Goal: Task Accomplishment & Management: Complete application form

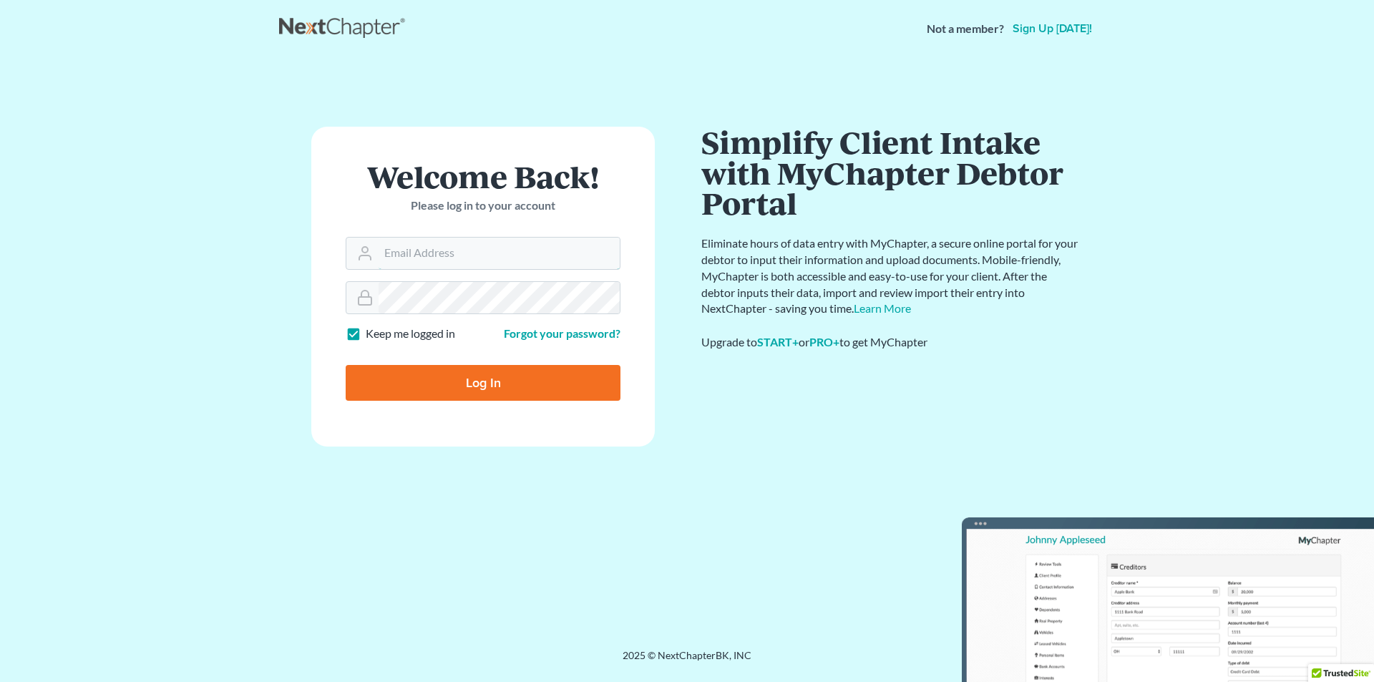
type input "[PERSON_NAME][EMAIL_ADDRESS][DOMAIN_NAME]"
click at [438, 377] on input "Log In" at bounding box center [483, 383] width 275 height 36
type input "Thinking..."
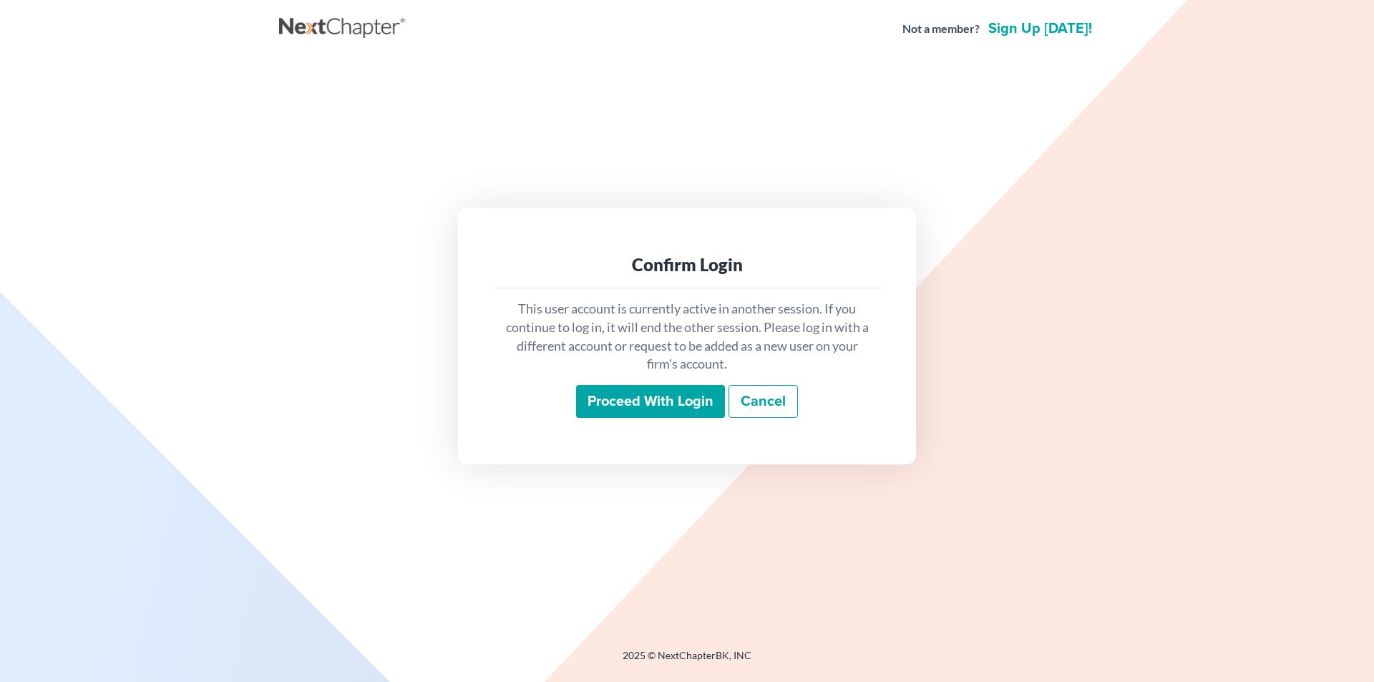
click at [655, 400] on input "Proceed with login" at bounding box center [650, 401] width 149 height 33
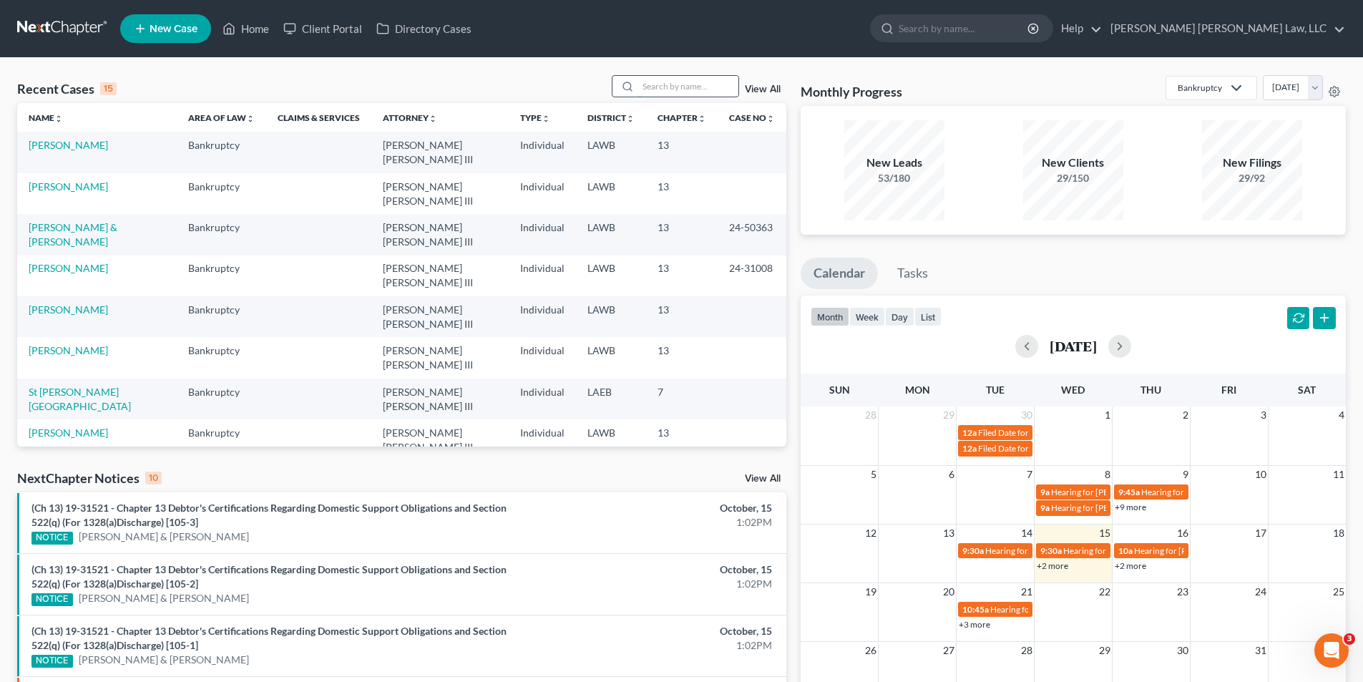
click at [688, 89] on input "search" at bounding box center [688, 86] width 100 height 21
drag, startPoint x: 680, startPoint y: 94, endPoint x: 459, endPoint y: 93, distance: 221.1
click at [462, 93] on div "Recent Cases 15 hunter View All" at bounding box center [401, 89] width 769 height 28
type input "cooper"
click at [59, 135] on td "Cooper, Willie" at bounding box center [95, 152] width 157 height 41
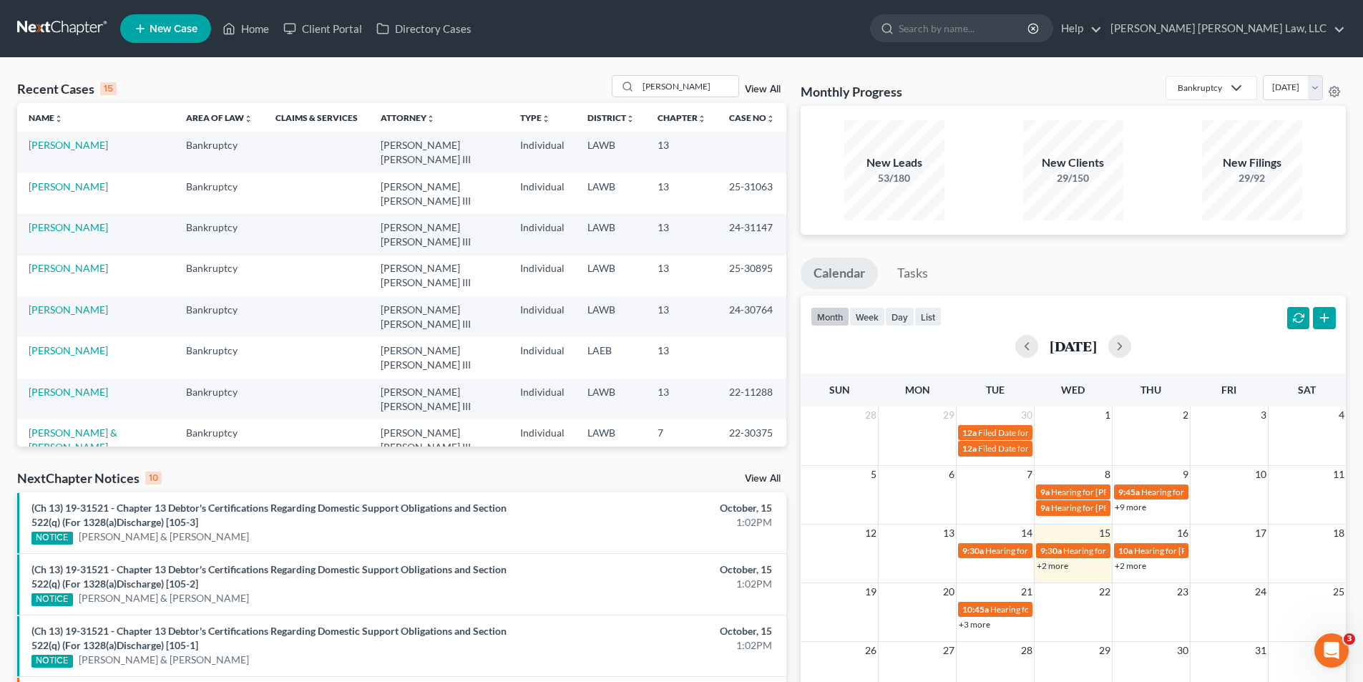
click at [64, 152] on td "Cooper, Willie" at bounding box center [95, 152] width 157 height 41
click at [64, 150] on link "Cooper, Willie" at bounding box center [68, 145] width 79 height 12
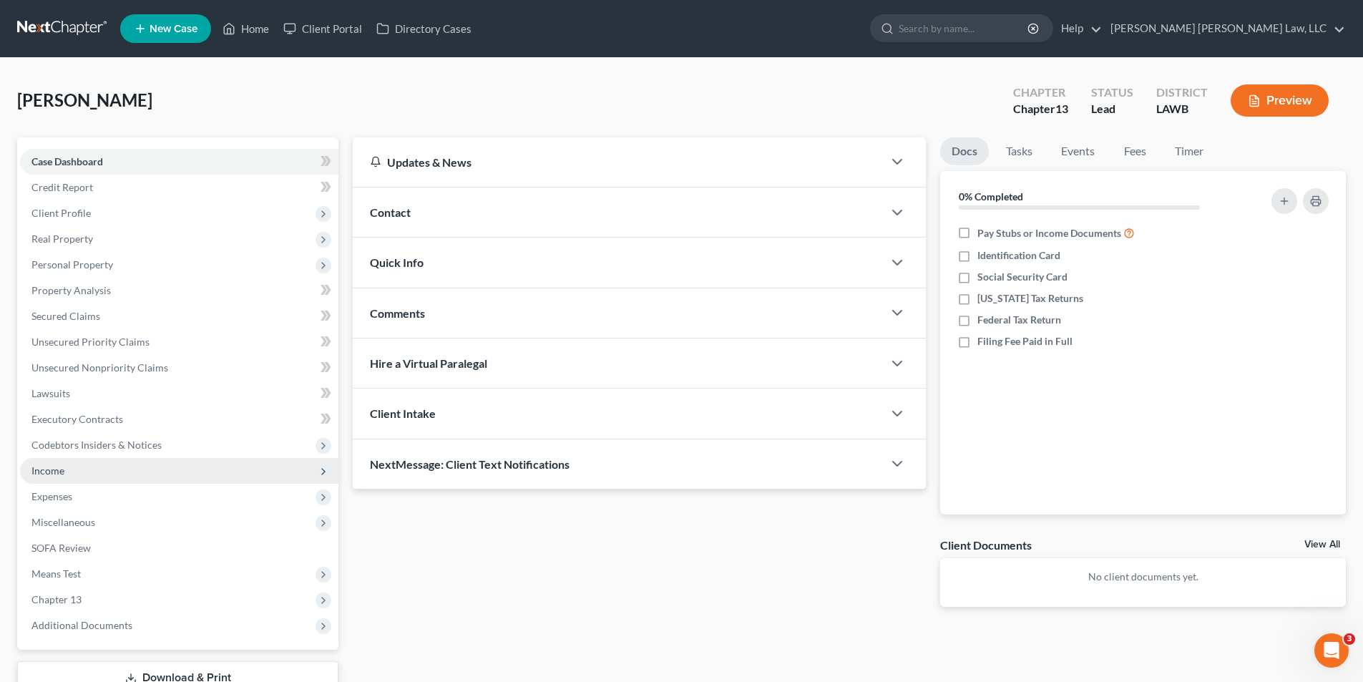
click at [48, 481] on span "Income" at bounding box center [179, 471] width 318 height 26
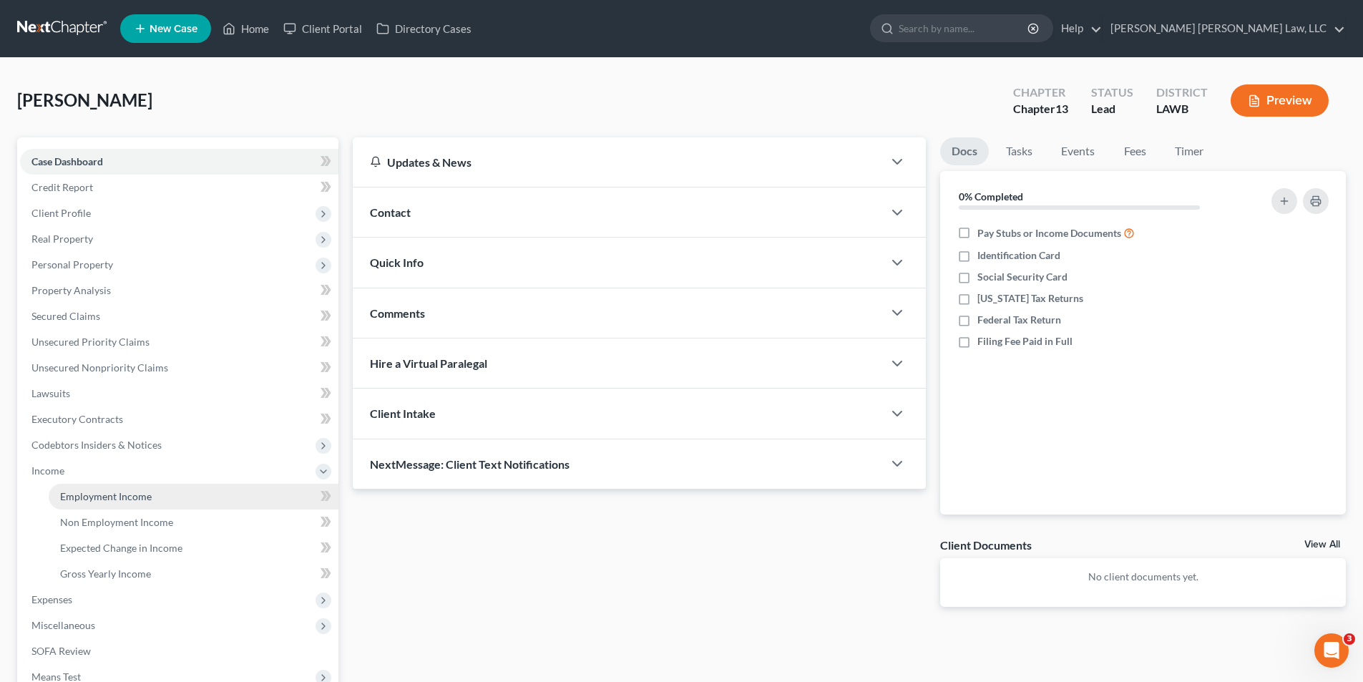
click at [76, 499] on span "Employment Income" at bounding box center [106, 496] width 92 height 12
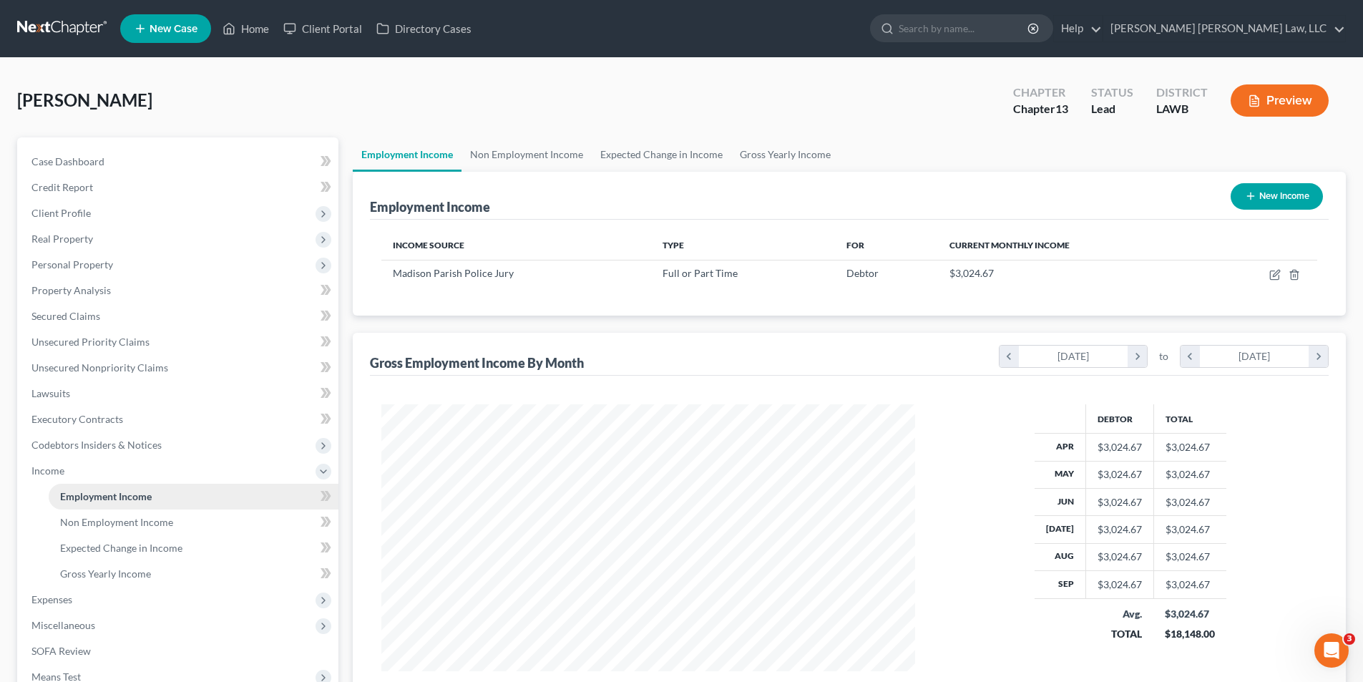
scroll to position [267, 562]
click at [39, 600] on span "Expenses" at bounding box center [51, 599] width 41 height 12
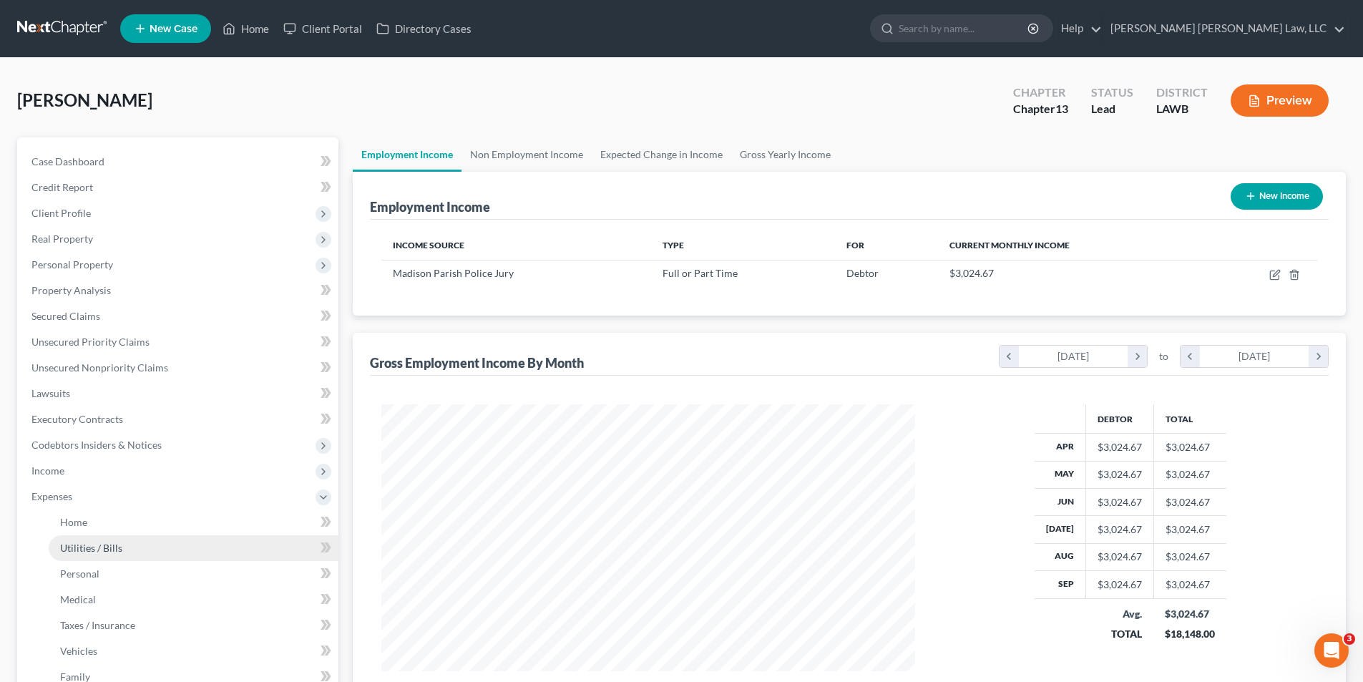
click at [82, 542] on span "Utilities / Bills" at bounding box center [91, 548] width 62 height 12
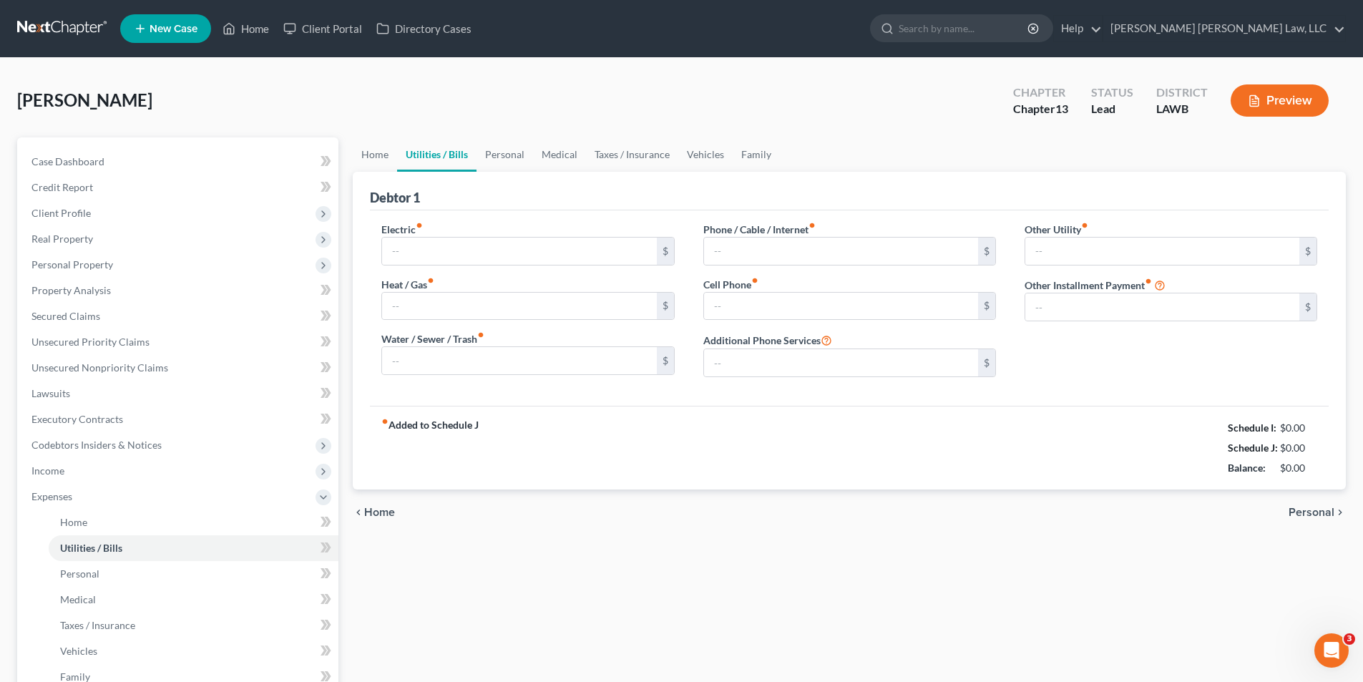
type input "0.00"
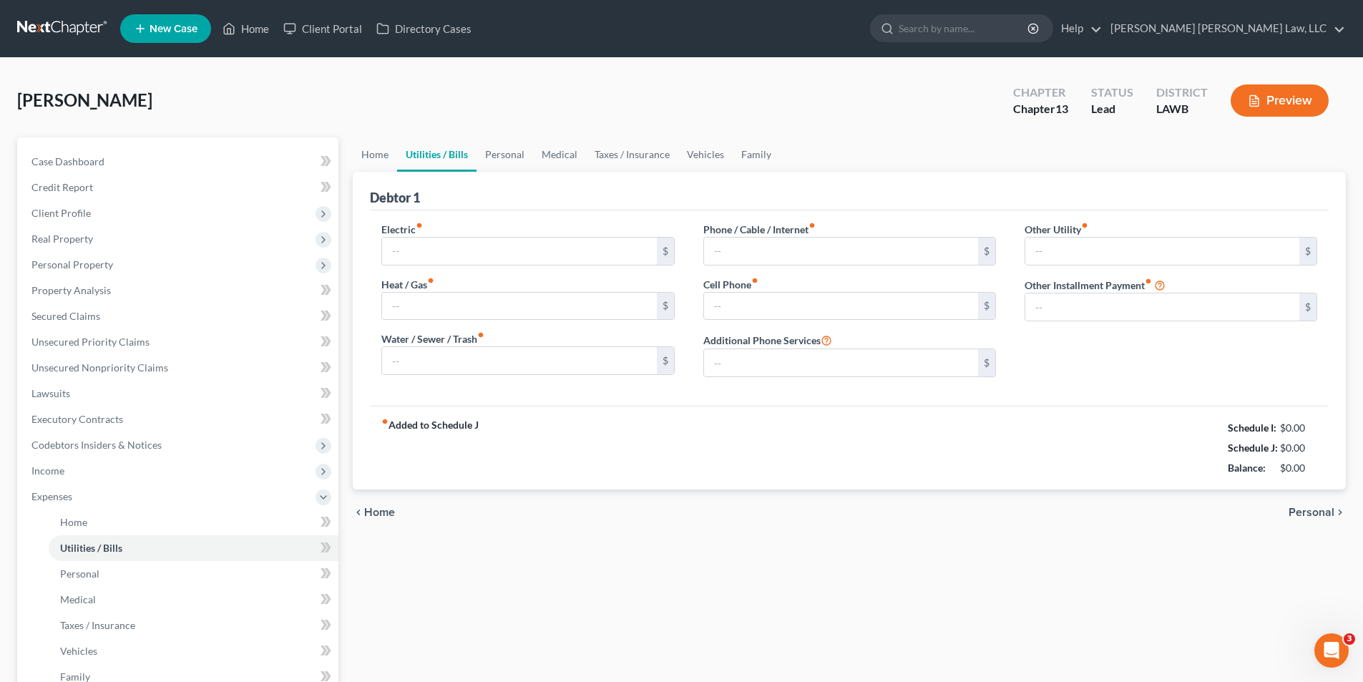
type input "0.00"
click at [371, 155] on link "Home" at bounding box center [375, 154] width 44 height 34
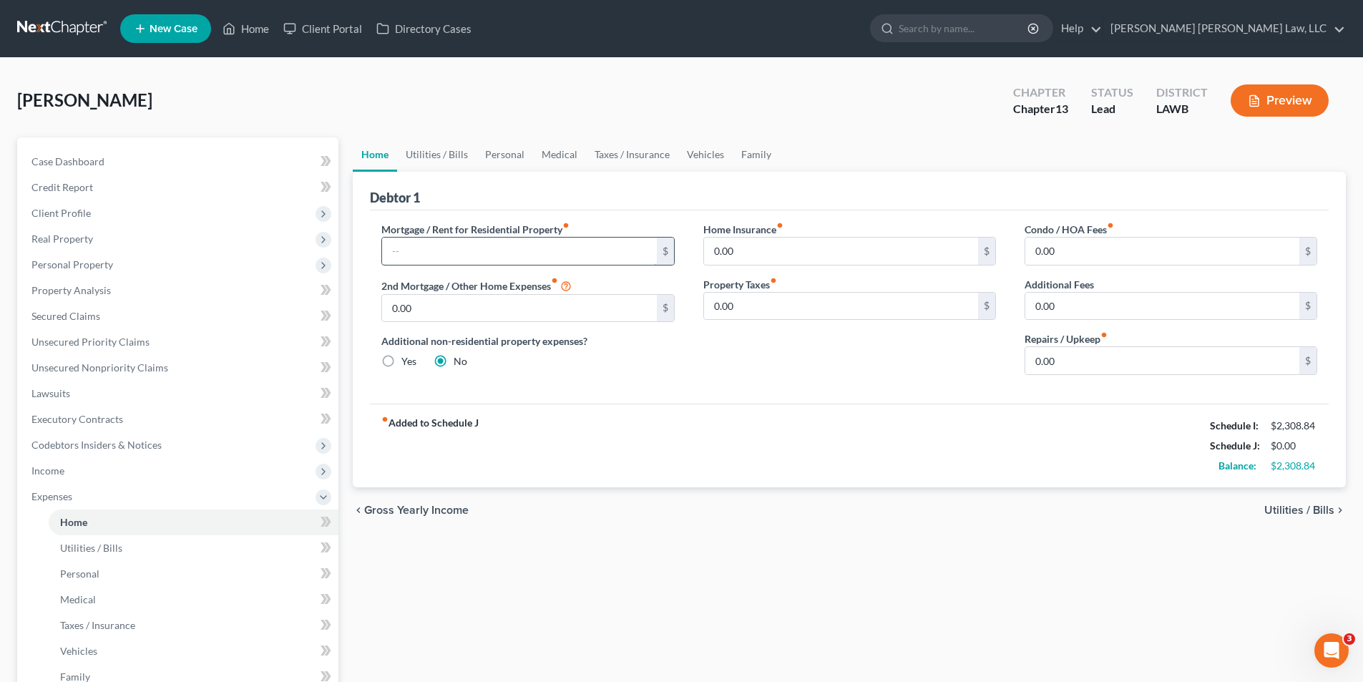
click at [428, 252] on input "text" at bounding box center [519, 251] width 274 height 27
type input "425.00"
click at [426, 145] on link "Utilities / Bills" at bounding box center [436, 154] width 79 height 34
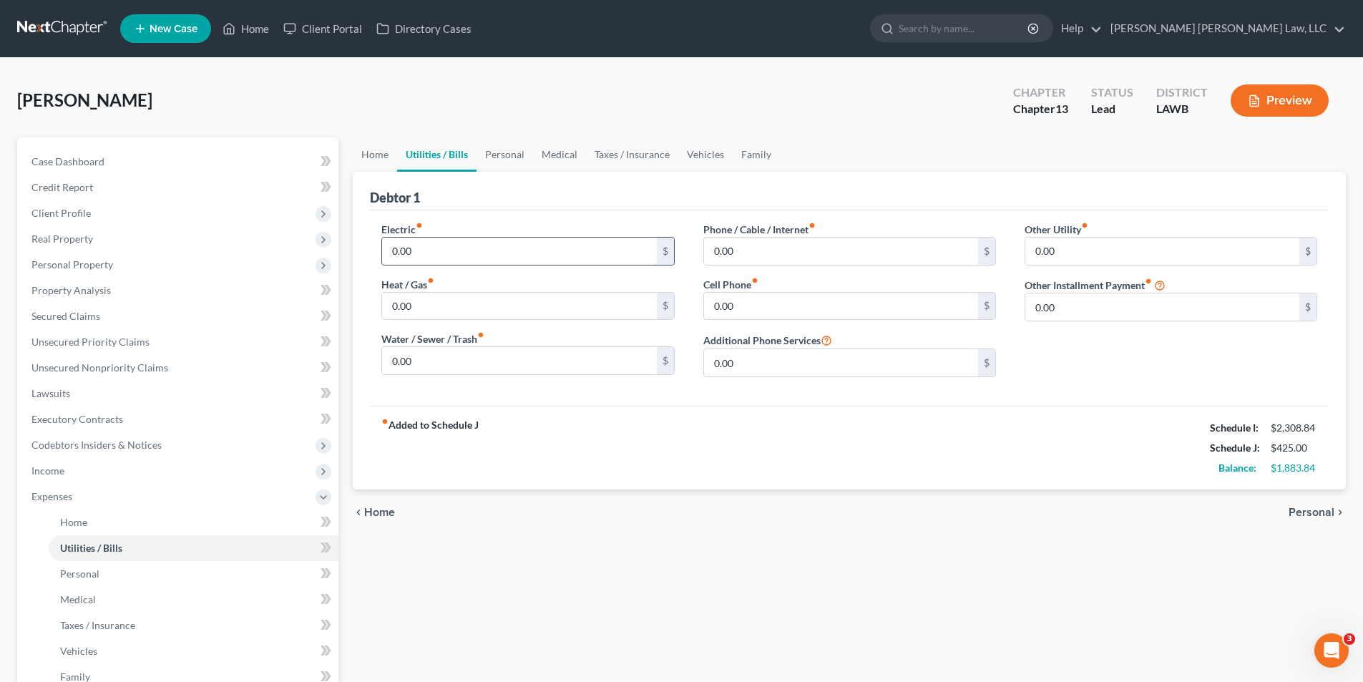
click at [433, 246] on input "0.00" at bounding box center [519, 251] width 274 height 27
type input "200.00"
type input "75.00"
click at [760, 249] on input "0.00" at bounding box center [841, 251] width 274 height 27
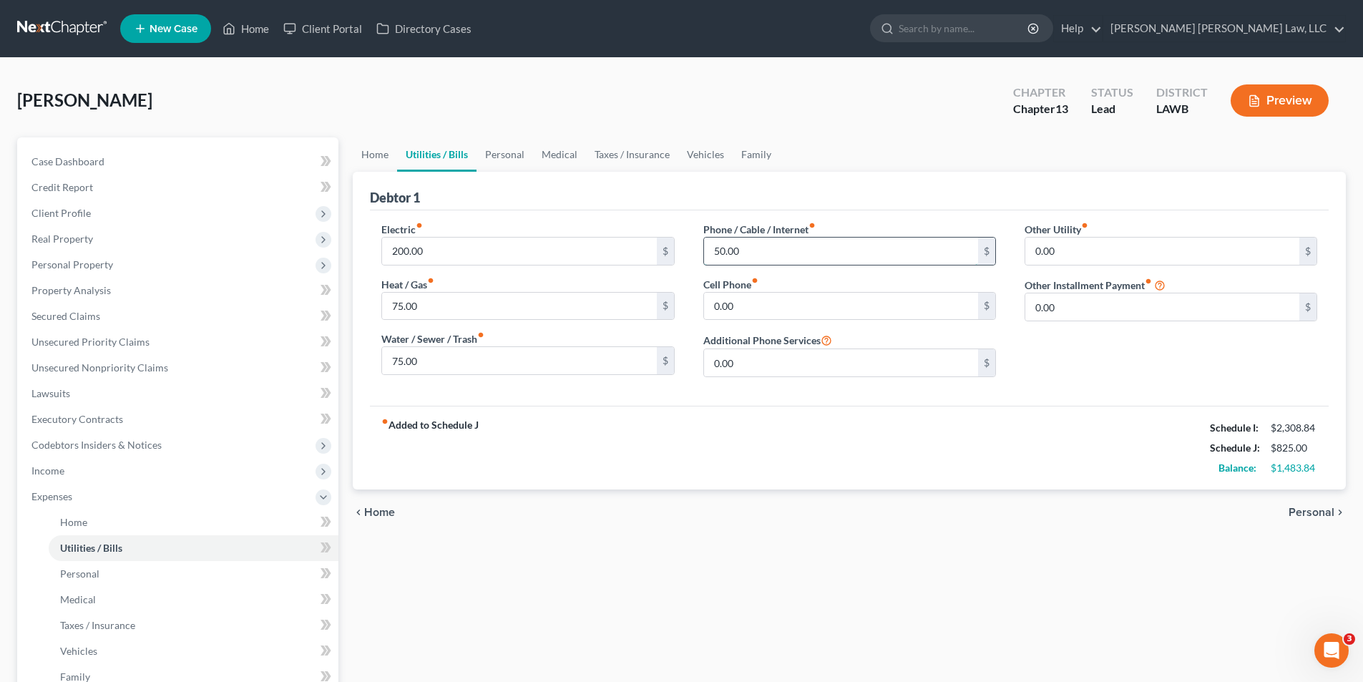
type input "50.00"
click at [513, 158] on link "Personal" at bounding box center [504, 154] width 57 height 34
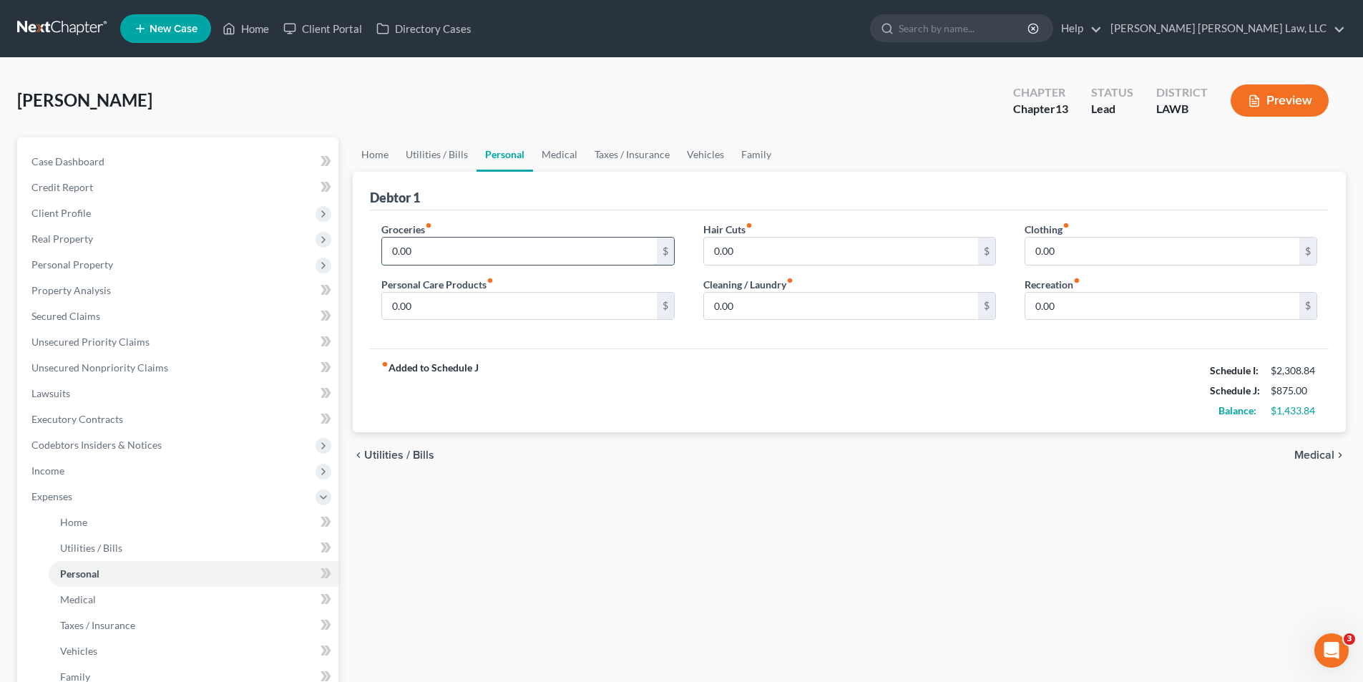
click at [461, 239] on input "0.00" at bounding box center [519, 251] width 274 height 27
type input "487.00"
type input "30.00"
type input "20.00"
type input "25.00"
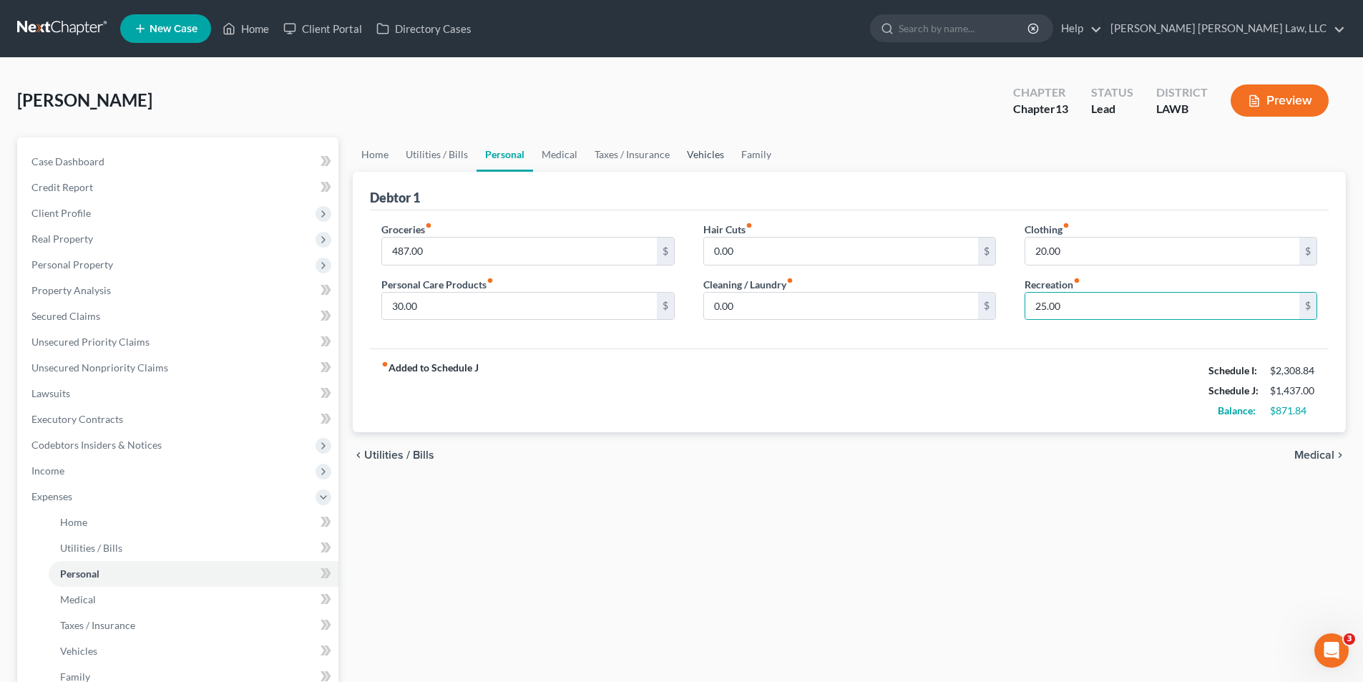
click at [695, 150] on link "Vehicles" at bounding box center [705, 154] width 54 height 34
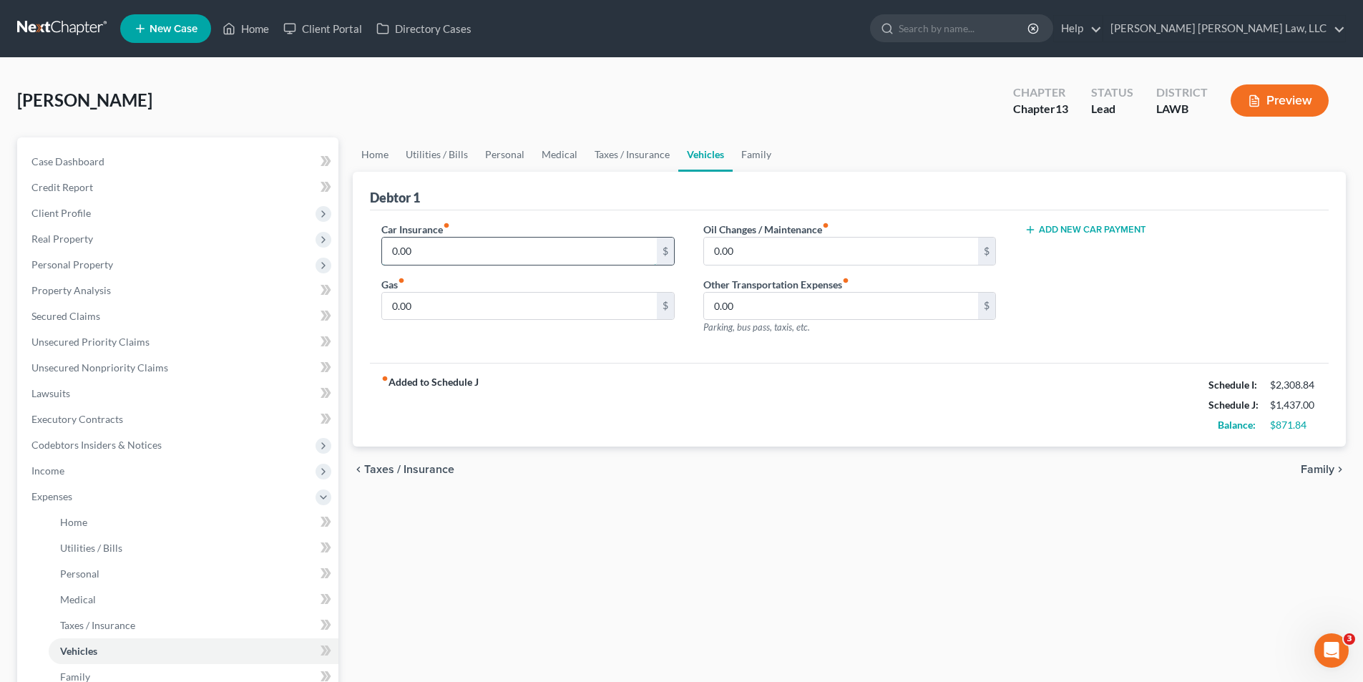
click at [438, 263] on input "0.00" at bounding box center [519, 251] width 274 height 27
type input "222.00"
type input "75.00"
click at [726, 228] on label "Oil Changes / Maintenance fiber_manual_record" at bounding box center [766, 229] width 126 height 15
click at [755, 259] on input "0.00" at bounding box center [841, 251] width 274 height 27
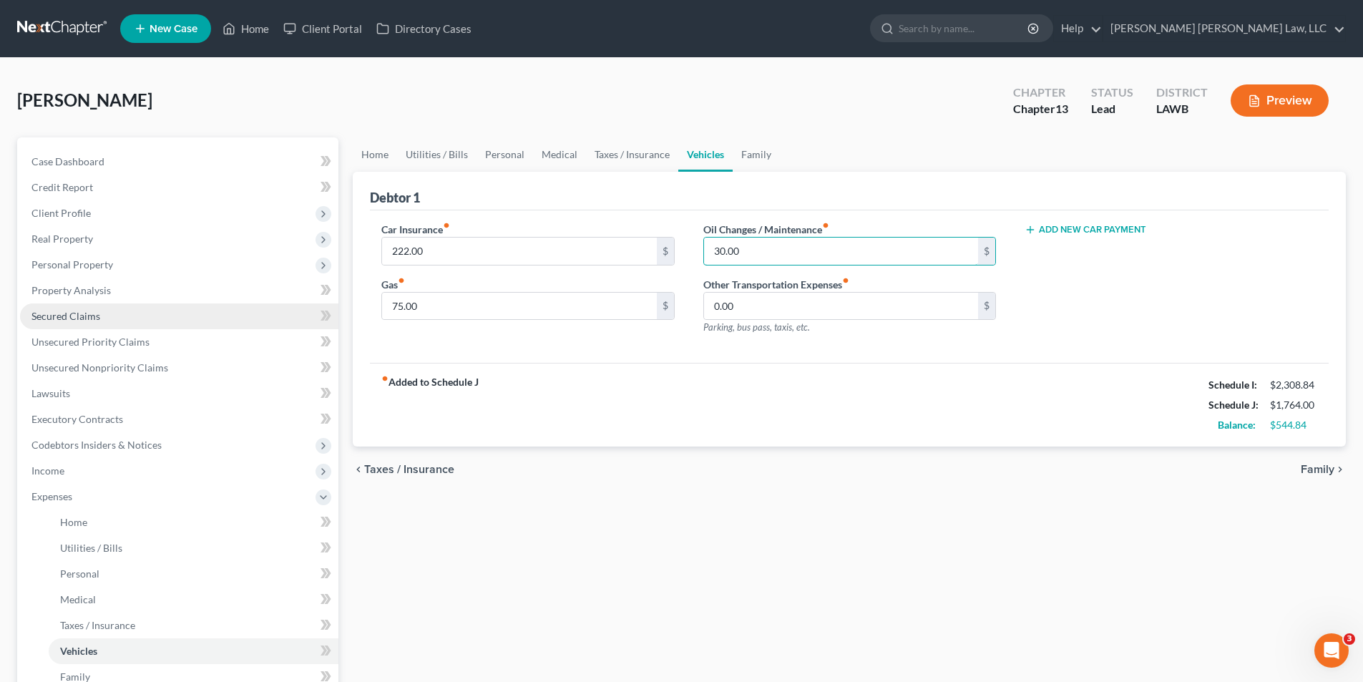
type input "30.00"
click at [62, 322] on link "Secured Claims" at bounding box center [179, 316] width 318 height 26
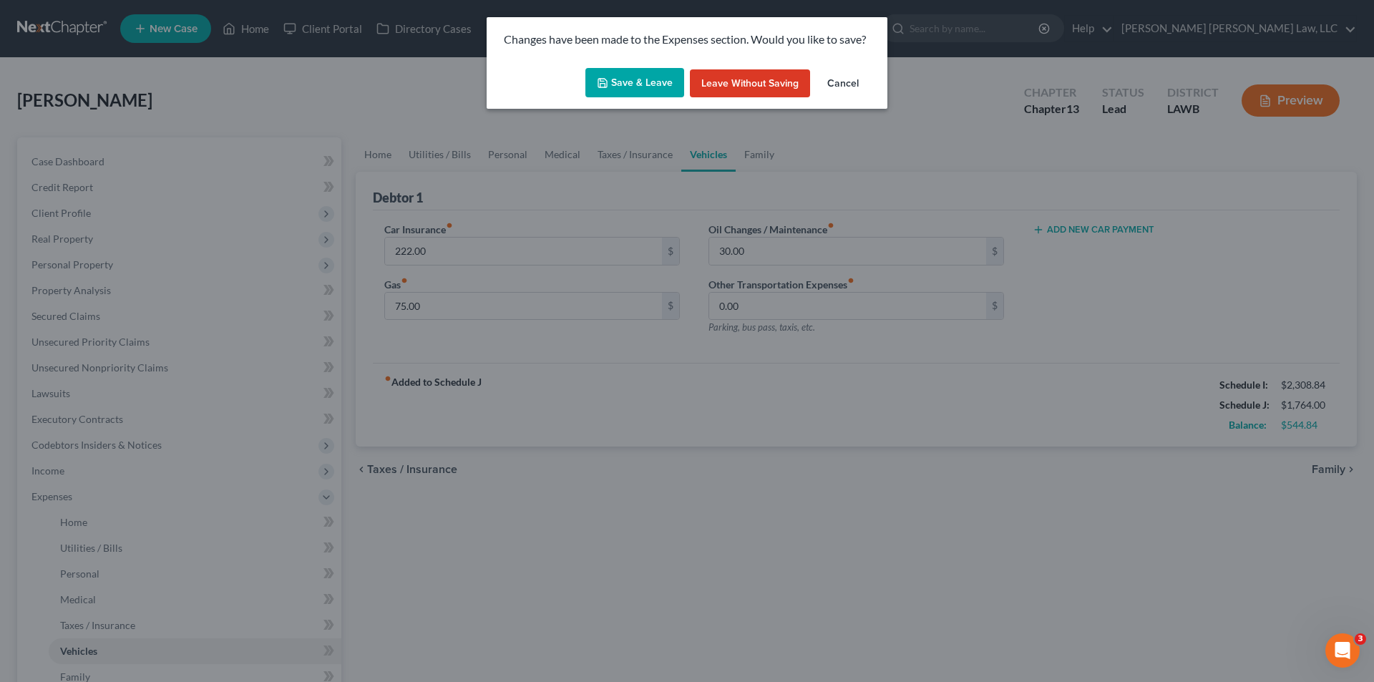
click at [630, 84] on button "Save & Leave" at bounding box center [634, 83] width 99 height 30
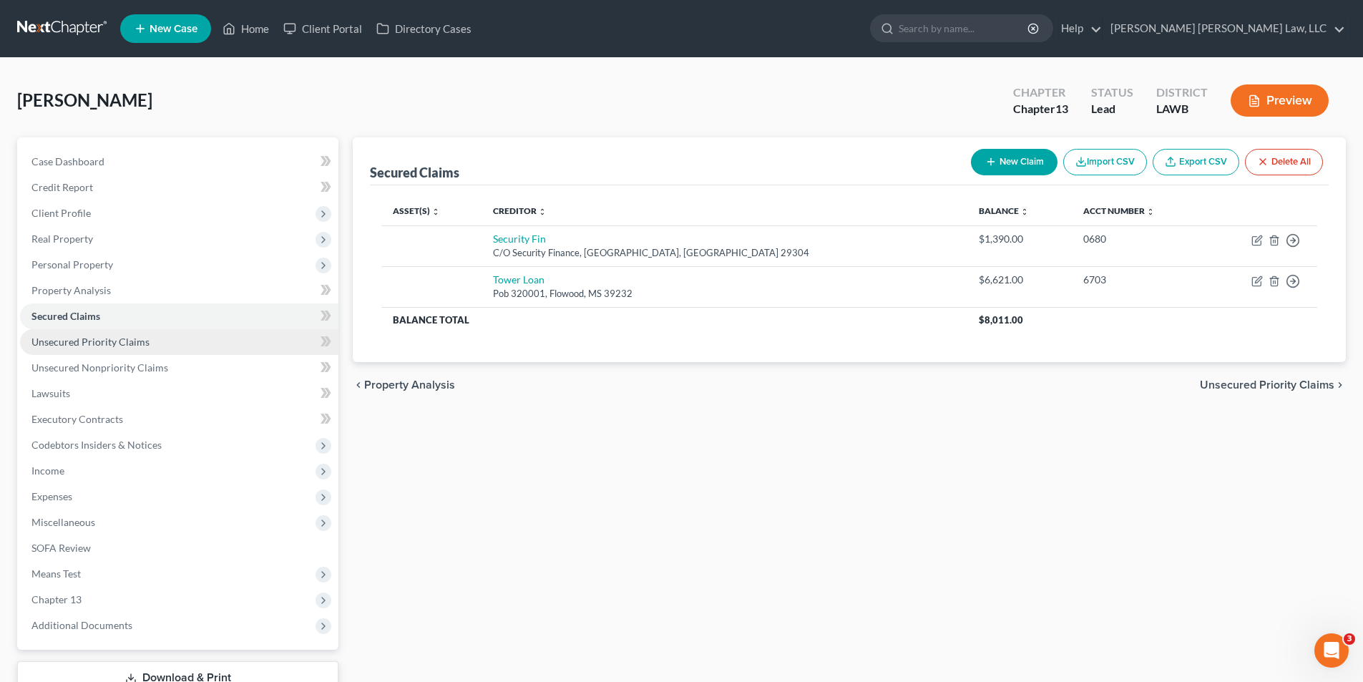
click at [52, 339] on span "Unsecured Priority Claims" at bounding box center [90, 342] width 118 height 12
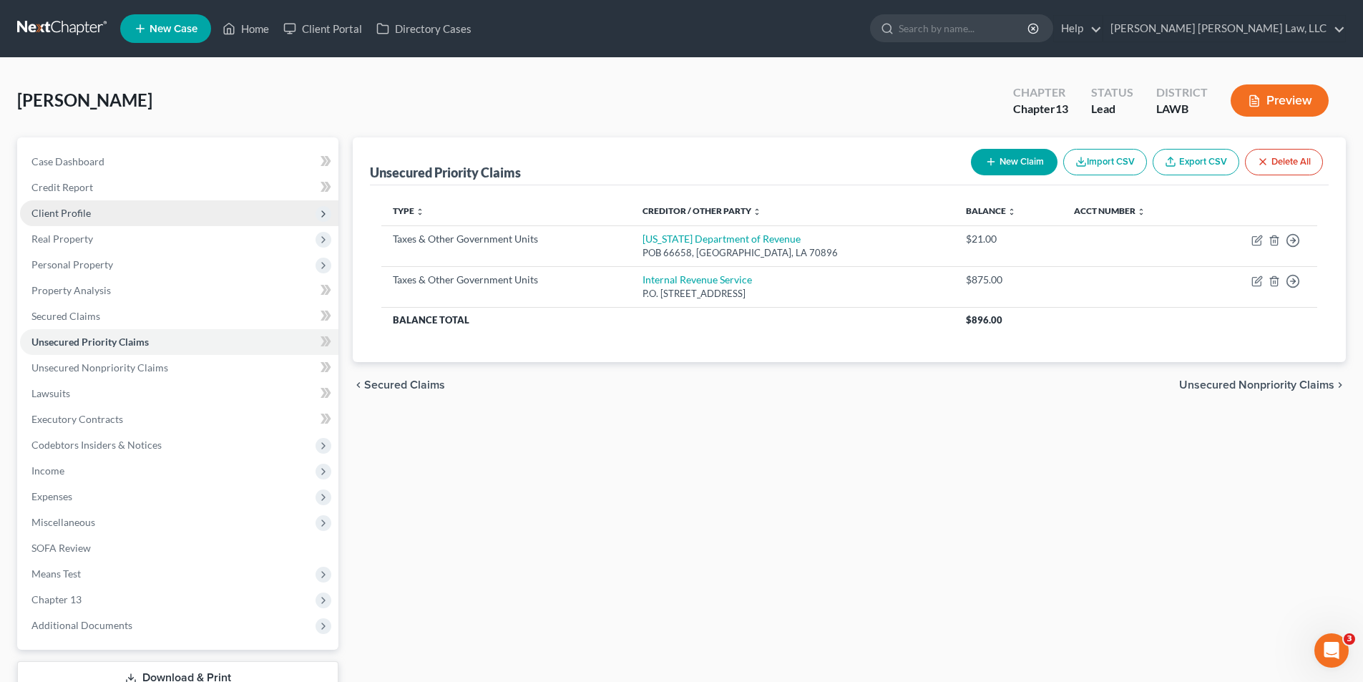
click at [52, 209] on span "Client Profile" at bounding box center [60, 213] width 59 height 12
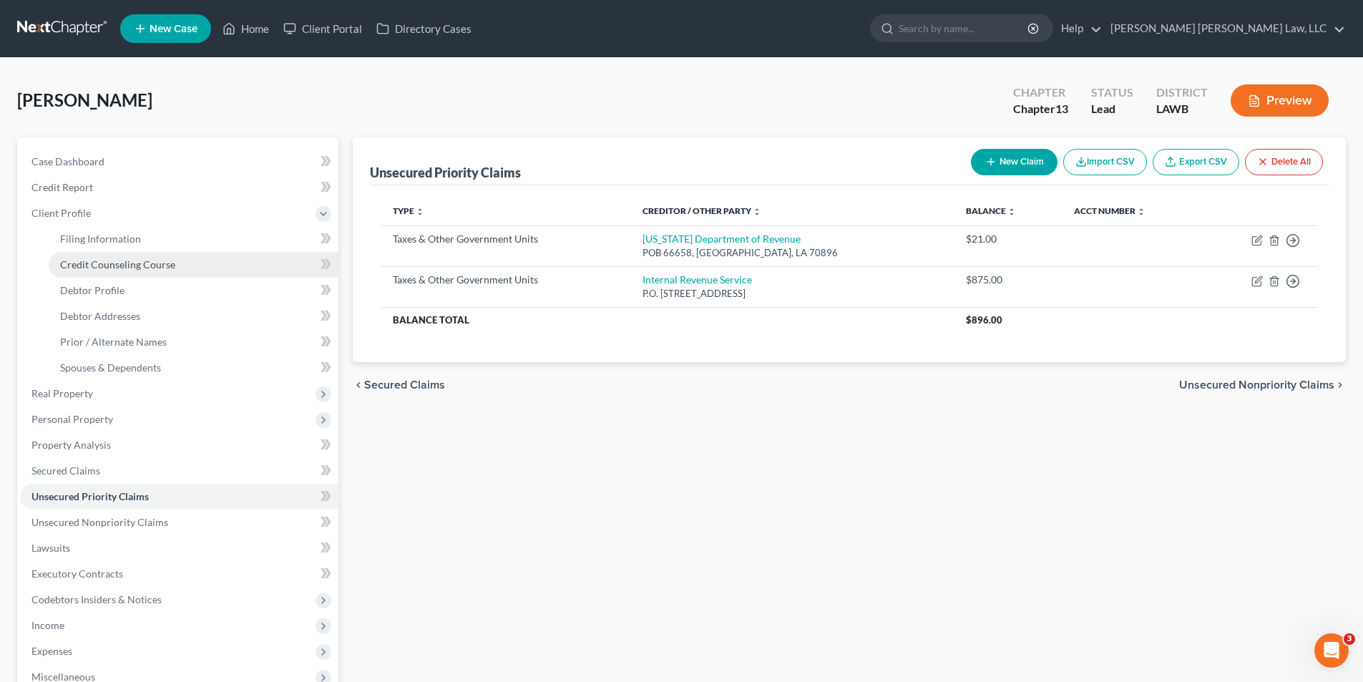
click at [84, 267] on span "Credit Counseling Course" at bounding box center [117, 264] width 115 height 12
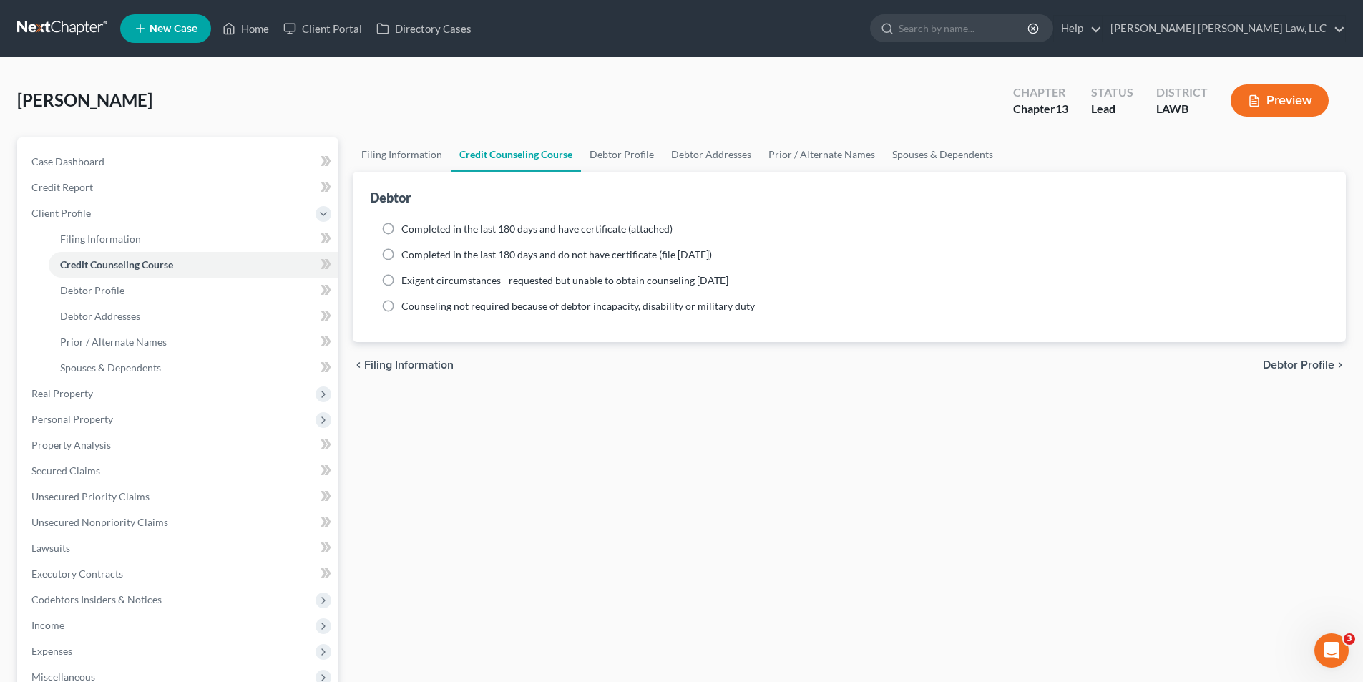
click at [401, 255] on label "Completed in the last 180 days and do not have certificate (file within 14 days)" at bounding box center [556, 255] width 310 height 14
click at [407, 255] on input "Completed in the last 180 days and do not have certificate (file within 14 days)" at bounding box center [411, 252] width 9 height 9
radio input "true"
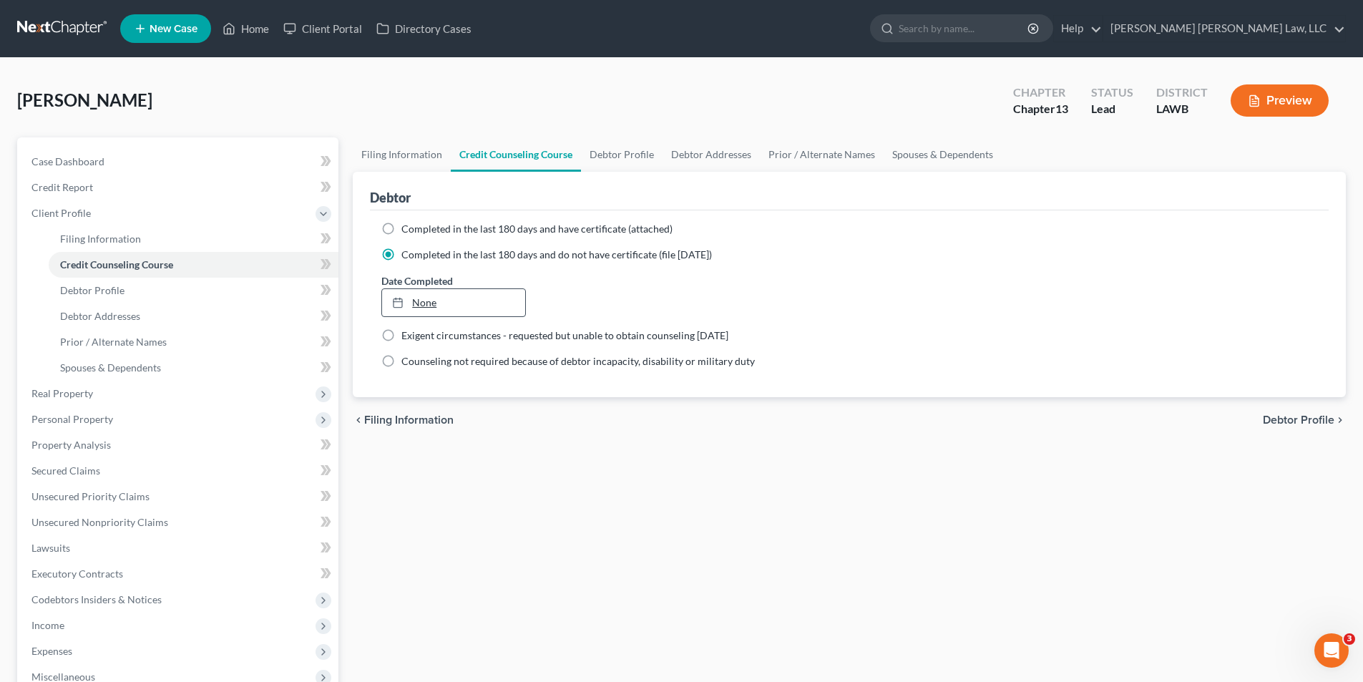
click at [443, 302] on link "None" at bounding box center [453, 302] width 142 height 27
type input "10/15/2025"
click at [42, 24] on link at bounding box center [63, 29] width 92 height 26
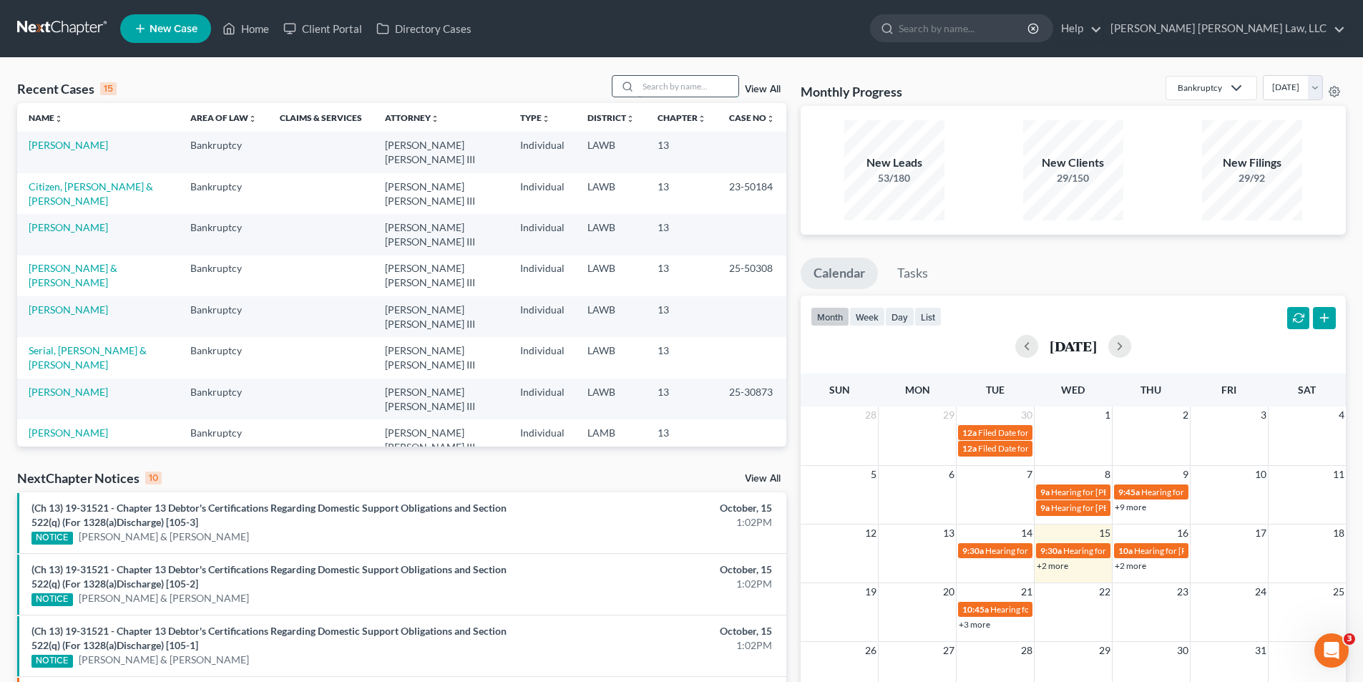
click at [651, 92] on input "search" at bounding box center [688, 86] width 100 height 21
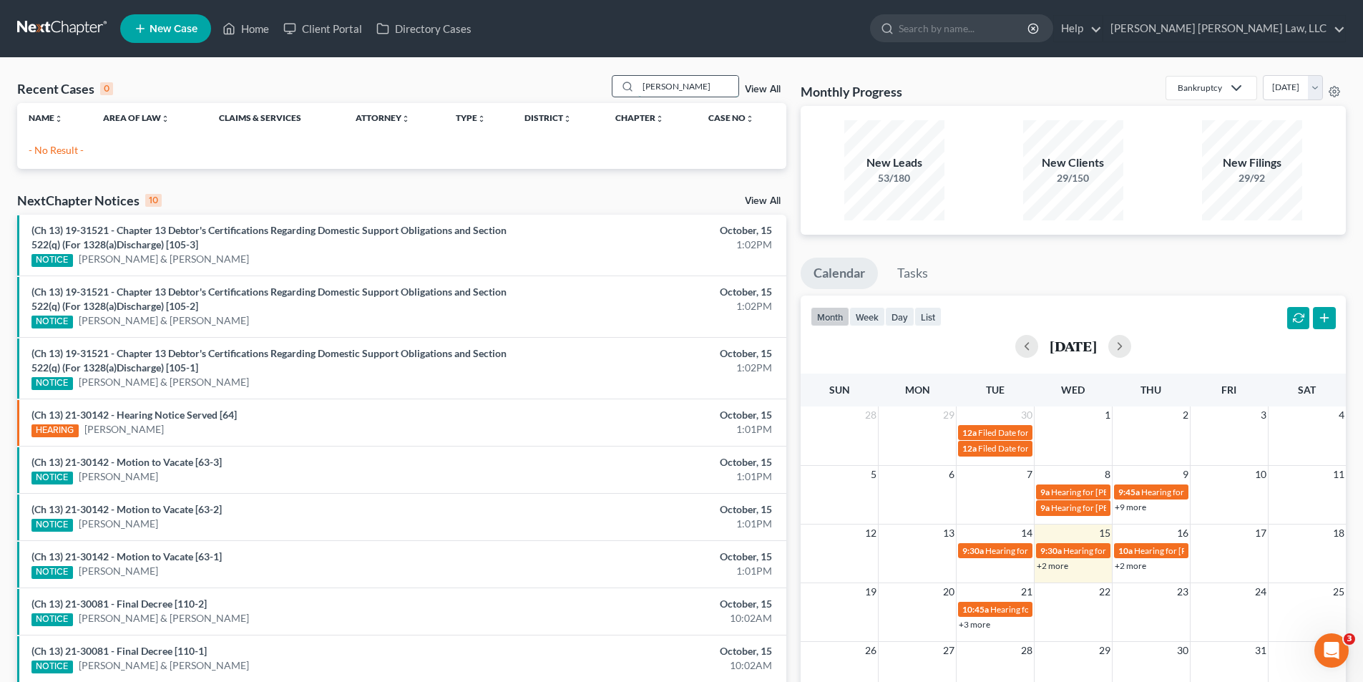
click at [686, 93] on input "sudds" at bounding box center [688, 86] width 100 height 21
type input "s"
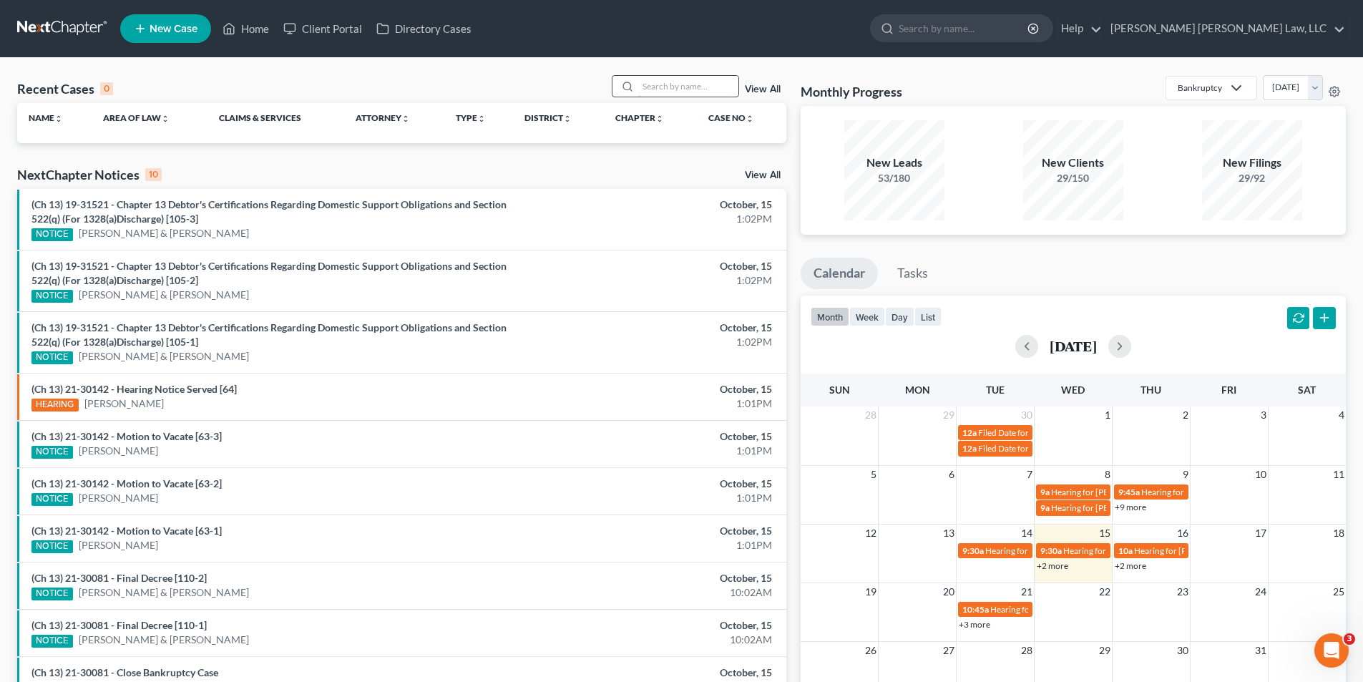
click at [686, 93] on input "search" at bounding box center [688, 86] width 100 height 21
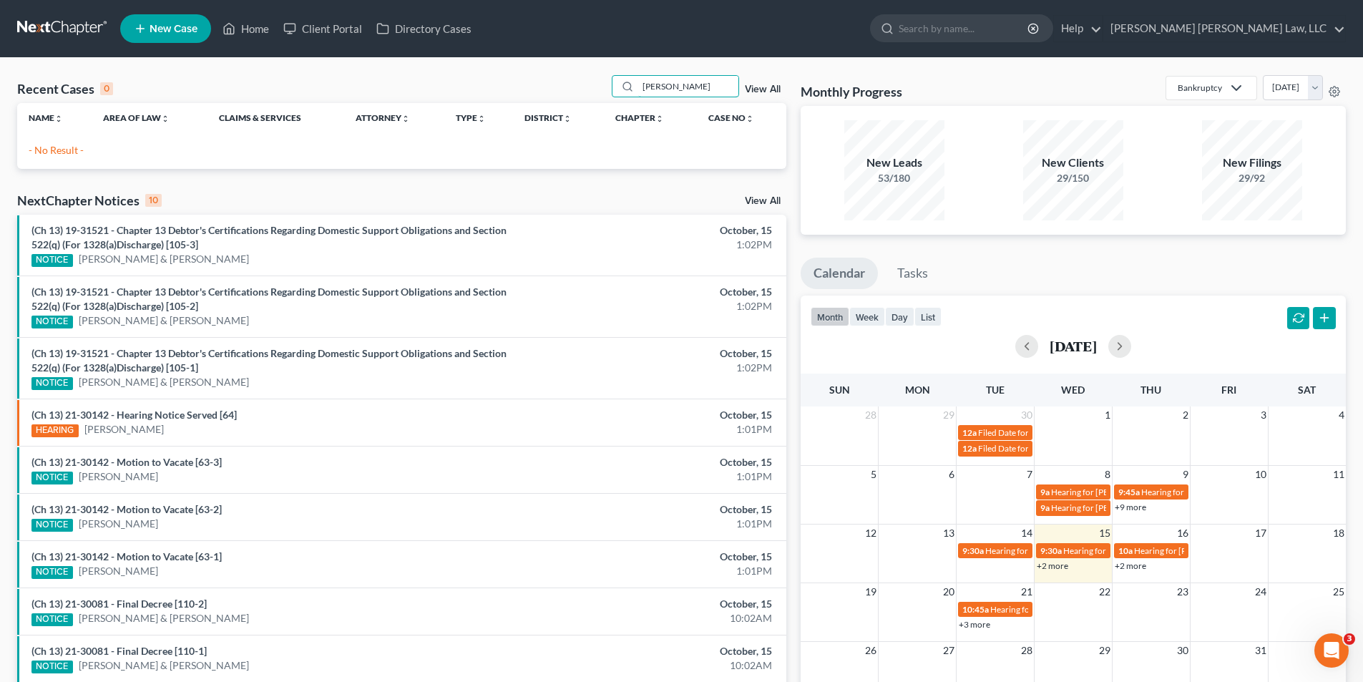
type input "sudds"
click at [166, 33] on span "New Case" at bounding box center [174, 29] width 48 height 11
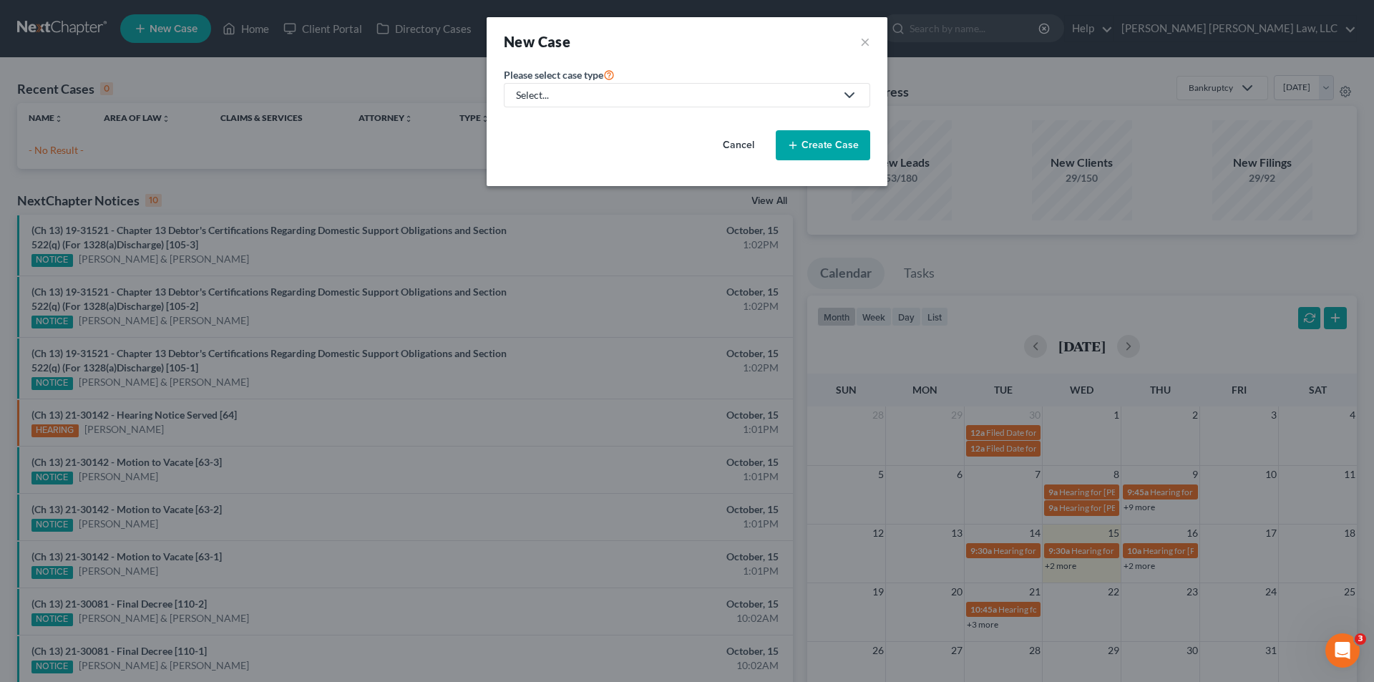
click at [620, 99] on div "Select..." at bounding box center [675, 95] width 319 height 14
click at [543, 127] on div "Bankruptcy" at bounding box center [580, 124] width 127 height 14
select select "36"
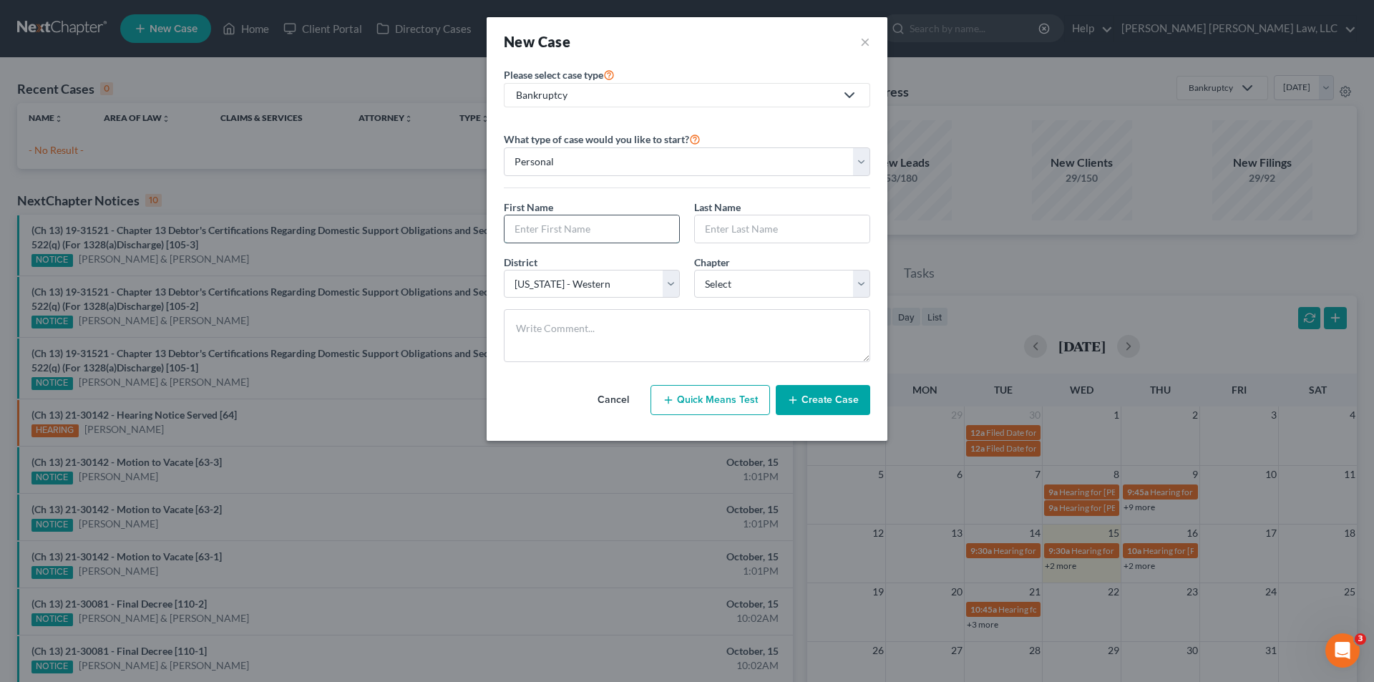
click at [537, 226] on input "text" at bounding box center [591, 228] width 175 height 27
type input "Jeffrey"
type input "Sudds III"
click at [745, 281] on select "Select 7 11 12 13" at bounding box center [782, 284] width 176 height 29
select select "3"
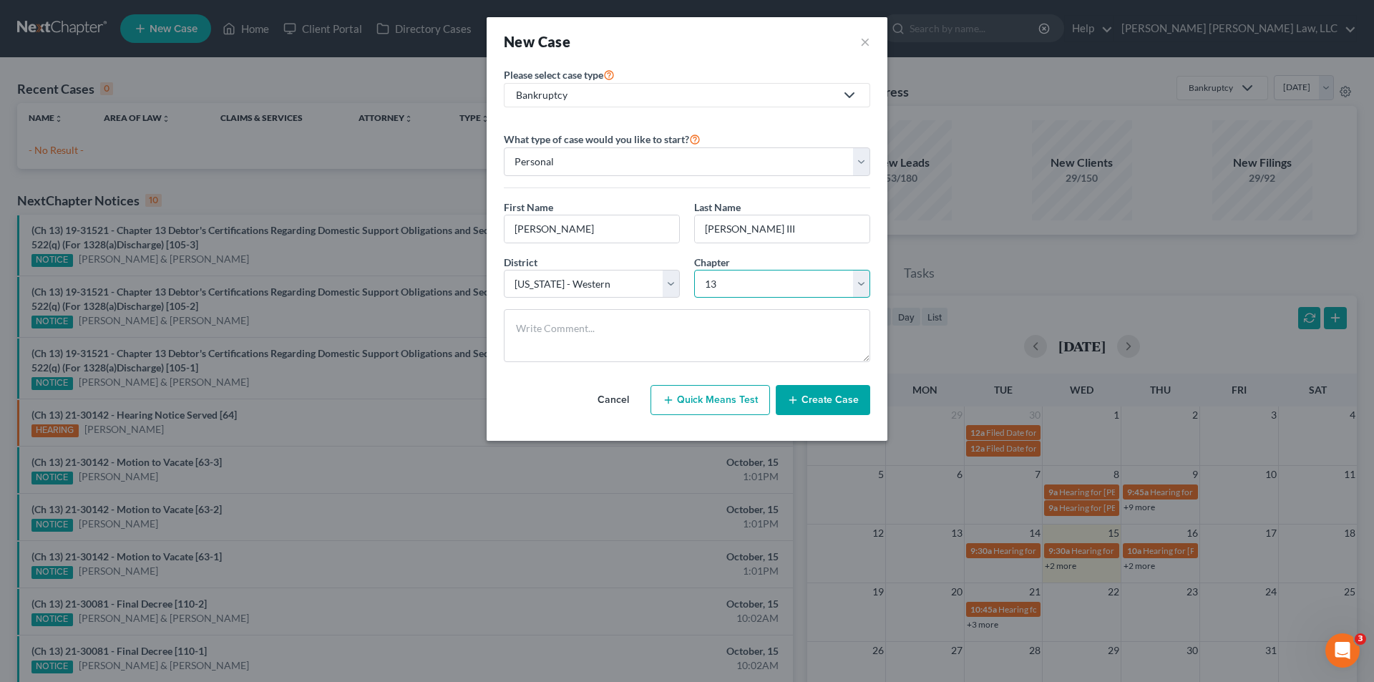
click at [694, 270] on select "Select 7 11 12 13" at bounding box center [782, 284] width 176 height 29
click at [815, 395] on button "Create Case" at bounding box center [823, 400] width 94 height 30
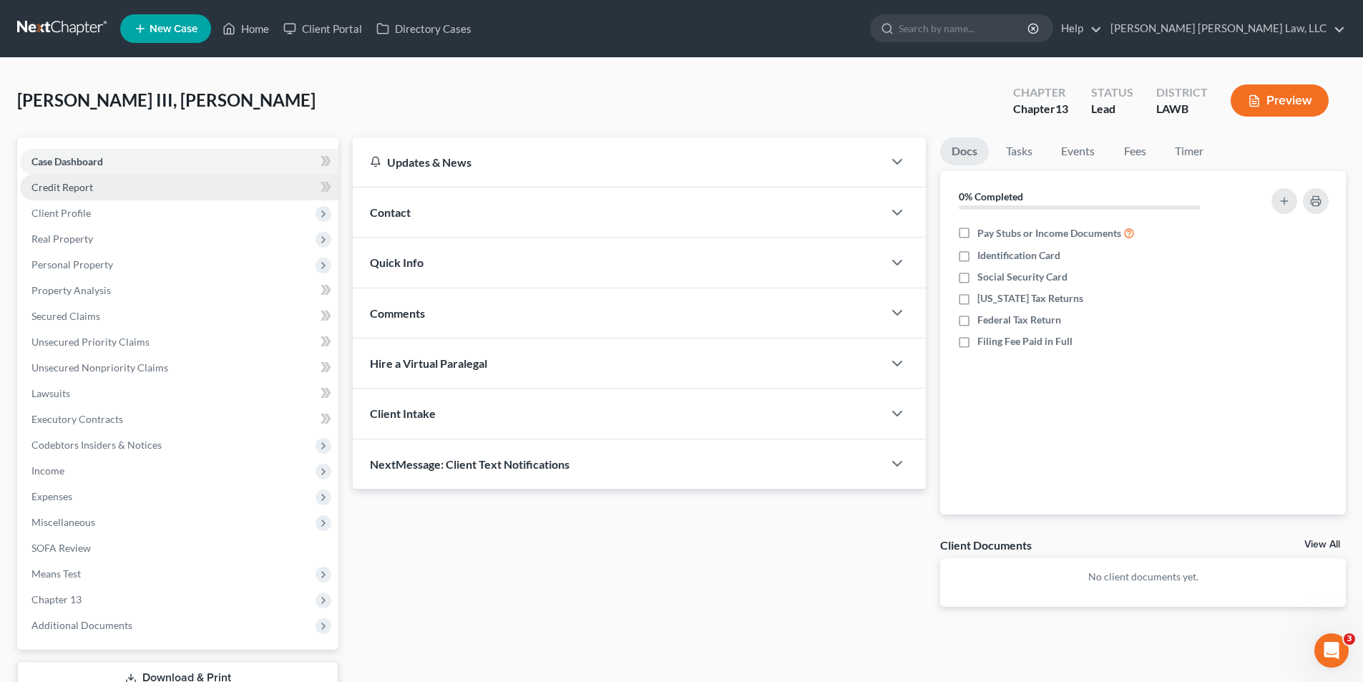
click at [47, 186] on span "Credit Report" at bounding box center [62, 187] width 62 height 12
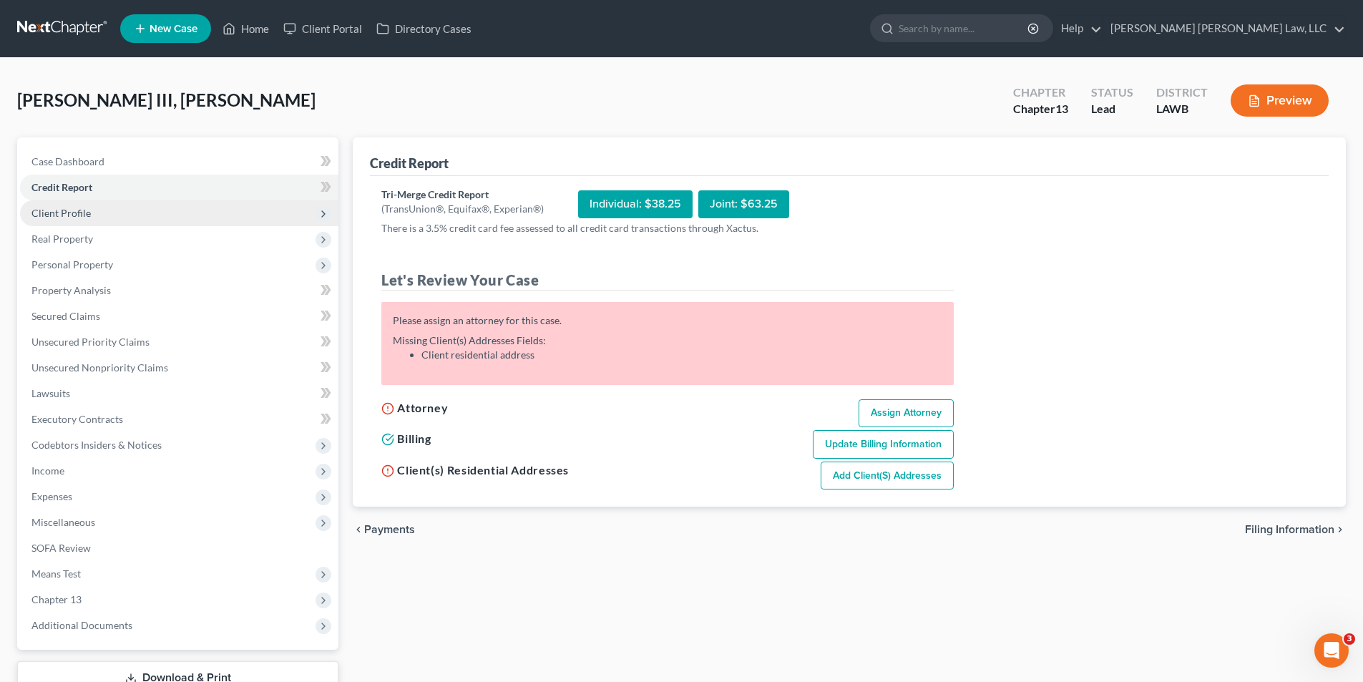
click at [58, 215] on span "Client Profile" at bounding box center [60, 213] width 59 height 12
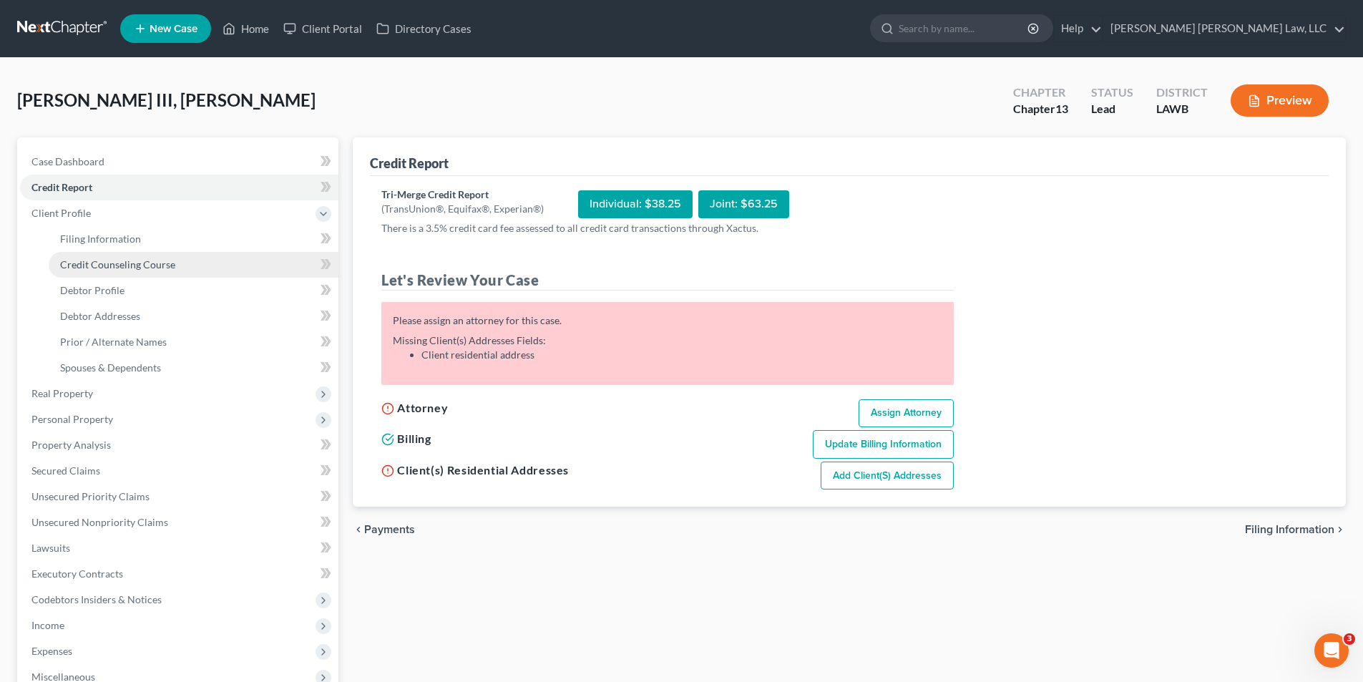
click at [92, 265] on span "Credit Counseling Course" at bounding box center [117, 264] width 115 height 12
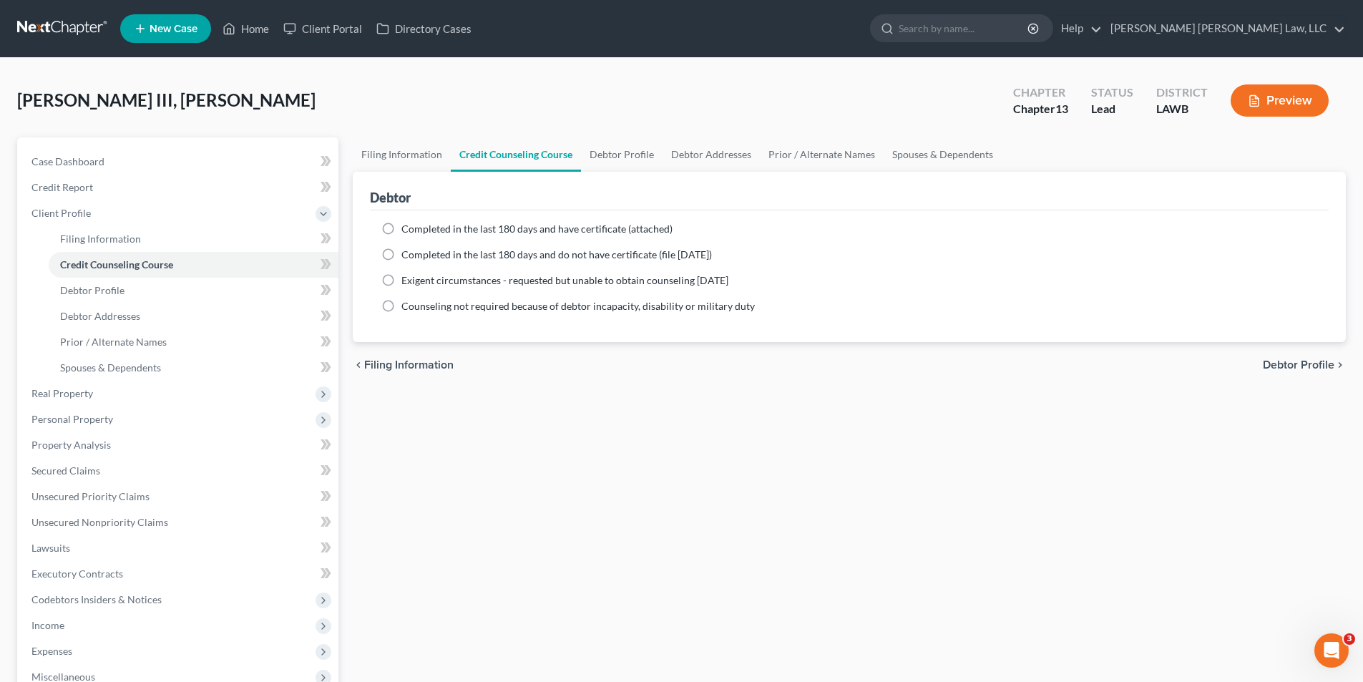
click at [401, 255] on label "Completed in the last 180 days and do not have certificate (file within 14 days)" at bounding box center [556, 255] width 310 height 14
click at [407, 255] on input "Completed in the last 180 days and do not have certificate (file within 14 days)" at bounding box center [411, 252] width 9 height 9
radio input "true"
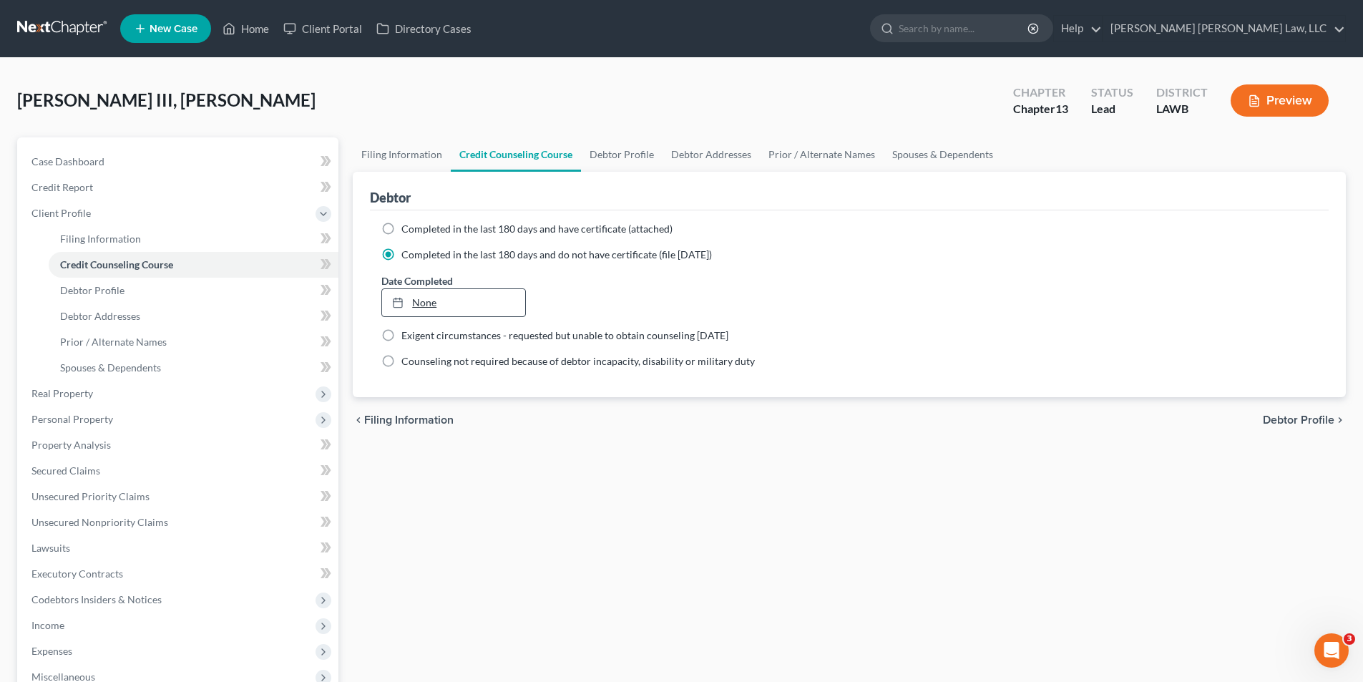
click at [451, 296] on link "None" at bounding box center [453, 302] width 142 height 27
click at [633, 157] on link "Debtor Profile" at bounding box center [622, 154] width 82 height 34
select select "0"
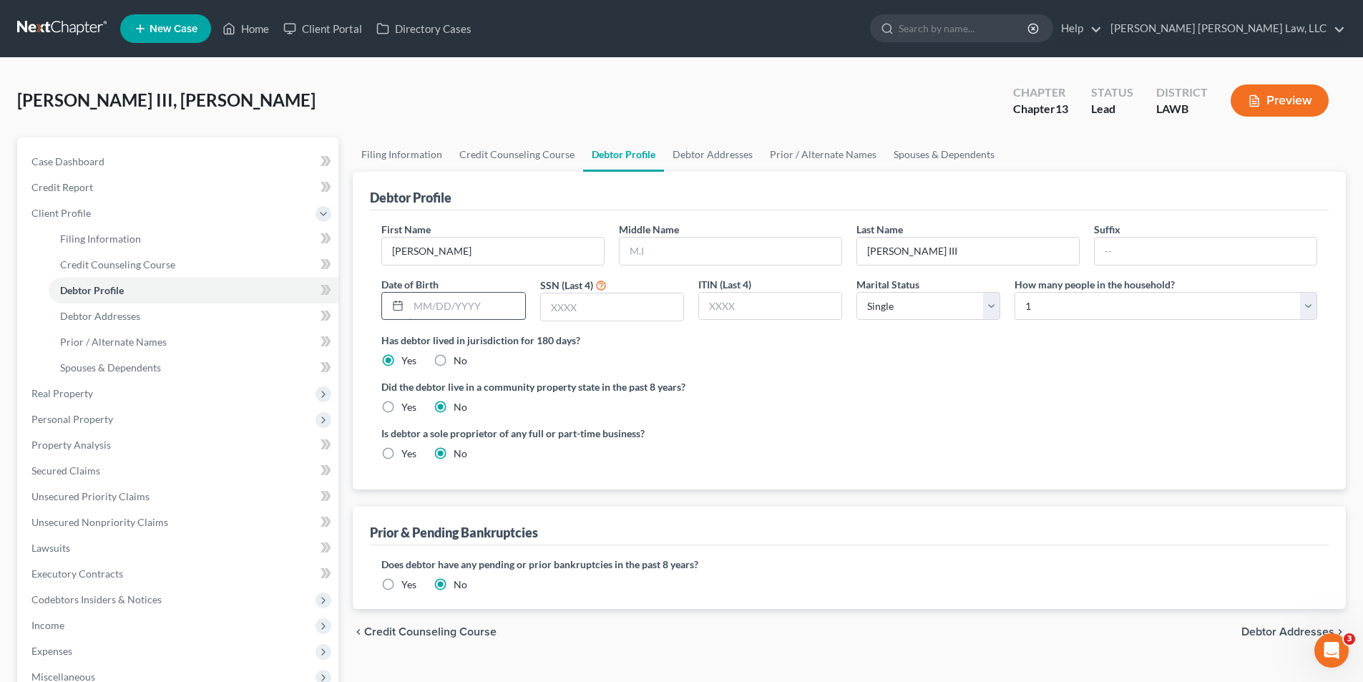
click at [445, 310] on input "text" at bounding box center [467, 306] width 116 height 27
click at [408, 303] on div at bounding box center [395, 306] width 26 height 27
click at [427, 306] on input "text" at bounding box center [467, 306] width 116 height 27
click at [418, 303] on input "text" at bounding box center [467, 306] width 116 height 27
type input "10/02/2025"
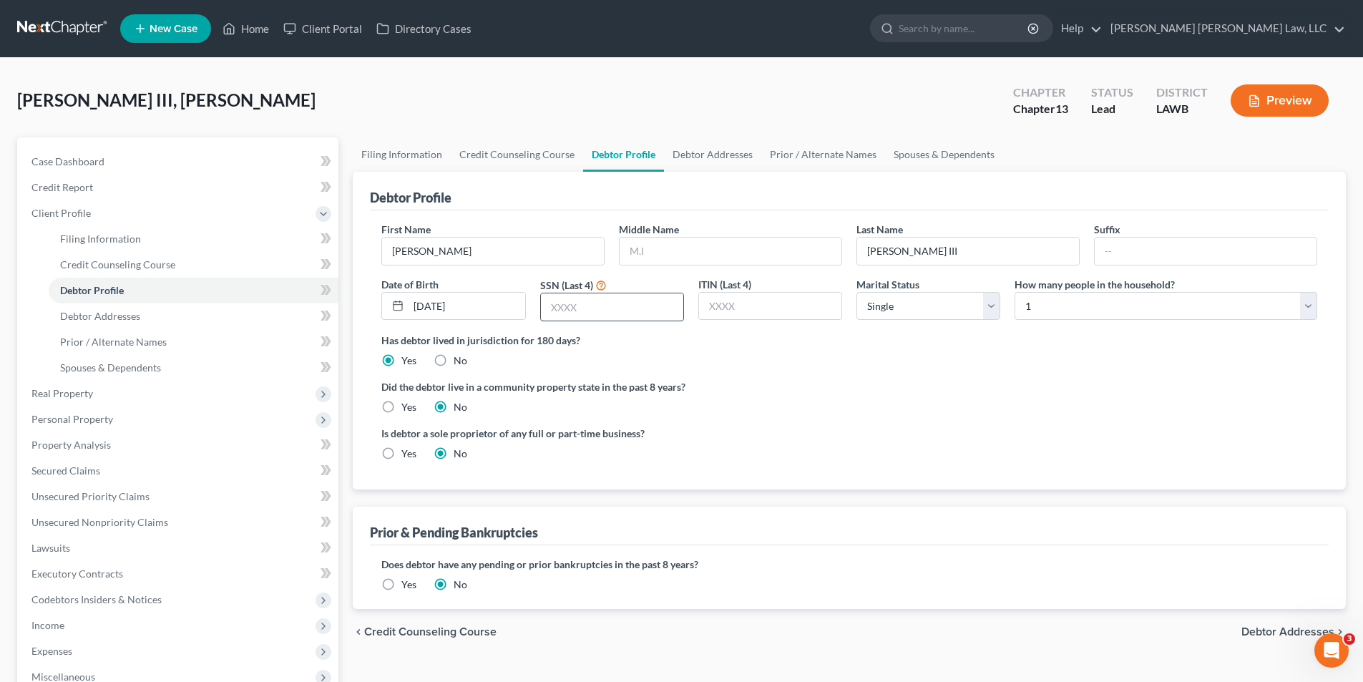
click at [585, 300] on input "text" at bounding box center [612, 306] width 142 height 27
type input "5445"
click at [401, 402] on label "Yes" at bounding box center [408, 407] width 15 height 14
click at [407, 402] on input "Yes" at bounding box center [411, 404] width 9 height 9
radio input "true"
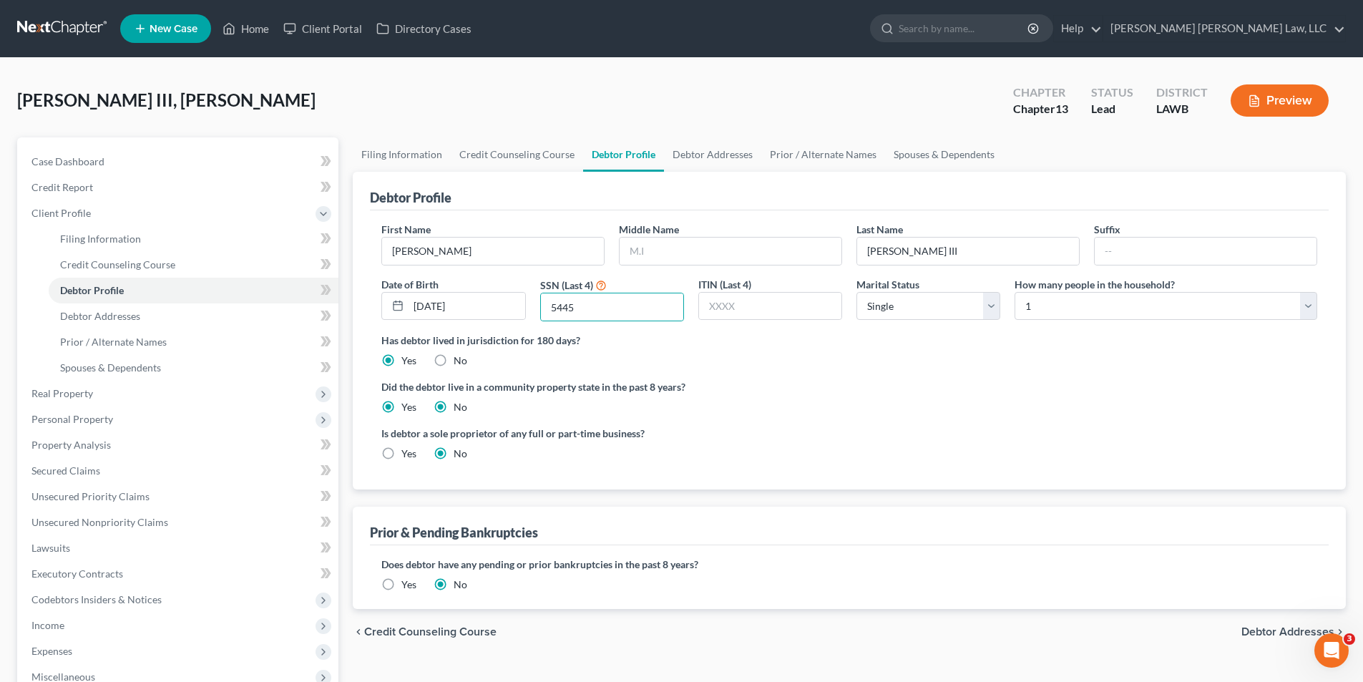
radio input "false"
click at [713, 160] on link "Debtor Addresses" at bounding box center [712, 154] width 97 height 34
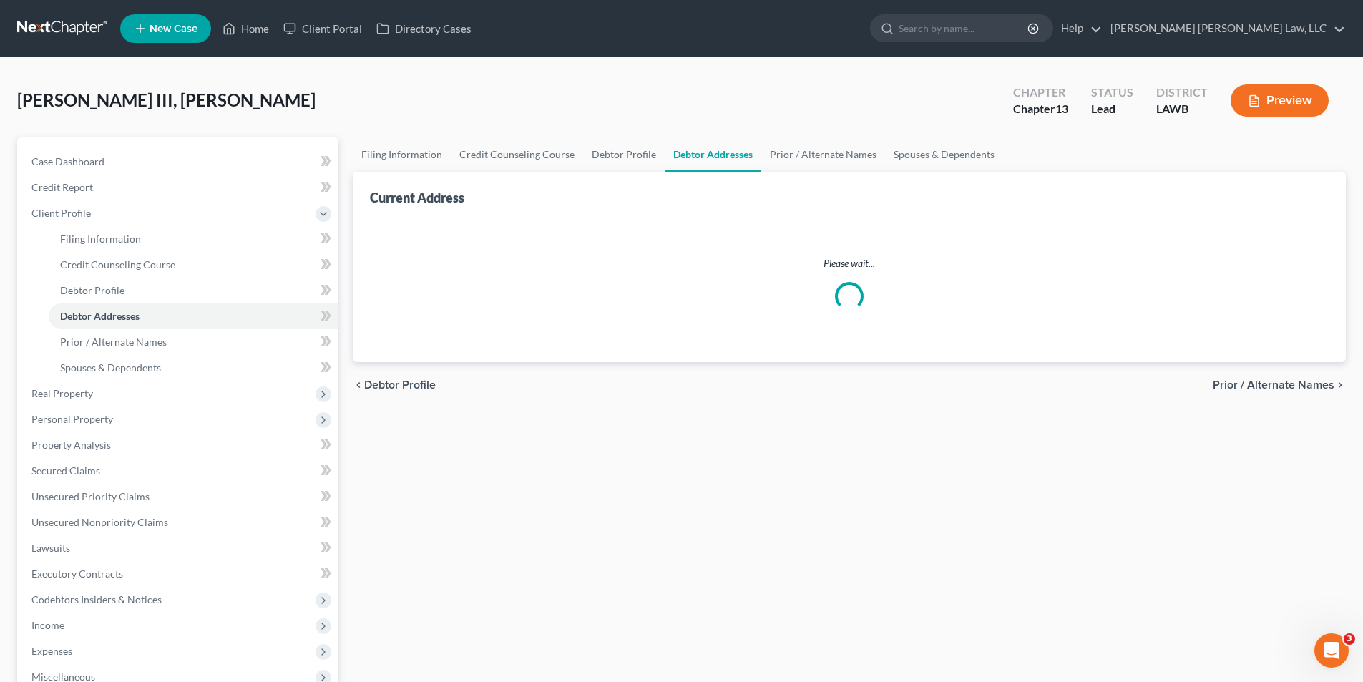
select select "0"
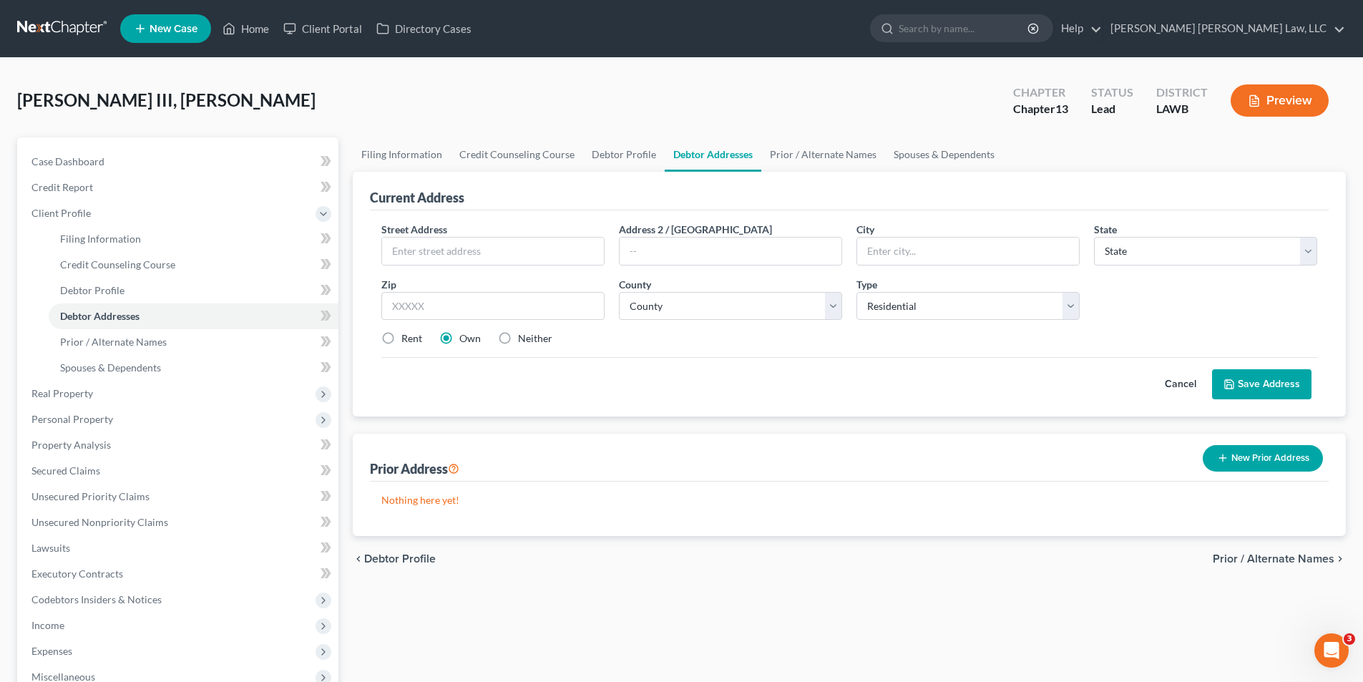
click at [484, 233] on div "Street Address *" at bounding box center [493, 244] width 238 height 44
click at [469, 245] on input "text" at bounding box center [493, 251] width 222 height 27
type input "[STREET_ADDRESS]"
type input "71229"
type input "Collinston"
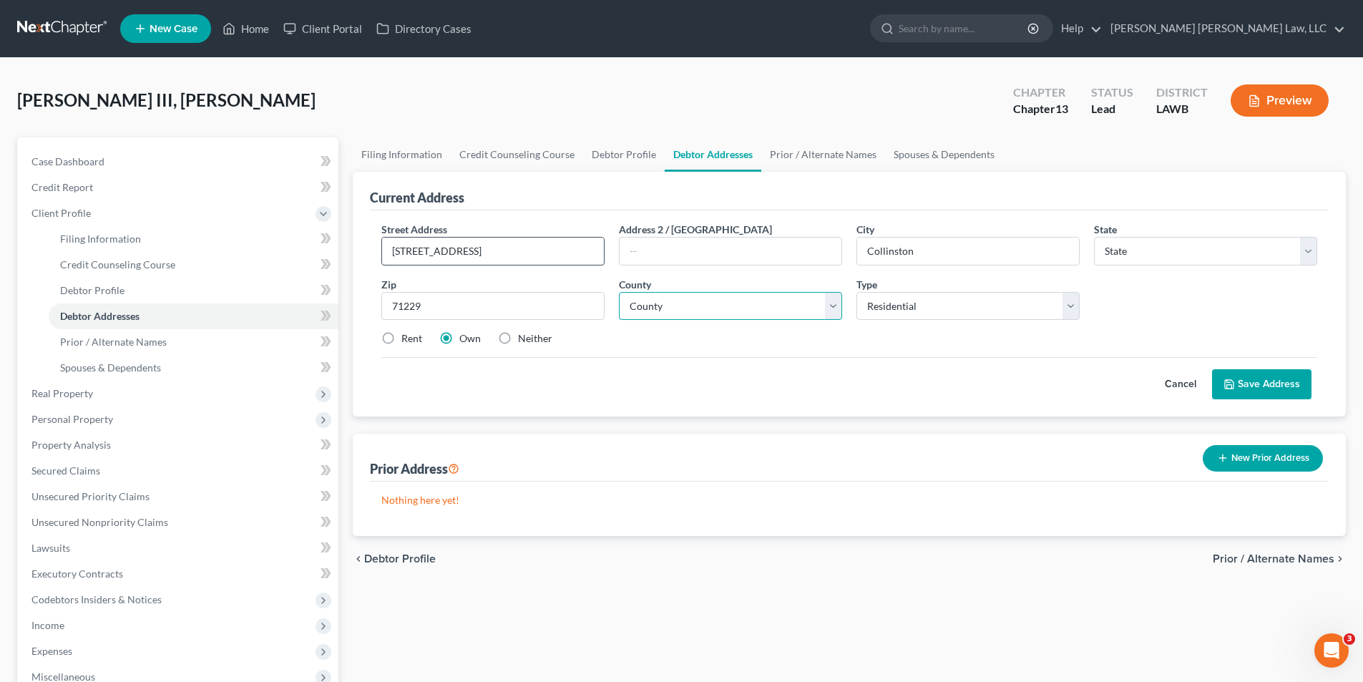
select select "19"
click at [688, 301] on select "County Acadia Allen Ascension Assumption Avoyelles Beauregard Bienville Bossier…" at bounding box center [730, 306] width 223 height 29
select select "8"
click at [619, 292] on select "County Acadia Allen Ascension Assumption Avoyelles Beauregard Bienville Bossier…" at bounding box center [730, 306] width 223 height 29
drag, startPoint x: 957, startPoint y: 242, endPoint x: 807, endPoint y: 249, distance: 149.7
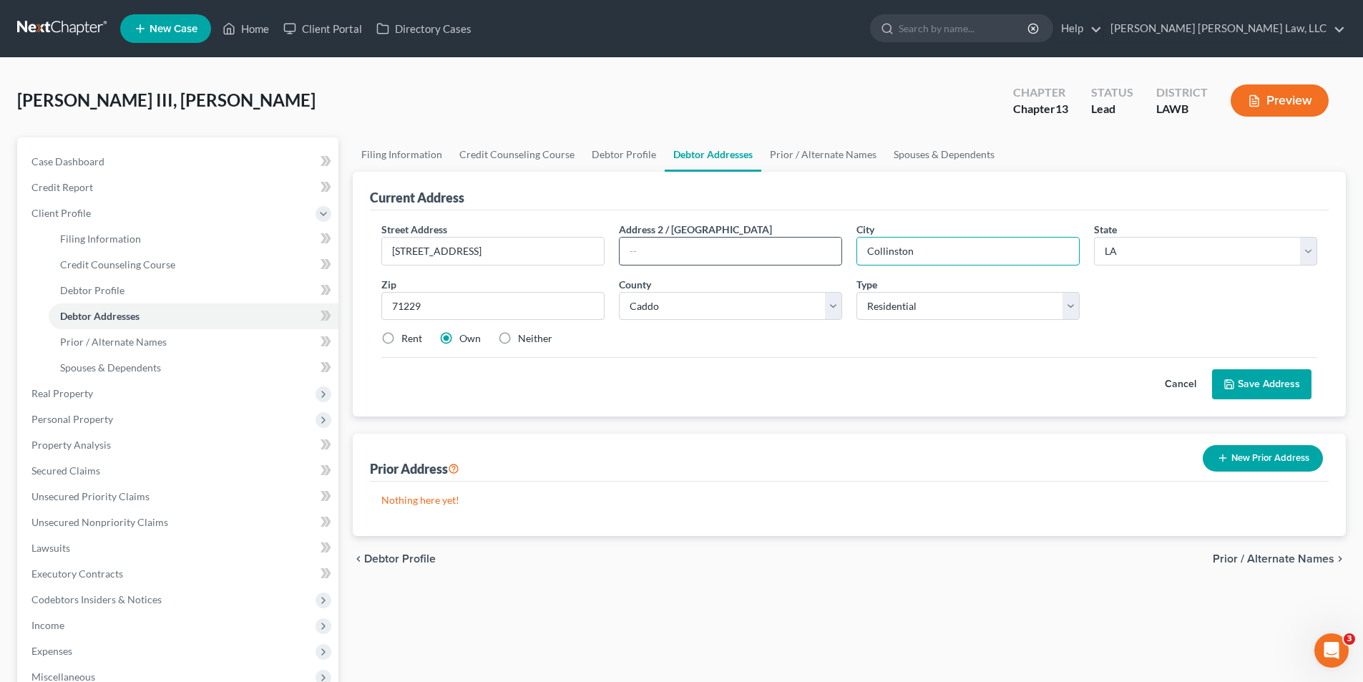
click at [807, 249] on div "Street Address * 5489 Tal Dr. Address 2 / PO Box City * Collinston State * Stat…" at bounding box center [849, 290] width 950 height 136
click at [476, 308] on input "71229" at bounding box center [492, 306] width 223 height 29
click at [430, 308] on input "71229" at bounding box center [492, 306] width 223 height 29
drag, startPoint x: 430, startPoint y: 308, endPoint x: 391, endPoint y: 308, distance: 39.3
click at [391, 308] on input "71229" at bounding box center [492, 306] width 223 height 29
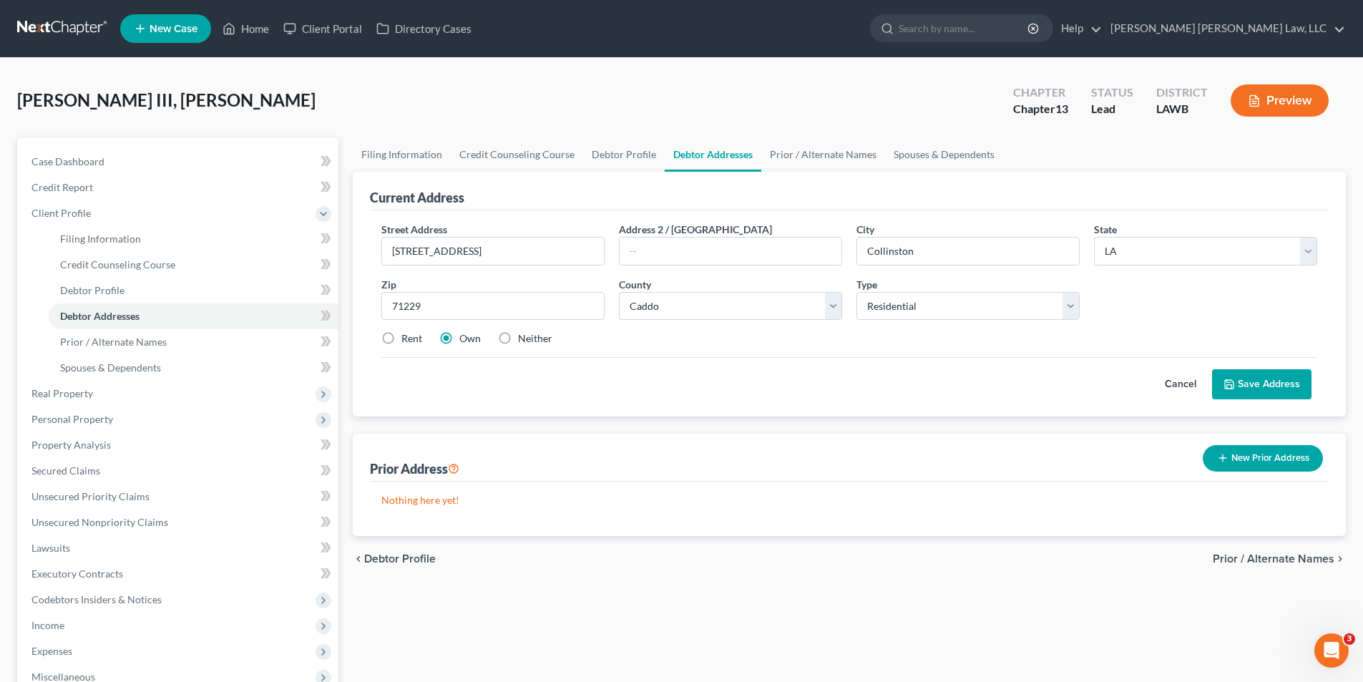
click at [464, 396] on div "Cancel Save Address" at bounding box center [849, 378] width 936 height 42
drag, startPoint x: 484, startPoint y: 308, endPoint x: 322, endPoint y: 310, distance: 162.4
click at [322, 310] on div "Petition Navigation Case Dashboard Payments Invoices Payments Payments Credit R…" at bounding box center [681, 511] width 1343 height 749
type input "71129"
click at [618, 542] on div "chevron_left Debtor Profile Prior / Alternate Names chevron_right" at bounding box center [849, 559] width 993 height 46
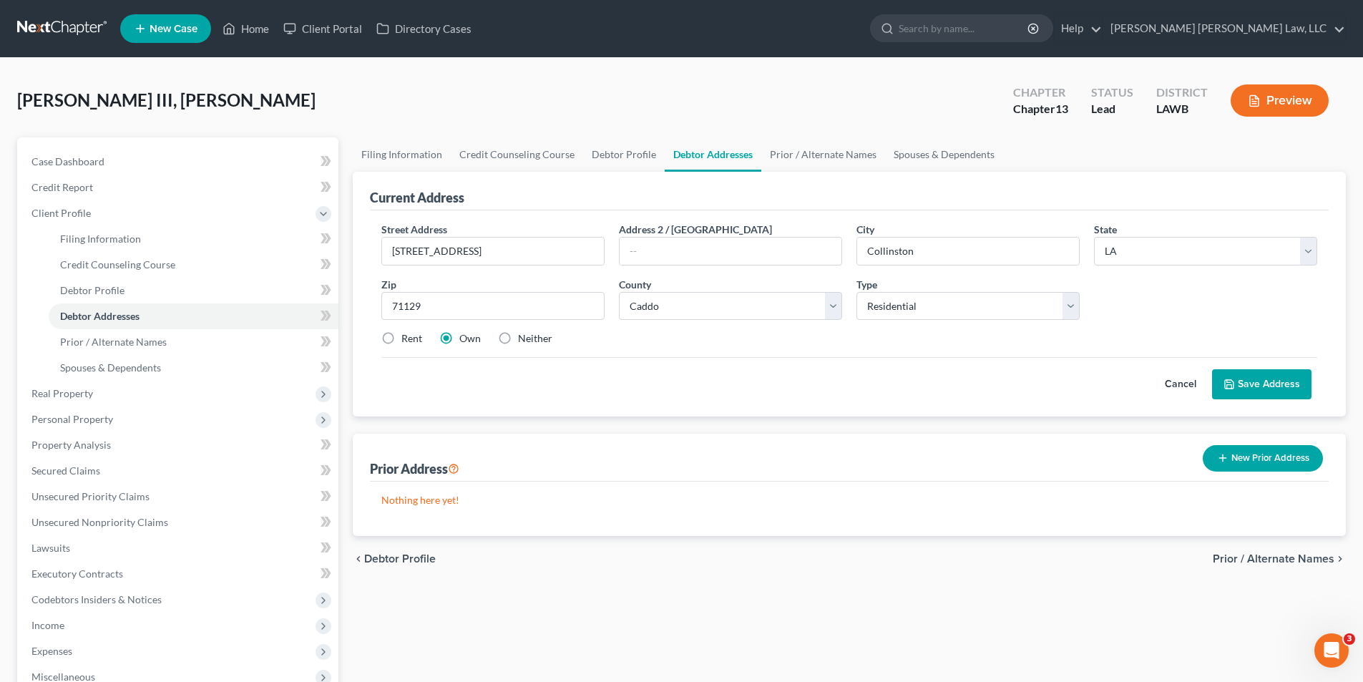
type input "Shreveport"
click at [67, 419] on span "Personal Property" at bounding box center [72, 419] width 82 height 12
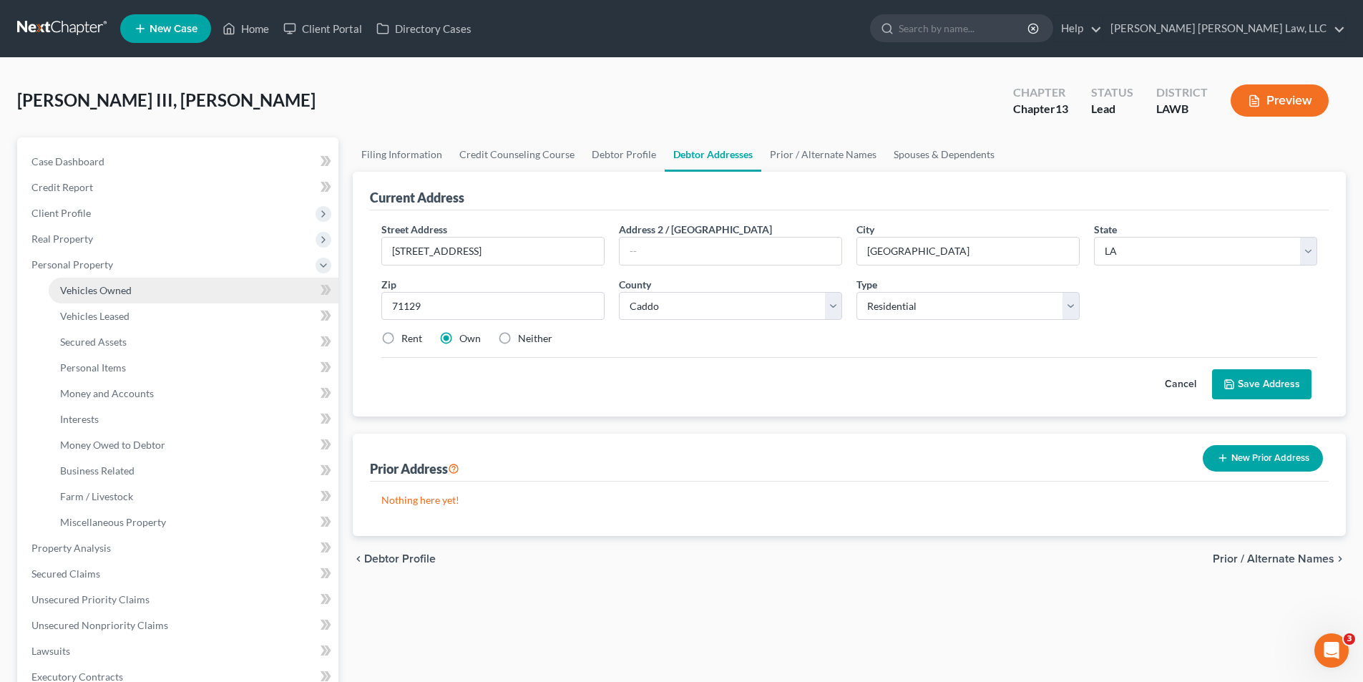
click at [87, 294] on span "Vehicles Owned" at bounding box center [96, 290] width 72 height 12
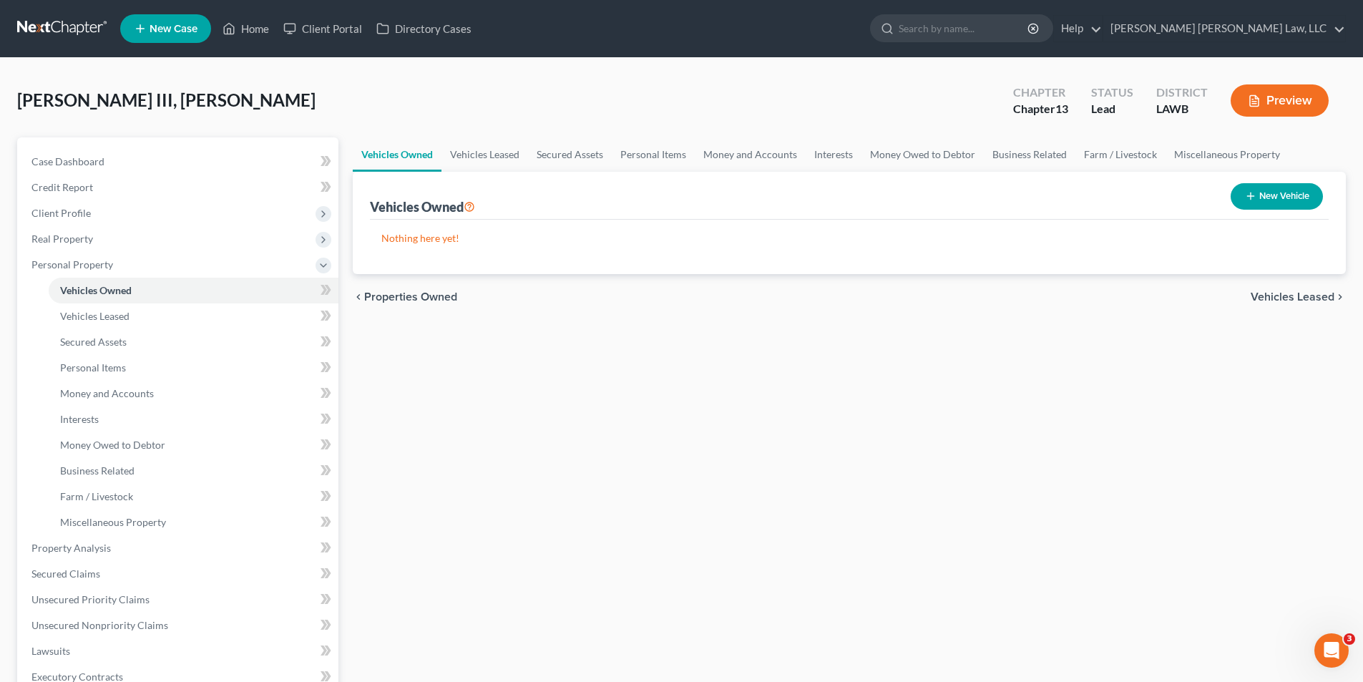
click at [1258, 197] on button "New Vehicle" at bounding box center [1277, 196] width 92 height 26
select select "0"
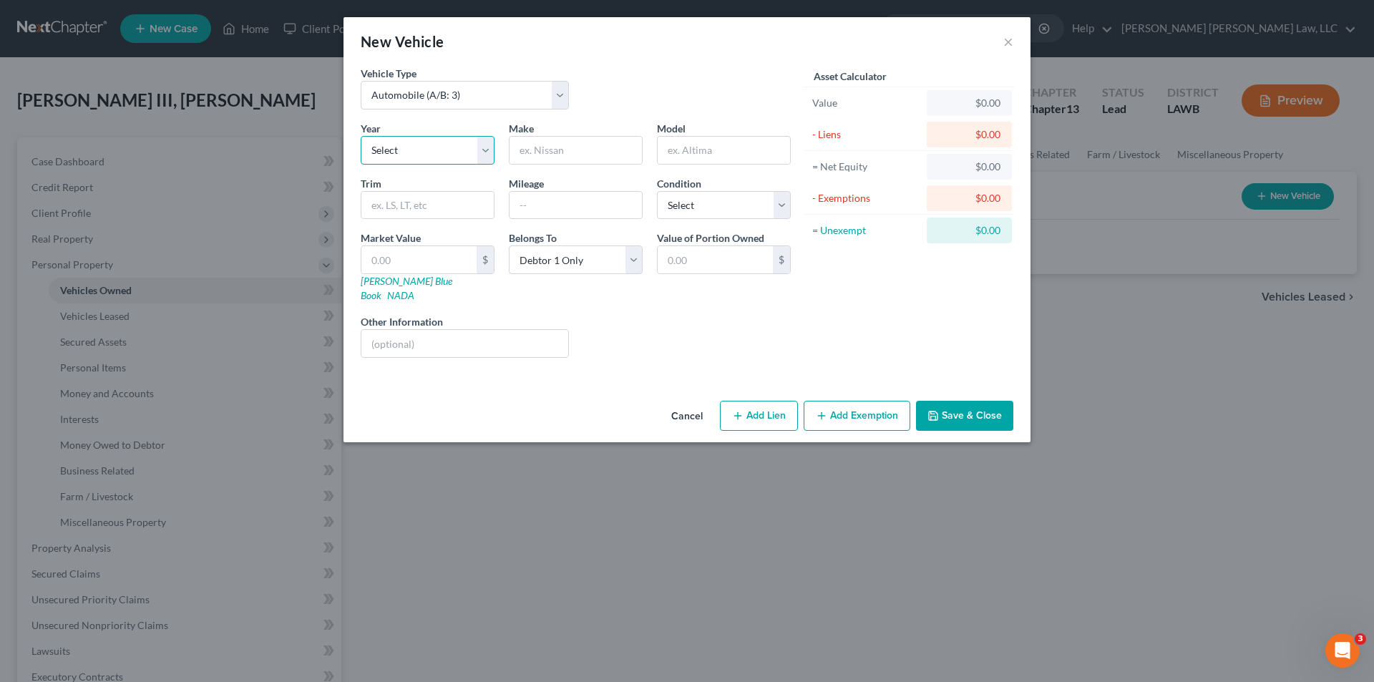
click at [414, 155] on select "Select 2026 2025 2024 2023 2022 2021 2020 2019 2018 2017 2016 2015 2014 2013 20…" at bounding box center [428, 150] width 134 height 29
select select "22"
click at [361, 136] on select "Select 2026 2025 2024 2023 2022 2021 2020 2019 2018 2017 2016 2015 2014 2013 20…" at bounding box center [428, 150] width 134 height 29
click at [582, 156] on input "text" at bounding box center [575, 150] width 132 height 27
type input "Cadillac"
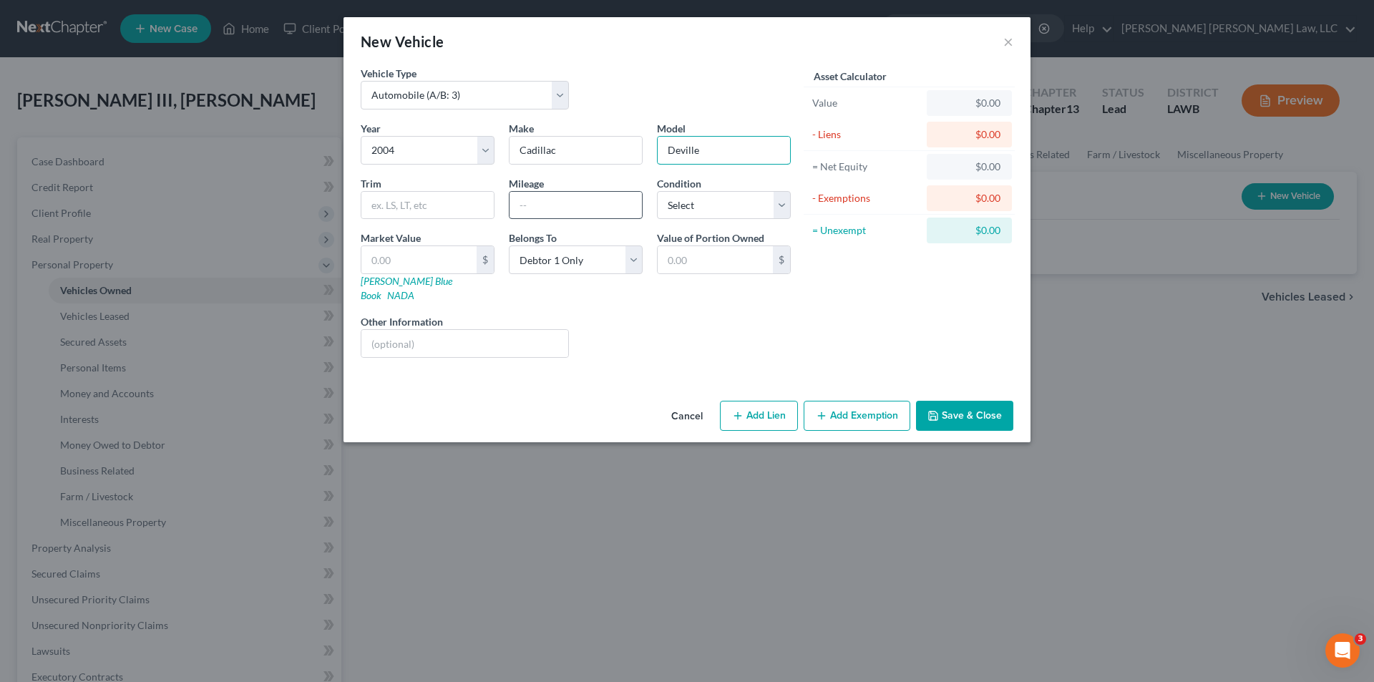
type input "Deville"
click at [552, 194] on input "text" at bounding box center [575, 205] width 132 height 27
type input "300,000"
click at [673, 195] on select "Select Excellent Very Good Good Fair Poor" at bounding box center [724, 205] width 134 height 29
select select "4"
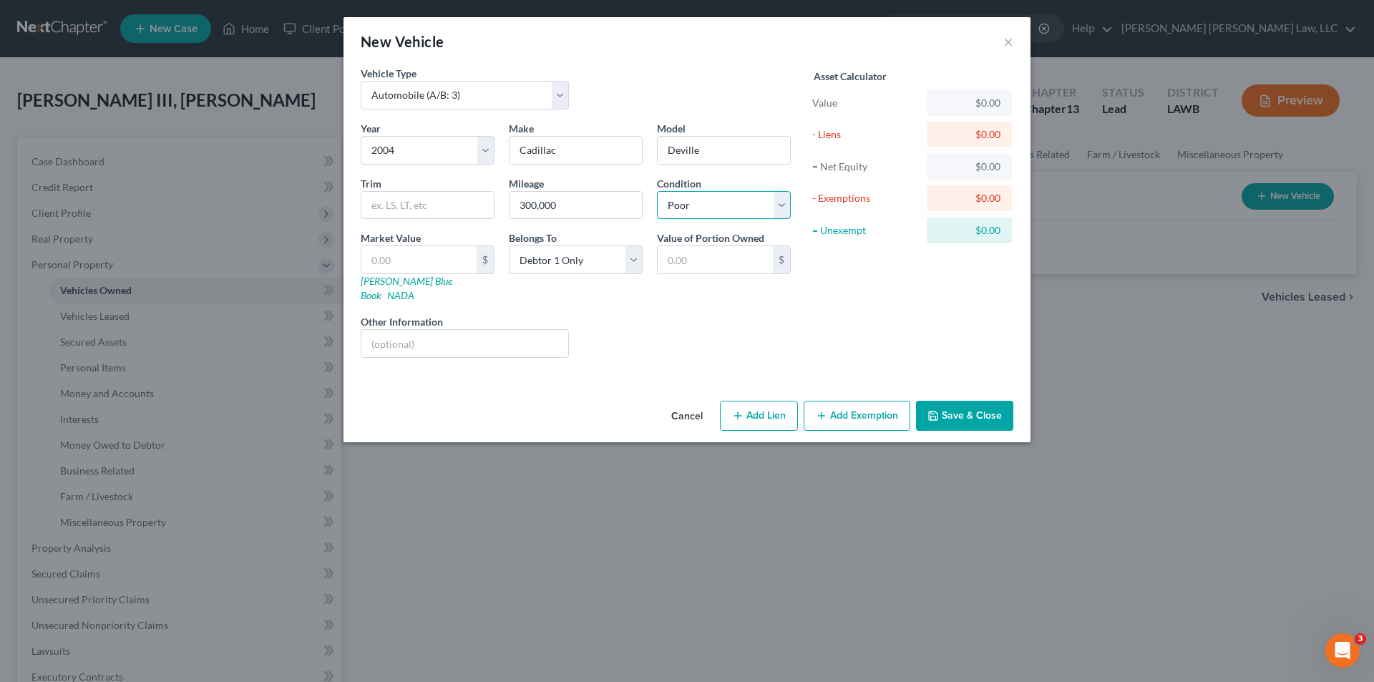
click at [657, 191] on select "Select Excellent Very Good Good Fair Poor" at bounding box center [724, 205] width 134 height 29
drag, startPoint x: 421, startPoint y: 264, endPoint x: 431, endPoint y: 266, distance: 10.2
click at [421, 265] on input "text" at bounding box center [418, 259] width 115 height 27
type input "2"
type input "2.00"
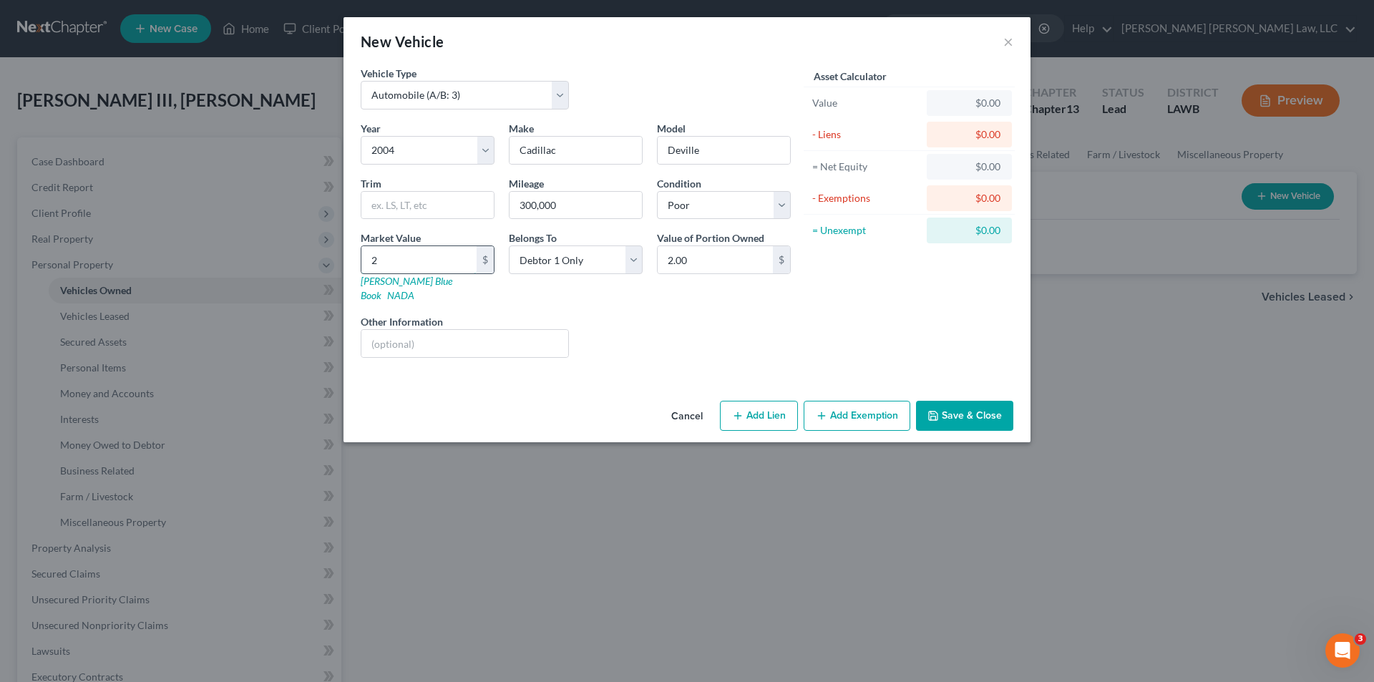
type input "20"
type input "20.00"
type input "200"
type input "200.00"
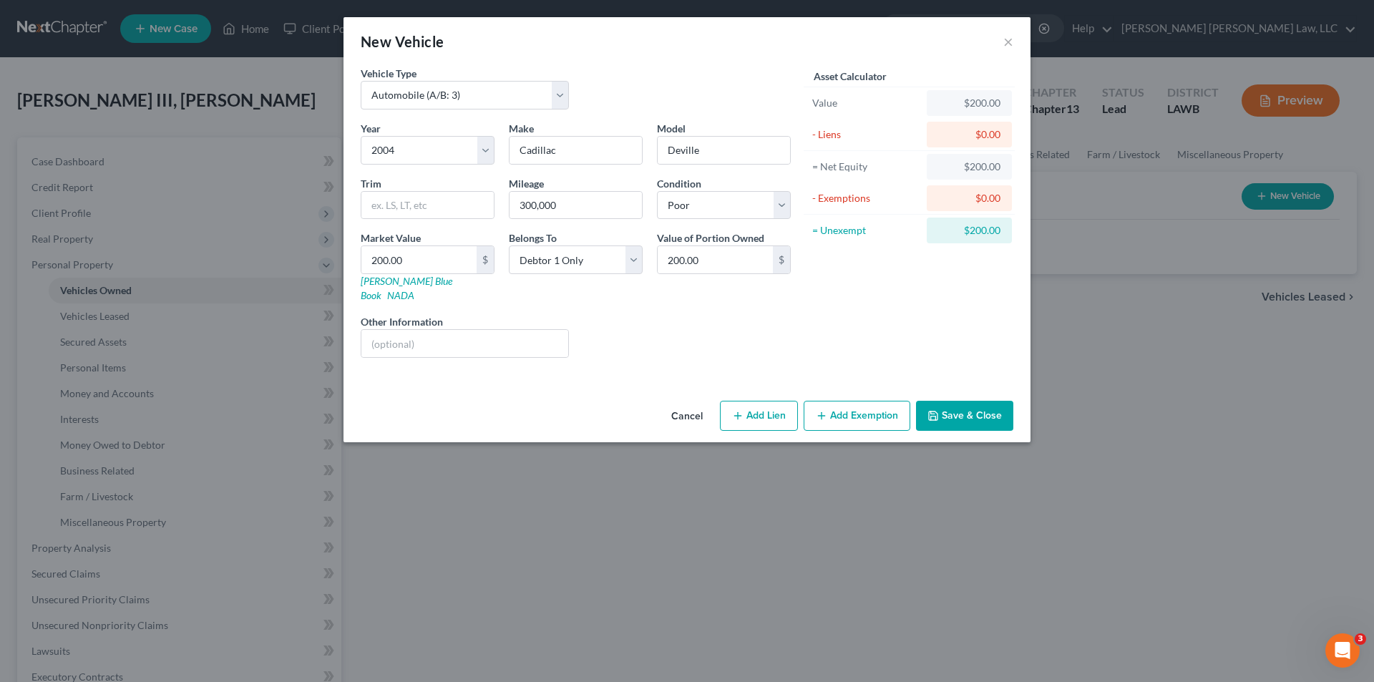
drag, startPoint x: 927, startPoint y: 411, endPoint x: 921, endPoint y: 406, distance: 8.2
click at [925, 409] on button "Save & Close" at bounding box center [964, 416] width 97 height 30
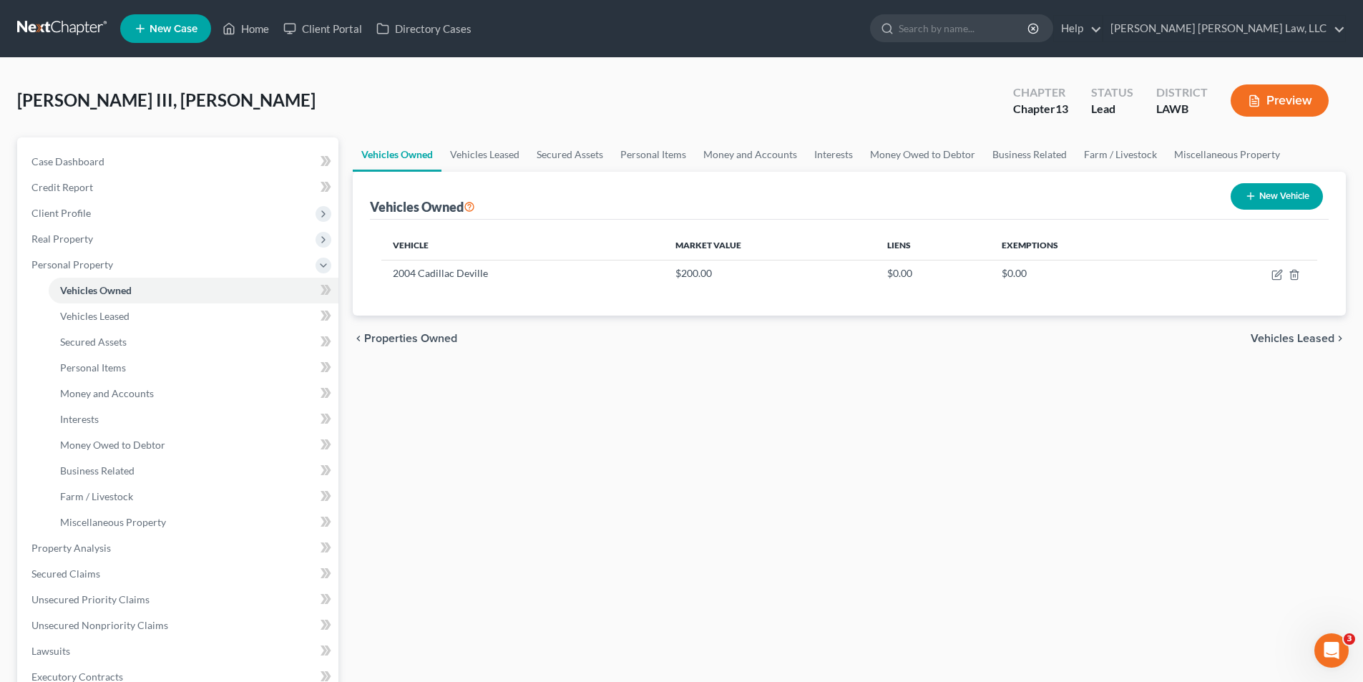
click at [1286, 202] on button "New Vehicle" at bounding box center [1277, 196] width 92 height 26
select select "0"
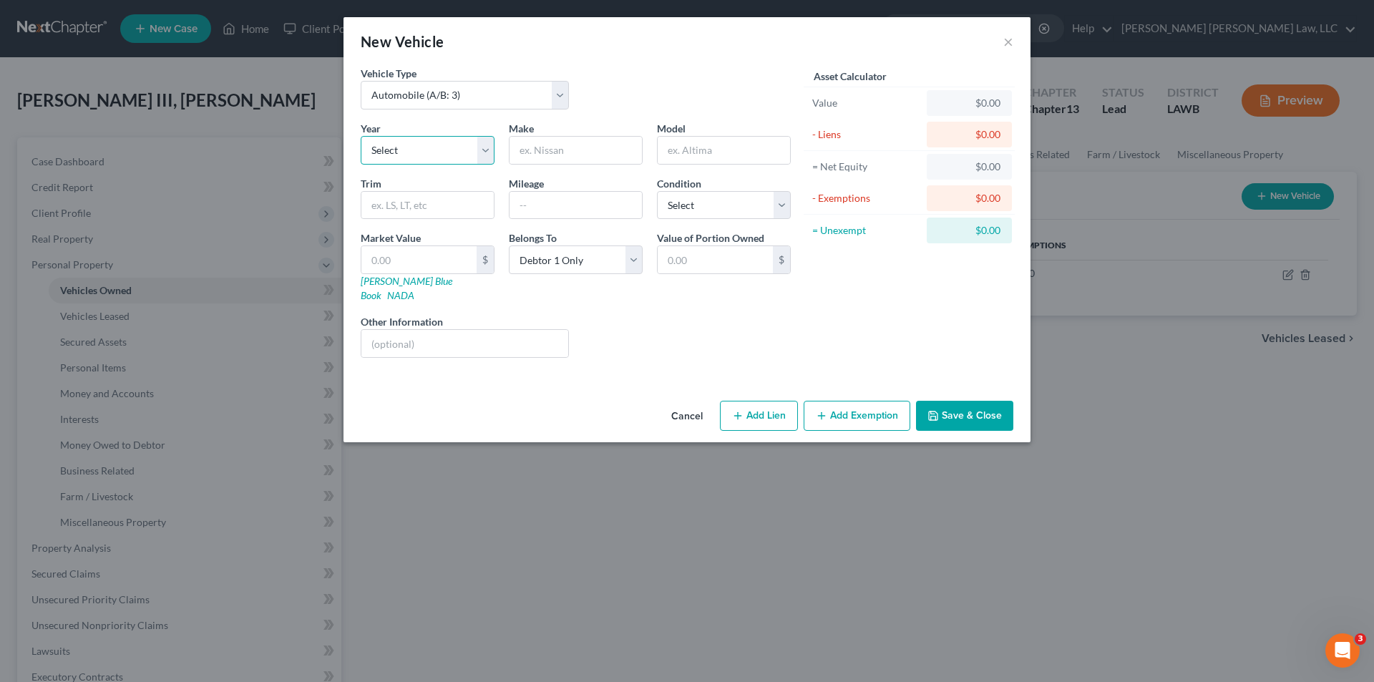
click at [405, 136] on select "Select 2026 2025 2024 2023 2022 2021 2020 2019 2018 2017 2016 2015 2014 2013 20…" at bounding box center [428, 150] width 134 height 29
select select "6"
click at [361, 136] on select "Select 2026 2025 2024 2023 2022 2021 2020 2019 2018 2017 2016 2015 2014 2013 20…" at bounding box center [428, 150] width 134 height 29
click at [557, 158] on input "text" at bounding box center [575, 150] width 132 height 27
type input "Ford"
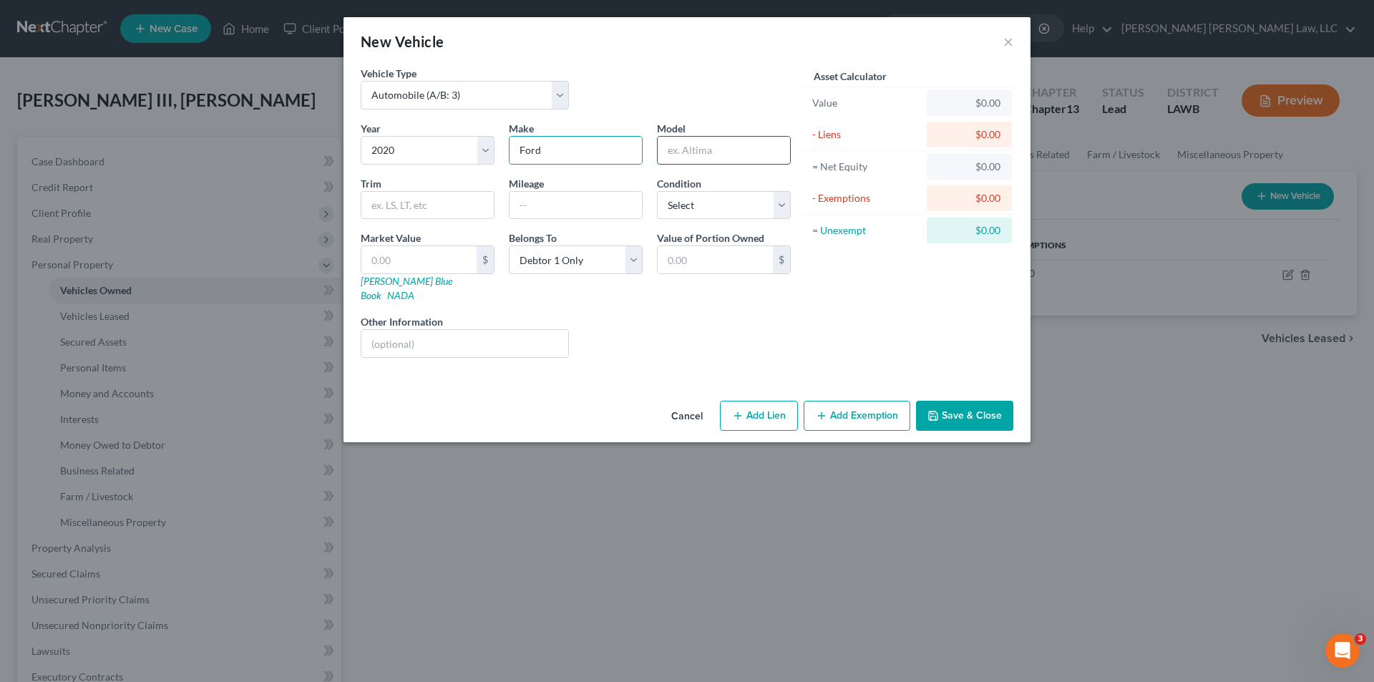
click at [689, 157] on input "text" at bounding box center [723, 150] width 132 height 27
type input "F150"
click at [712, 204] on select "Select Excellent Very Good Good Fair Poor" at bounding box center [724, 205] width 134 height 29
select select "2"
click at [657, 191] on select "Select Excellent Very Good Good Fair Poor" at bounding box center [724, 205] width 134 height 29
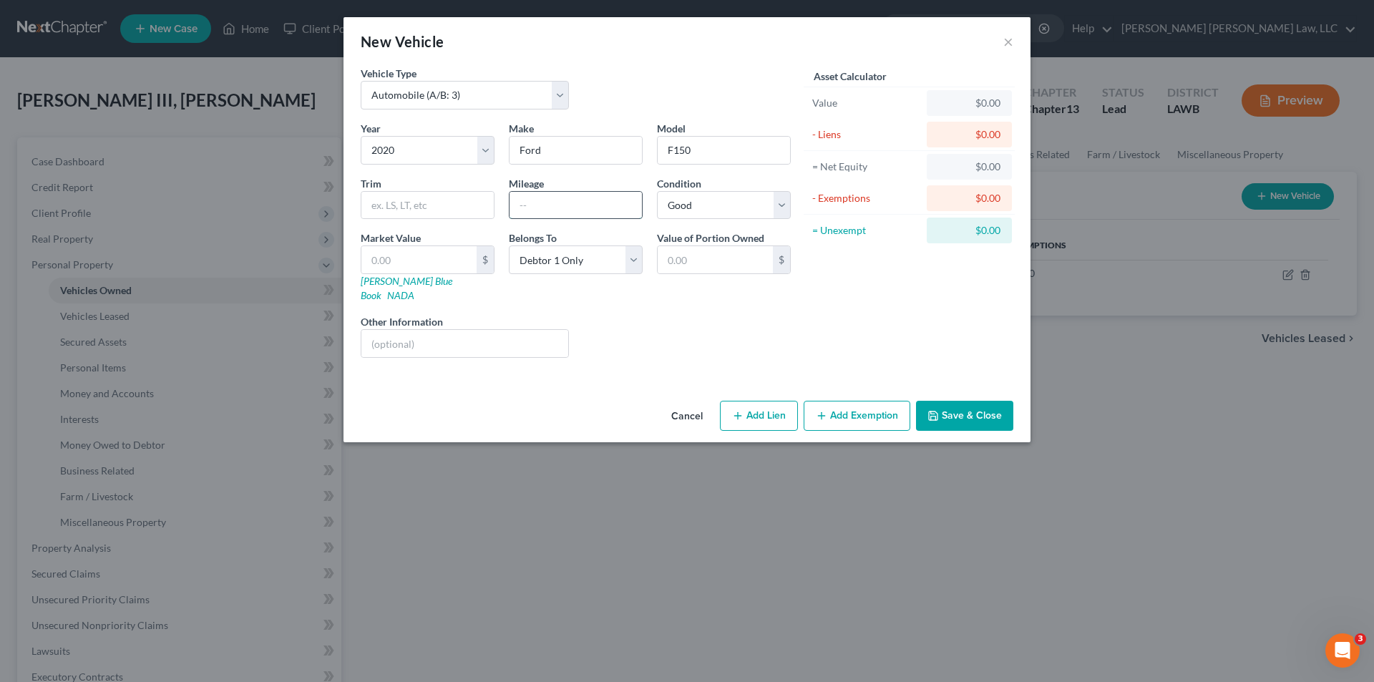
click at [555, 205] on input "text" at bounding box center [575, 205] width 132 height 27
type input "35,000"
click at [851, 406] on button "Add Exemption" at bounding box center [856, 416] width 107 height 30
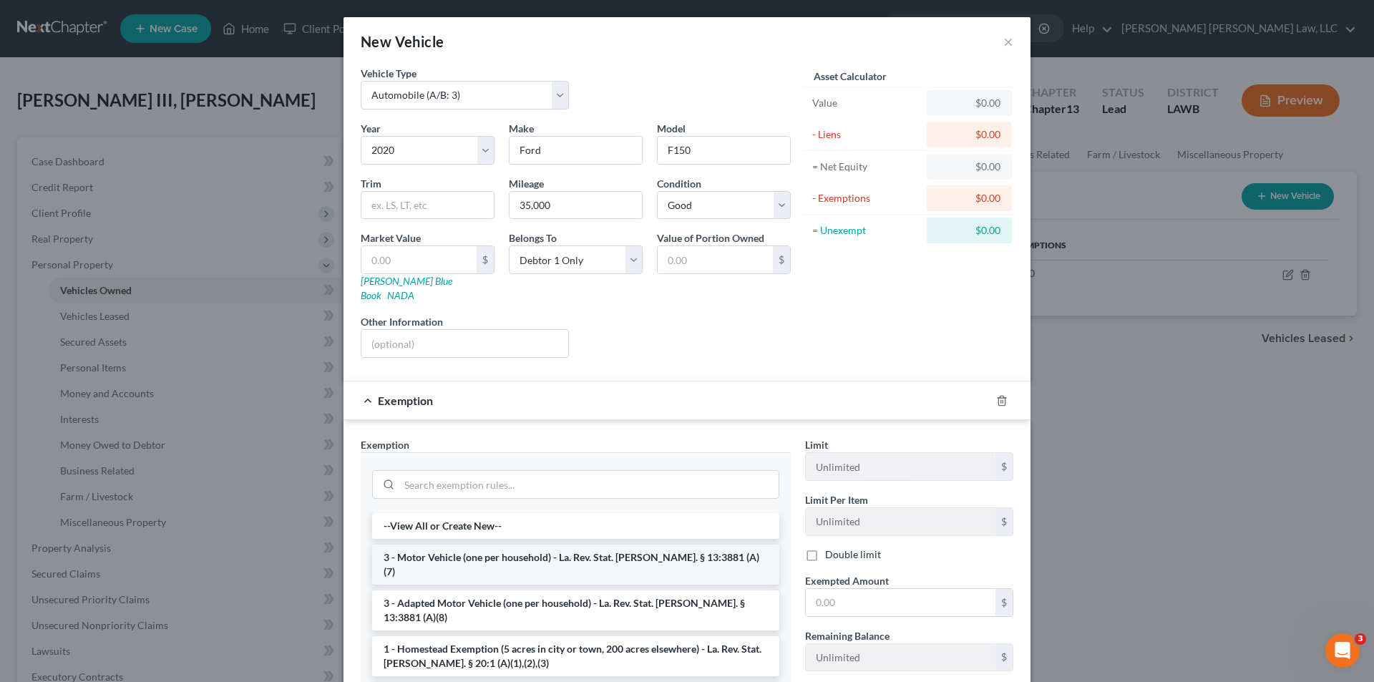
click at [424, 546] on li "3 - Motor Vehicle (one per household) - La. Rev. Stat. Ann. § 13:3881 (A)(7)" at bounding box center [575, 564] width 407 height 40
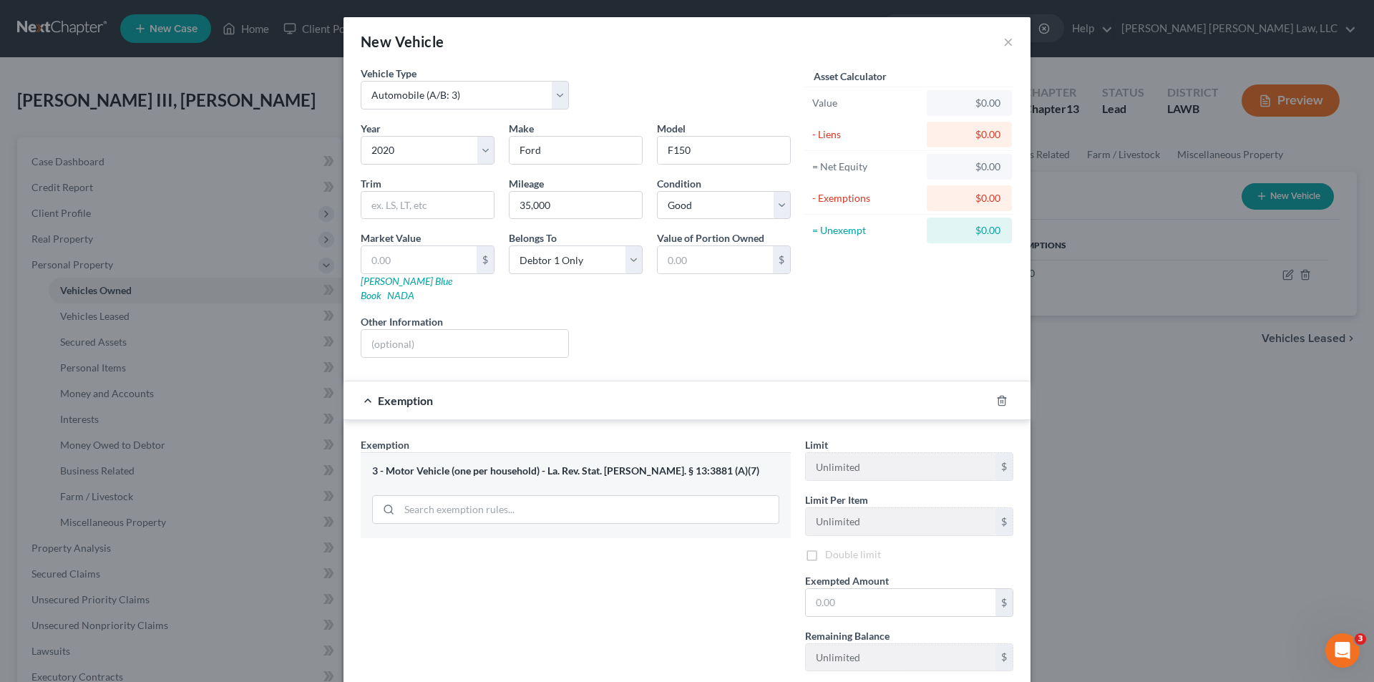
click at [424, 546] on div "Exemption Set must be selected for CA. Exemption * 3 - Motor Vehicle (one per h…" at bounding box center [575, 559] width 444 height 245
click at [820, 591] on input "text" at bounding box center [901, 604] width 190 height 27
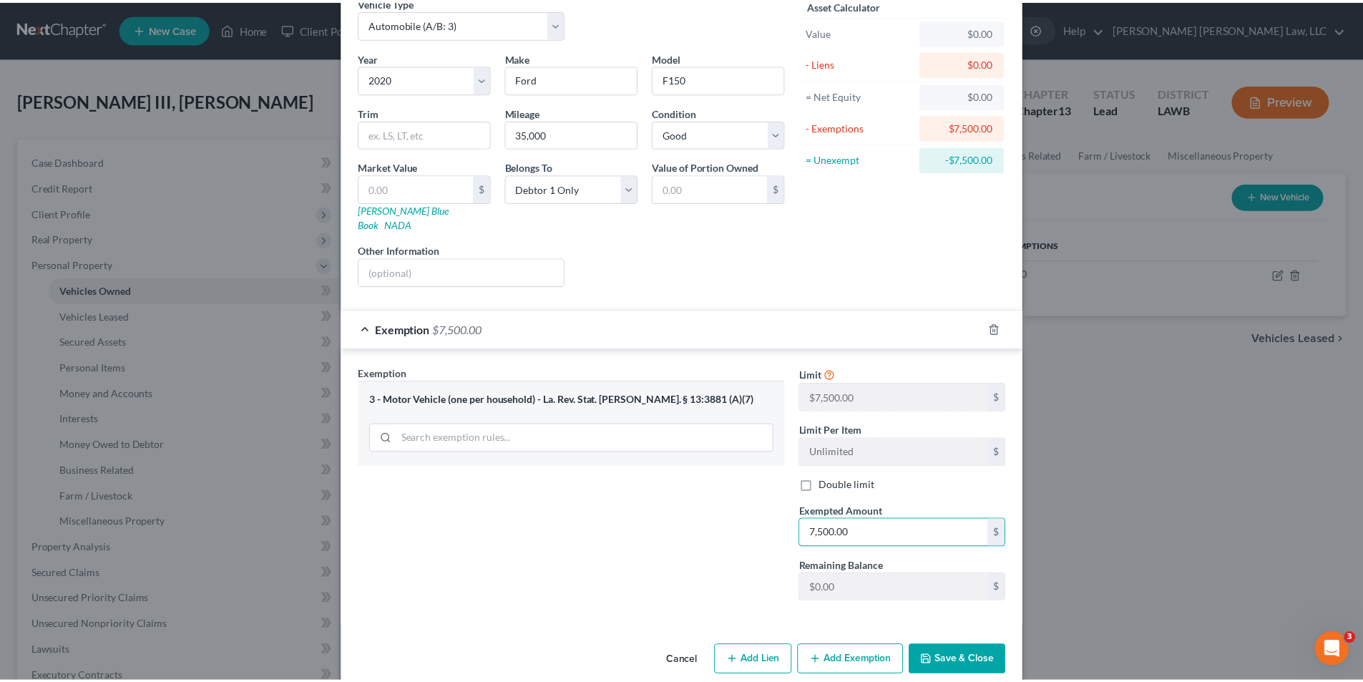
scroll to position [79, 0]
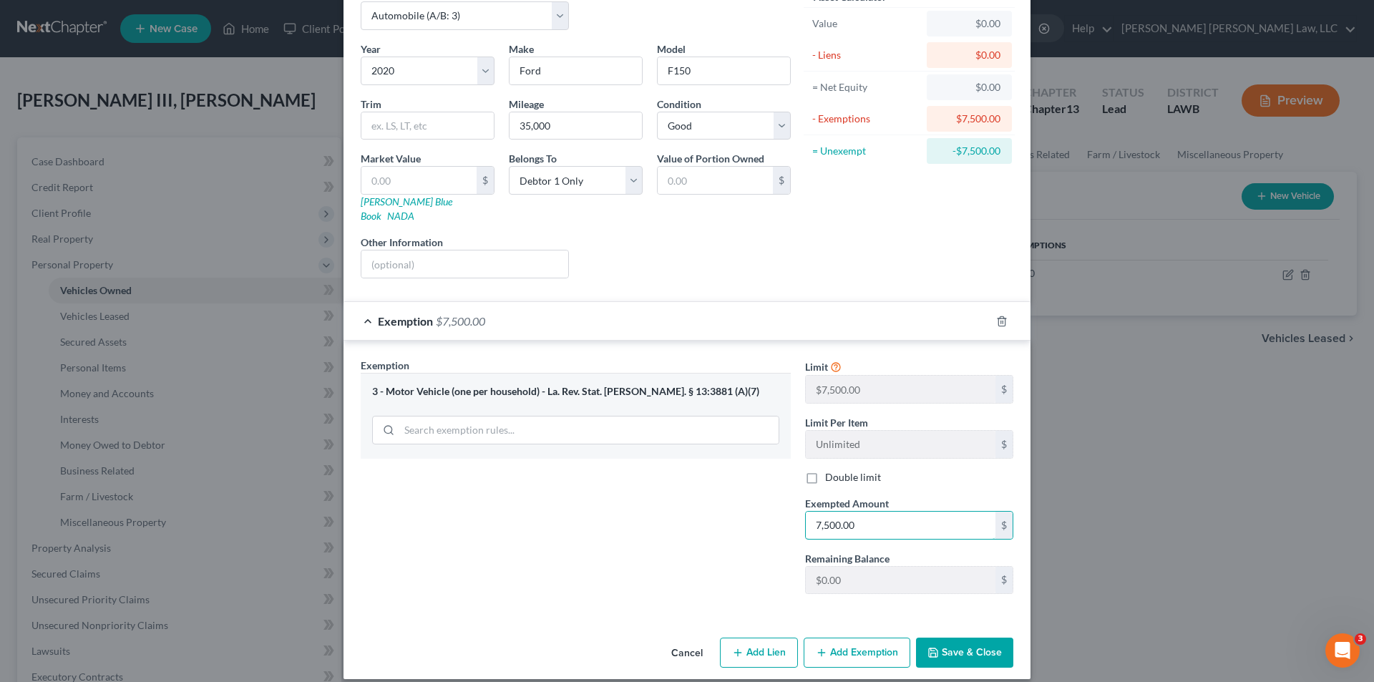
type input "7,500.00"
click at [953, 637] on button "Save & Close" at bounding box center [964, 652] width 97 height 30
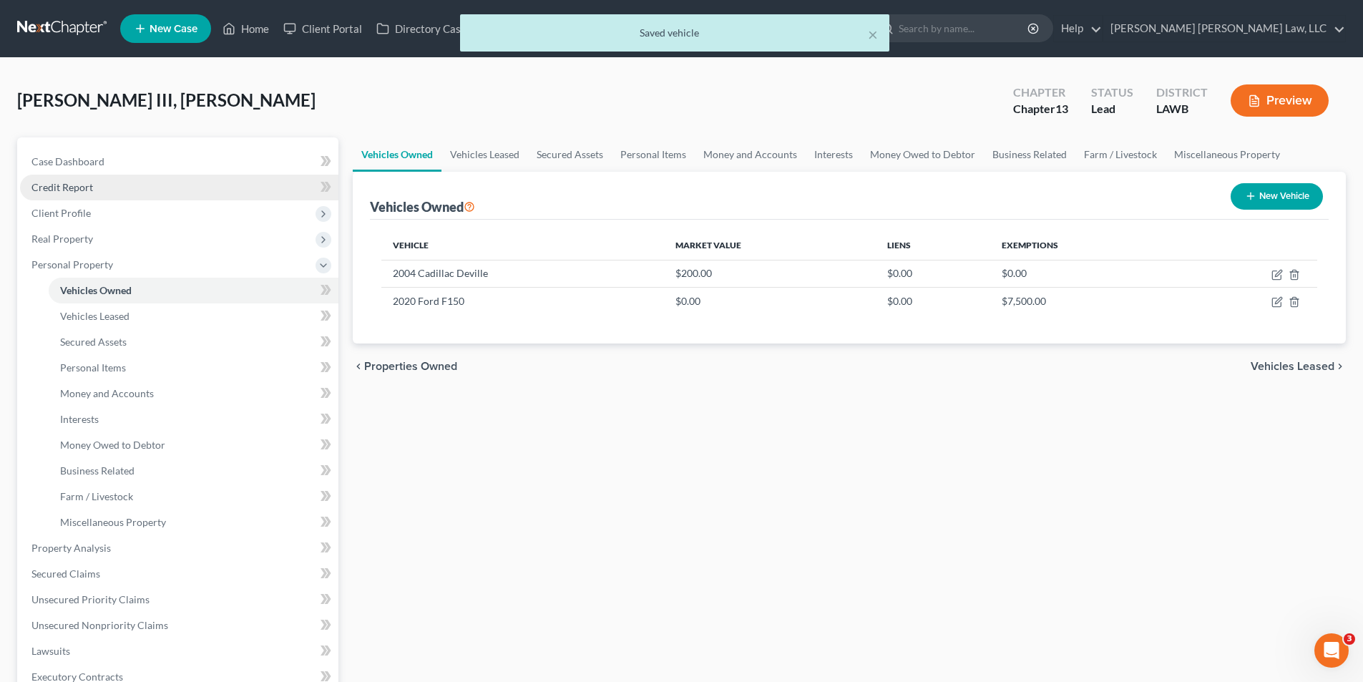
click at [52, 178] on link "Credit Report" at bounding box center [179, 188] width 318 height 26
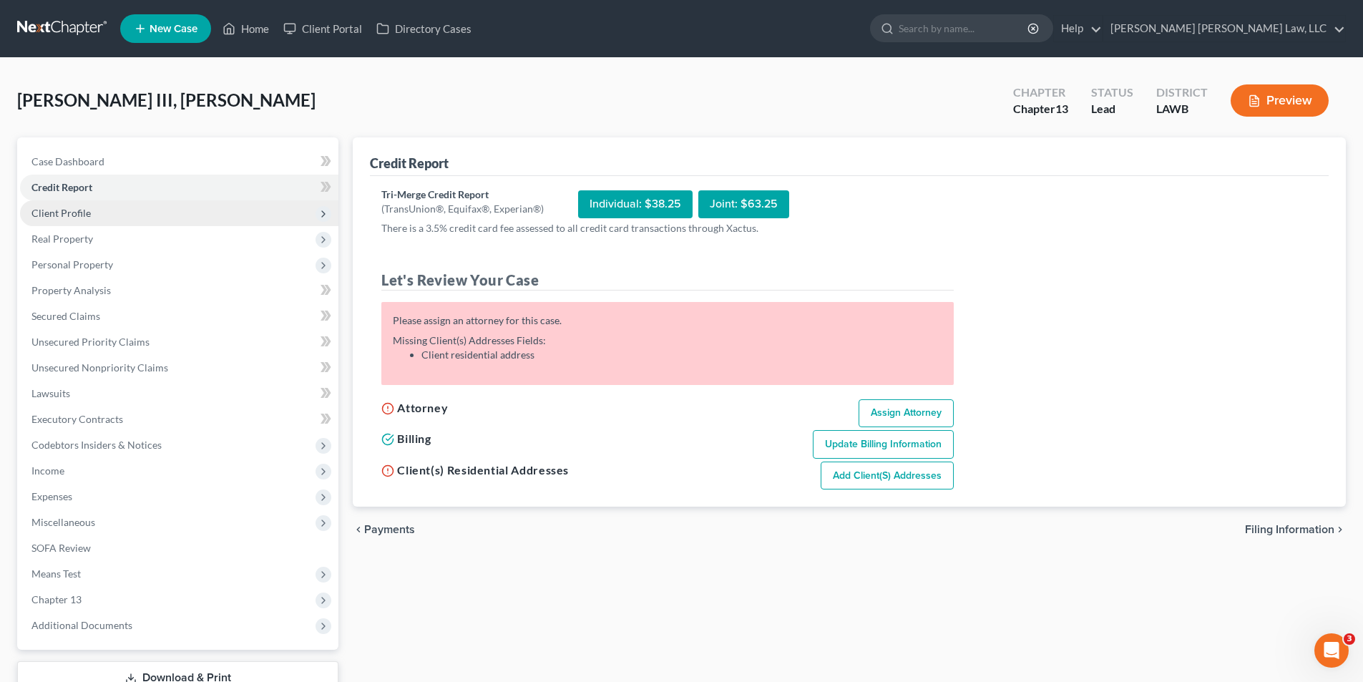
click at [78, 208] on span "Client Profile" at bounding box center [60, 213] width 59 height 12
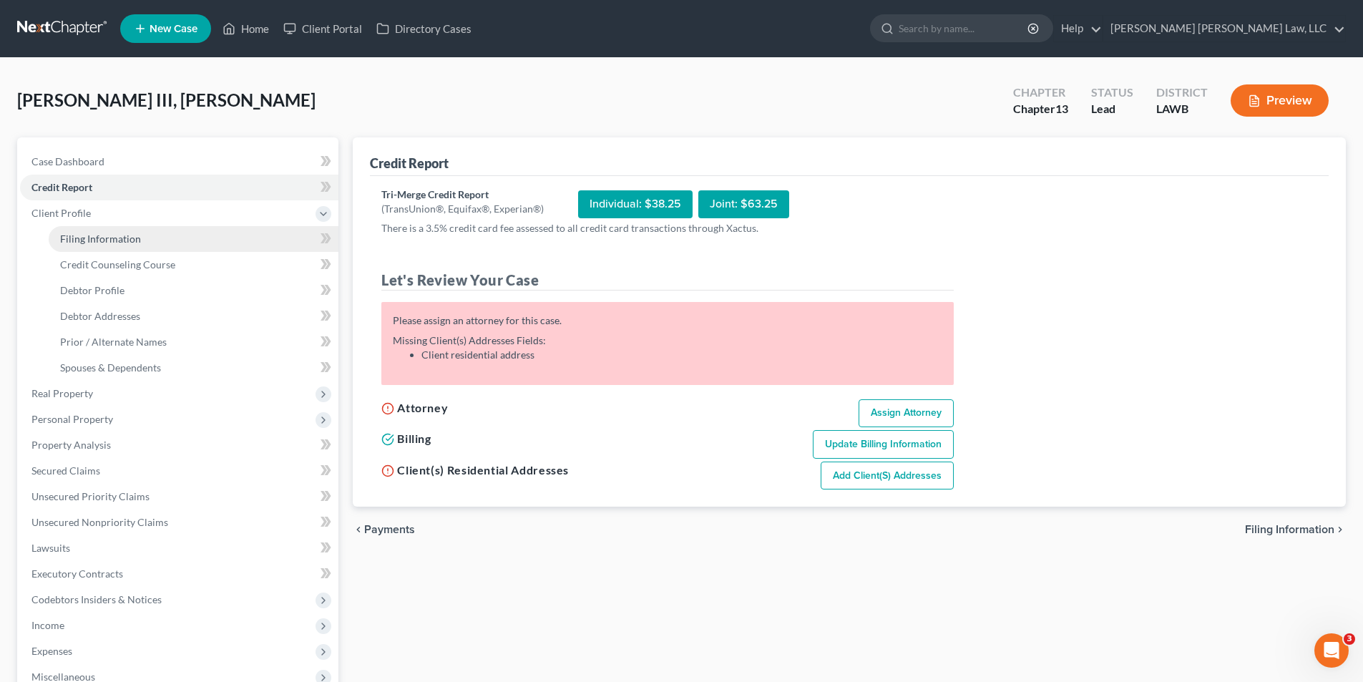
click at [86, 233] on span "Filing Information" at bounding box center [100, 239] width 81 height 12
select select "1"
select select "0"
select select "3"
select select "36"
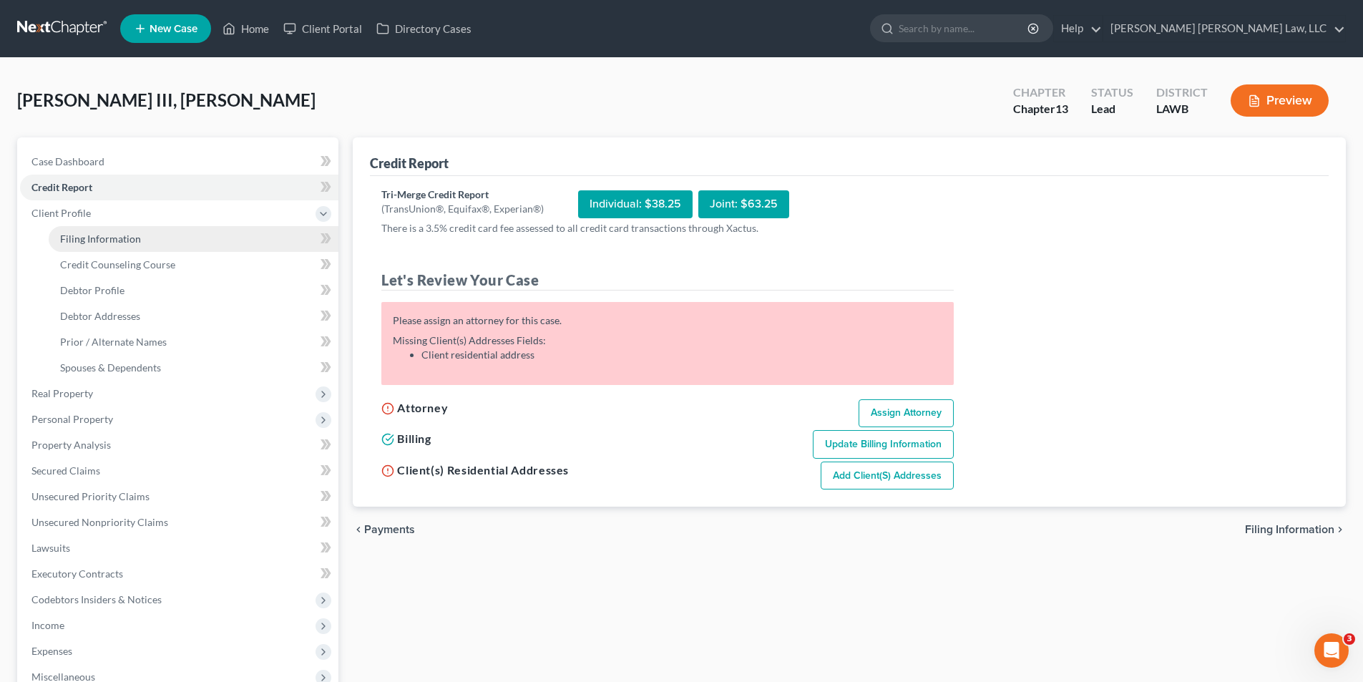
select select "19"
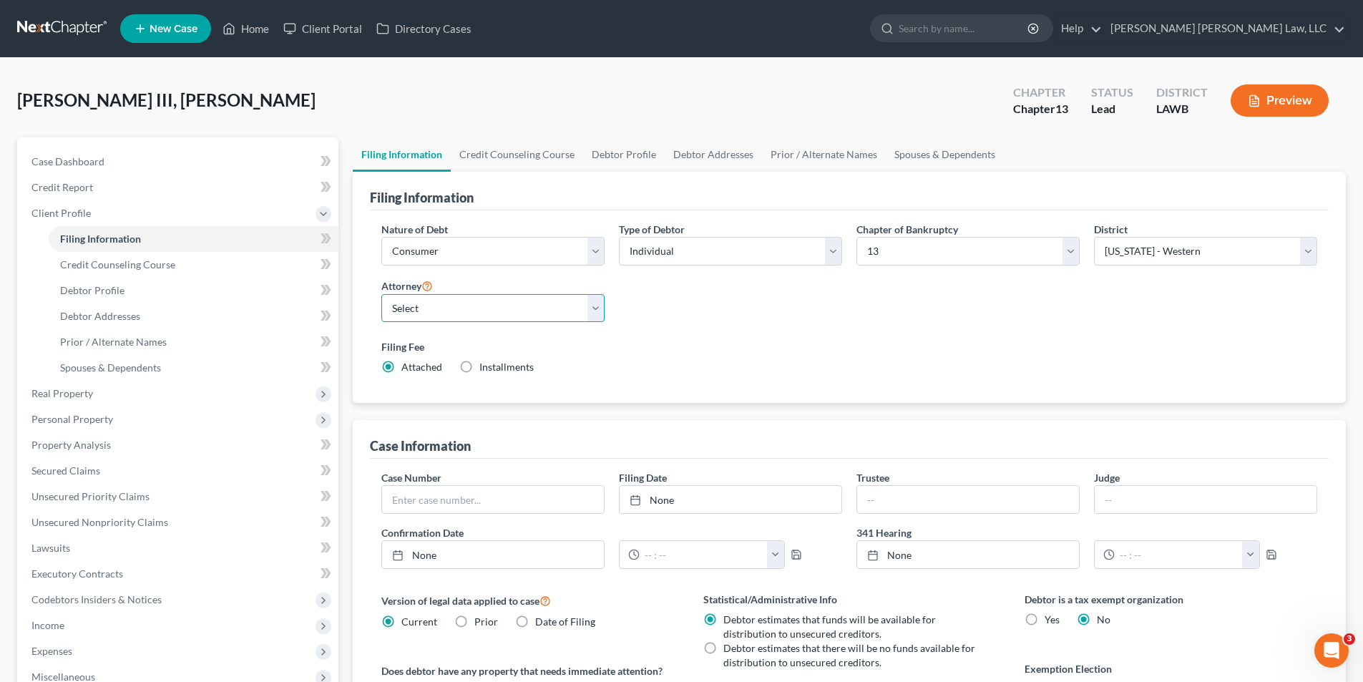
click at [417, 320] on select "Select E. Orum Young III - LAWB E. Orum Young III - LAMB E. Orum Young III - LA…" at bounding box center [492, 308] width 223 height 29
select select "0"
click at [381, 294] on select "Select E. Orum Young III - LAWB E. Orum Young III - LAMB E. Orum Young III - LA…" at bounding box center [492, 308] width 223 height 29
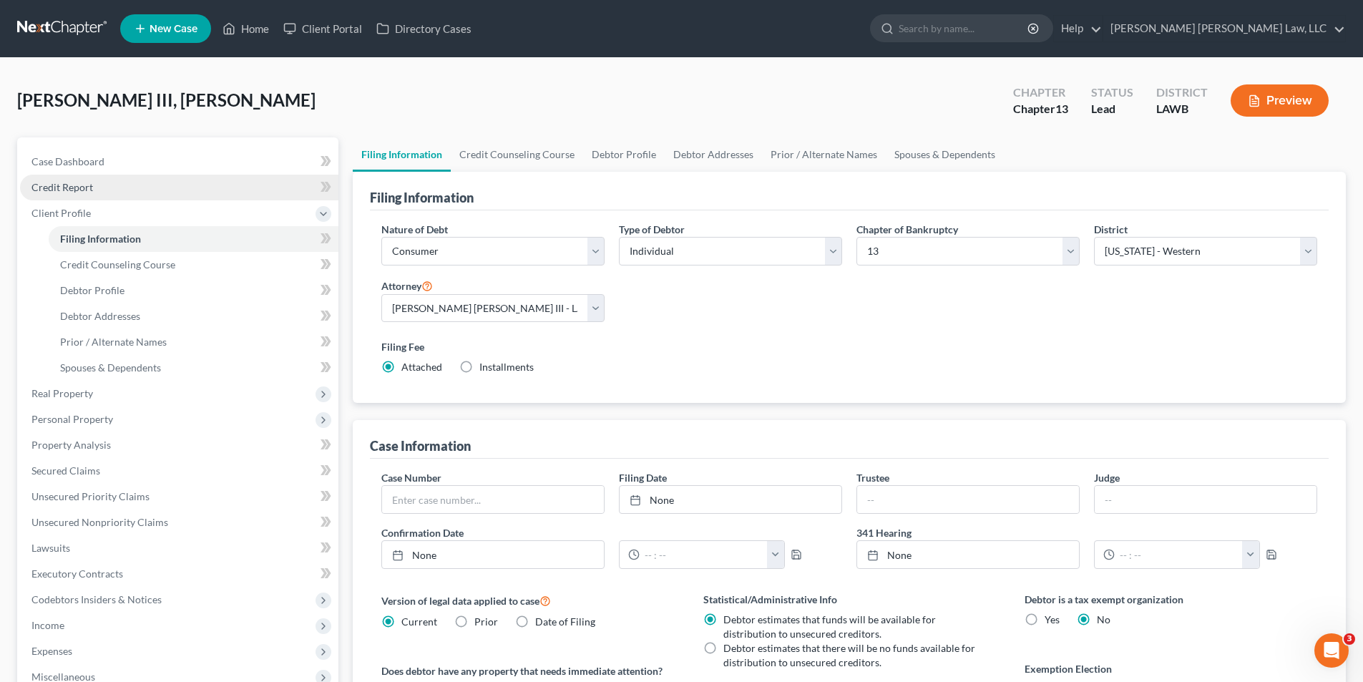
click at [70, 182] on span "Credit Report" at bounding box center [62, 187] width 62 height 12
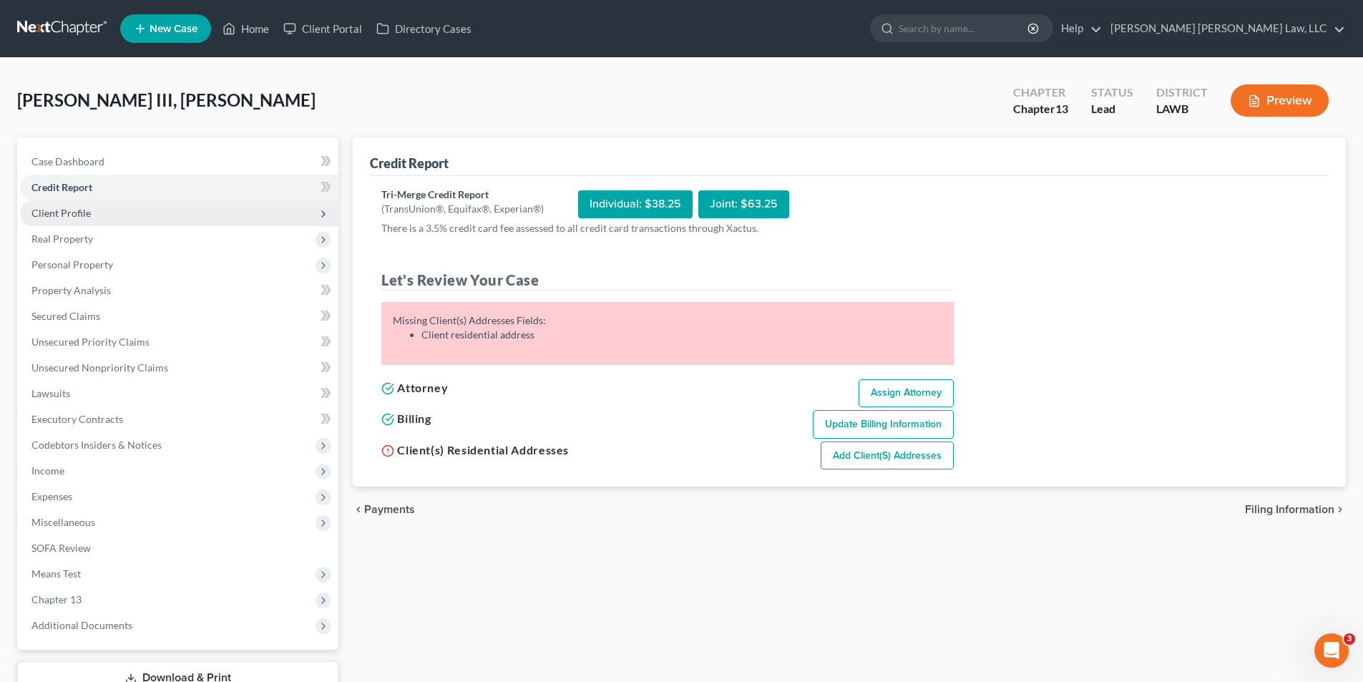
click at [60, 215] on span "Client Profile" at bounding box center [60, 213] width 59 height 12
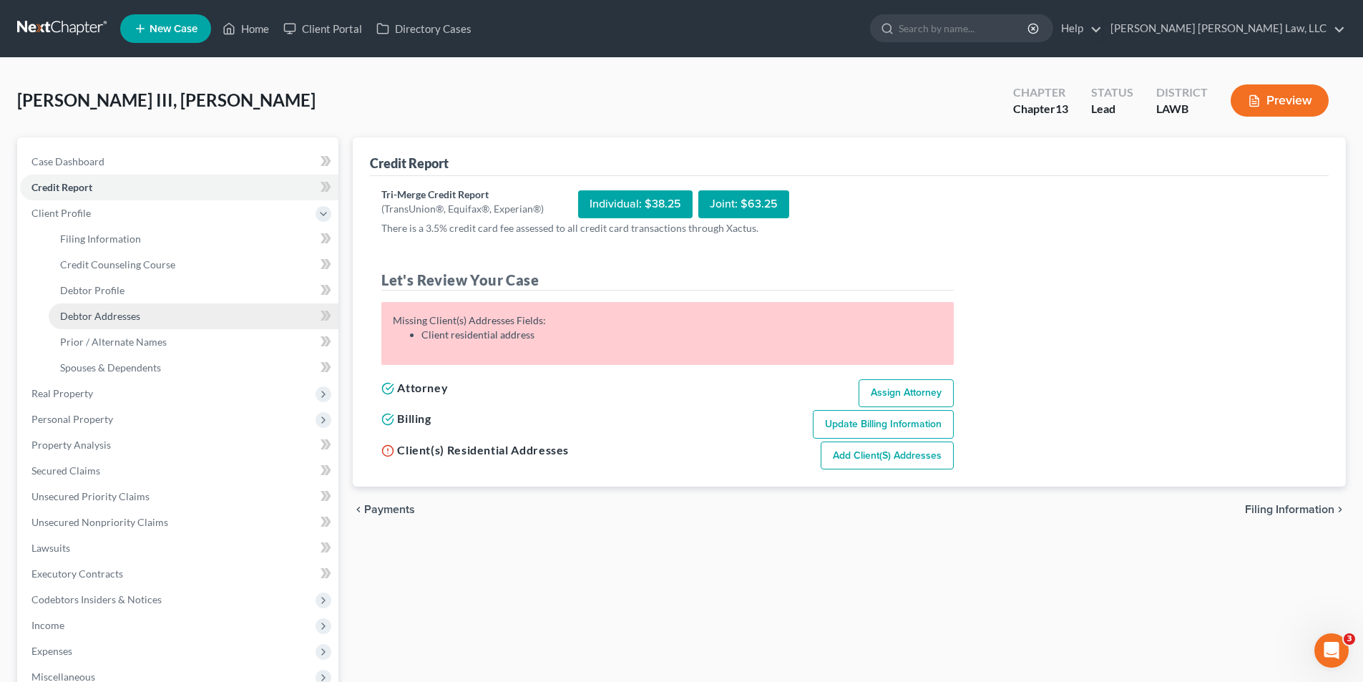
click at [89, 317] on span "Debtor Addresses" at bounding box center [100, 316] width 80 height 12
select select "0"
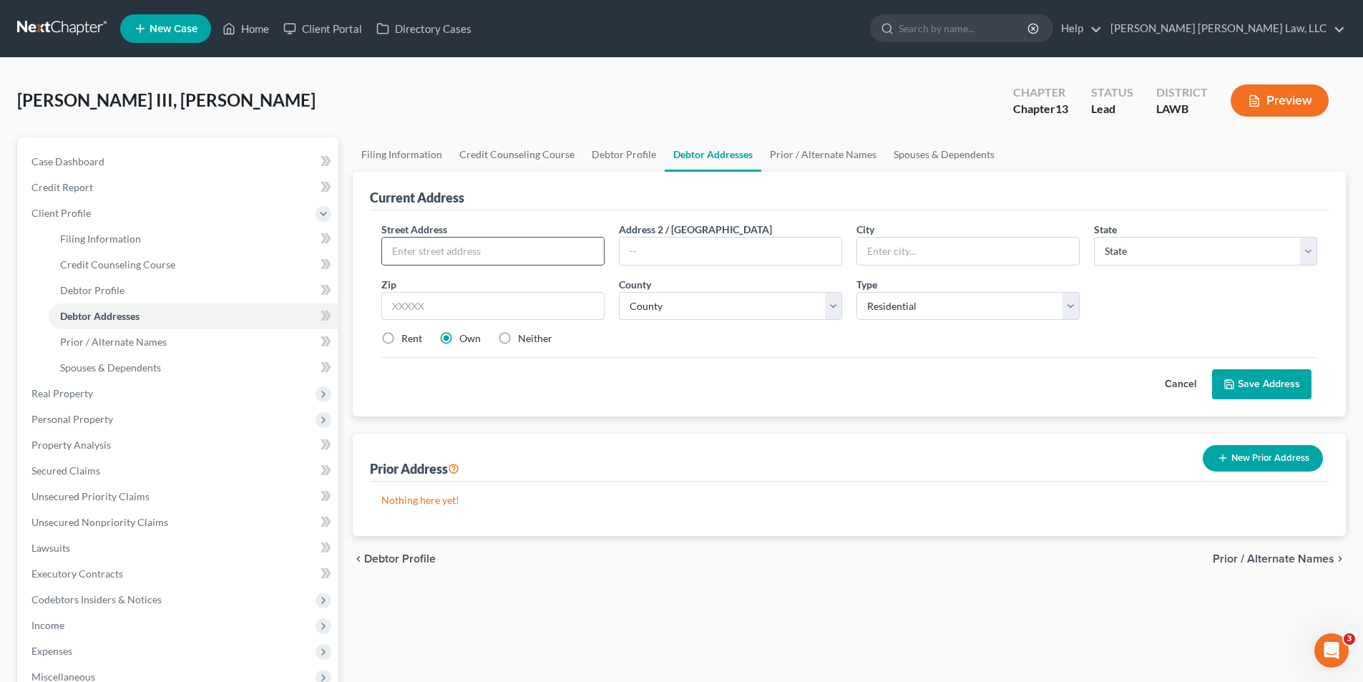
click at [436, 258] on input "text" at bounding box center [493, 251] width 222 height 27
type input "5489 Tal Dr."
click at [410, 303] on input "text" at bounding box center [492, 306] width 223 height 29
type input "71129"
click at [706, 406] on div "Street Address * 5489 Tal Dr. Address 2 / PO Box City * State * State AL AK AR …" at bounding box center [849, 313] width 959 height 206
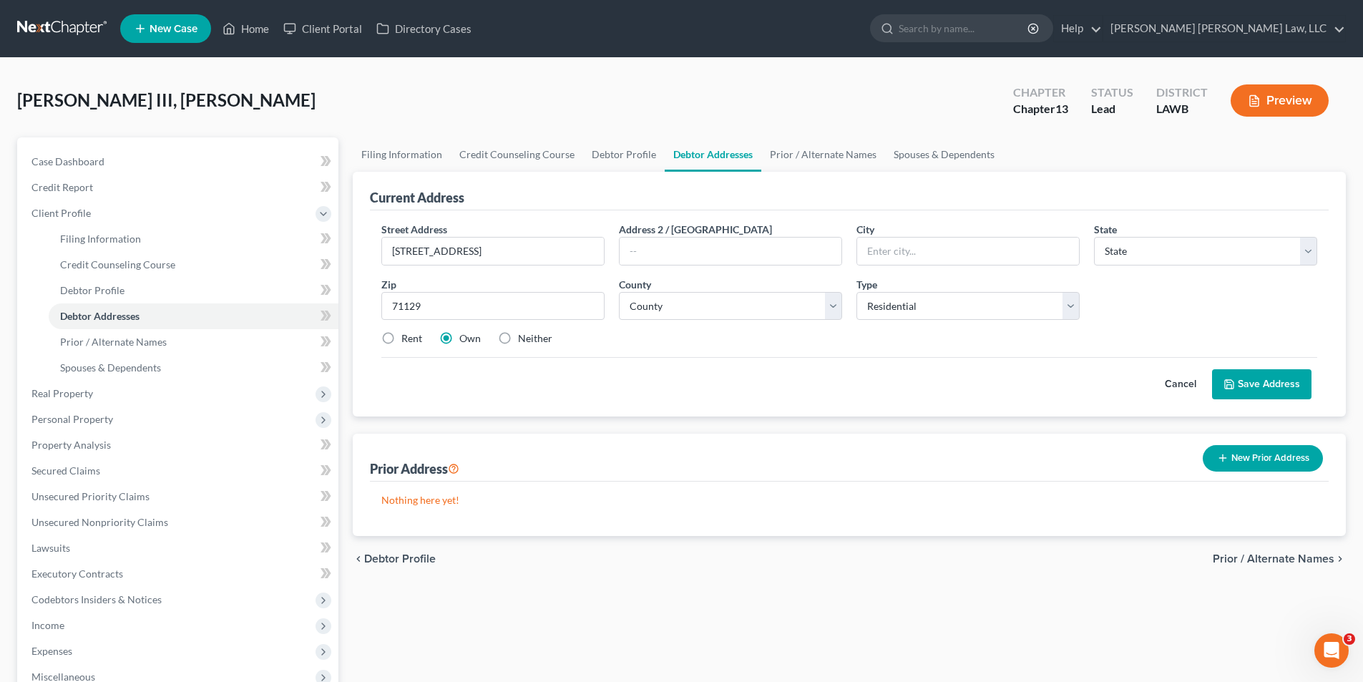
type input "Shreveport"
select select "19"
click at [699, 309] on select "County" at bounding box center [730, 306] width 223 height 29
select select "8"
click at [619, 292] on select "County Acadia Allen Ascension Assumption Avoyelles Beauregard Bienville Bossier…" at bounding box center [730, 306] width 223 height 29
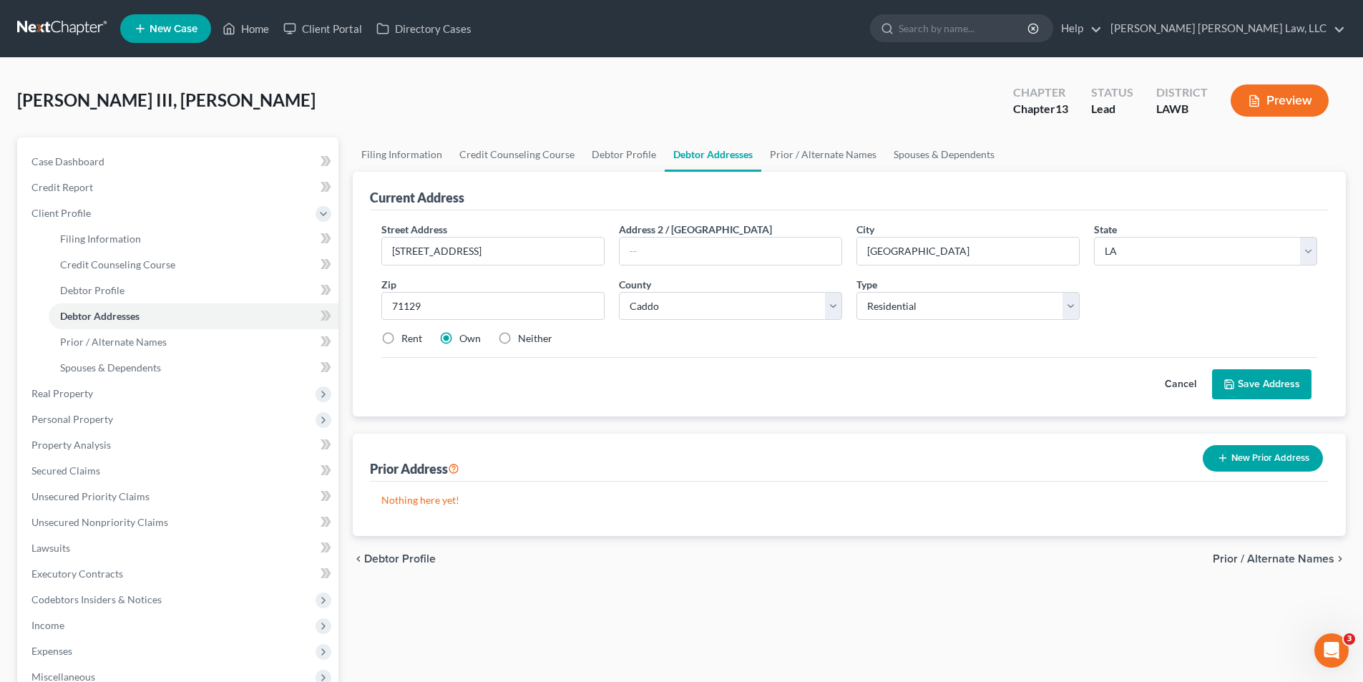
click at [1268, 383] on button "Save Address" at bounding box center [1261, 384] width 99 height 30
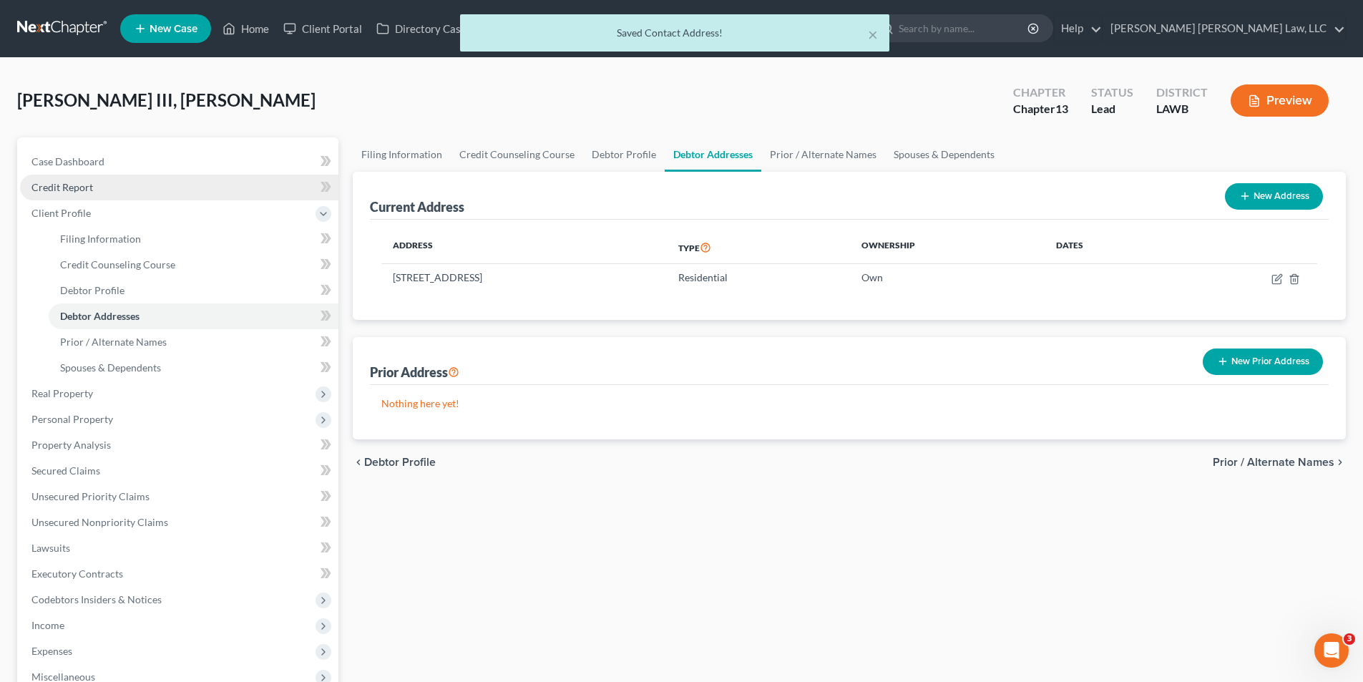
click at [63, 195] on link "Credit Report" at bounding box center [179, 188] width 318 height 26
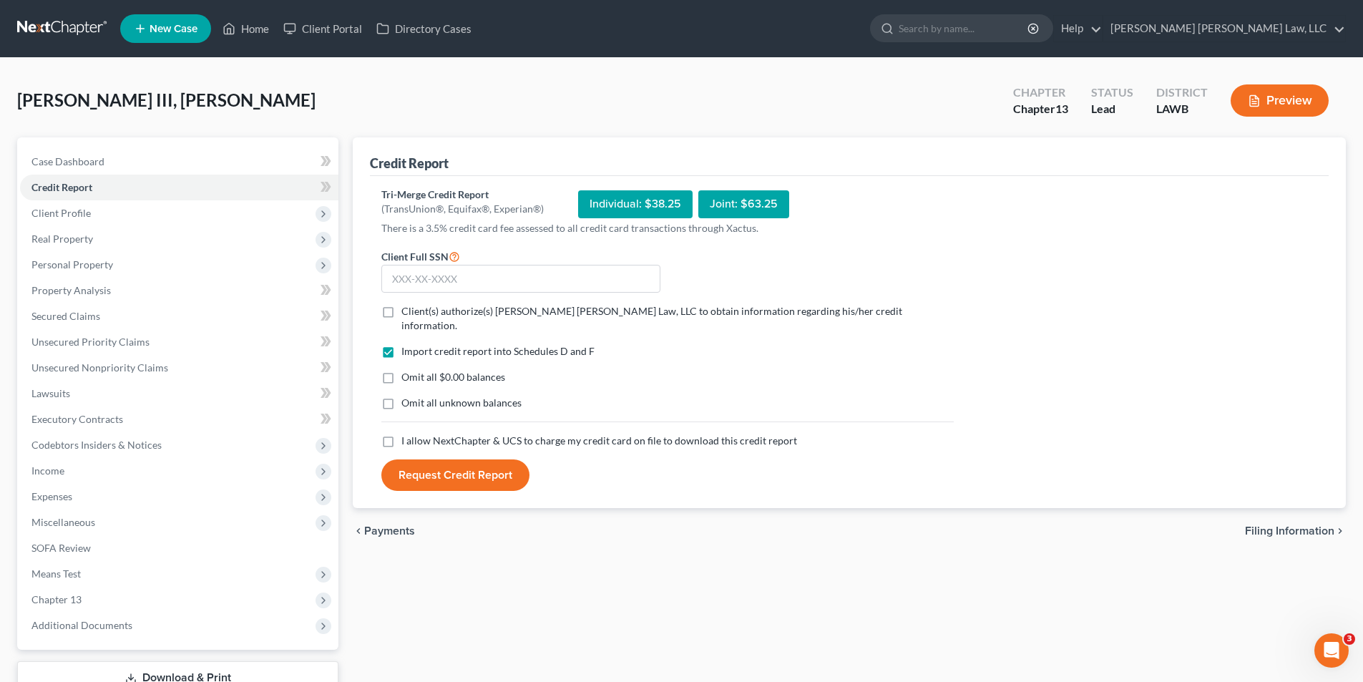
click at [401, 308] on label "Client(s) authorize(s) E. Orum Young Law, LLC to obtain information regarding h…" at bounding box center [677, 318] width 552 height 29
click at [407, 308] on input "Client(s) authorize(s) E. Orum Young Law, LLC to obtain information regarding h…" at bounding box center [411, 308] width 9 height 9
checkbox input "true"
click at [401, 370] on label "Omit all $0.00 balances" at bounding box center [453, 377] width 104 height 14
click at [407, 370] on input "Omit all $0.00 balances" at bounding box center [411, 374] width 9 height 9
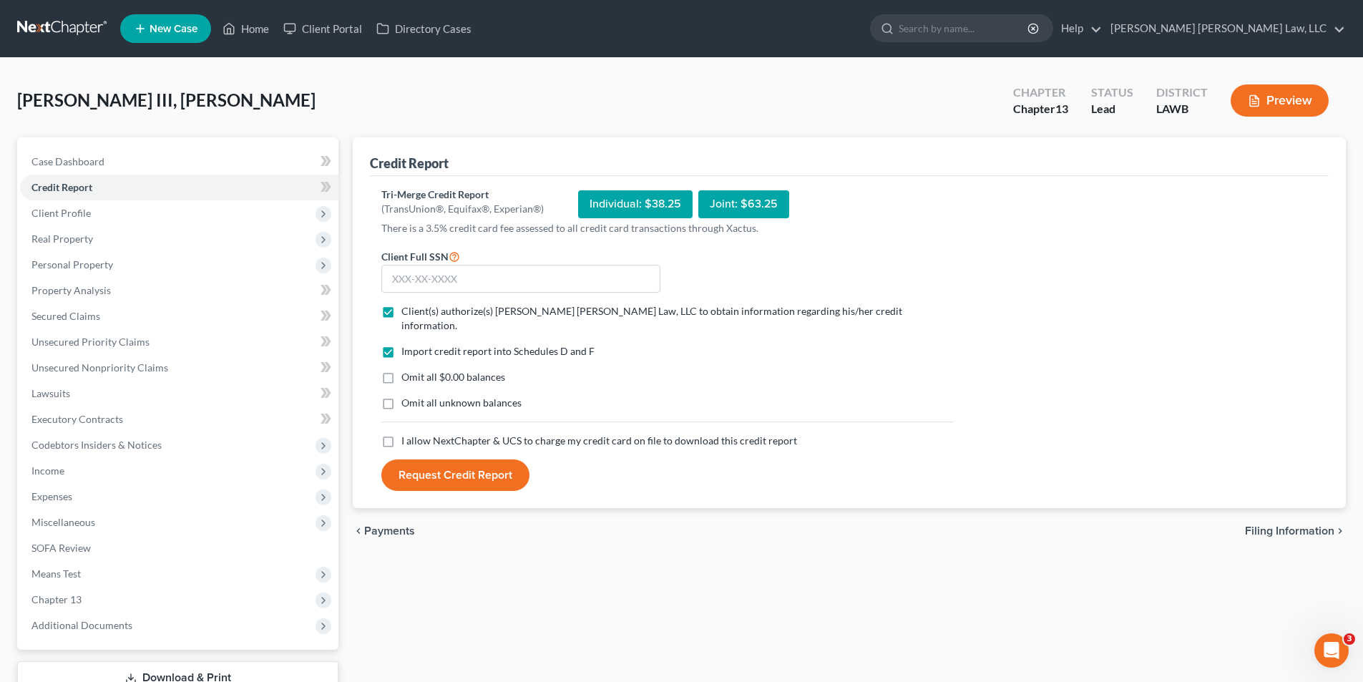
checkbox input "true"
click at [401, 396] on label "Omit all unknown balances" at bounding box center [461, 403] width 120 height 14
click at [407, 396] on input "Omit all unknown balances" at bounding box center [411, 400] width 9 height 9
checkbox input "true"
click at [401, 434] on label "I allow NextChapter & UCS to charge my credit card on file to download this cre…" at bounding box center [599, 441] width 396 height 14
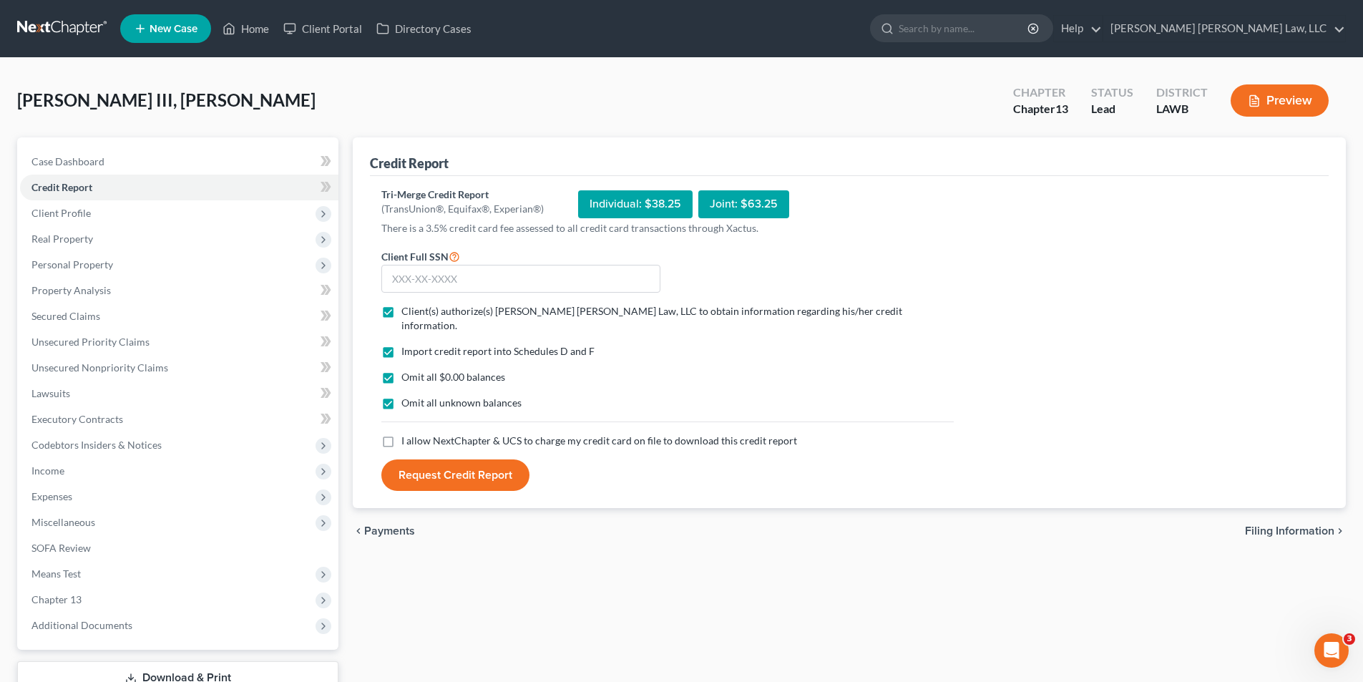
click at [407, 434] on input "I allow NextChapter & UCS to charge my credit card on file to download this cre…" at bounding box center [411, 438] width 9 height 9
checkbox input "true"
click at [413, 283] on input "text" at bounding box center [520, 279] width 279 height 29
type input "433-74-5445"
click at [381, 459] on button "Request Credit Report" at bounding box center [455, 474] width 148 height 31
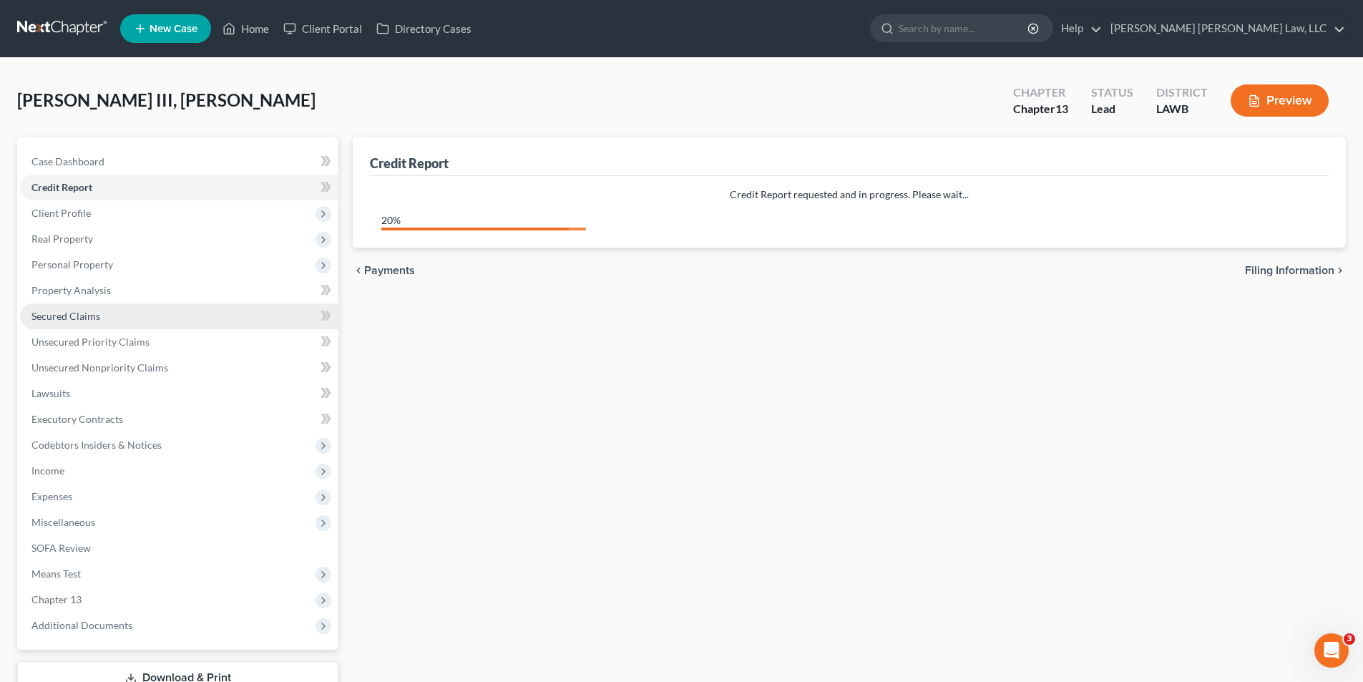
click at [74, 311] on span "Secured Claims" at bounding box center [65, 316] width 69 height 12
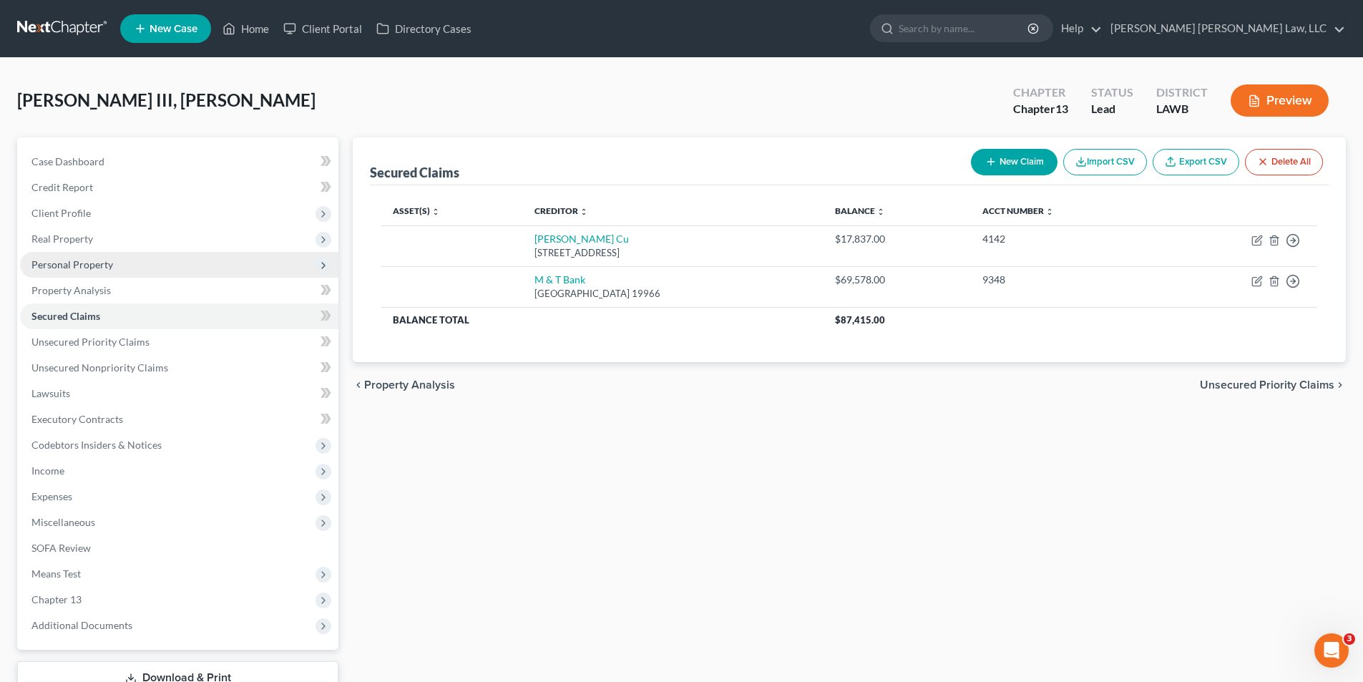
click at [52, 266] on span "Personal Property" at bounding box center [72, 264] width 82 height 12
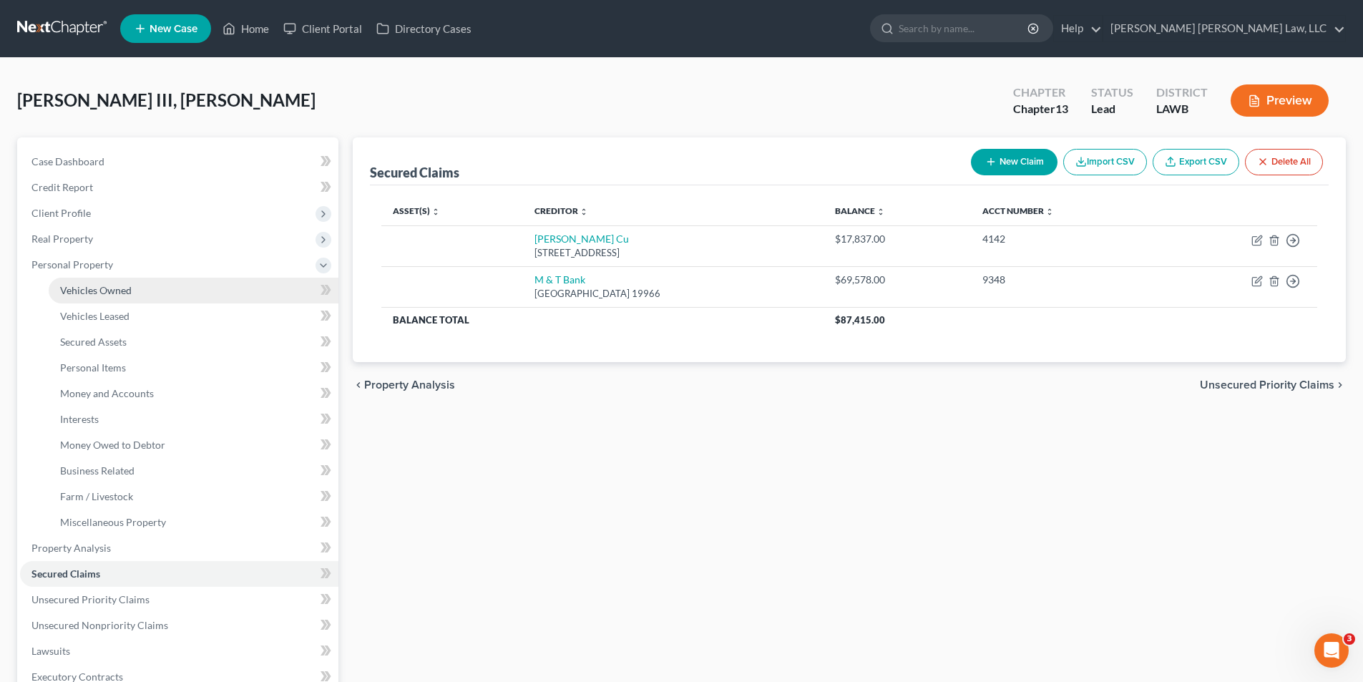
click at [77, 286] on span "Vehicles Owned" at bounding box center [96, 290] width 72 height 12
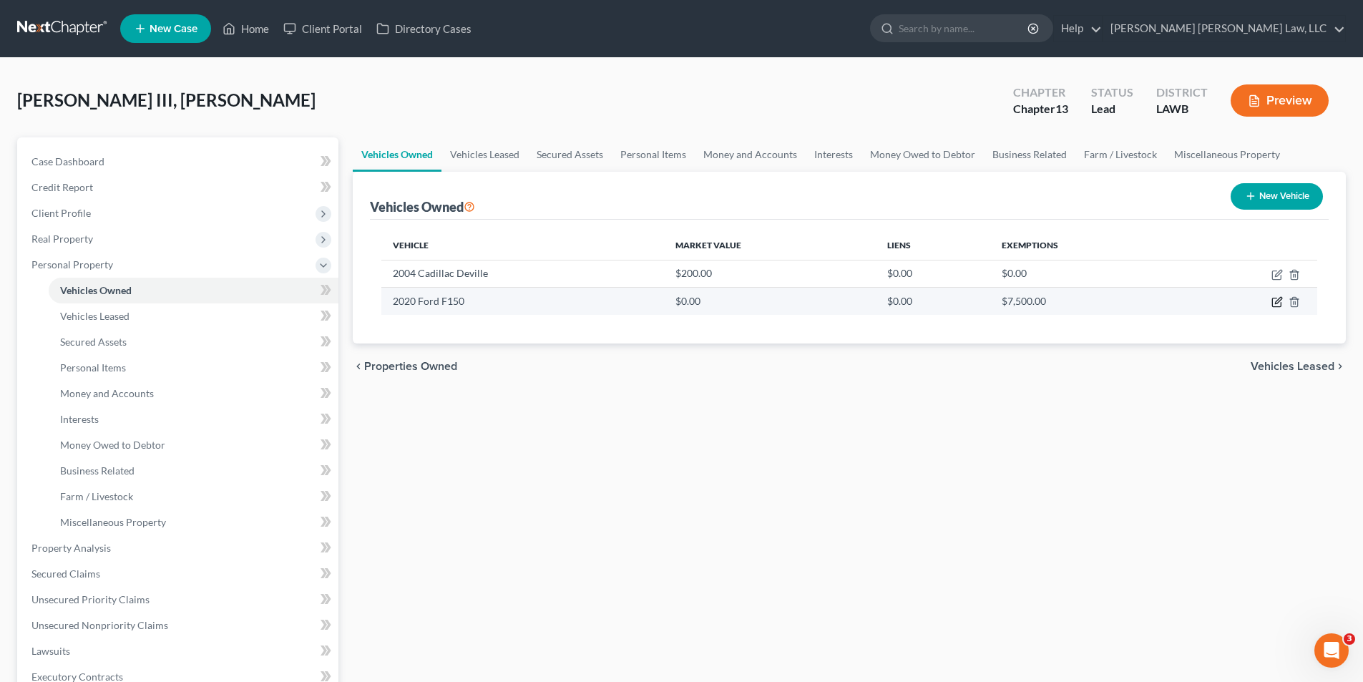
click at [1276, 300] on icon "button" at bounding box center [1276, 301] width 11 height 11
select select "0"
select select "6"
select select "2"
select select "0"
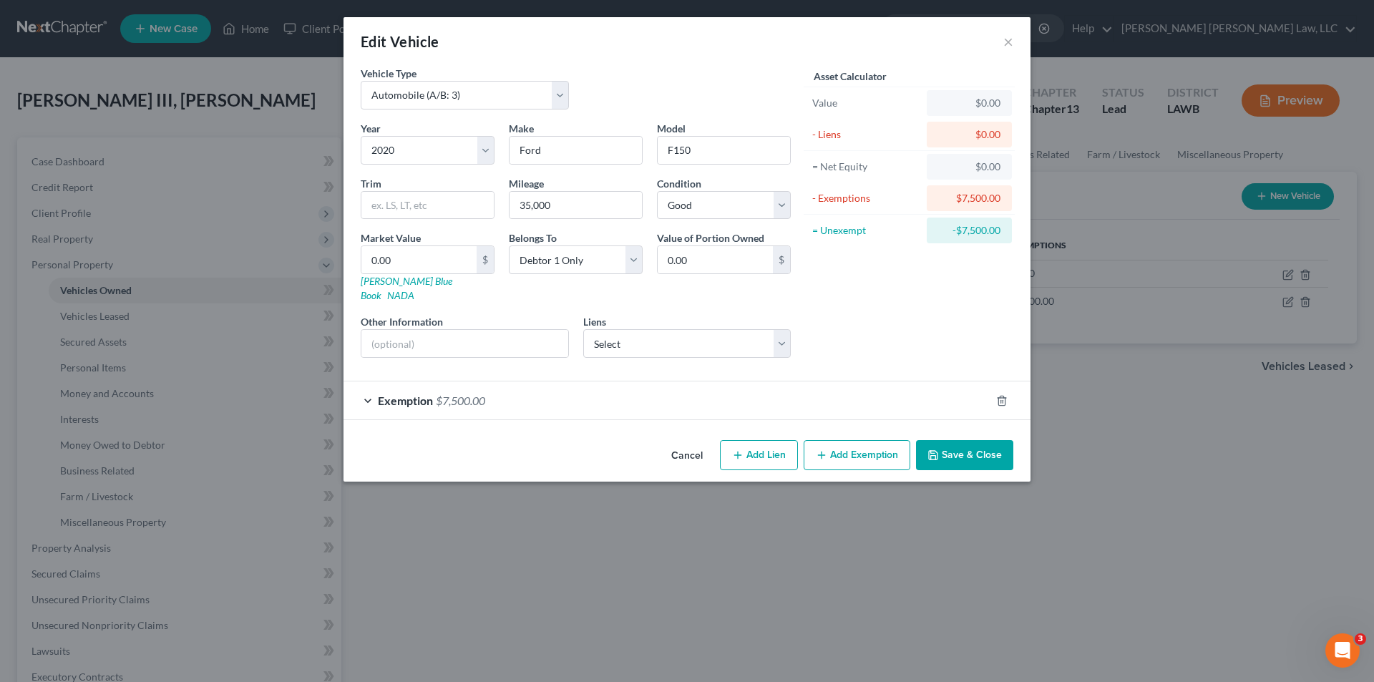
click at [759, 440] on button "Add Lien" at bounding box center [759, 455] width 78 height 30
select select "0"
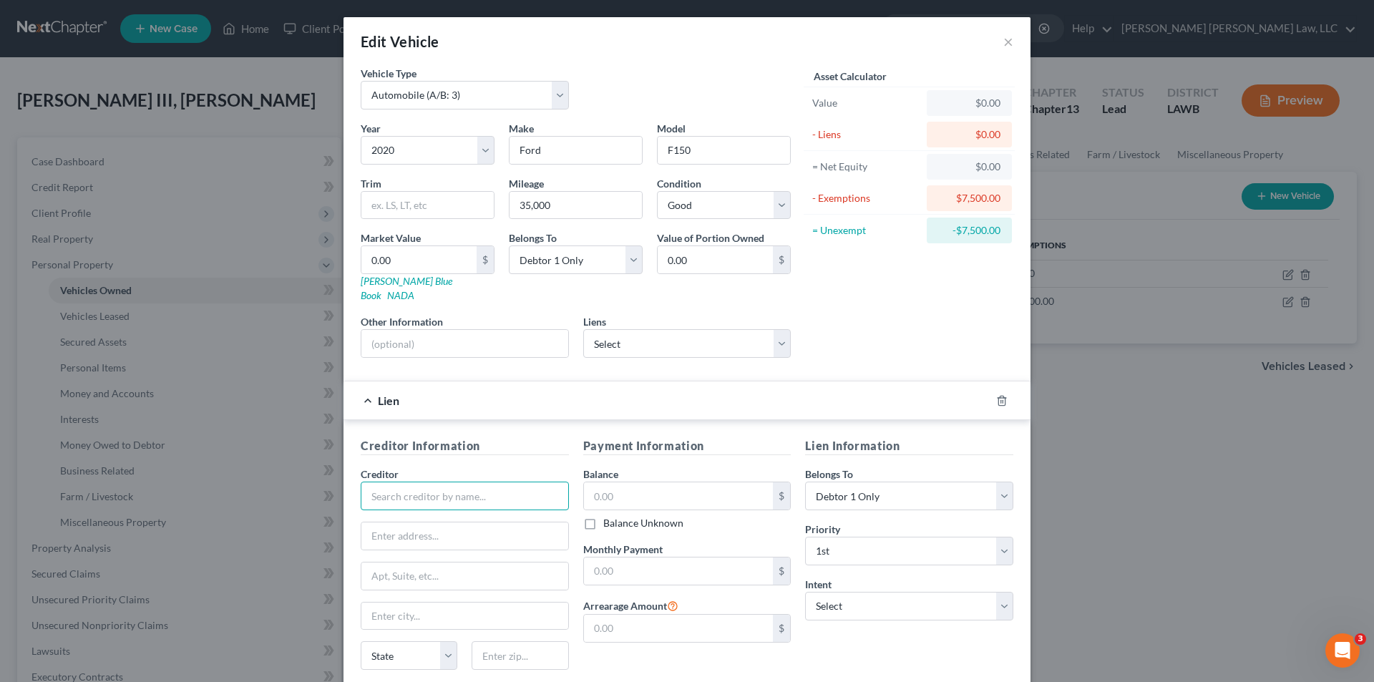
click at [426, 487] on input "text" at bounding box center [465, 495] width 208 height 29
click at [1003, 42] on button "×" at bounding box center [1008, 41] width 10 height 17
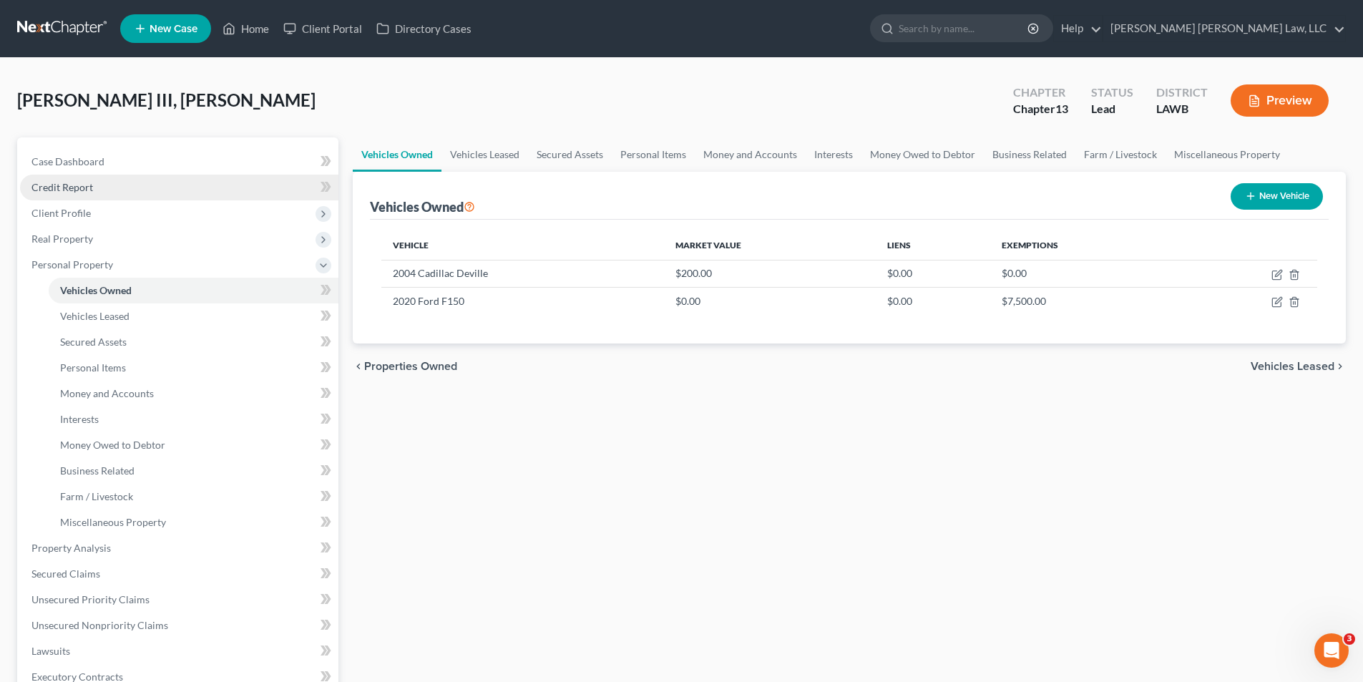
click at [68, 195] on link "Credit Report" at bounding box center [179, 188] width 318 height 26
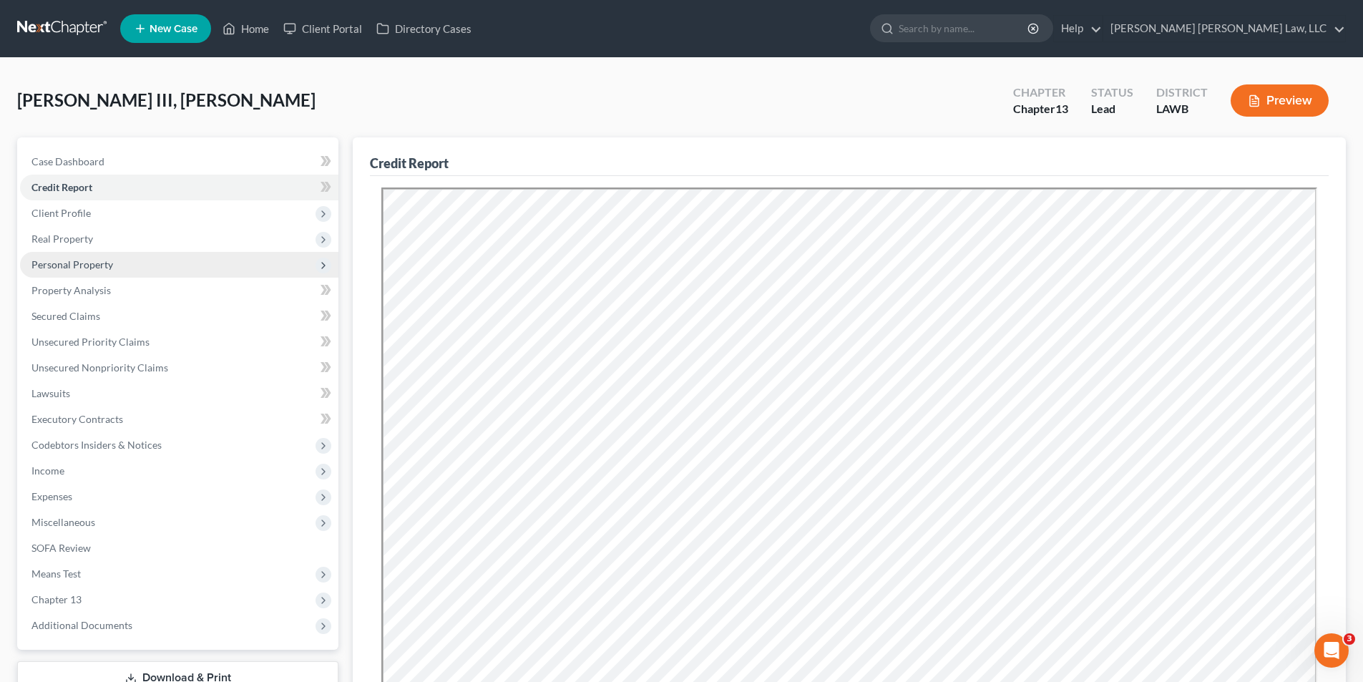
click at [44, 267] on span "Personal Property" at bounding box center [72, 264] width 82 height 12
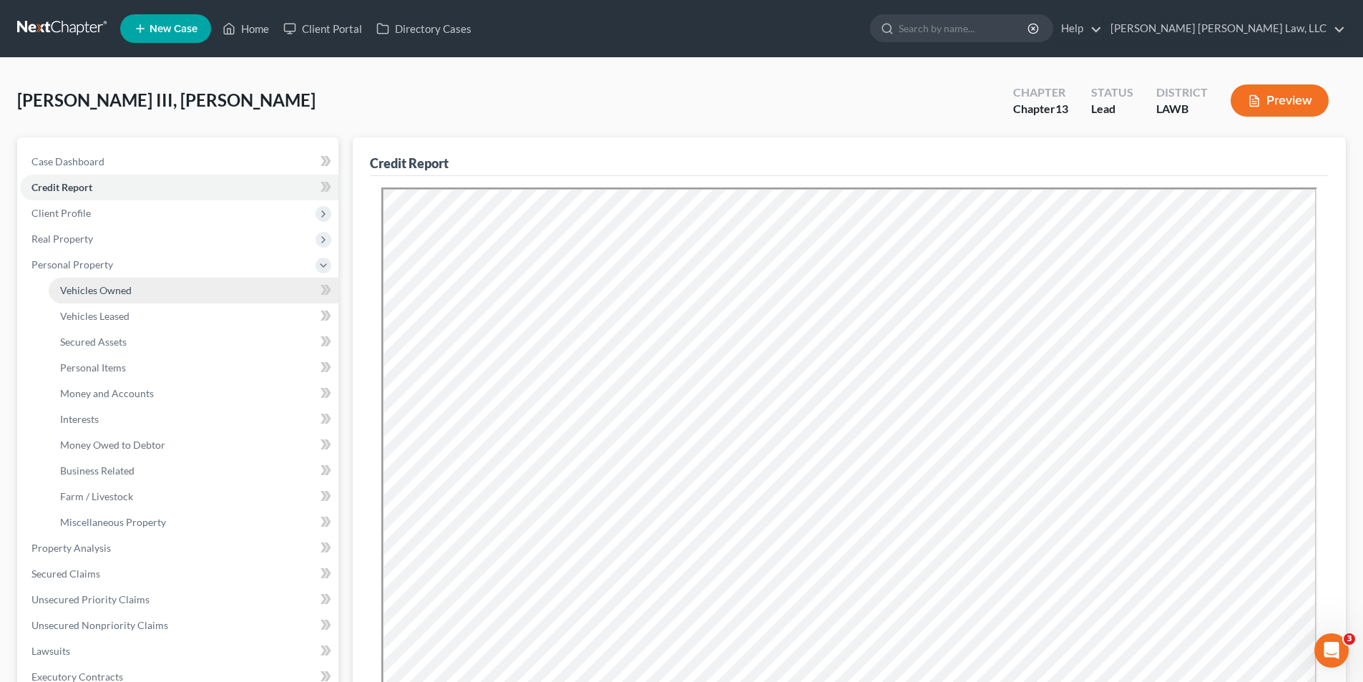
click at [70, 287] on span "Vehicles Owned" at bounding box center [96, 290] width 72 height 12
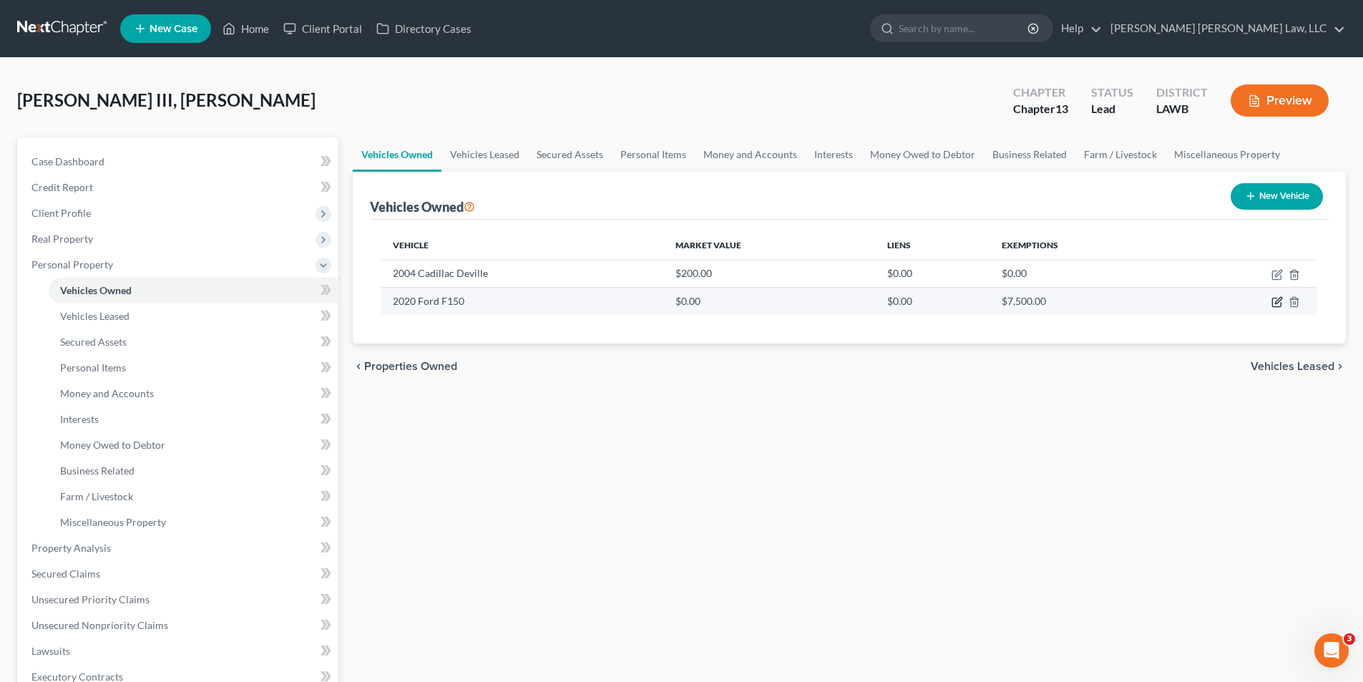
click at [1276, 304] on icon "button" at bounding box center [1278, 301] width 6 height 6
select select "0"
select select "6"
select select "2"
select select "0"
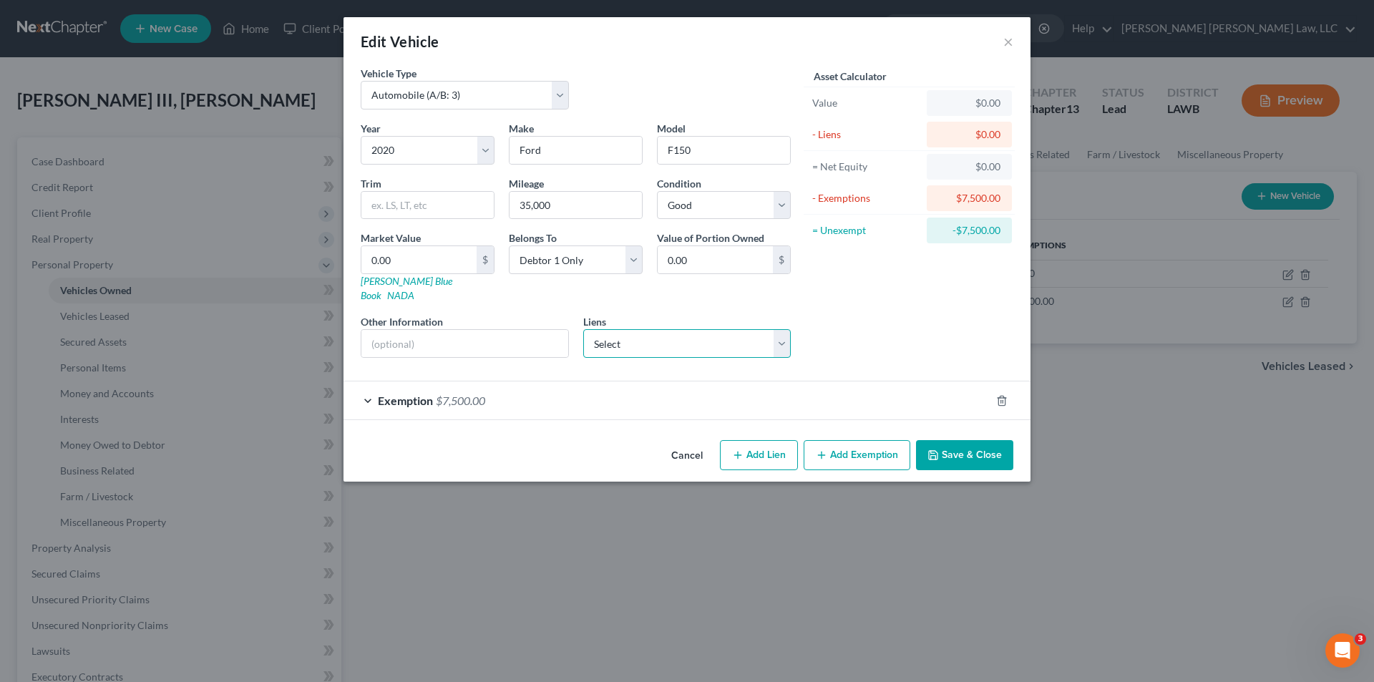
click at [680, 333] on select "Select M & T Bank - $69,578.00 Barksdale Cu - $17,837.00" at bounding box center [687, 343] width 208 height 29
select select "1"
click at [583, 329] on select "Select M & T Bank - $69,578.00 Barksdale Cu - $17,837.00" at bounding box center [687, 343] width 208 height 29
select select
select select "19"
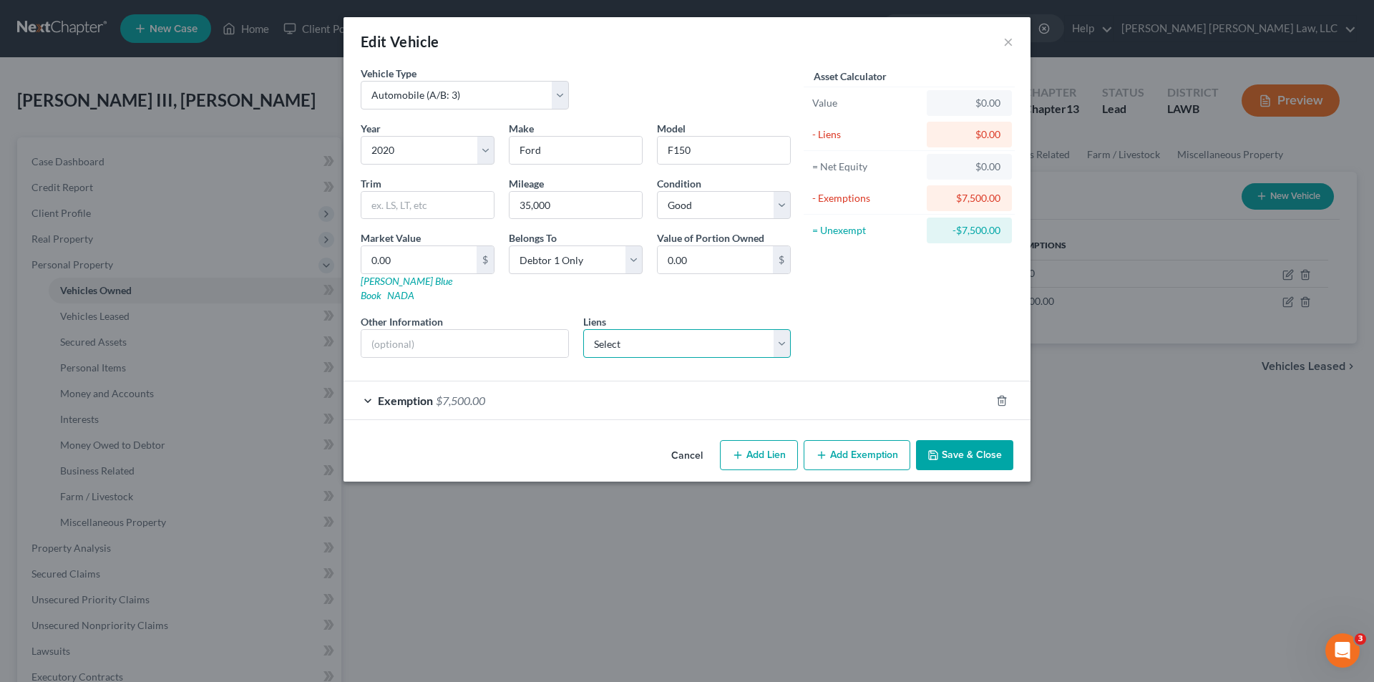
select select "0"
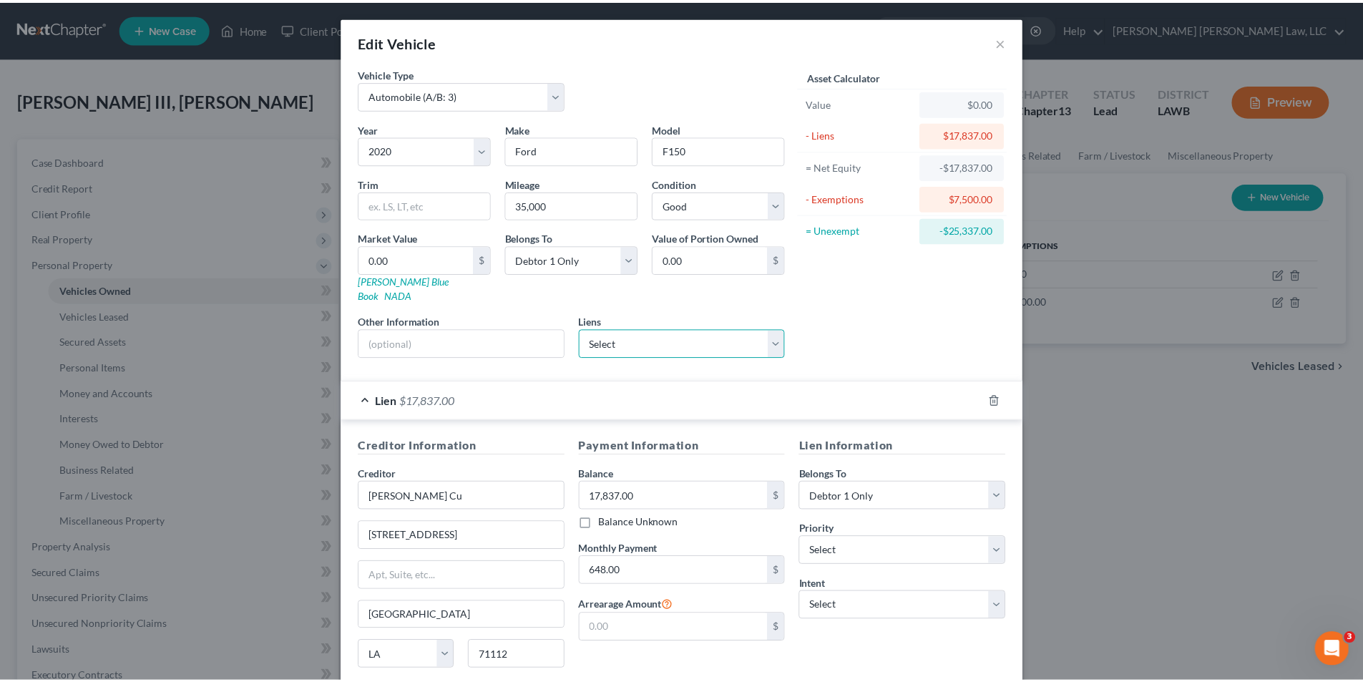
scroll to position [140, 0]
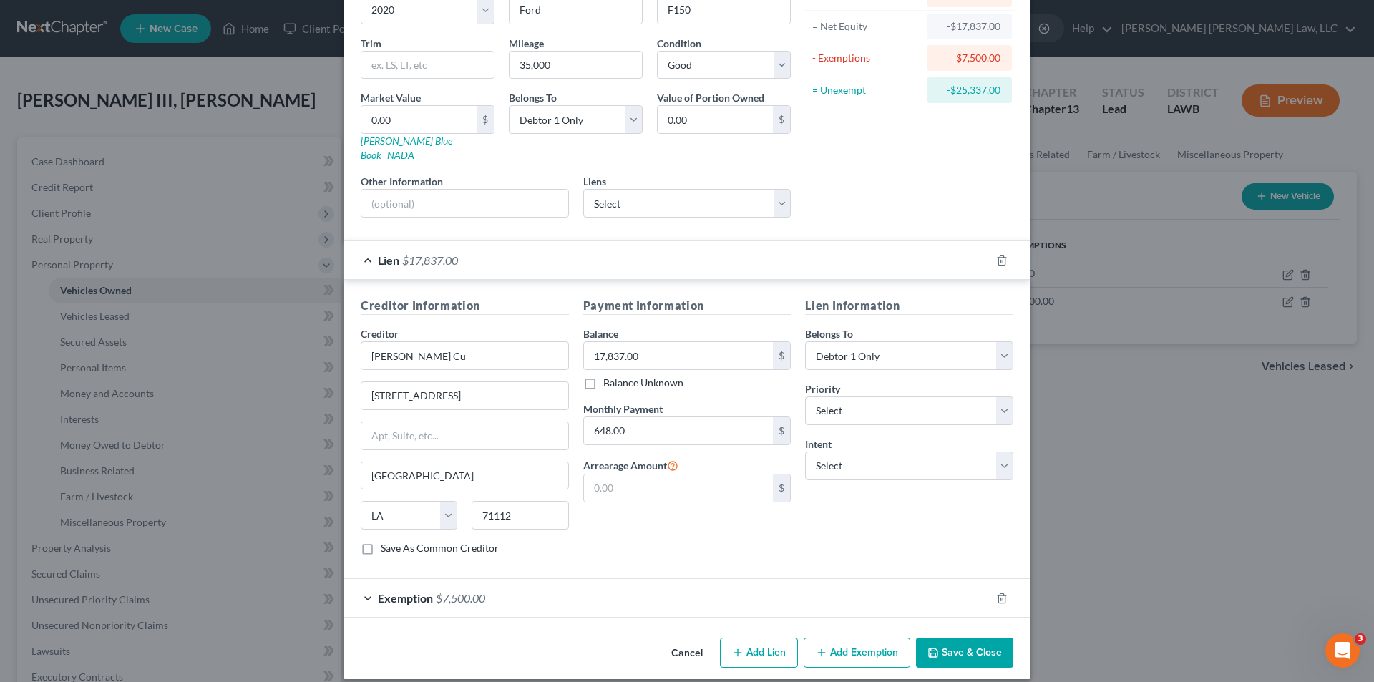
click at [939, 641] on button "Save & Close" at bounding box center [964, 652] width 97 height 30
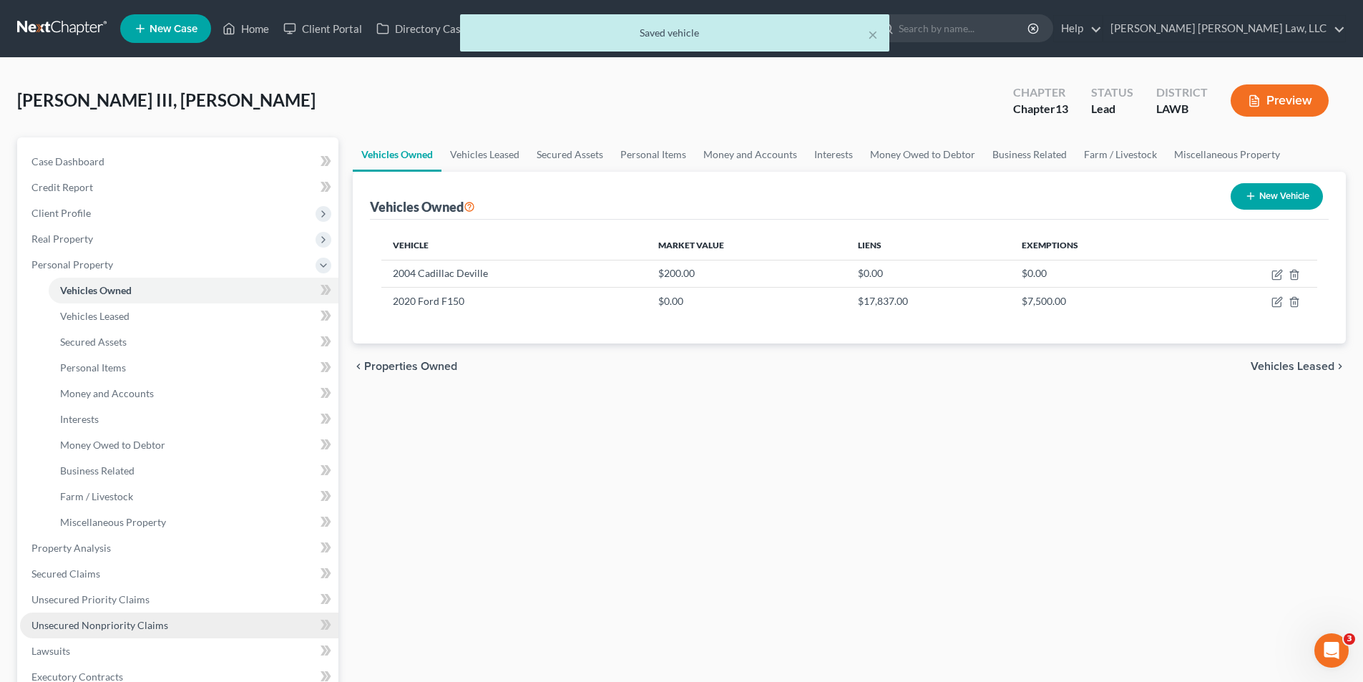
click at [77, 627] on span "Unsecured Nonpriority Claims" at bounding box center [99, 625] width 137 height 12
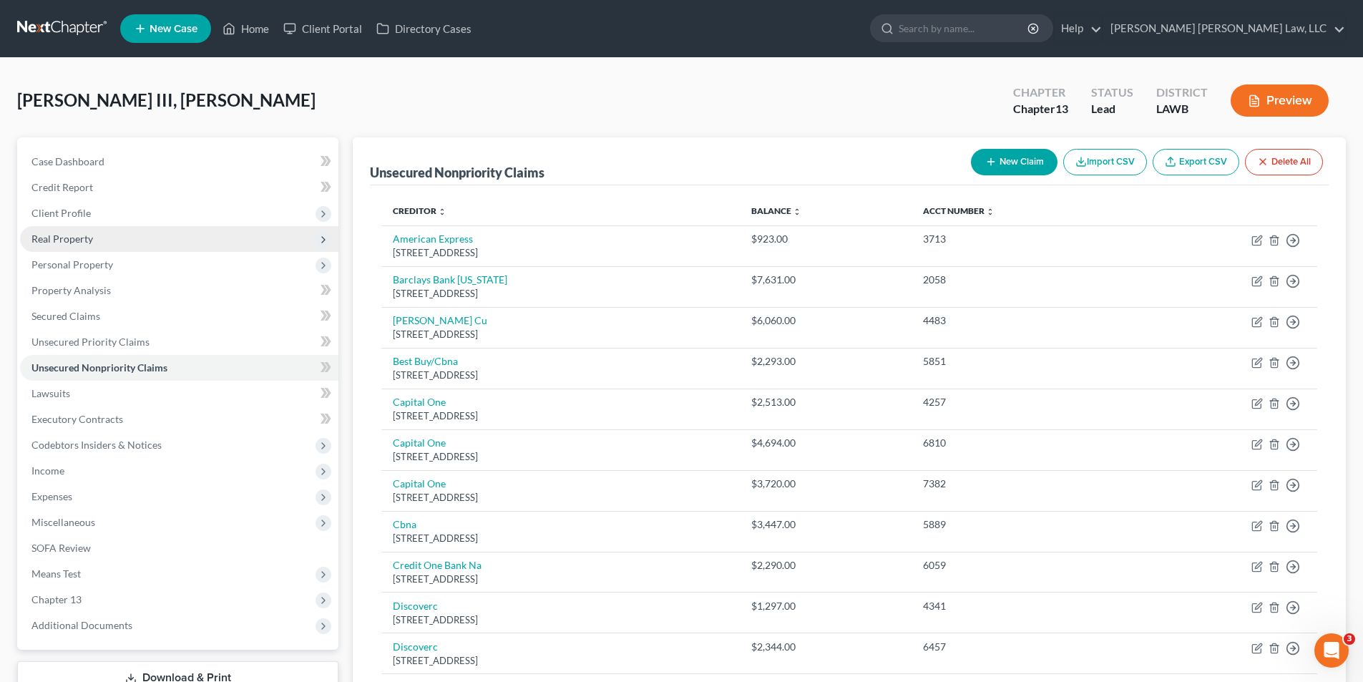
click at [74, 239] on span "Real Property" at bounding box center [62, 239] width 62 height 12
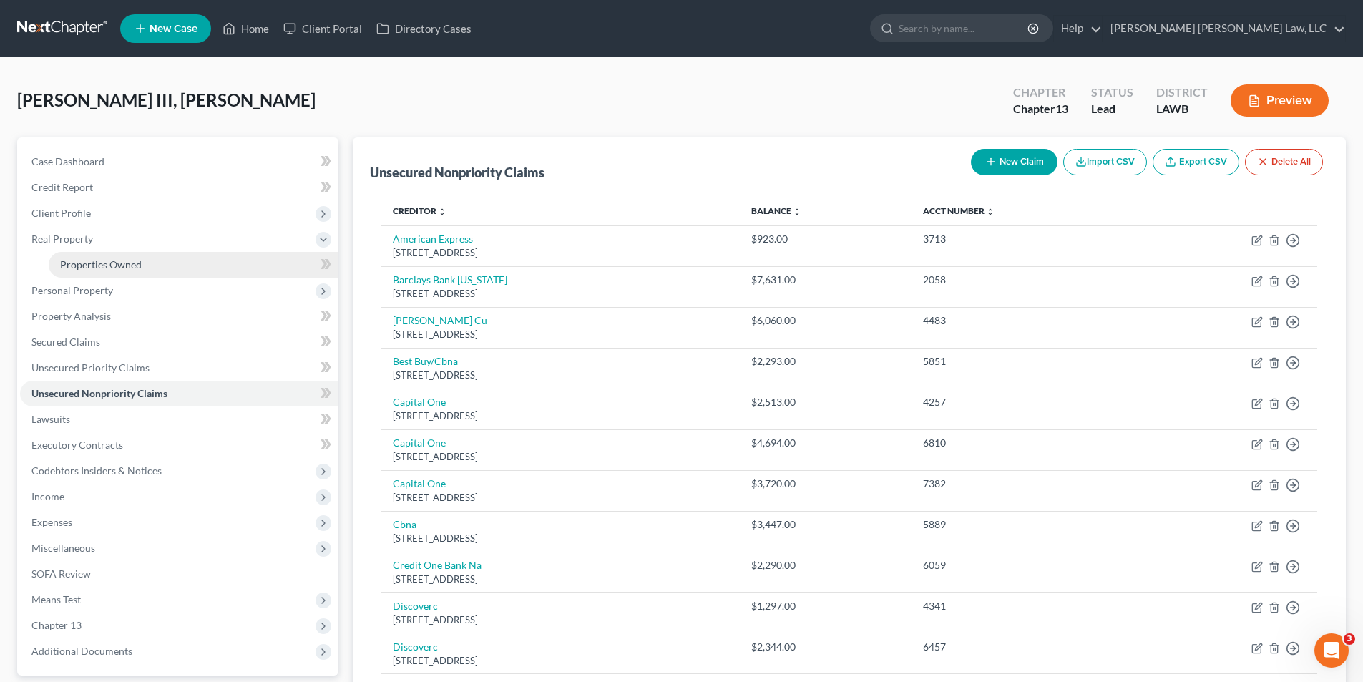
click at [112, 263] on span "Properties Owned" at bounding box center [101, 264] width 82 height 12
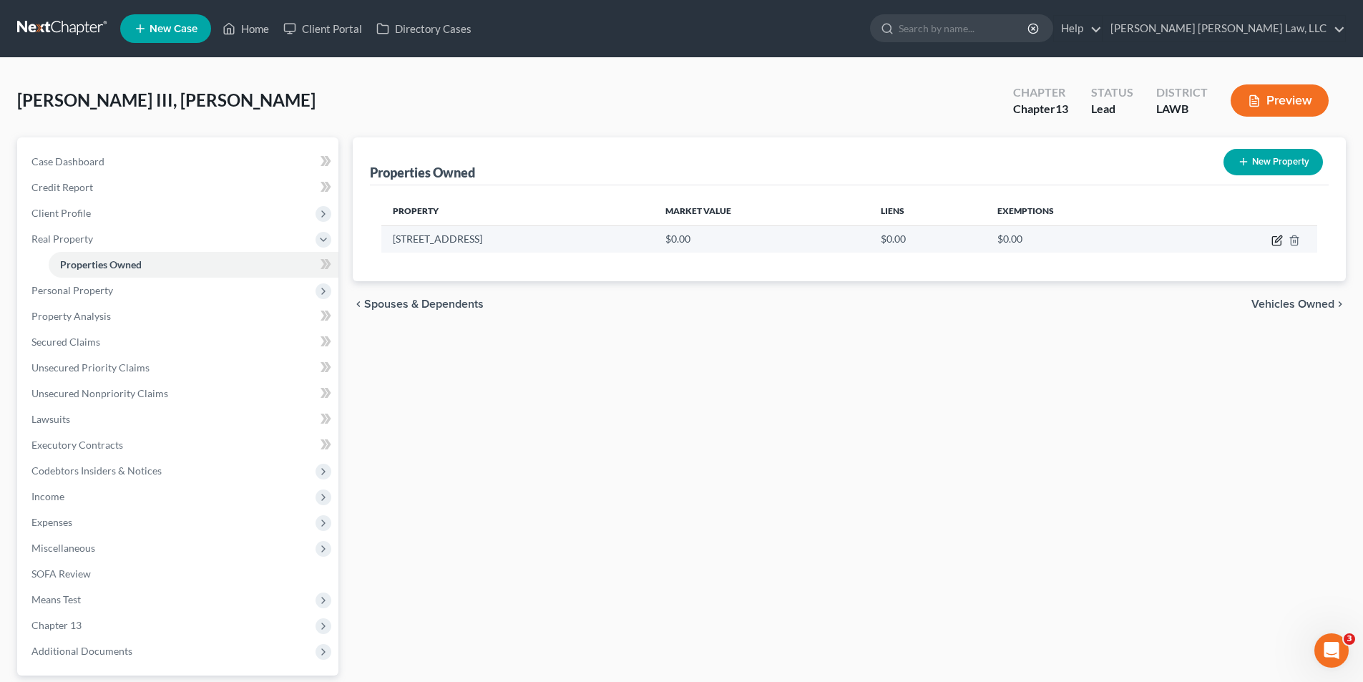
click at [1278, 240] on icon "button" at bounding box center [1278, 238] width 6 height 6
select select "19"
select select "8"
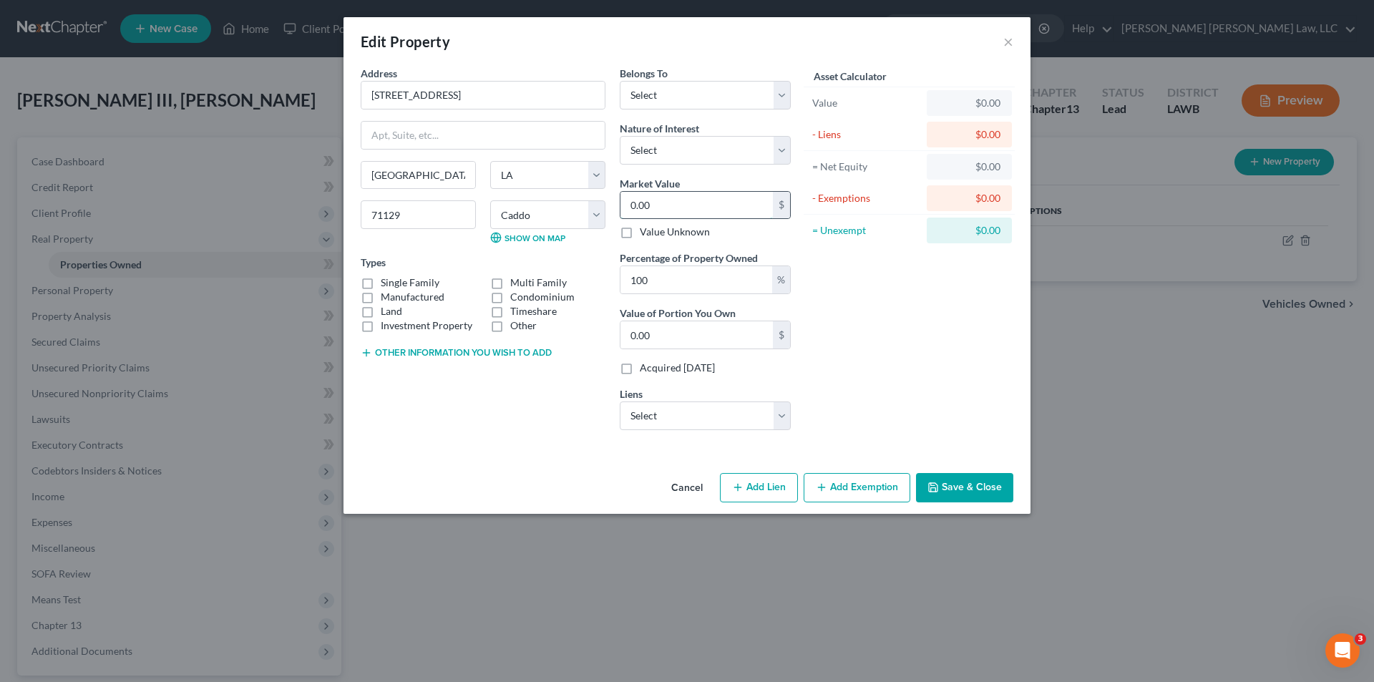
click at [656, 207] on input "0.00" at bounding box center [696, 205] width 152 height 27
type input "1"
type input "1.00"
type input "13"
type input "13.00"
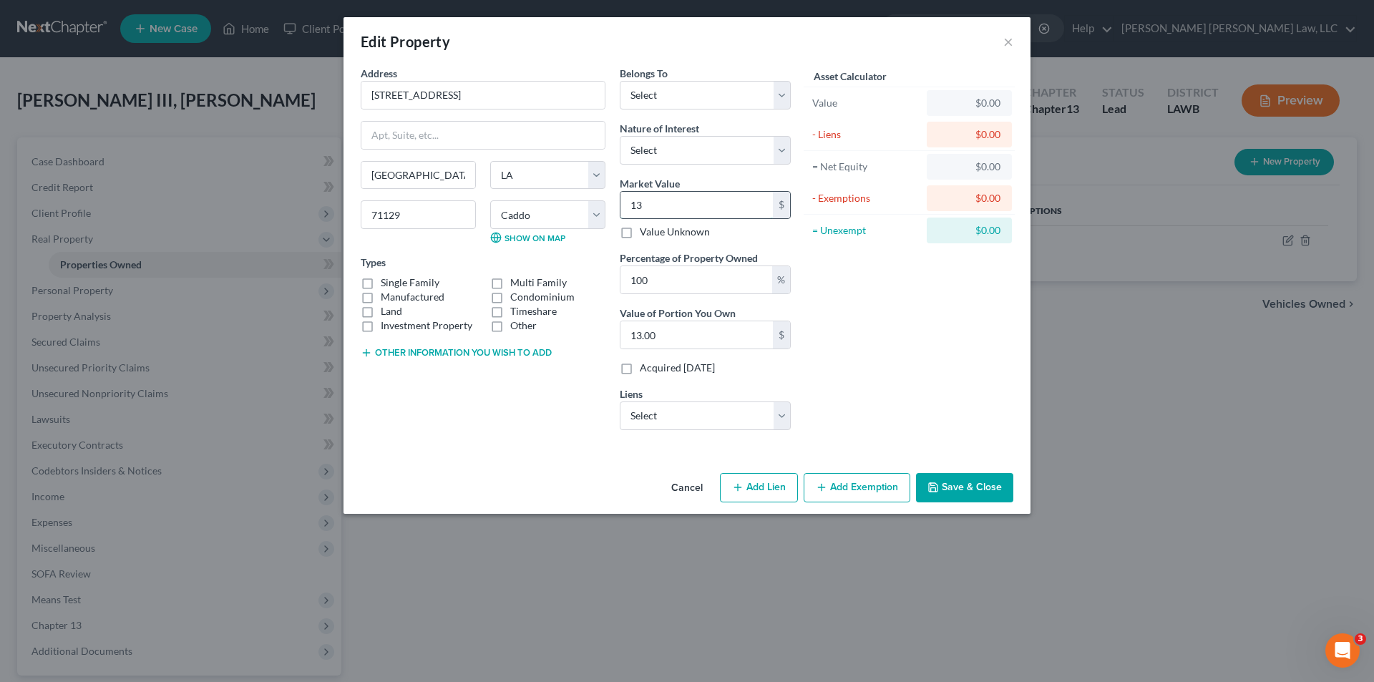
type input "138"
type input "138.00"
type input "1383"
type input "1,383.00"
type input "1,3830"
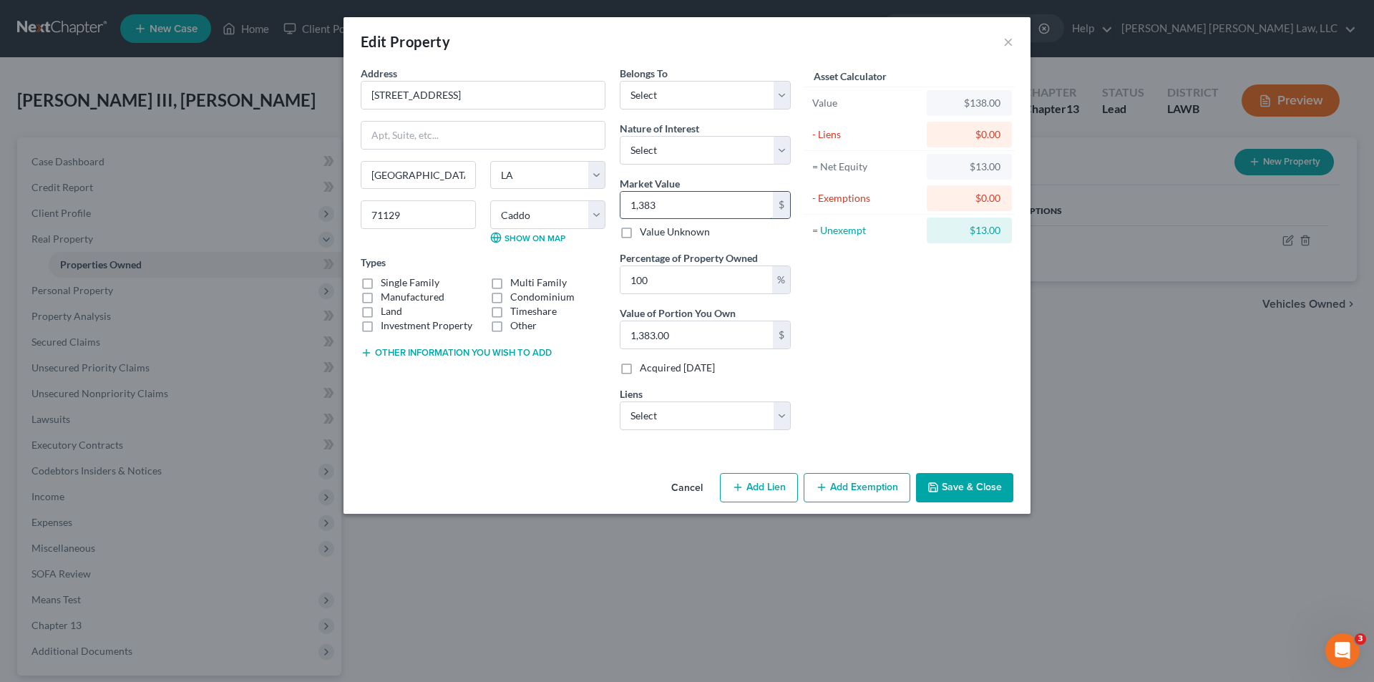
type input "13,830.00"
type input "13,8300"
type input "138,300.00"
type input "138,300"
click at [671, 415] on select "Select M & T Bank - $69,578.00" at bounding box center [705, 415] width 171 height 29
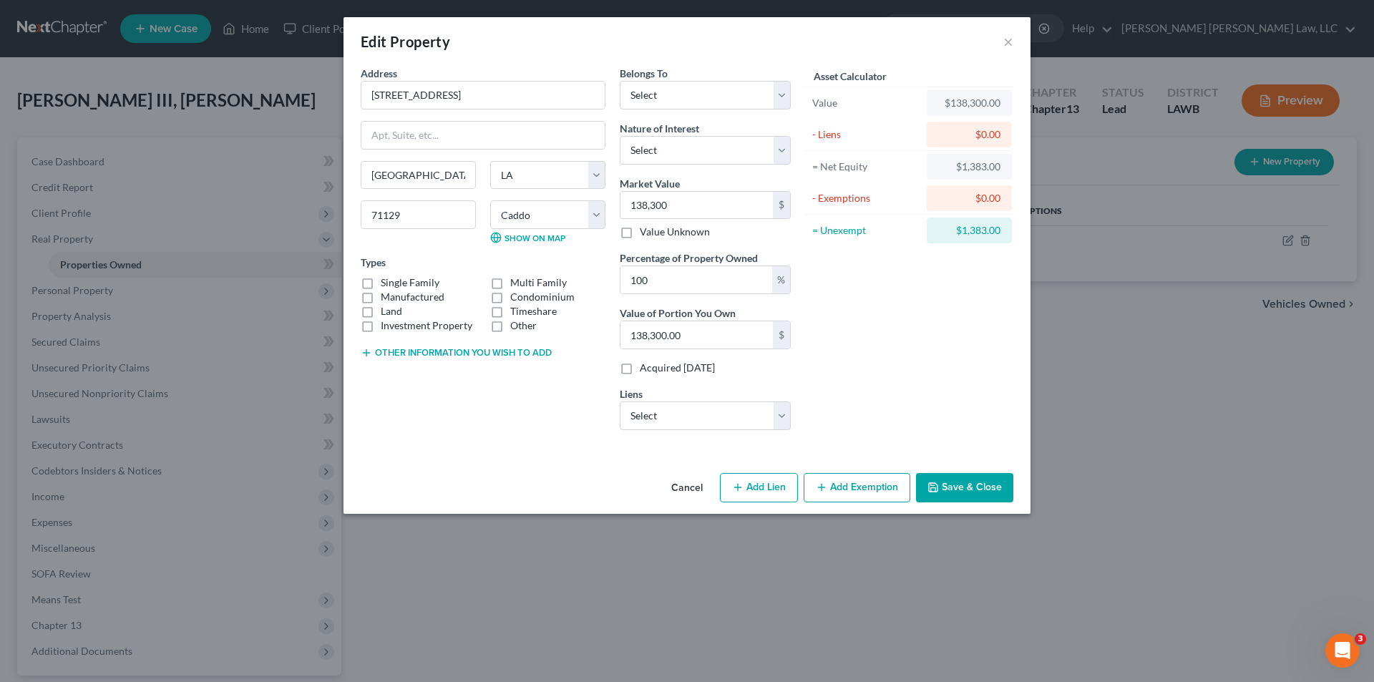
select select "7"
select select "0"
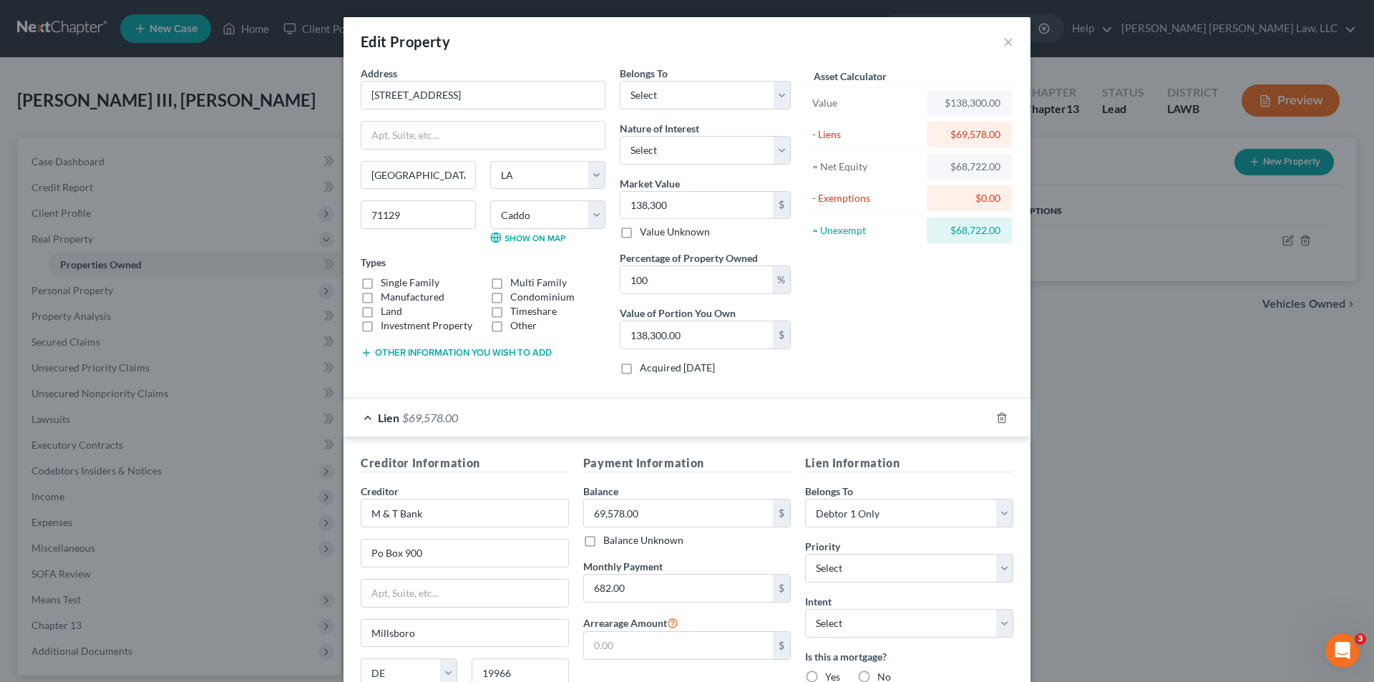
click at [381, 296] on label "Manufactured" at bounding box center [413, 297] width 64 height 14
click at [386, 296] on input "Manufactured" at bounding box center [390, 294] width 9 height 9
checkbox input "true"
click at [381, 311] on label "Land" at bounding box center [391, 311] width 21 height 14
click at [386, 311] on input "Land" at bounding box center [390, 308] width 9 height 9
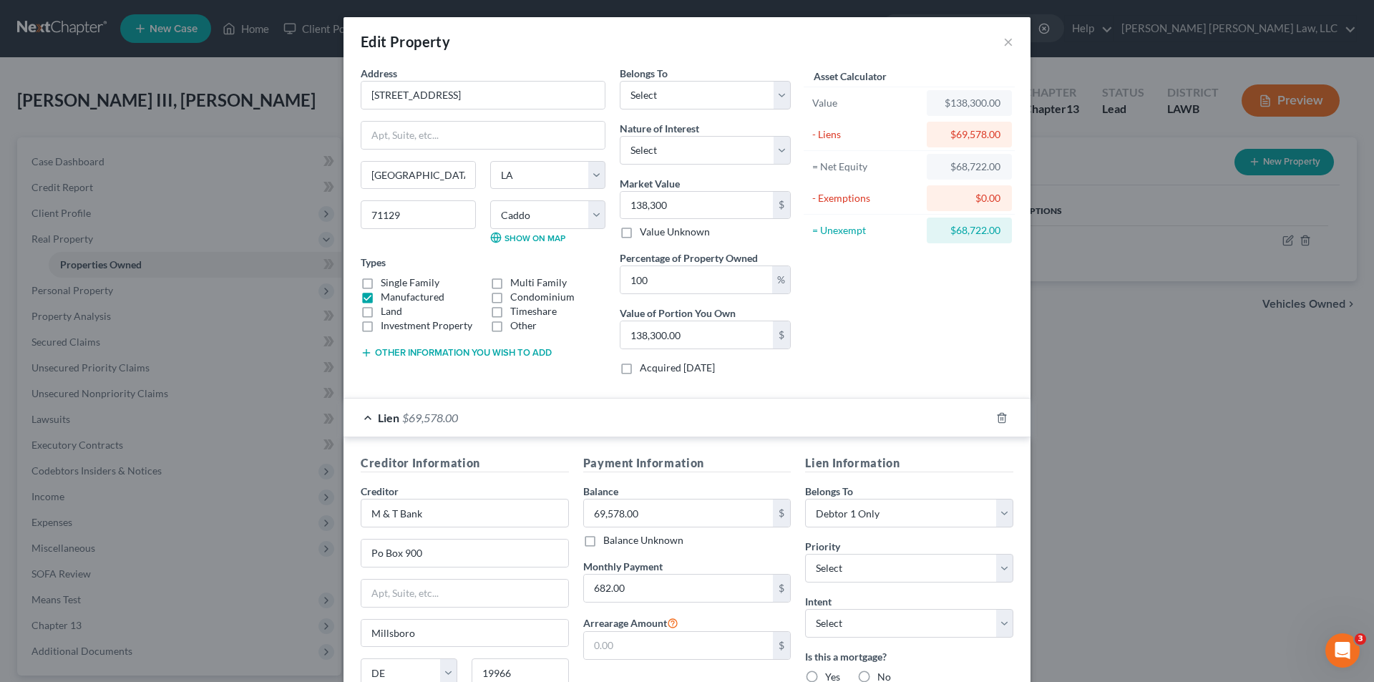
checkbox input "true"
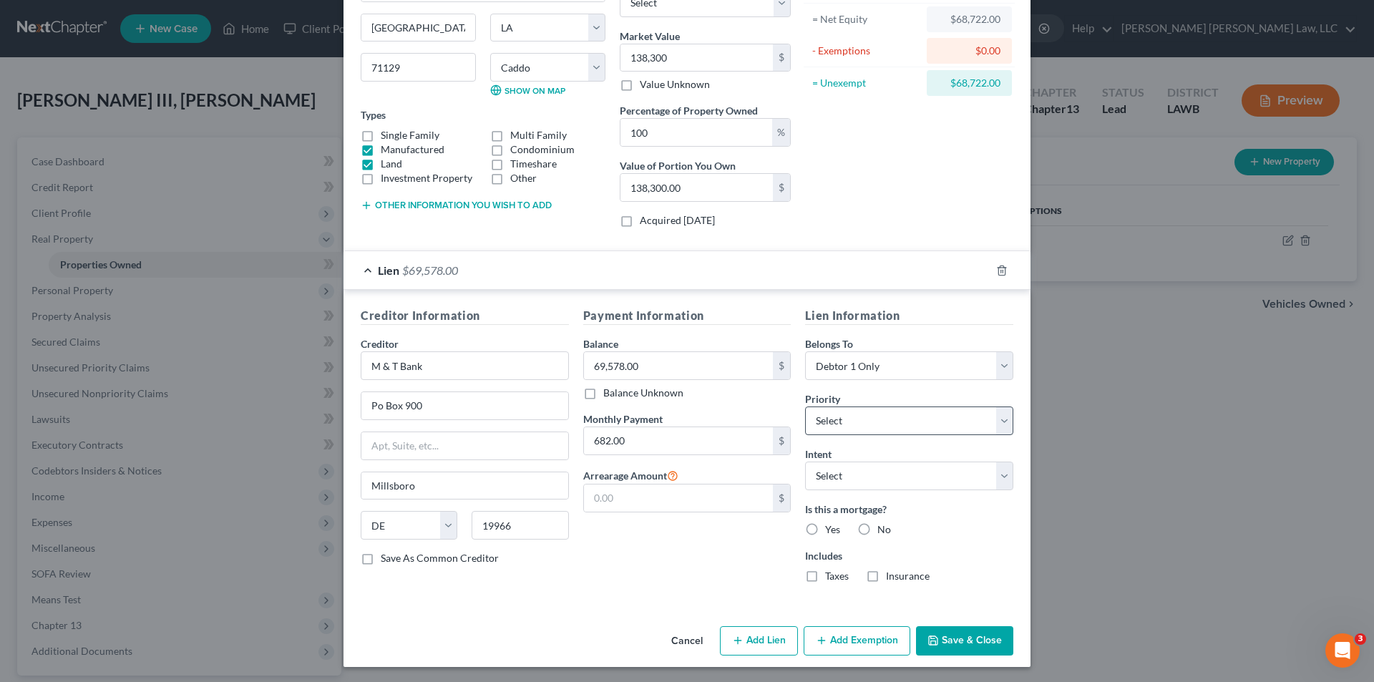
scroll to position [150, 0]
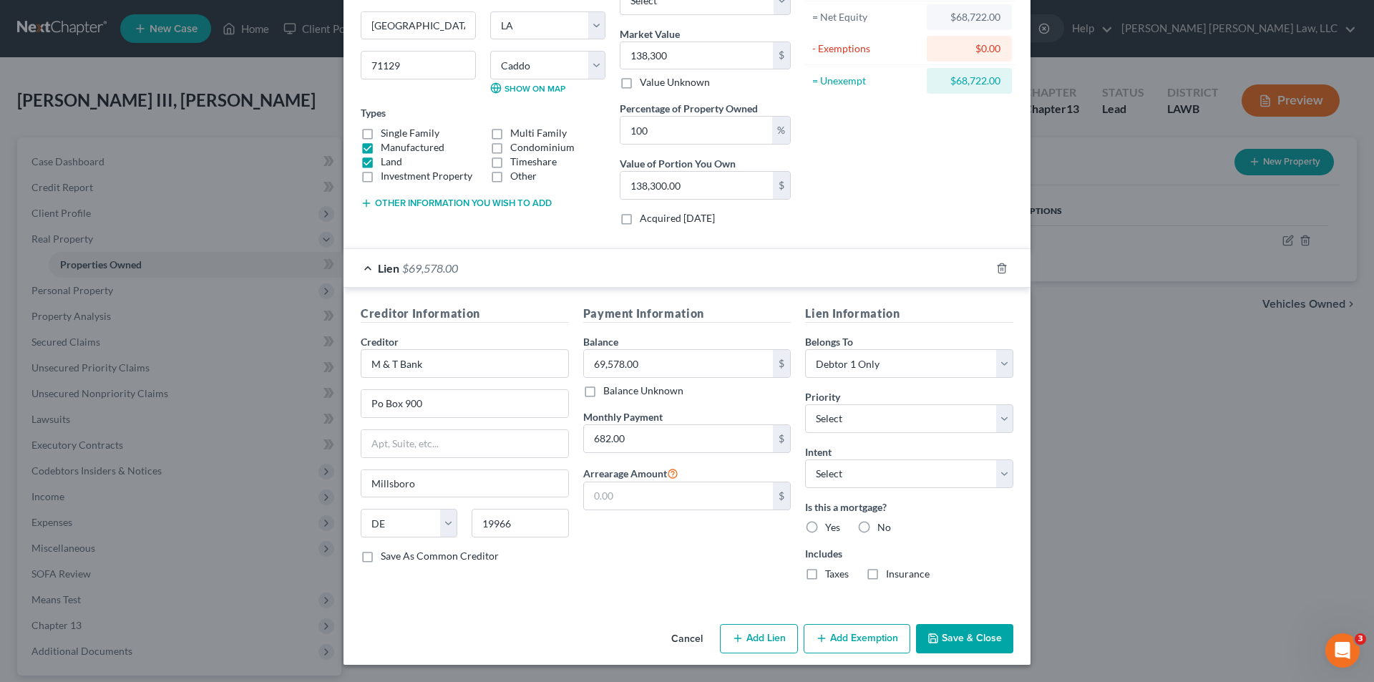
click at [825, 528] on label "Yes" at bounding box center [832, 527] width 15 height 14
click at [831, 528] on input "Yes" at bounding box center [835, 524] width 9 height 9
radio input "true"
click at [825, 574] on label "Taxes" at bounding box center [837, 574] width 24 height 14
click at [831, 574] on input "Taxes" at bounding box center [835, 571] width 9 height 9
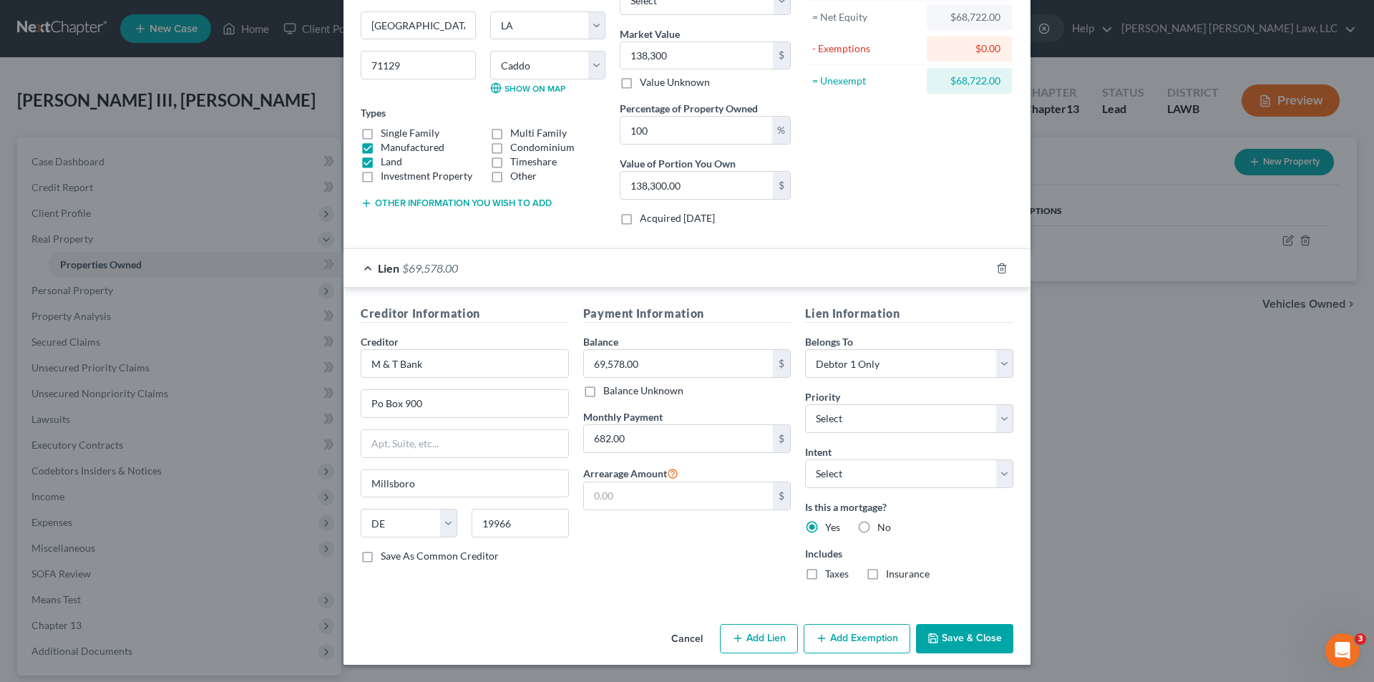
checkbox input "true"
click at [886, 579] on label "Insurance" at bounding box center [908, 574] width 44 height 14
click at [891, 576] on input "Insurance" at bounding box center [895, 571] width 9 height 9
checkbox input "true"
click at [863, 636] on button "Add Exemption" at bounding box center [856, 639] width 107 height 30
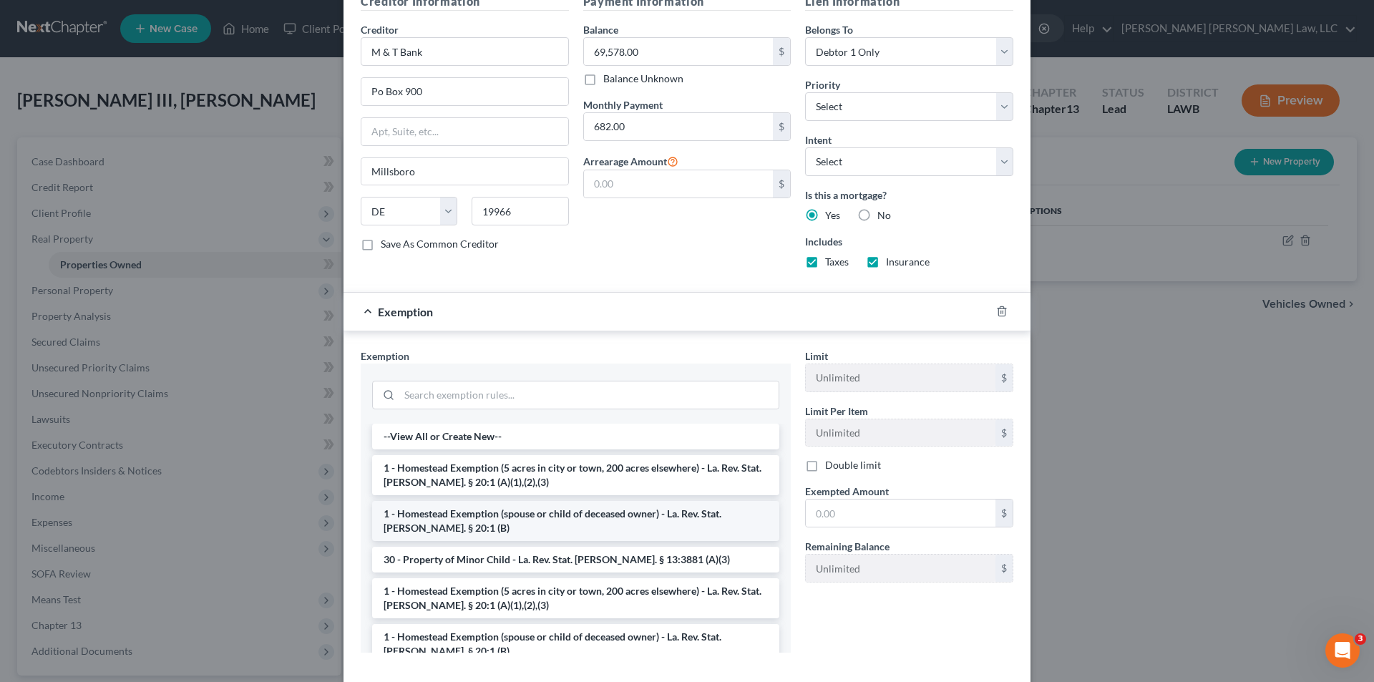
scroll to position [464, 0]
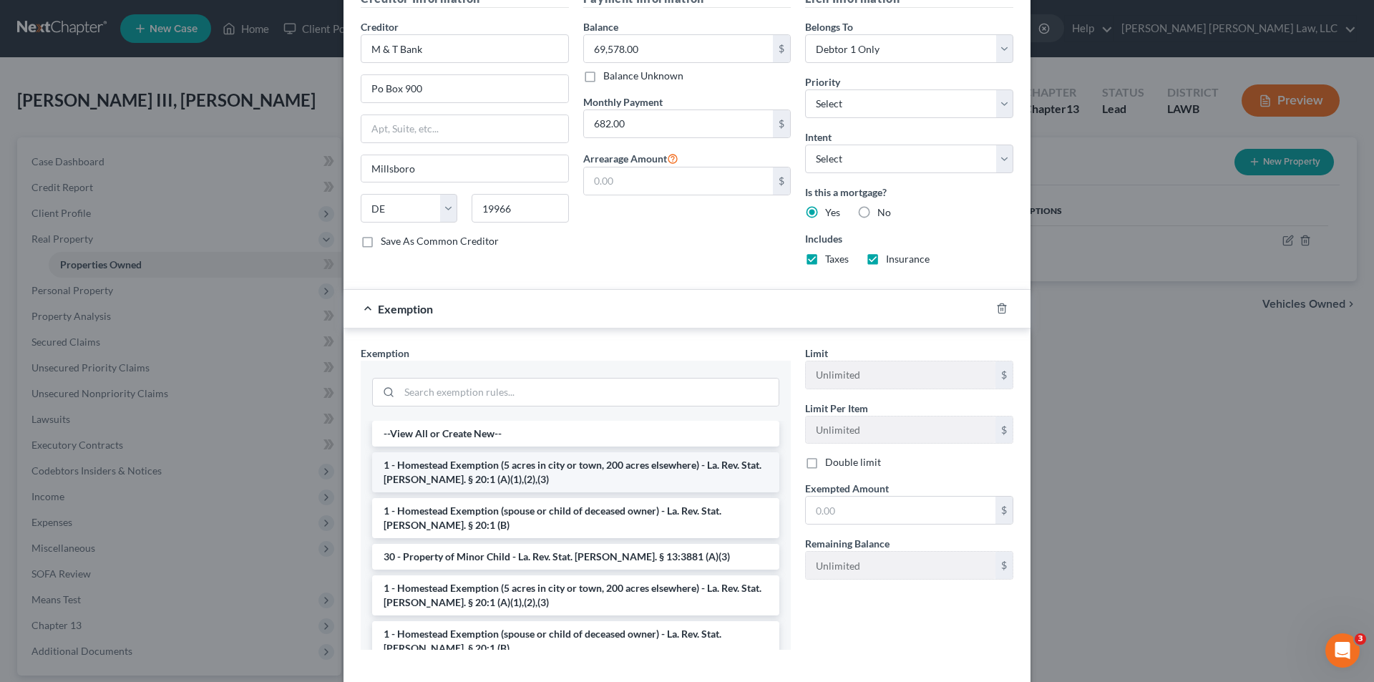
click at [397, 471] on li "1 - Homestead Exemption (5 acres in city or town, 200 acres elsewhere) - La. Re…" at bounding box center [575, 472] width 407 height 40
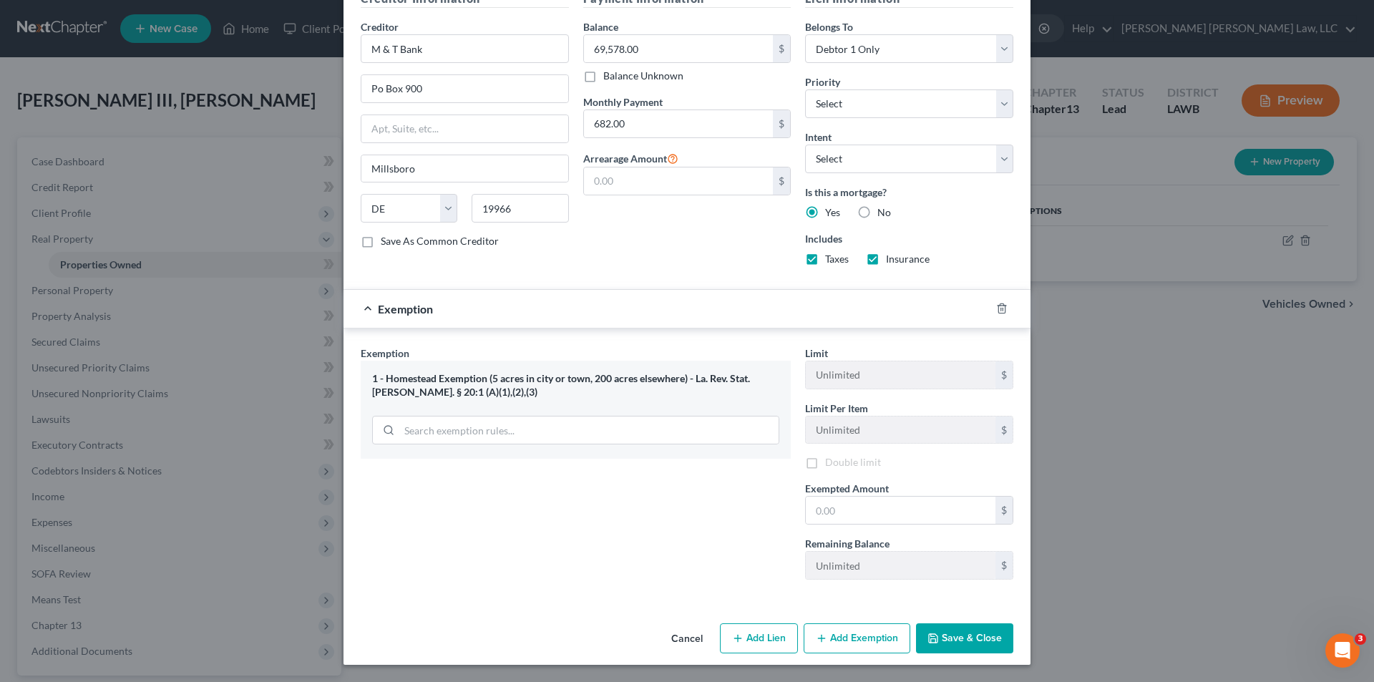
click at [397, 471] on div "Exemption Set must be selected for CA. Exemption * 1 - Homestead Exemption (5 a…" at bounding box center [575, 468] width 444 height 245
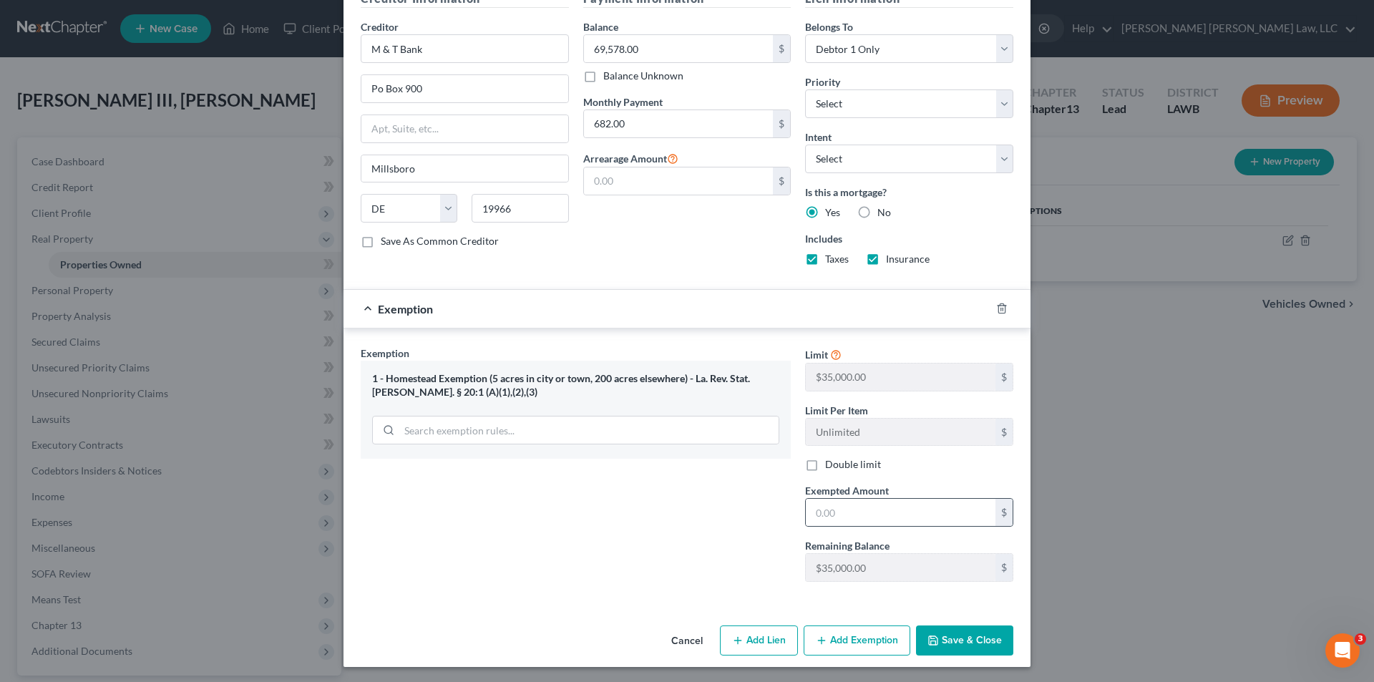
click at [828, 527] on div "$" at bounding box center [909, 512] width 208 height 29
click at [817, 512] on input "text" at bounding box center [901, 512] width 190 height 27
type input "35,000.00"
click at [964, 645] on button "Save & Close" at bounding box center [964, 640] width 97 height 30
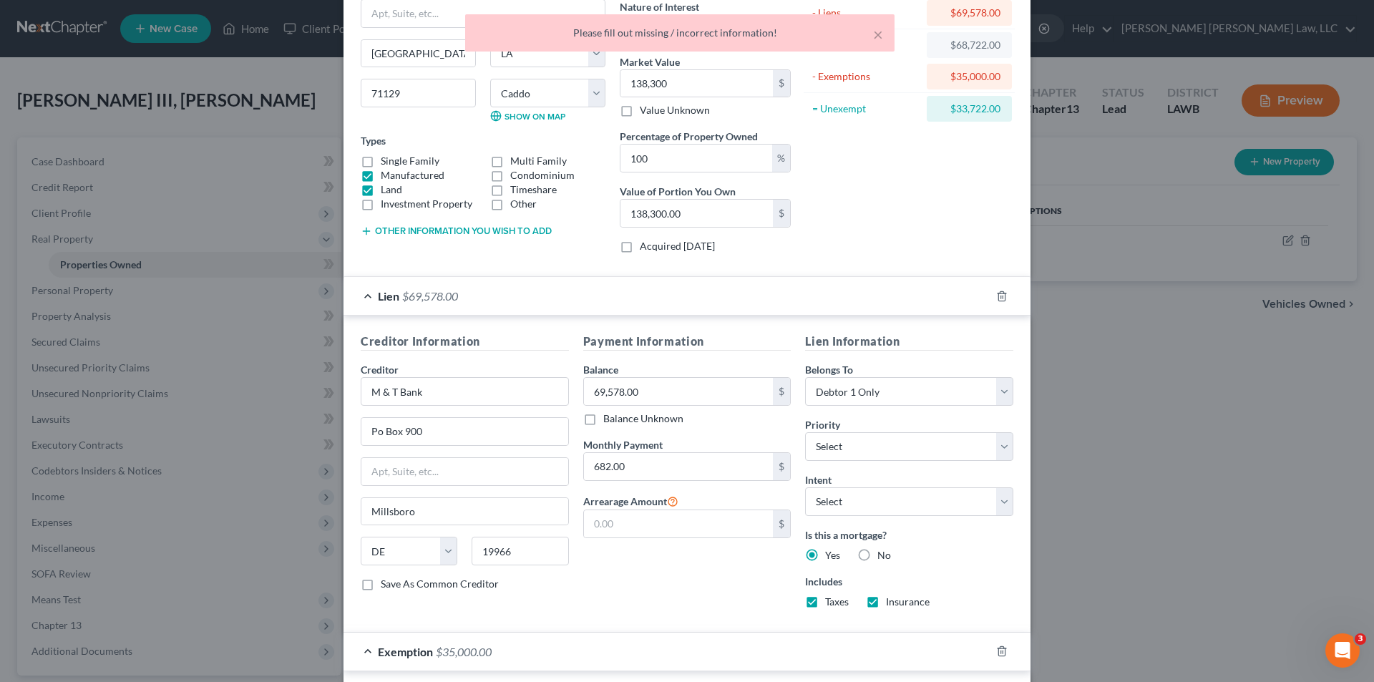
scroll to position [0, 0]
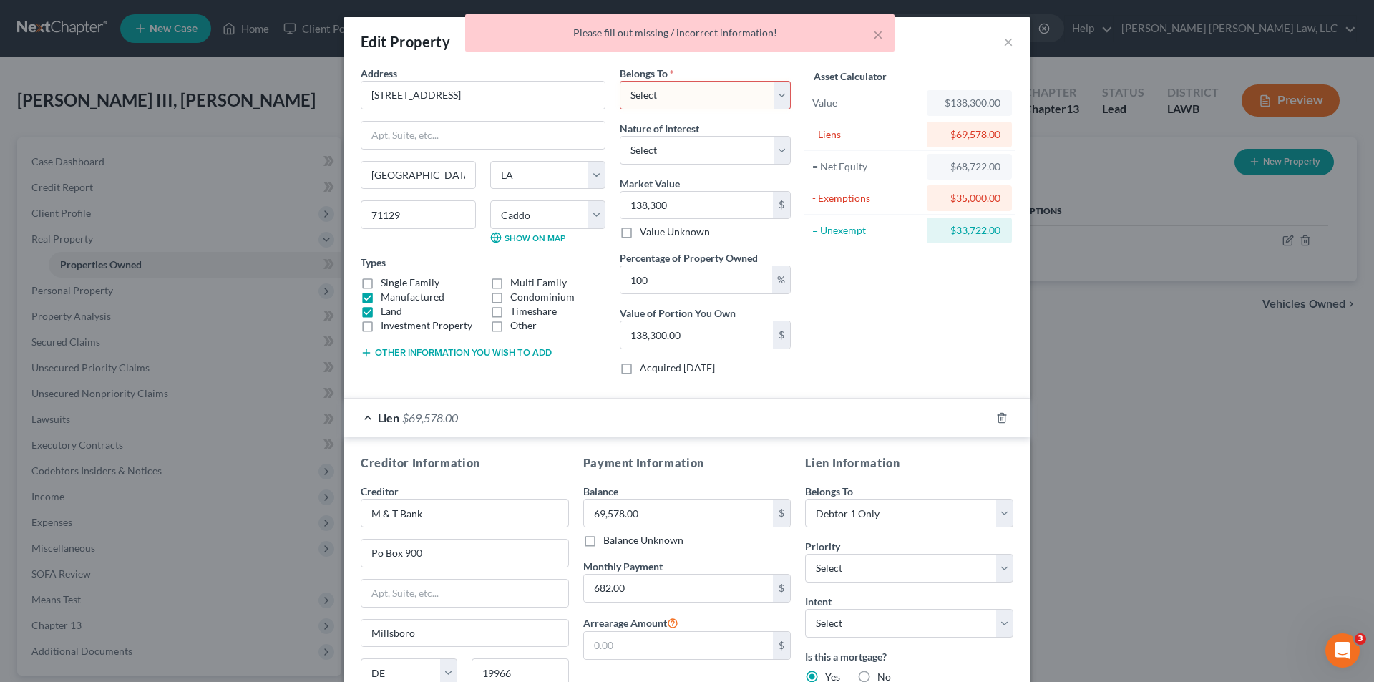
click at [680, 99] on select "Select Debtor 1 Only Debtor 2 Only Debtor 1 And Debtor 2 Only At Least One Of T…" at bounding box center [705, 95] width 171 height 29
select select "0"
click at [620, 81] on select "Select Debtor 1 Only Debtor 2 Only Debtor 1 And Debtor 2 Only At Least One Of T…" at bounding box center [705, 95] width 171 height 29
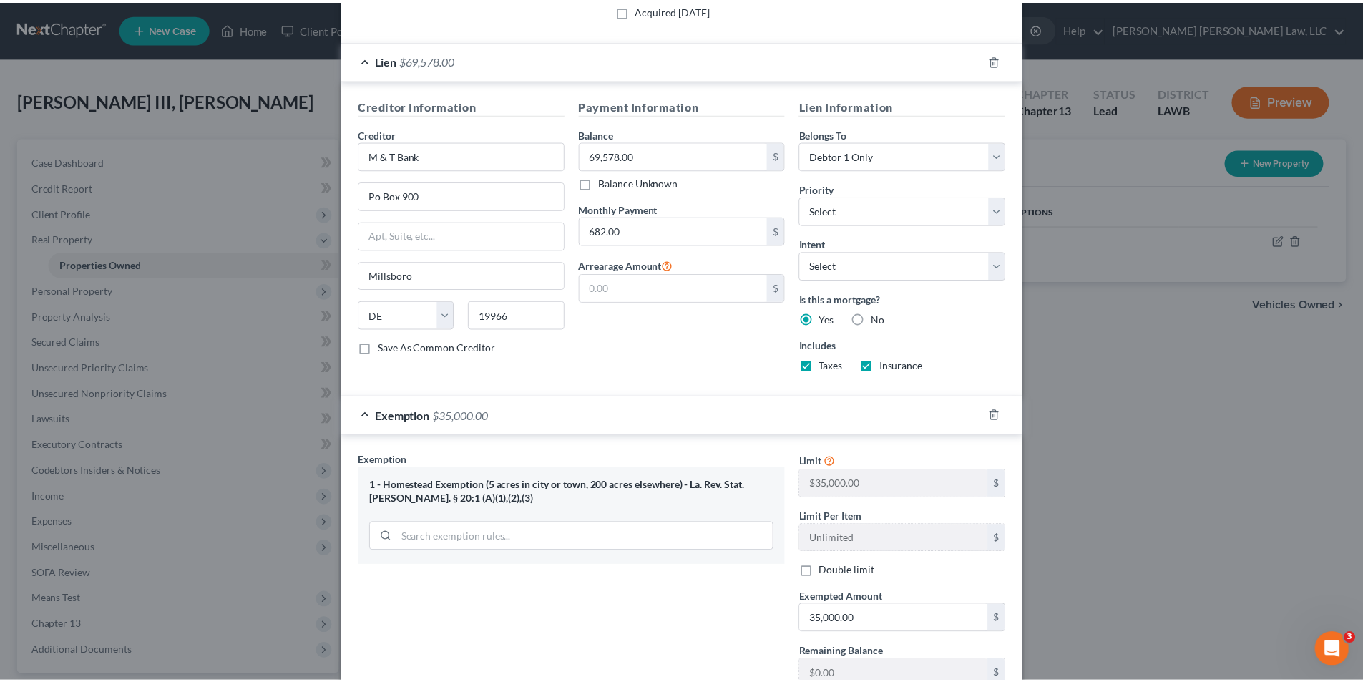
scroll to position [466, 0]
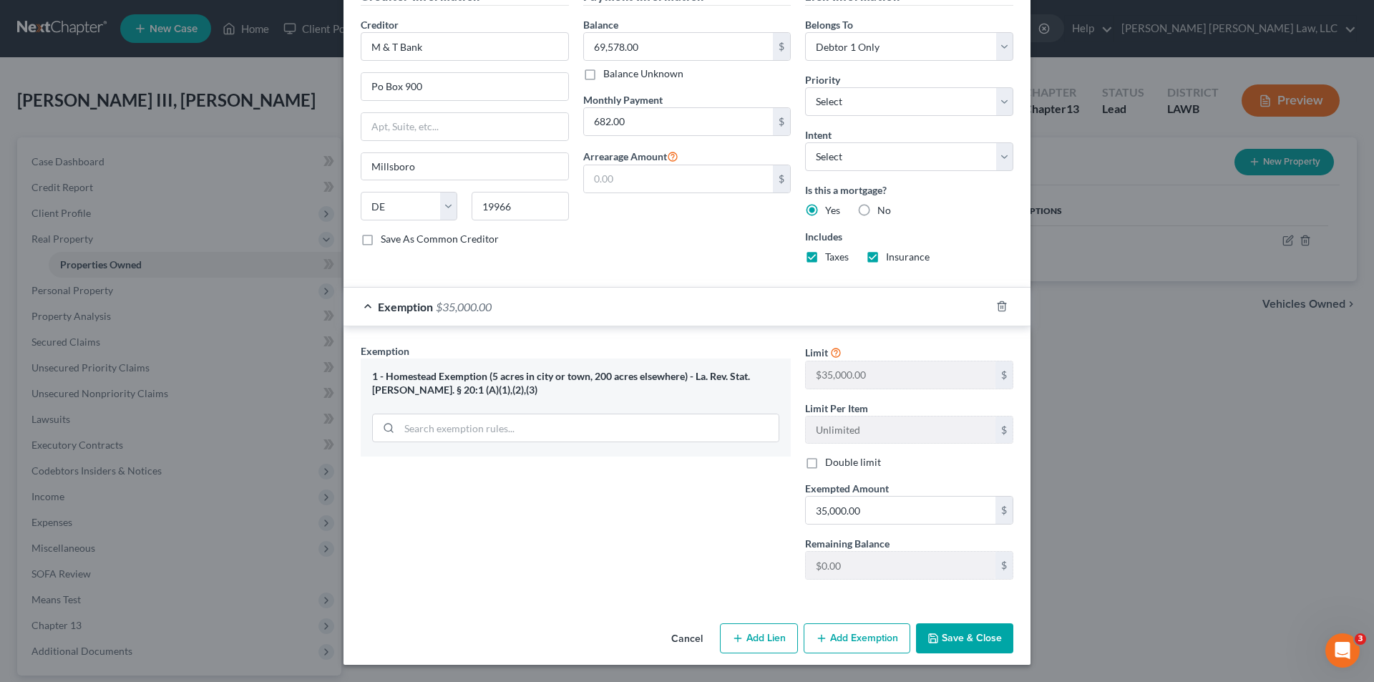
click at [972, 642] on button "Save & Close" at bounding box center [964, 638] width 97 height 30
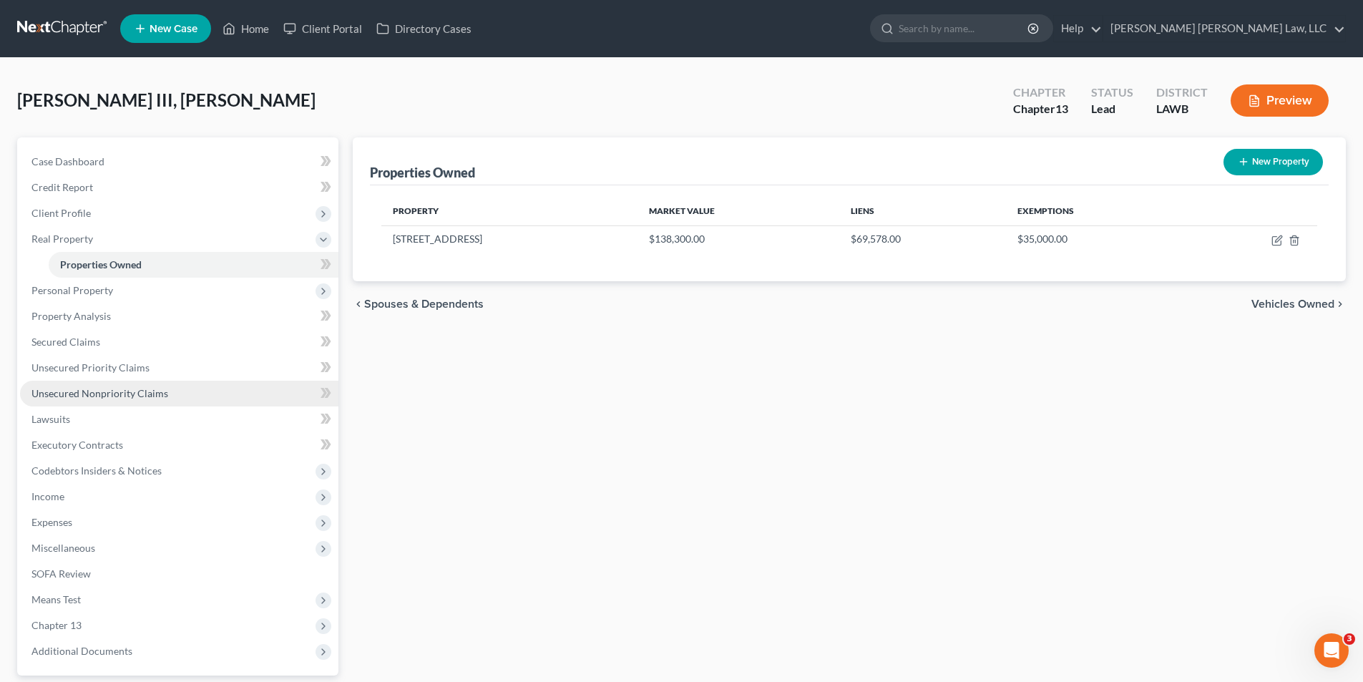
click at [72, 390] on span "Unsecured Nonpriority Claims" at bounding box center [99, 393] width 137 height 12
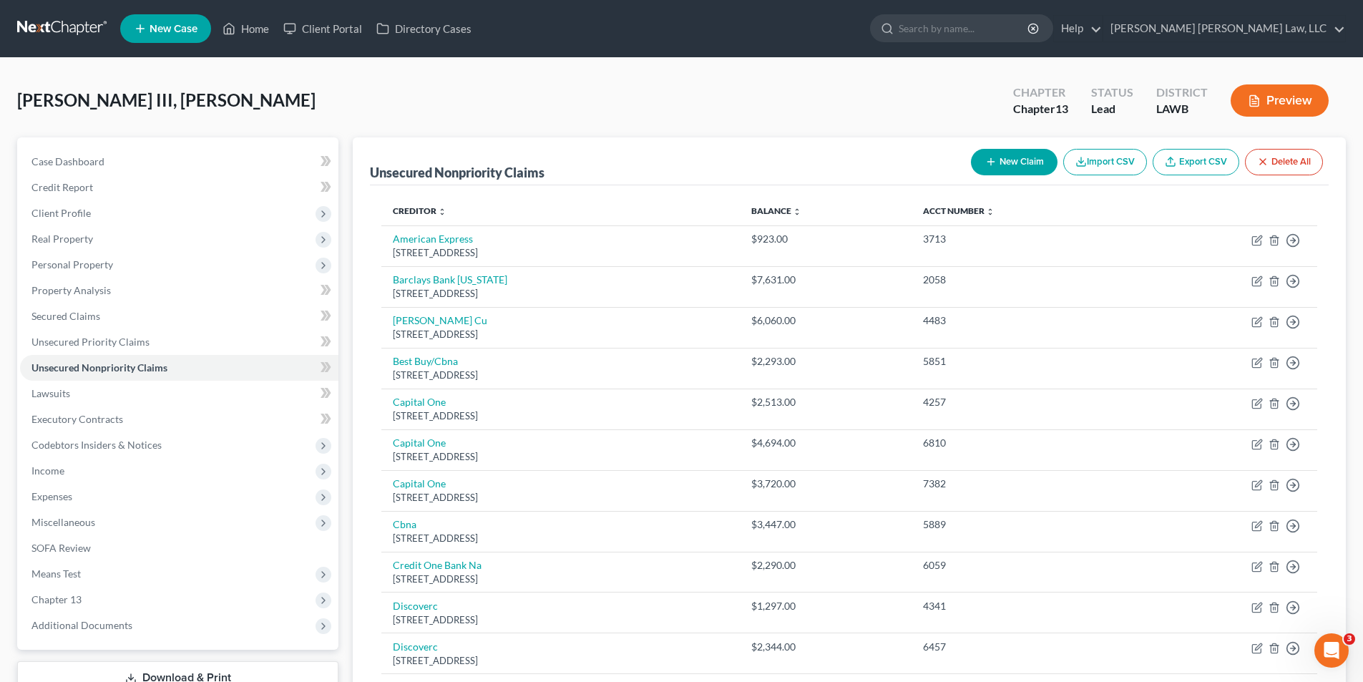
click at [1005, 160] on button "New Claim" at bounding box center [1014, 162] width 87 height 26
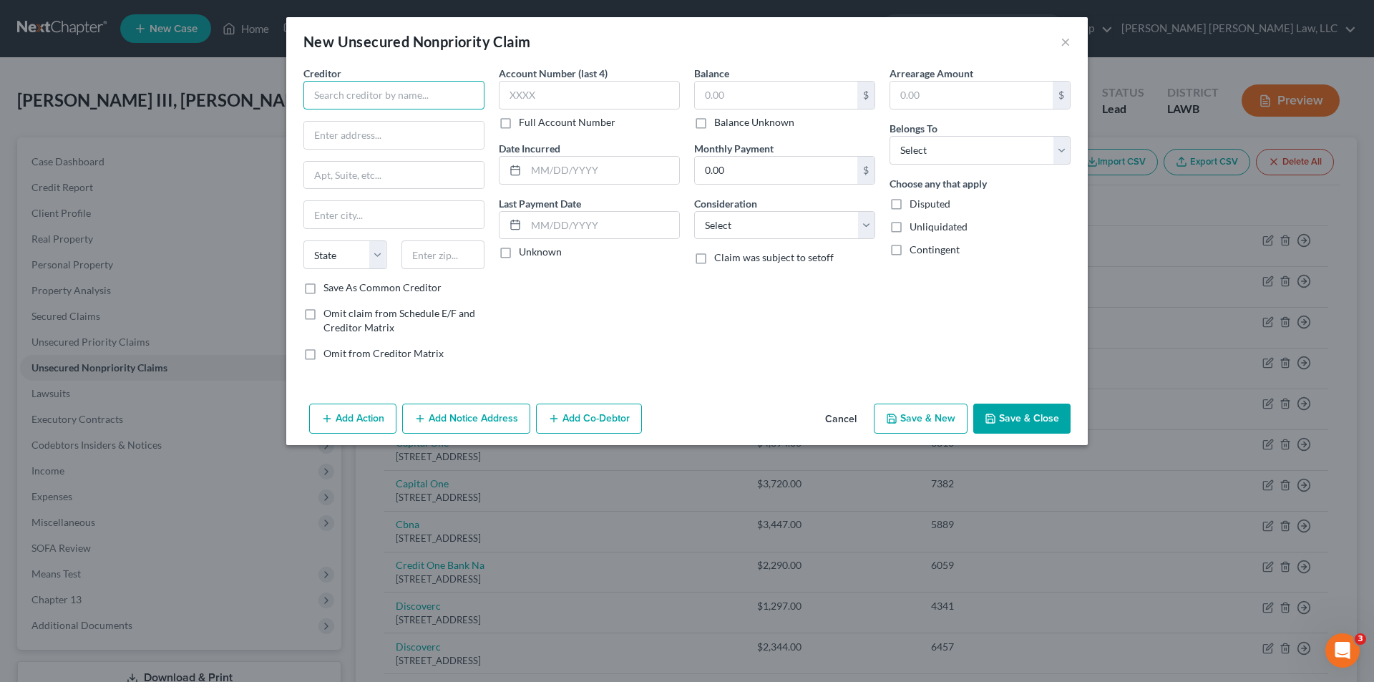
click at [339, 97] on input "text" at bounding box center [393, 95] width 181 height 29
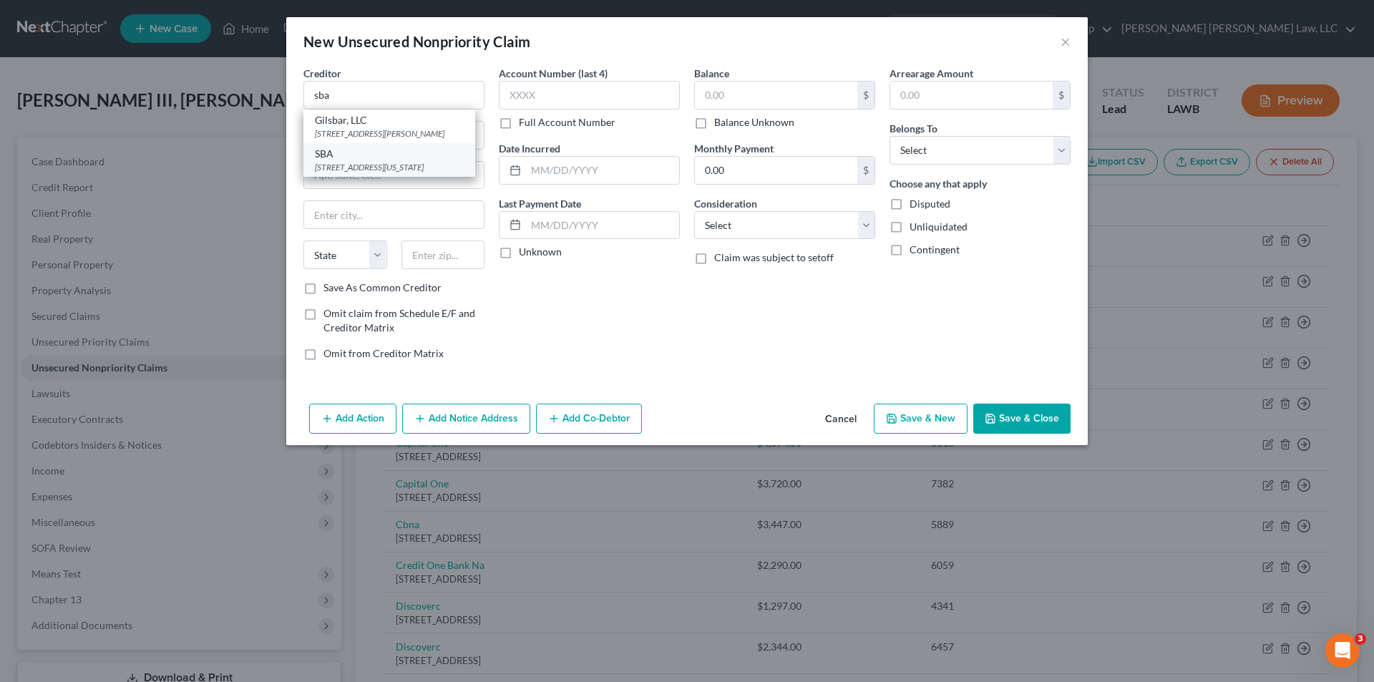
click at [334, 159] on div "SBA" at bounding box center [389, 154] width 149 height 14
type input "SBA"
type input "409 3rd, SW"
type input "Washington"
select select "8"
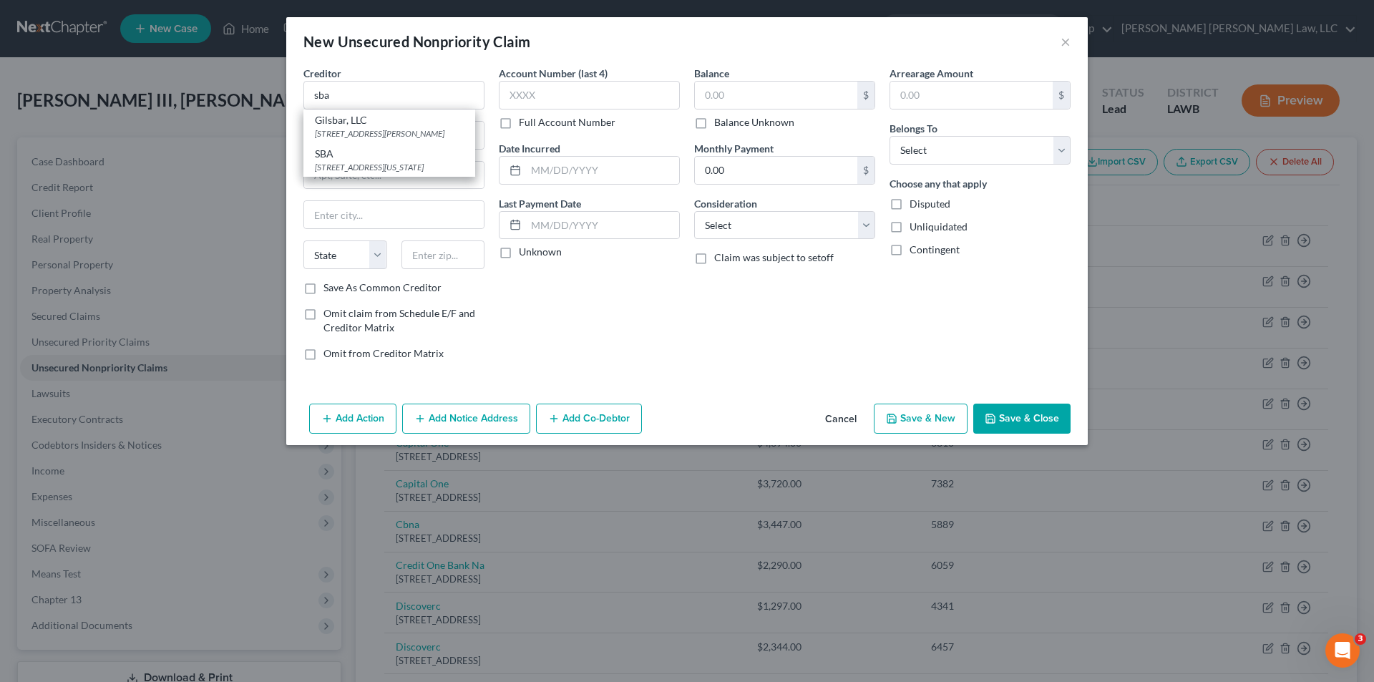
type input "20416"
click at [714, 95] on input "text" at bounding box center [776, 95] width 162 height 27
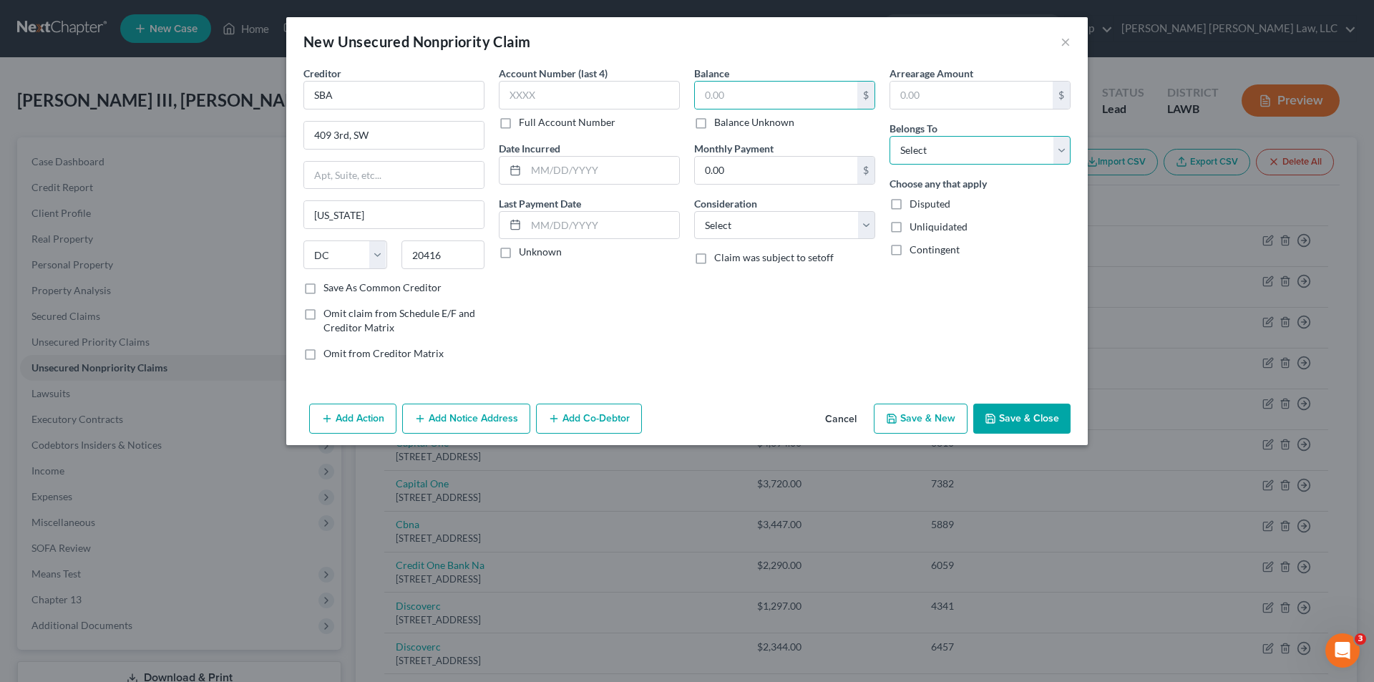
click at [937, 152] on select "Select Debtor 1 Only Debtor 2 Only Debtor 1 And Debtor 2 Only At Least One Of T…" at bounding box center [979, 150] width 181 height 29
select select "0"
click at [889, 136] on select "Select Debtor 1 Only Debtor 2 Only Debtor 1 And Debtor 2 Only At Least One Of T…" at bounding box center [979, 150] width 181 height 29
click at [748, 100] on input "text" at bounding box center [776, 95] width 162 height 27
click at [744, 98] on input "text" at bounding box center [776, 95] width 162 height 27
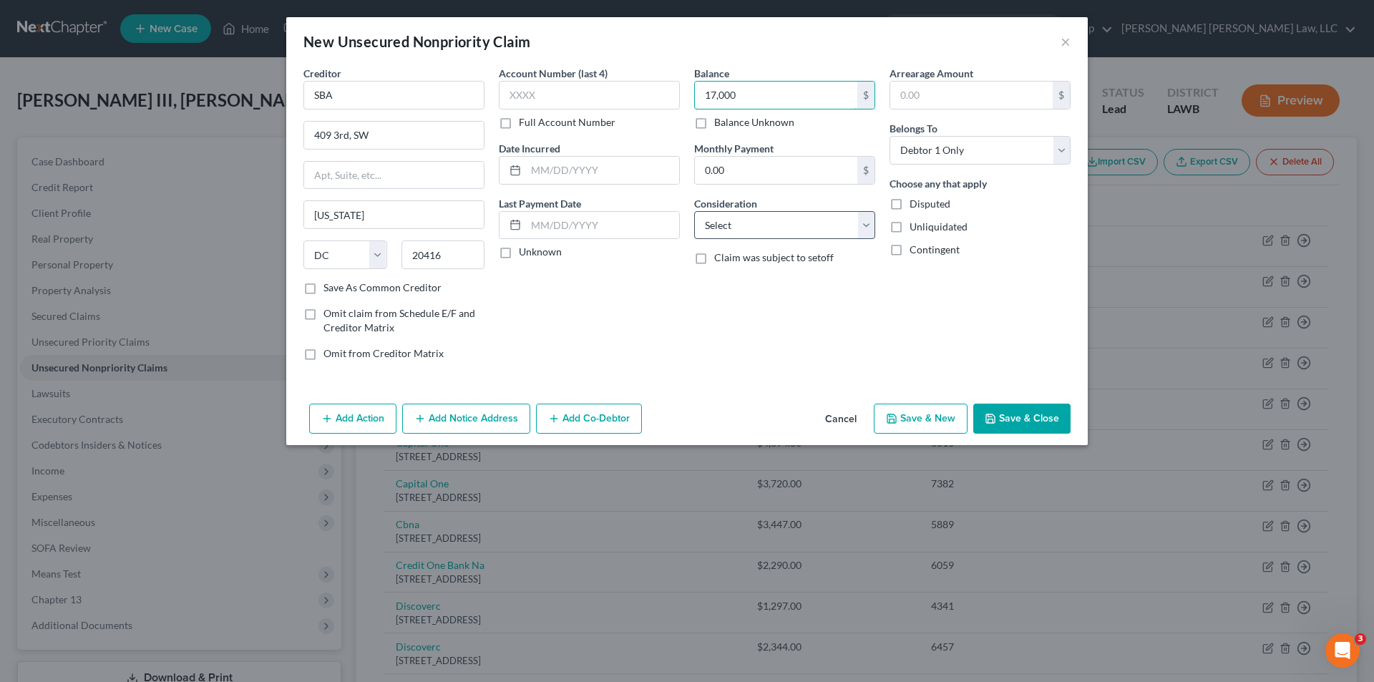
type input "17,000"
click at [749, 231] on select "Select Cable / Satellite Services Collection Agency Credit Card Debt Debt Couns…" at bounding box center [784, 225] width 181 height 29
select select "1"
click at [694, 211] on select "Select Cable / Satellite Services Collection Agency Credit Card Debt Debt Couns…" at bounding box center [784, 225] width 181 height 29
click at [1024, 417] on button "Save & Close" at bounding box center [1021, 419] width 97 height 30
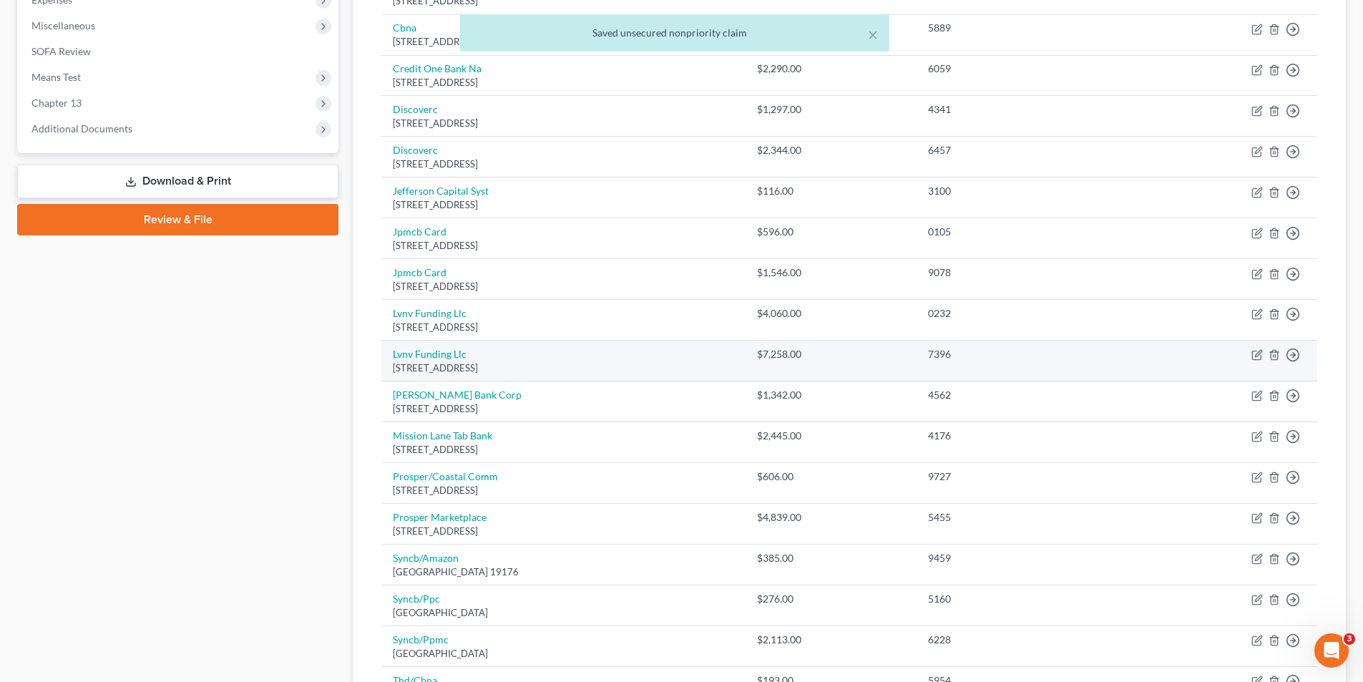
scroll to position [758, 0]
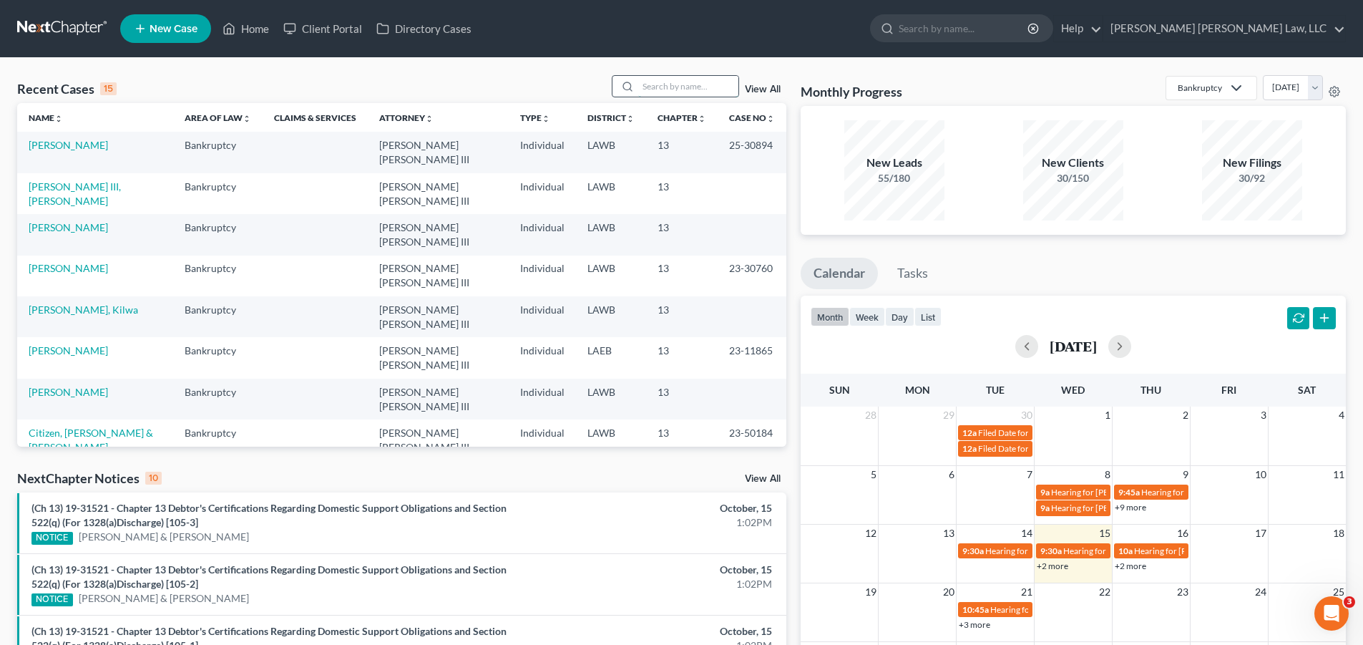
click at [648, 81] on input "search" at bounding box center [688, 86] width 100 height 21
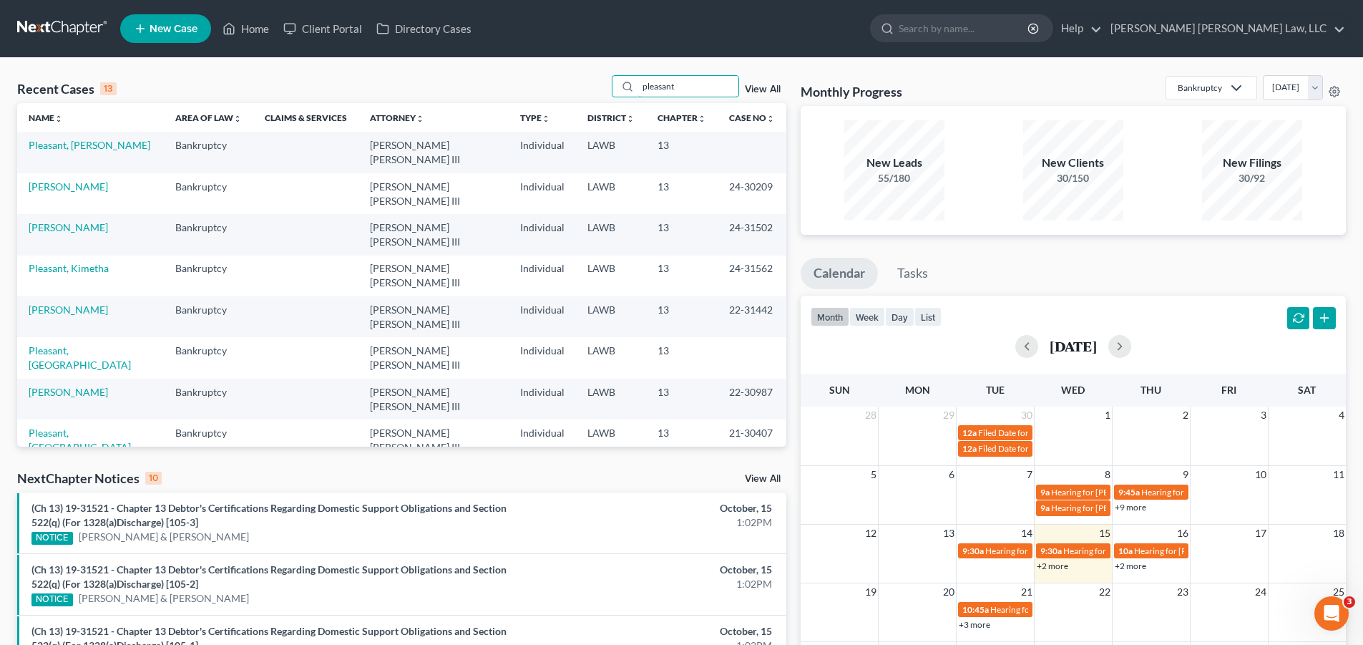
type input "pleasant"
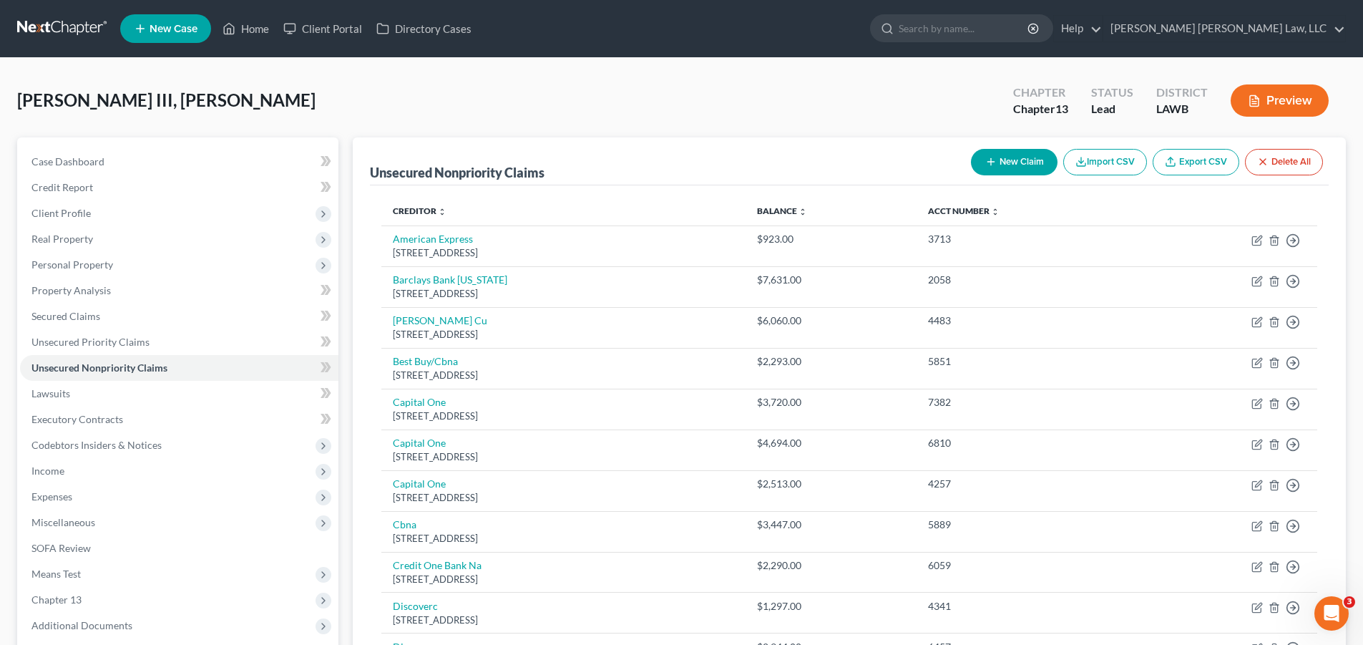
click at [24, 19] on link at bounding box center [63, 29] width 92 height 26
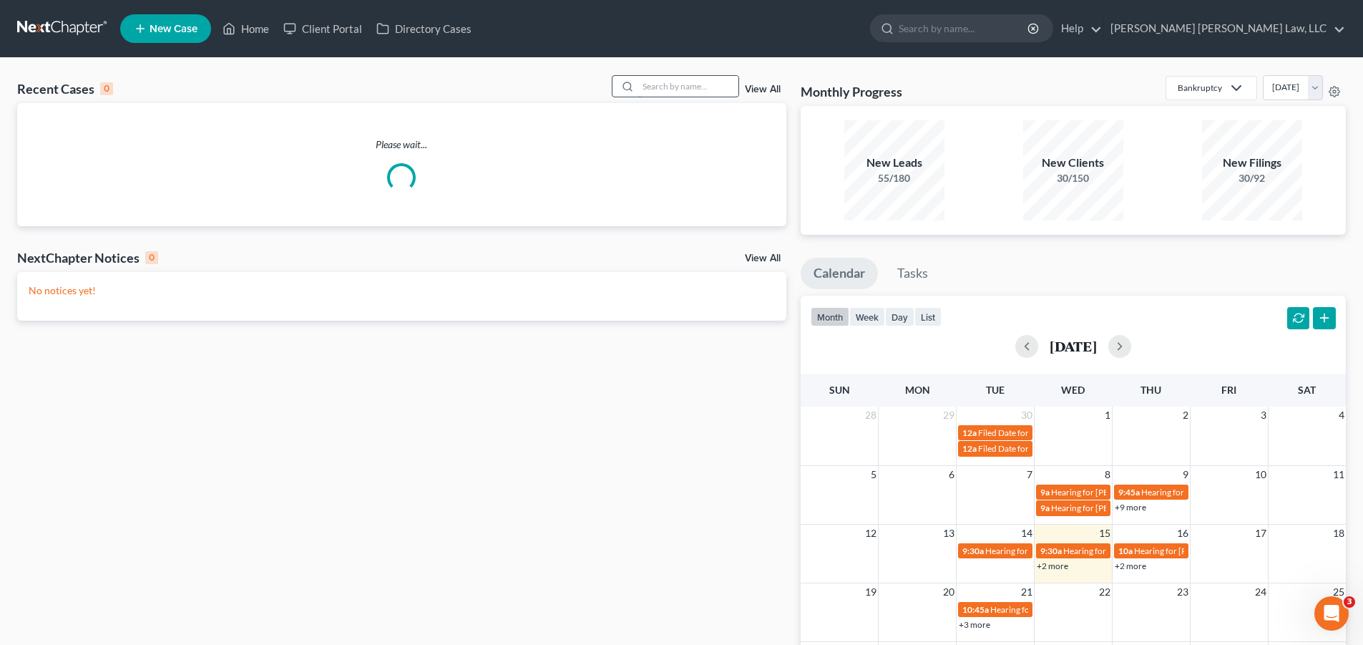
click at [680, 87] on input "search" at bounding box center [688, 86] width 100 height 21
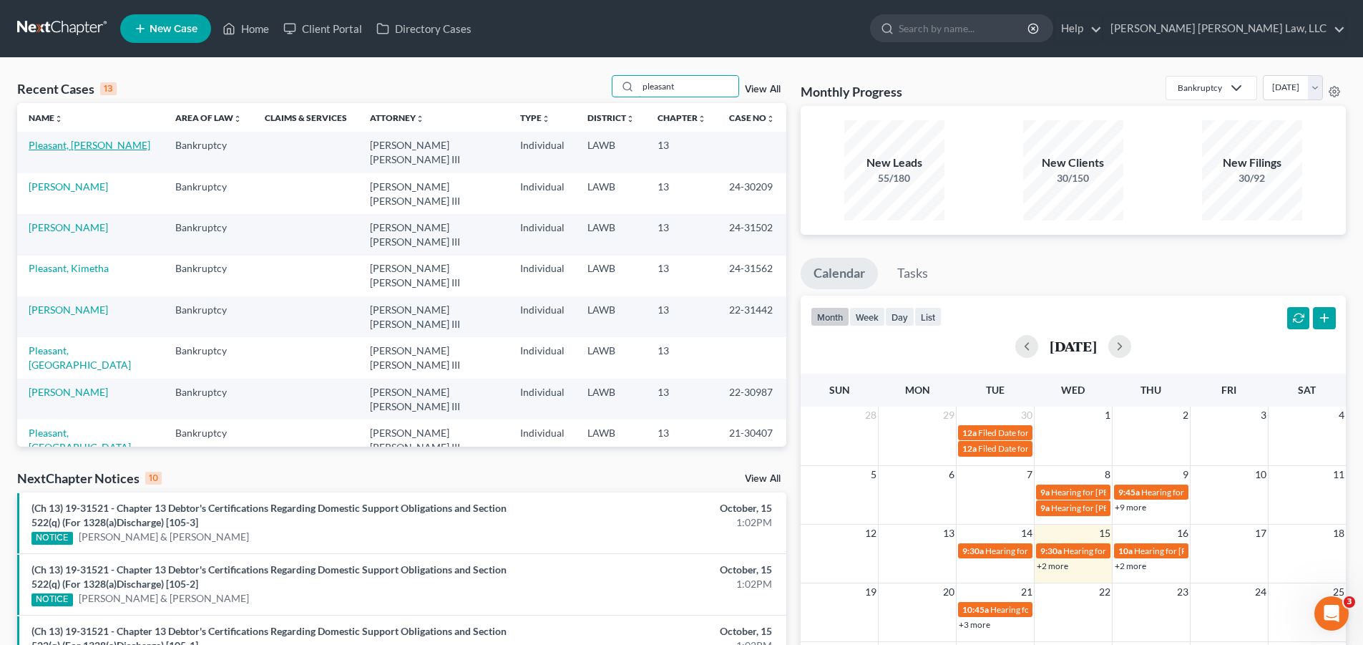
type input "pleasant"
click at [72, 143] on link "Pleasant, [PERSON_NAME]" at bounding box center [90, 145] width 122 height 12
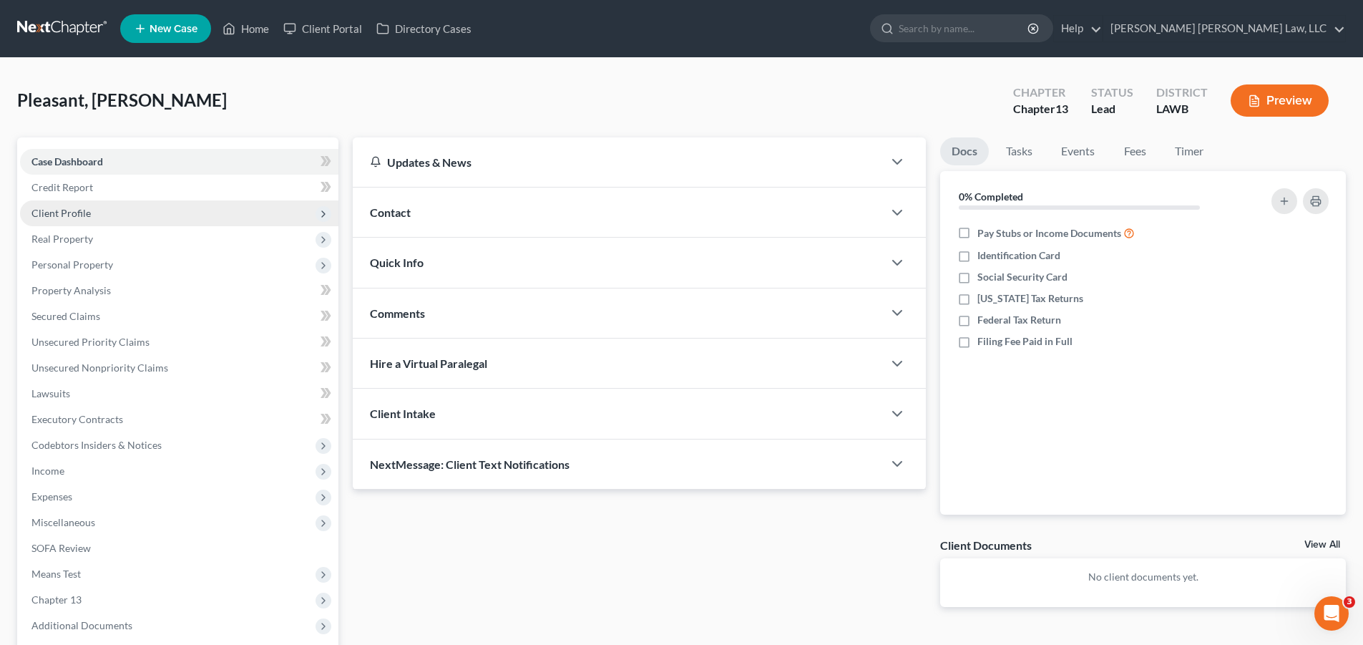
click at [49, 205] on span "Client Profile" at bounding box center [179, 213] width 318 height 26
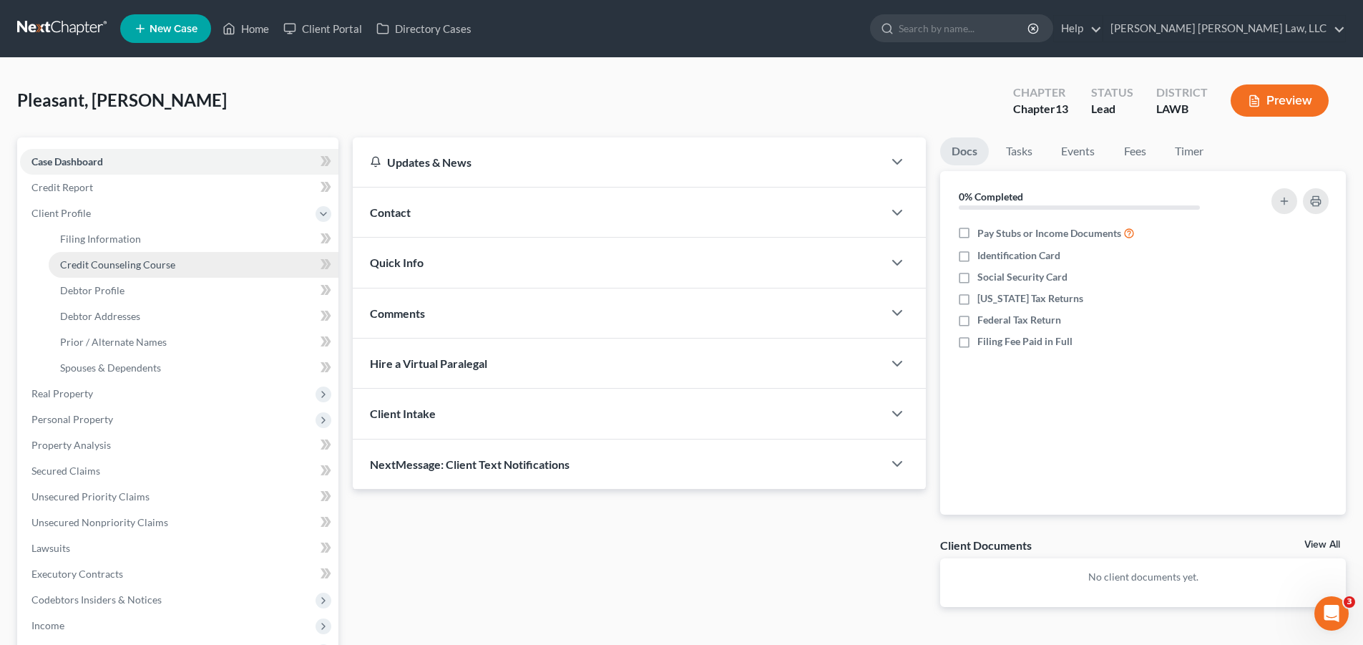
click at [108, 269] on span "Credit Counseling Course" at bounding box center [117, 264] width 115 height 12
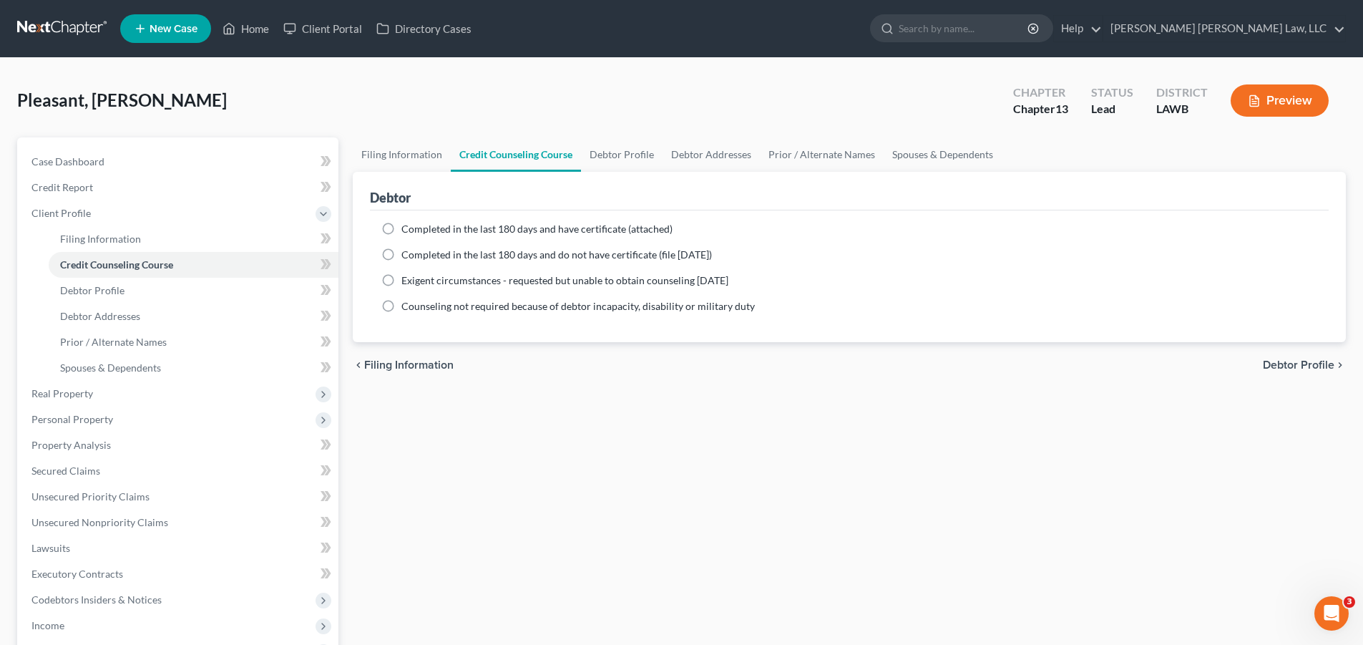
click at [401, 250] on label "Completed in the last 180 days and do not have certificate (file within 14 days)" at bounding box center [556, 255] width 310 height 14
click at [407, 250] on input "Completed in the last 180 days and do not have certificate (file within 14 days)" at bounding box center [411, 252] width 9 height 9
radio input "true"
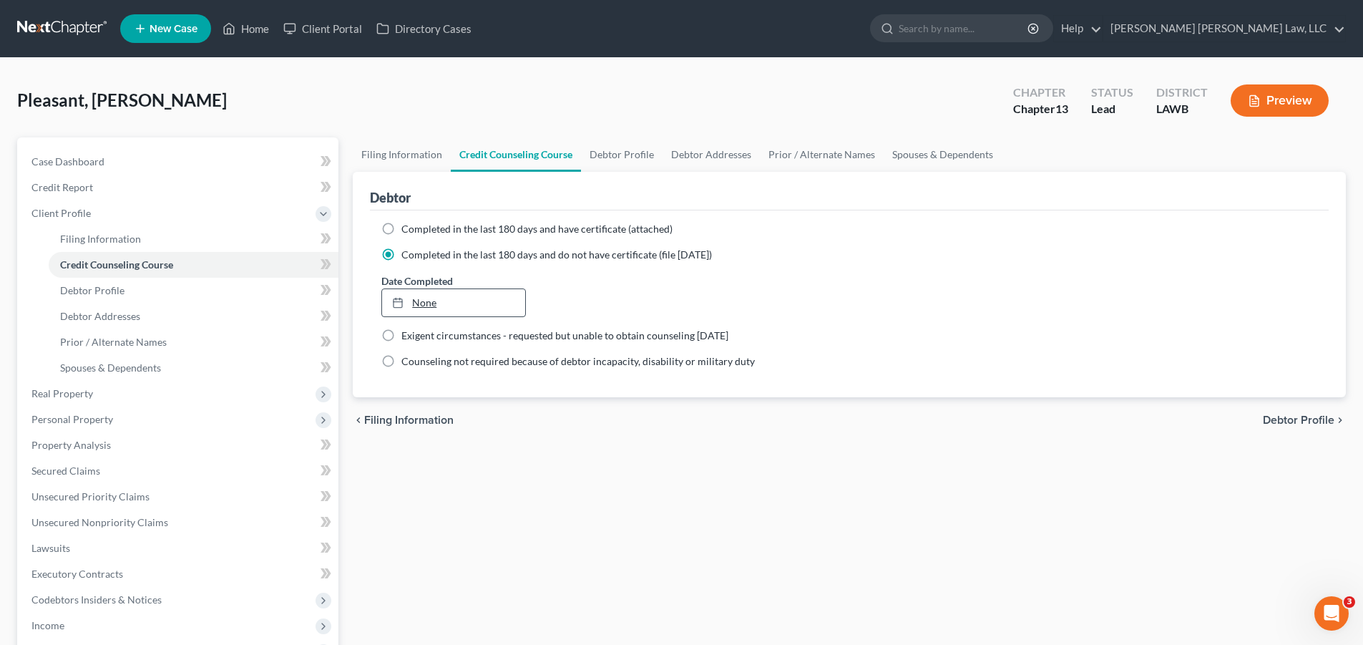
click at [421, 300] on link "None" at bounding box center [453, 302] width 142 height 27
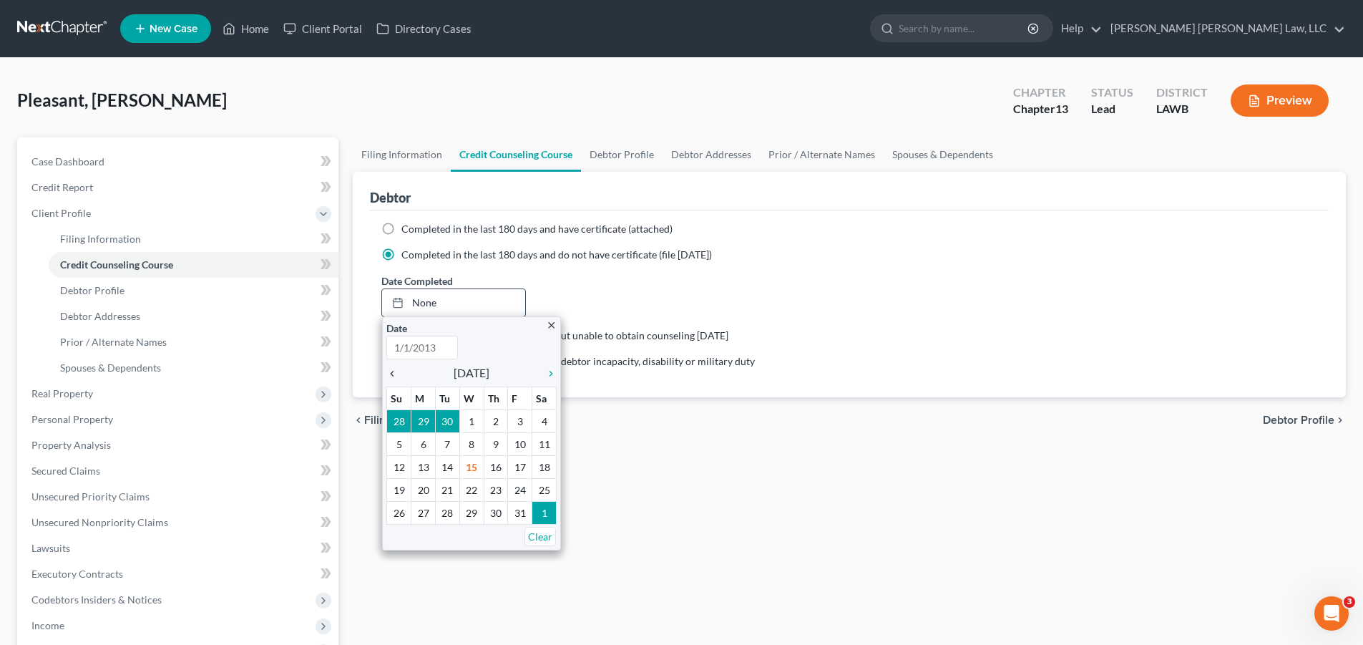
click at [391, 376] on icon "chevron_left" at bounding box center [395, 373] width 19 height 11
type input "10/15/2025"
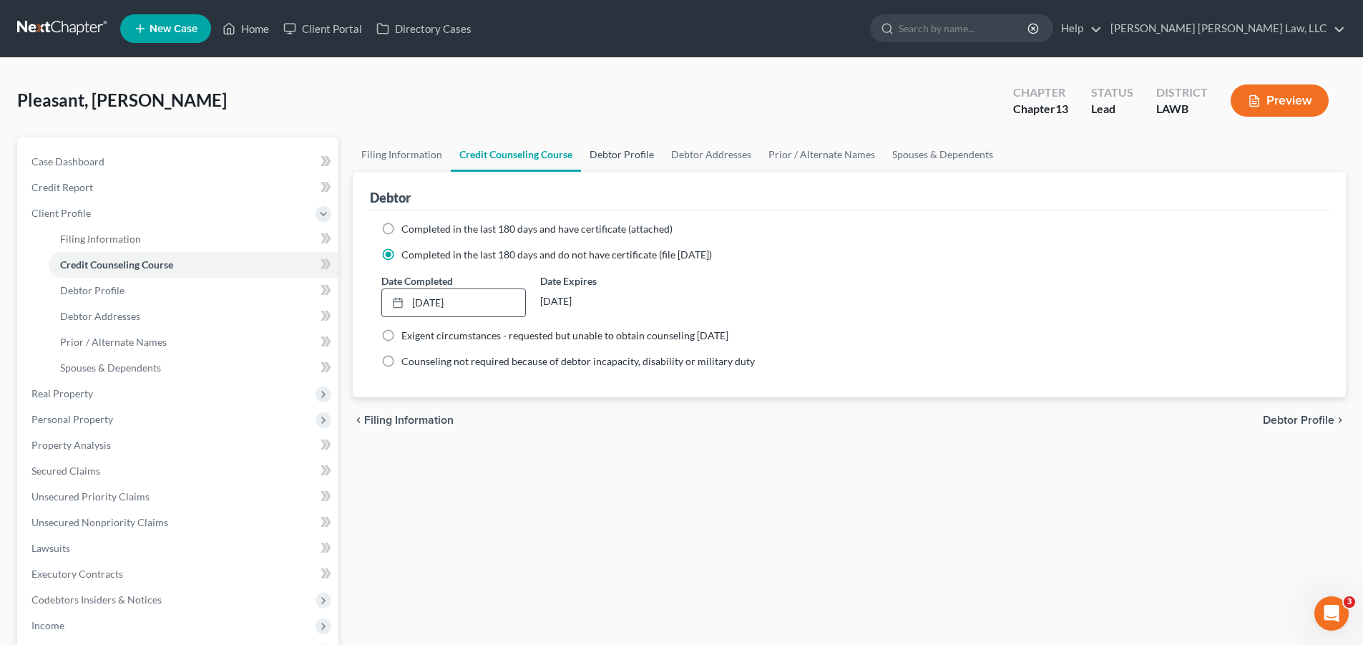
click at [633, 155] on link "Debtor Profile" at bounding box center [622, 154] width 82 height 34
select select "0"
select select "2"
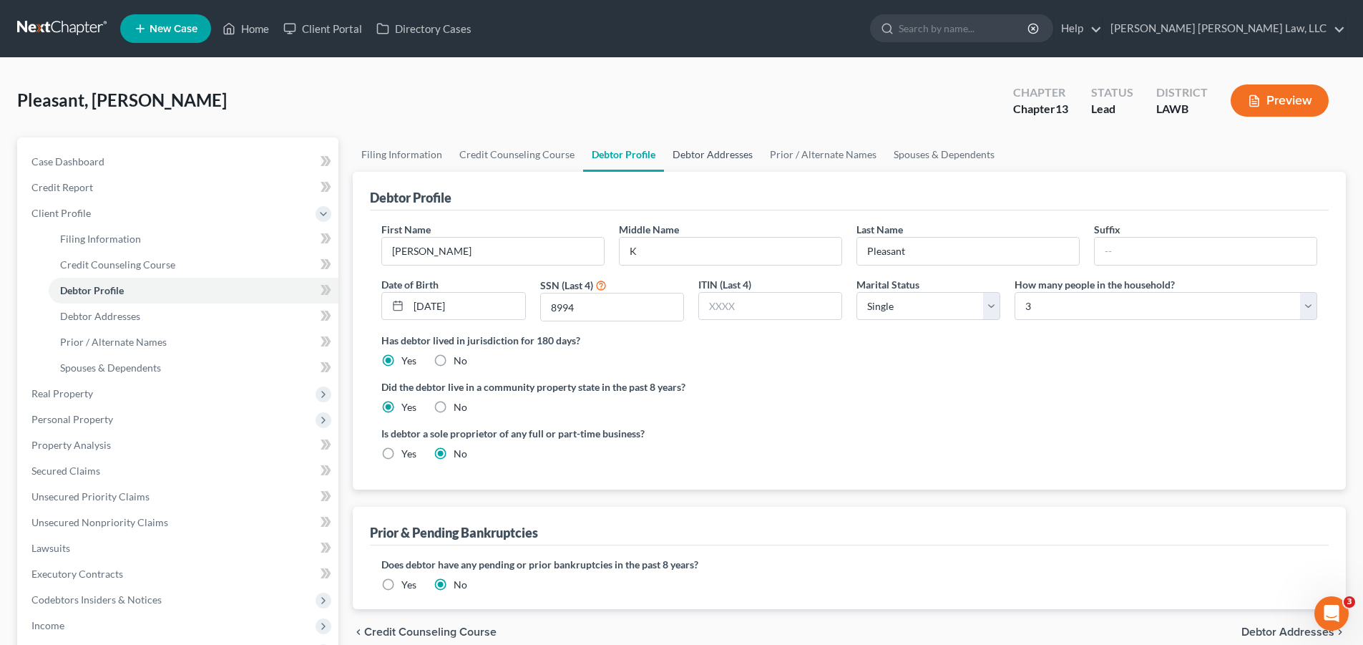
click at [688, 152] on link "Debtor Addresses" at bounding box center [712, 154] width 97 height 34
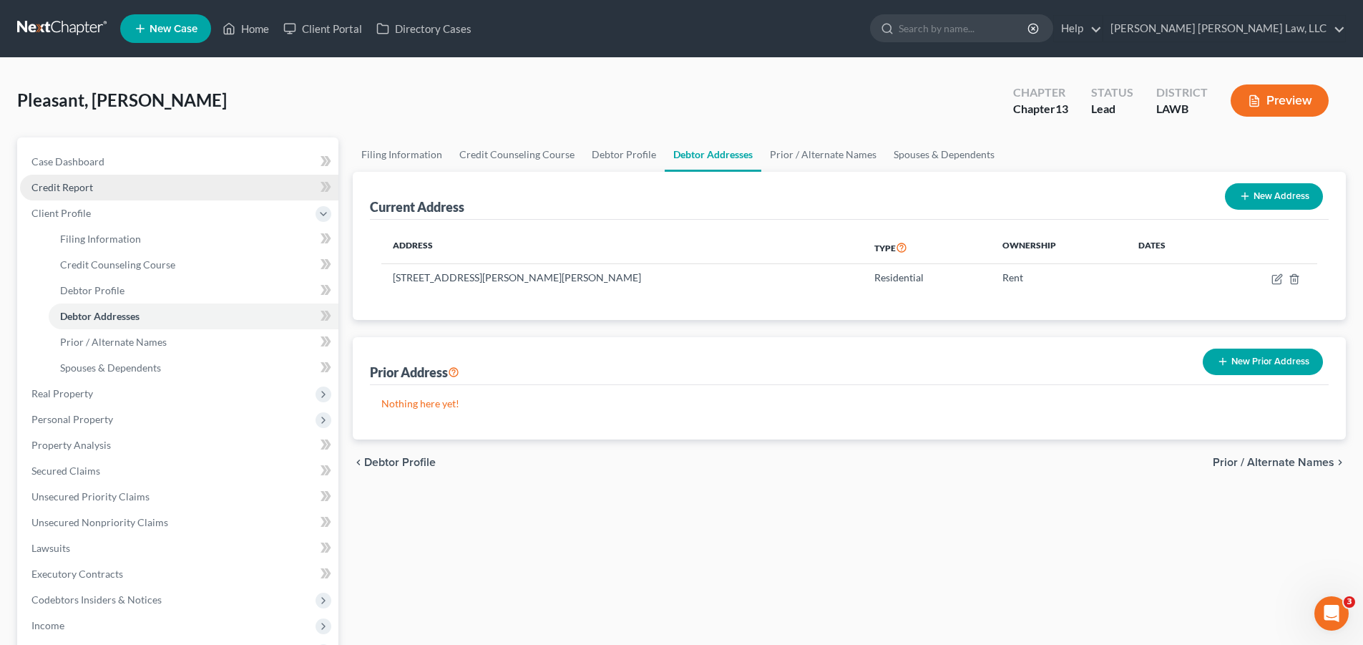
click at [68, 188] on span "Credit Report" at bounding box center [62, 187] width 62 height 12
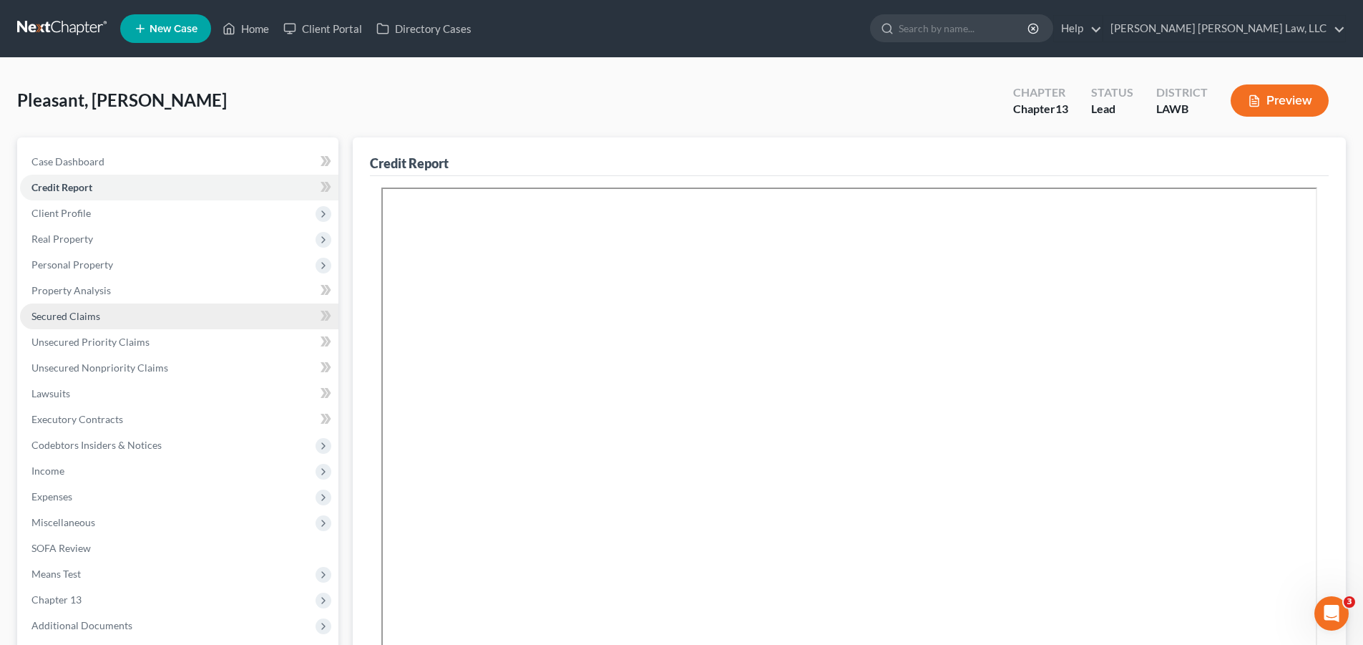
click at [32, 318] on span "Secured Claims" at bounding box center [65, 316] width 69 height 12
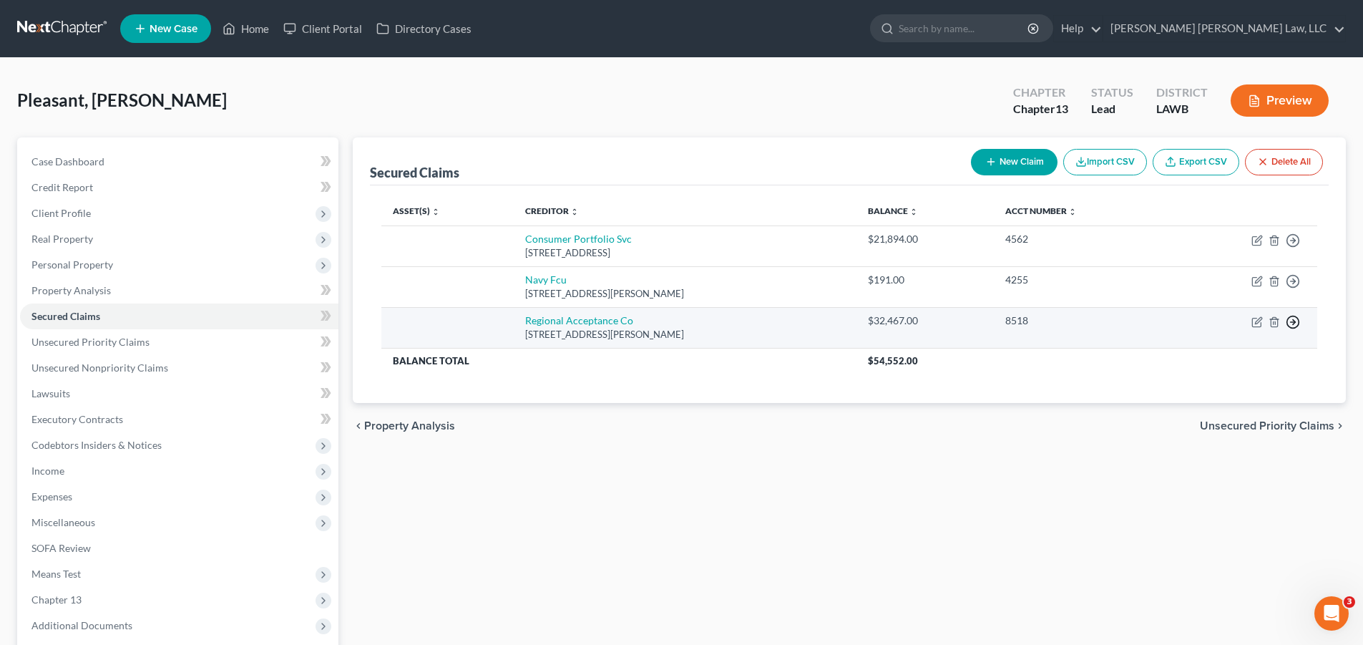
click at [1293, 324] on polyline "button" at bounding box center [1294, 322] width 2 height 5
click at [1212, 353] on link "Move to F" at bounding box center [1227, 356] width 119 height 24
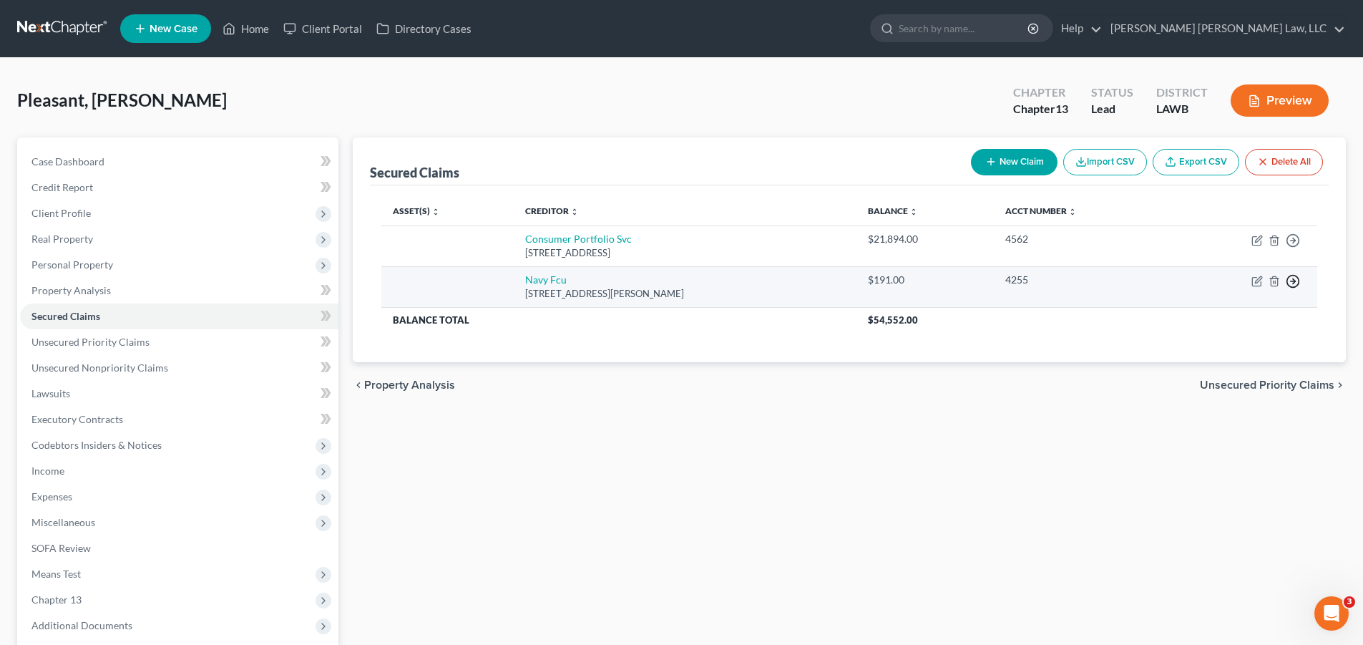
click at [1288, 276] on circle "button" at bounding box center [1293, 281] width 12 height 12
click at [1222, 304] on link "Move to F" at bounding box center [1227, 315] width 119 height 24
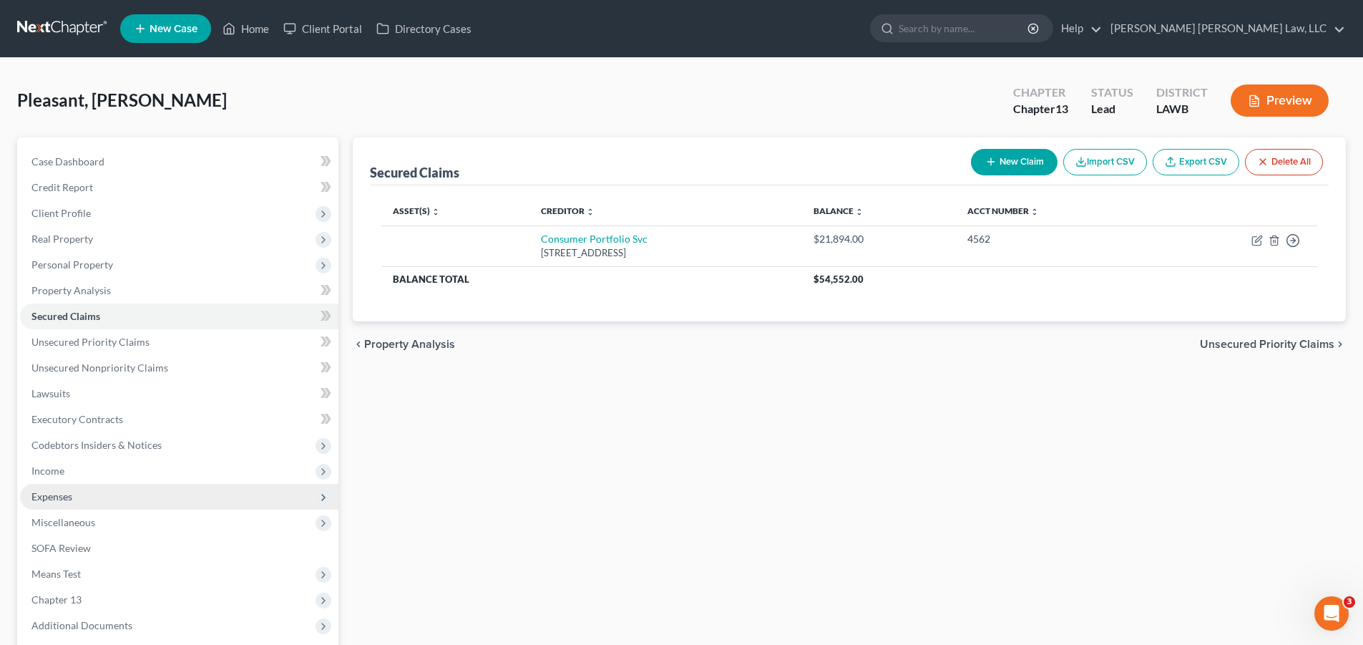
click at [42, 498] on span "Expenses" at bounding box center [51, 496] width 41 height 12
click at [74, 516] on span "Home" at bounding box center [73, 522] width 27 height 12
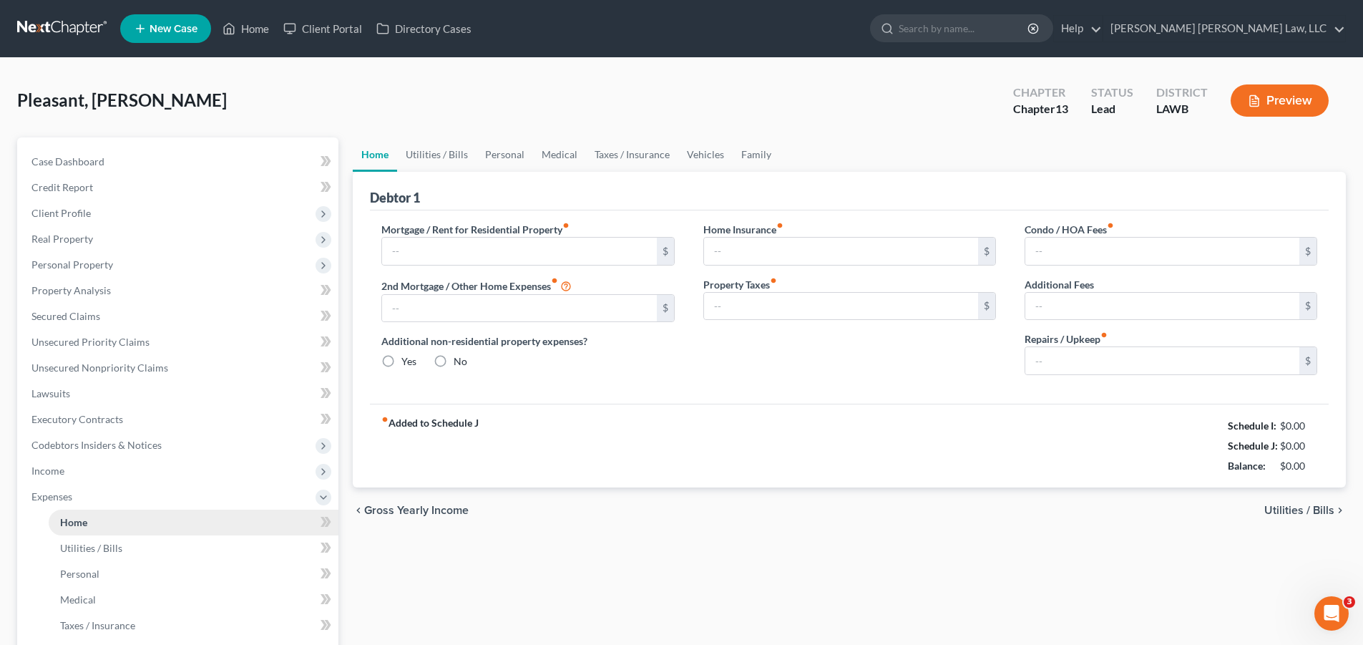
type input "0.00"
radio input "true"
type input "0.00"
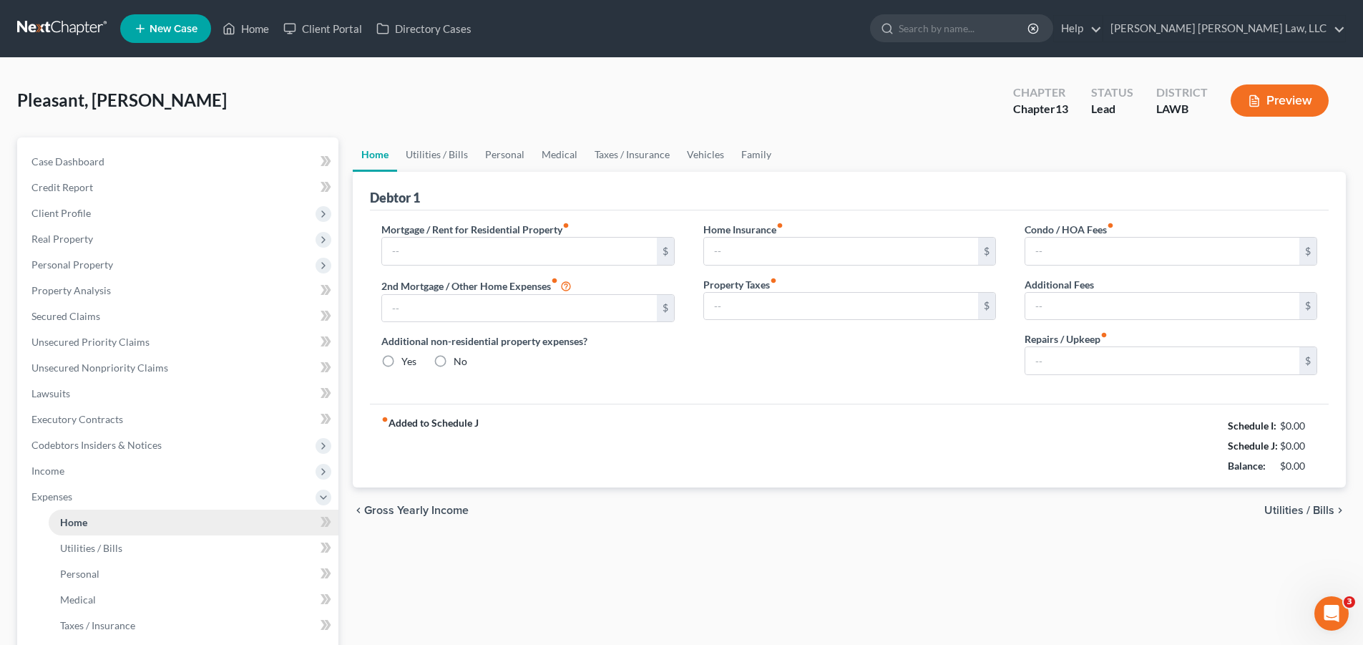
type input "0.00"
click at [431, 245] on input "text" at bounding box center [519, 251] width 274 height 27
type input "500.00"
click at [439, 142] on link "Utilities / Bills" at bounding box center [436, 154] width 79 height 34
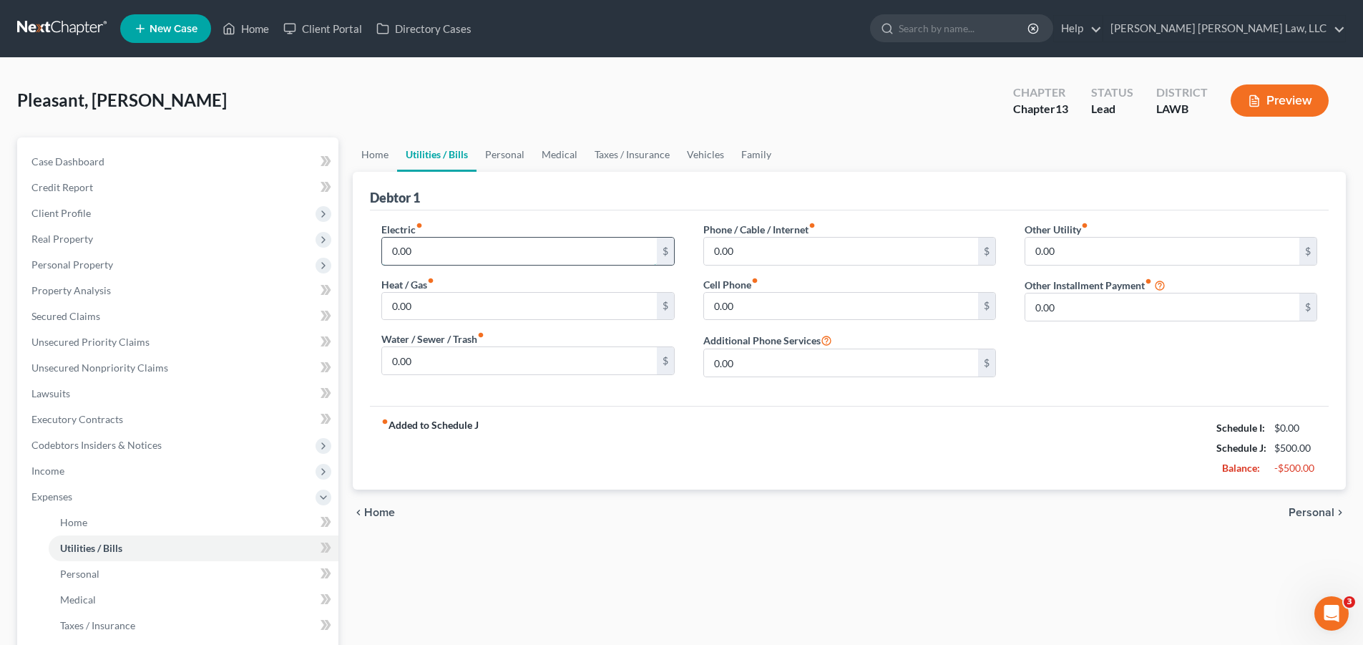
click at [430, 247] on input "0.00" at bounding box center [519, 251] width 274 height 27
type input "220.00"
type input "210.00"
type input "100.00"
type input "250.00"
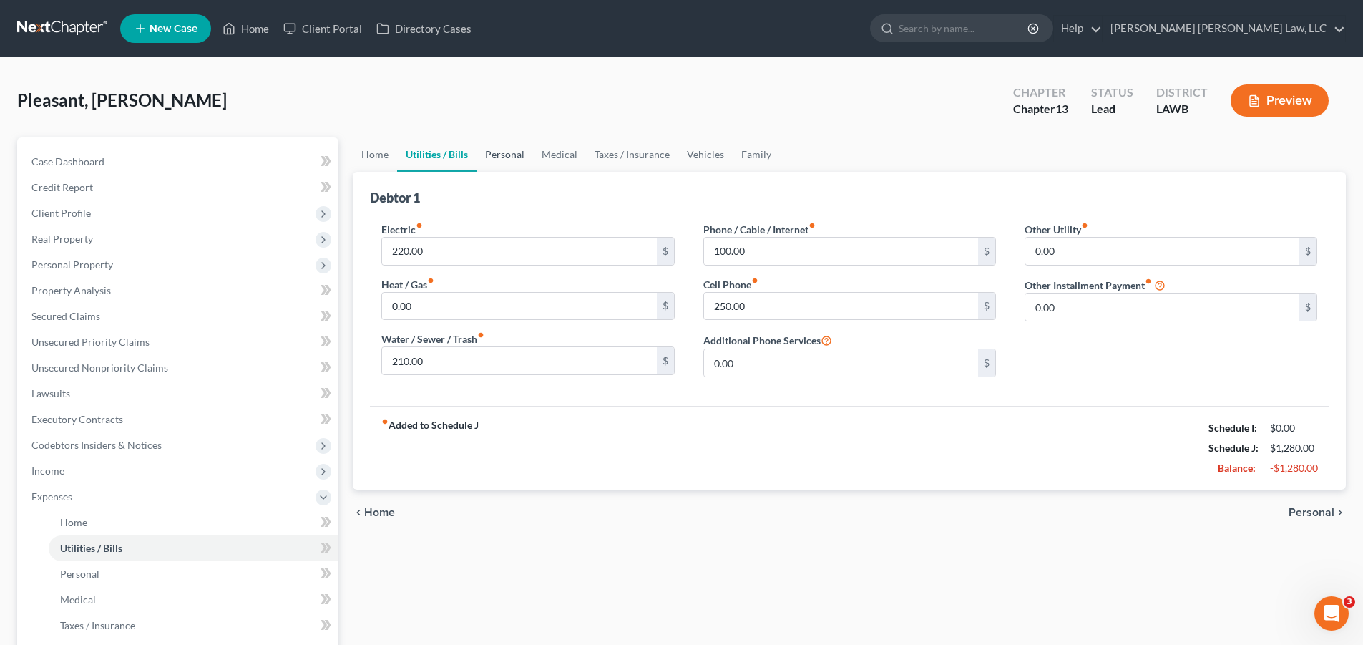
drag, startPoint x: 508, startPoint y: 149, endPoint x: 505, endPoint y: 157, distance: 9.0
click at [507, 149] on link "Personal" at bounding box center [504, 154] width 57 height 34
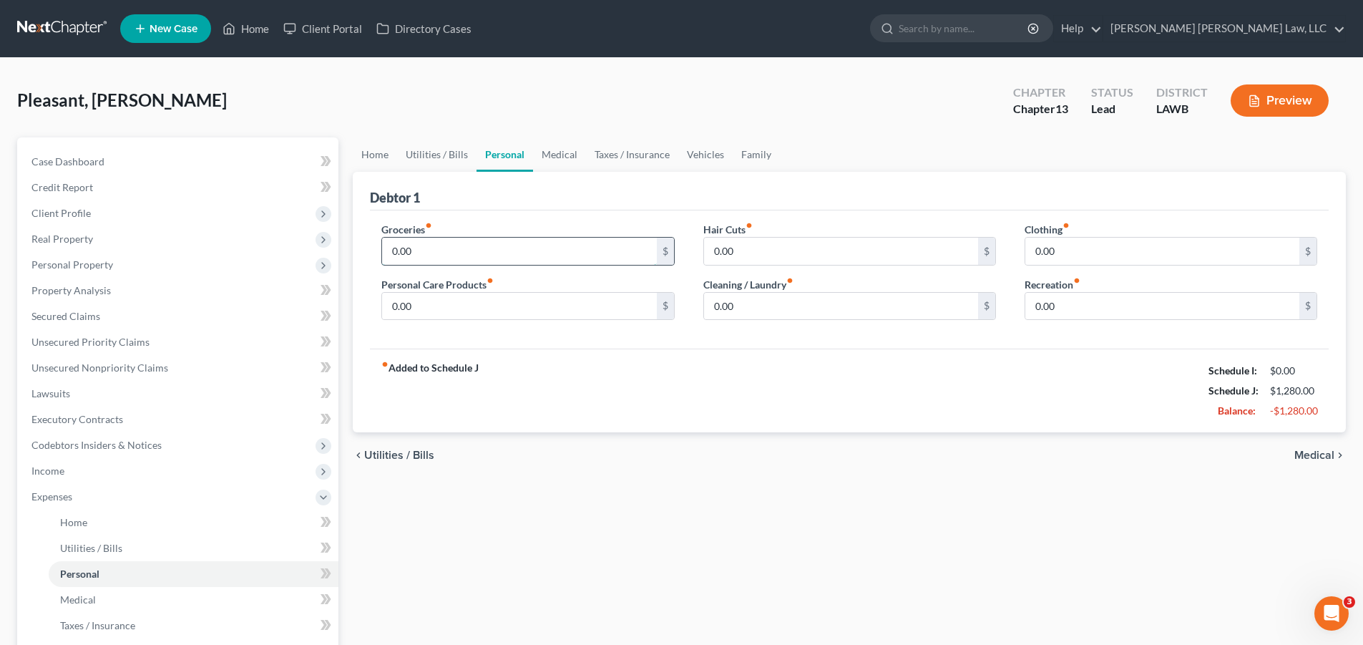
click at [440, 250] on input "0.00" at bounding box center [519, 251] width 274 height 27
type input "487.00"
type input "50.00"
type input "25.00"
click at [690, 152] on link "Vehicles" at bounding box center [705, 154] width 54 height 34
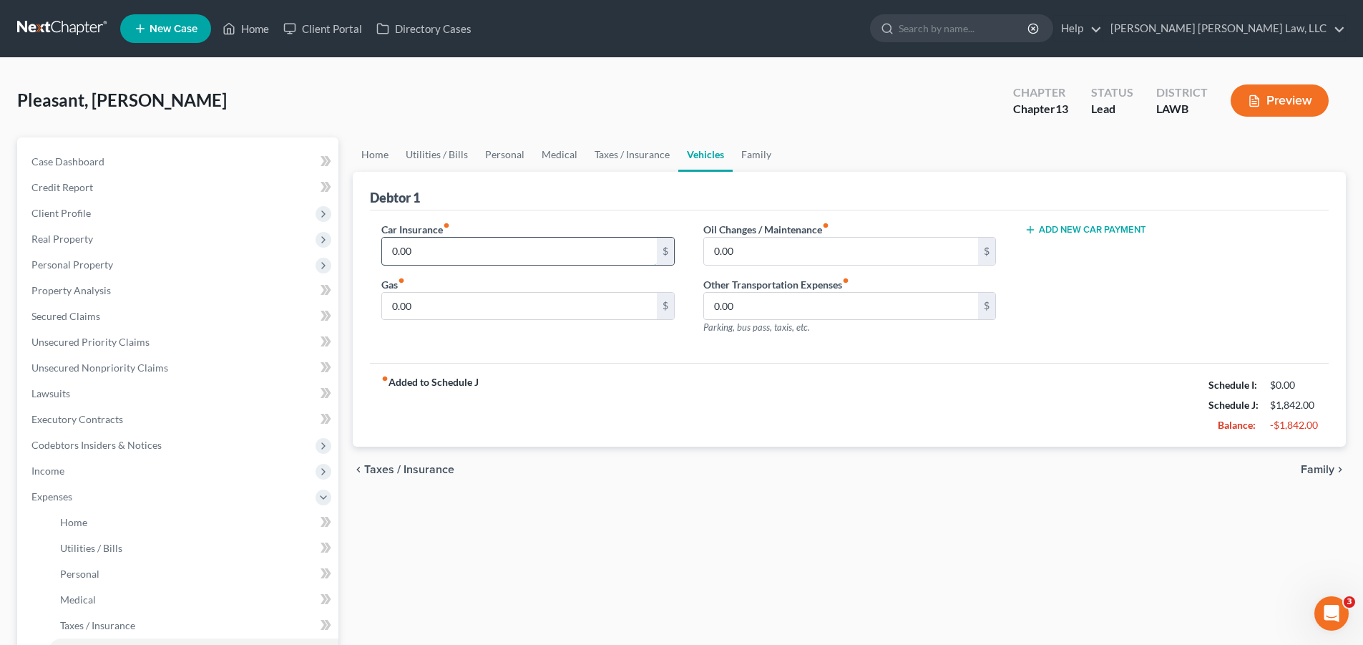
click at [461, 250] on input "0.00" at bounding box center [519, 251] width 274 height 27
type input "298.00"
type input "200.00"
type input "30.00"
click at [433, 157] on link "Utilities / Bills" at bounding box center [436, 154] width 79 height 34
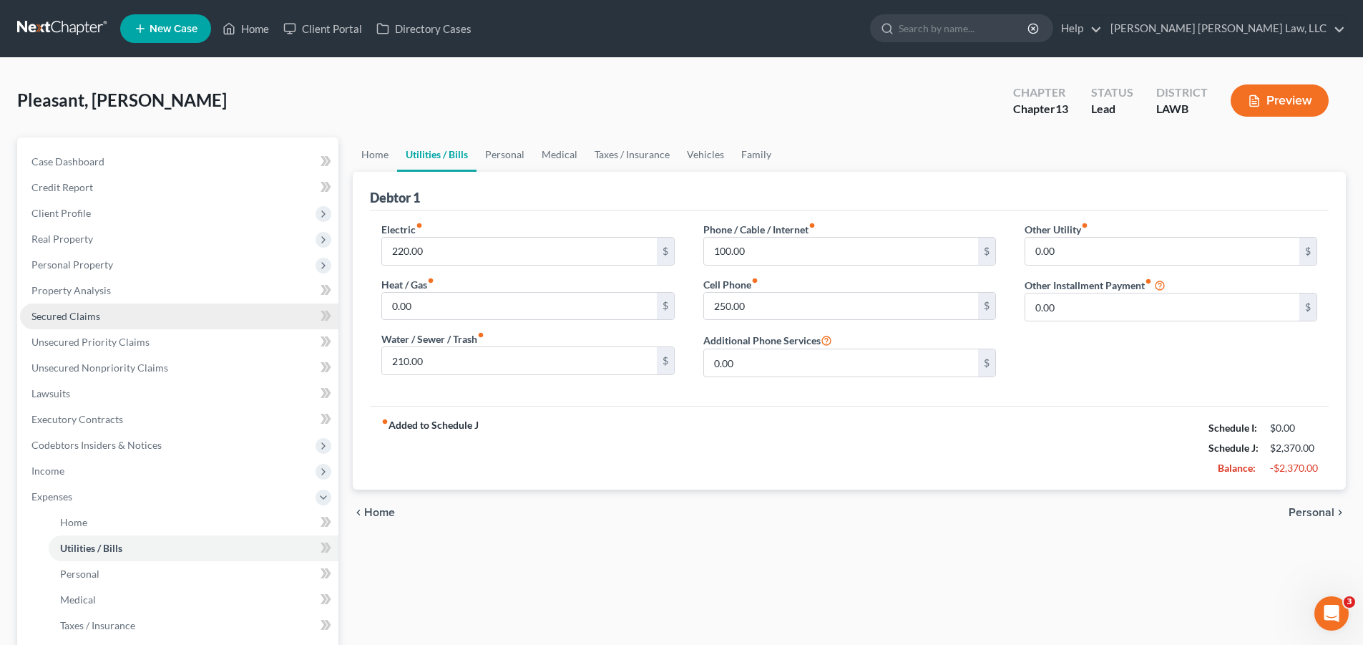
click at [52, 315] on span "Secured Claims" at bounding box center [65, 316] width 69 height 12
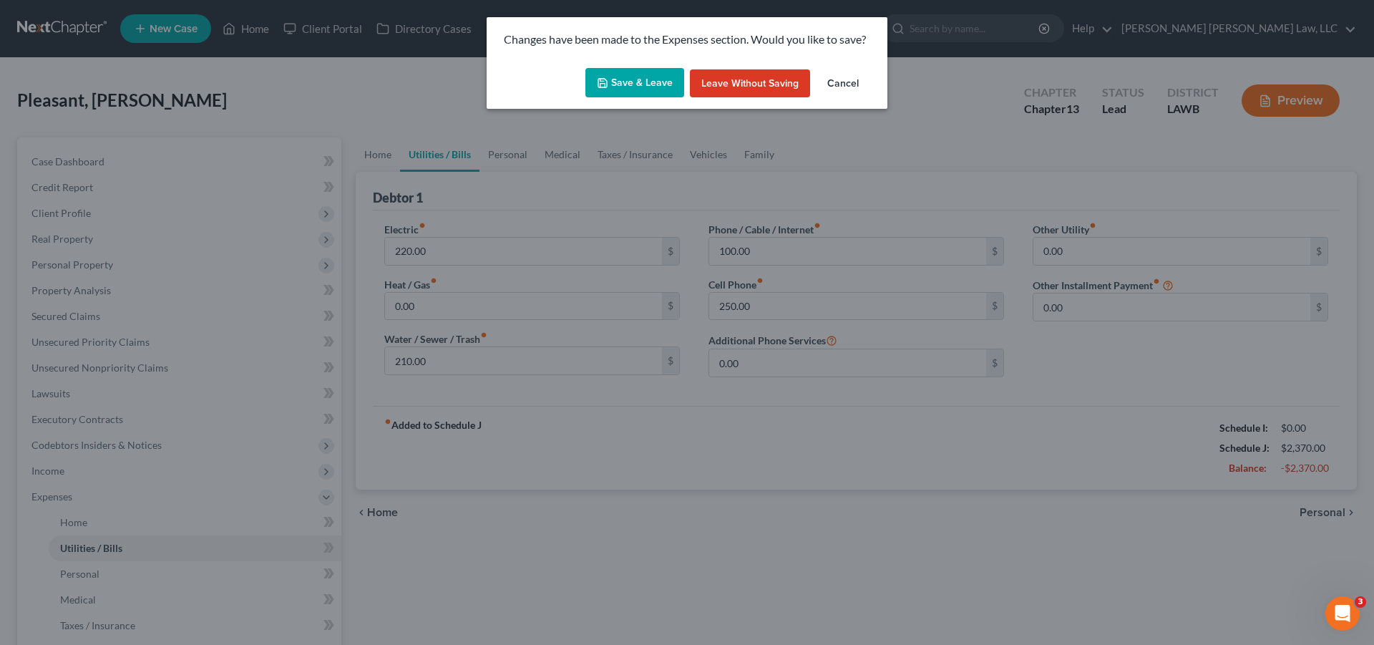
click at [647, 81] on button "Save & Leave" at bounding box center [634, 83] width 99 height 30
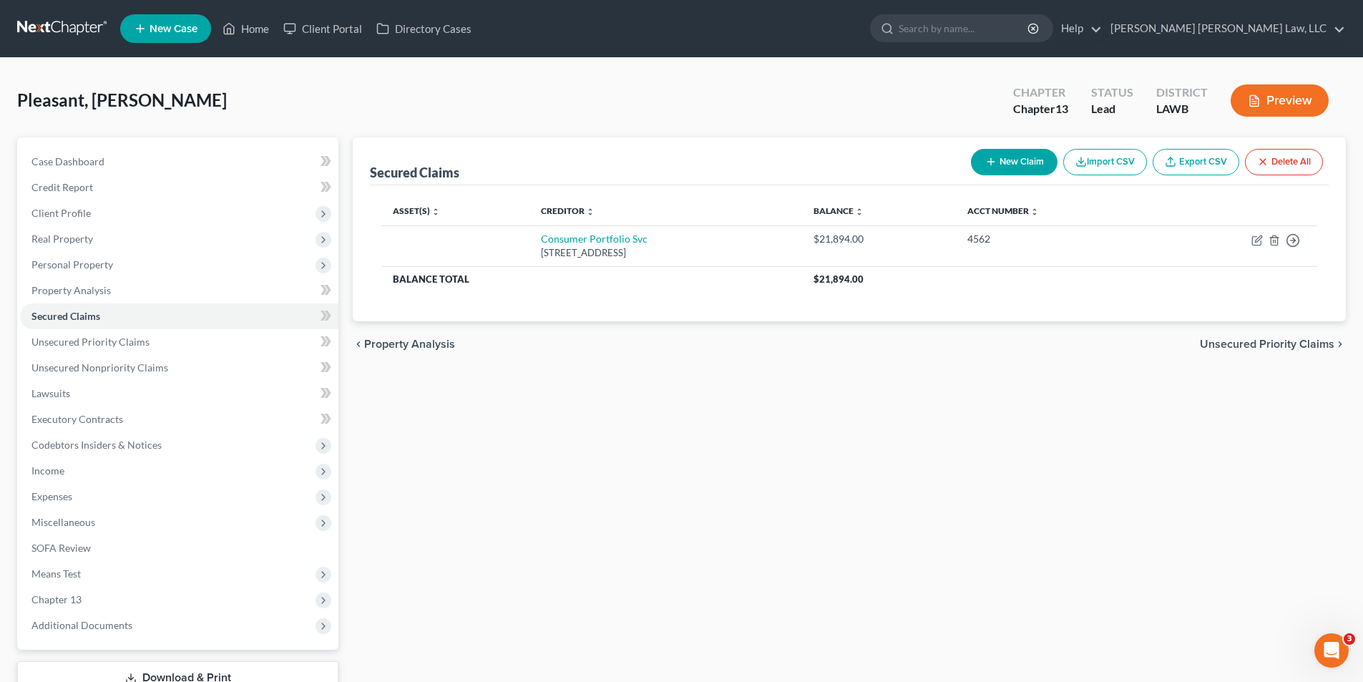
click at [69, 27] on link at bounding box center [63, 29] width 92 height 26
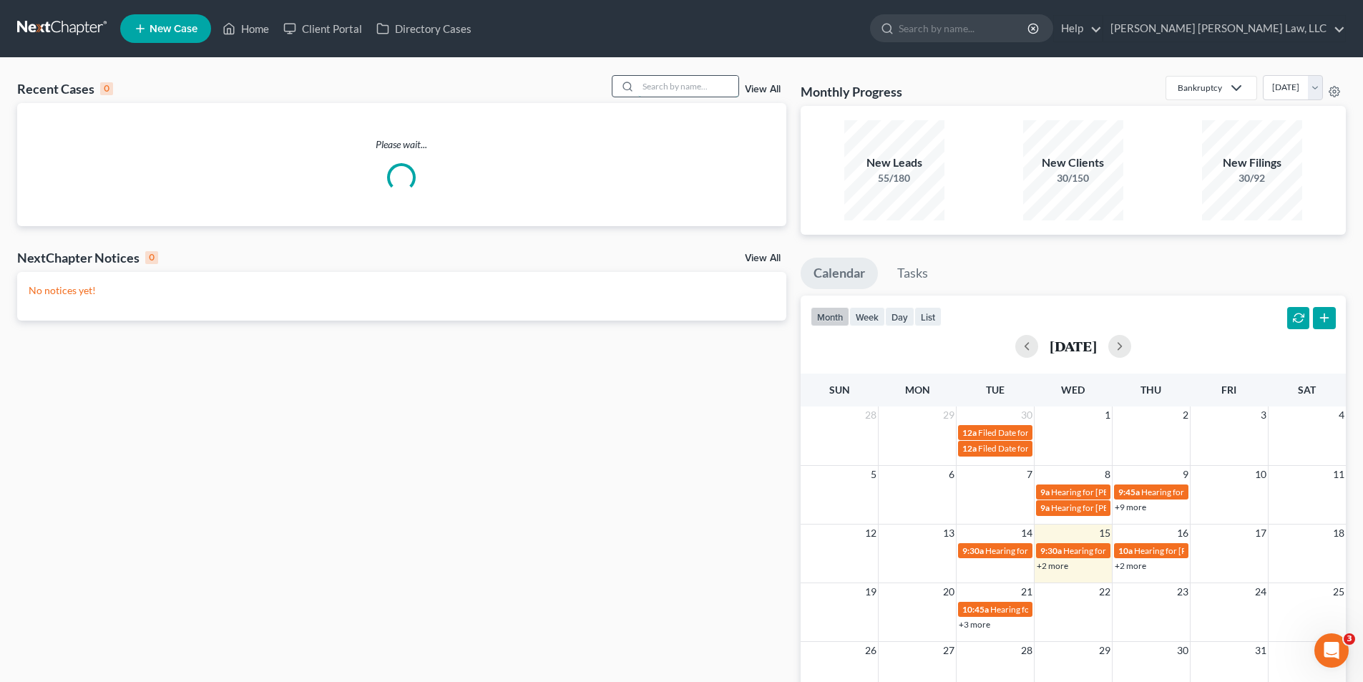
click at [655, 89] on input "search" at bounding box center [688, 86] width 100 height 21
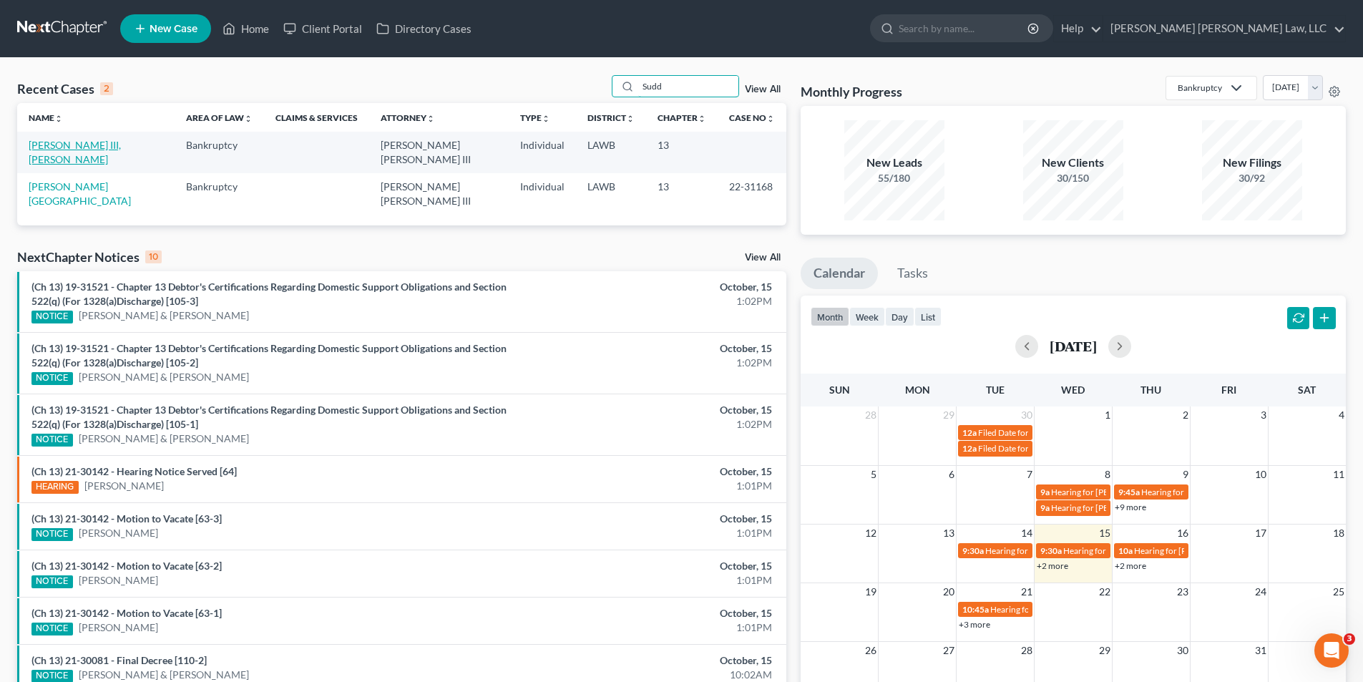
type input "Sudd"
click at [53, 148] on link "[PERSON_NAME] III, [PERSON_NAME]" at bounding box center [75, 152] width 92 height 26
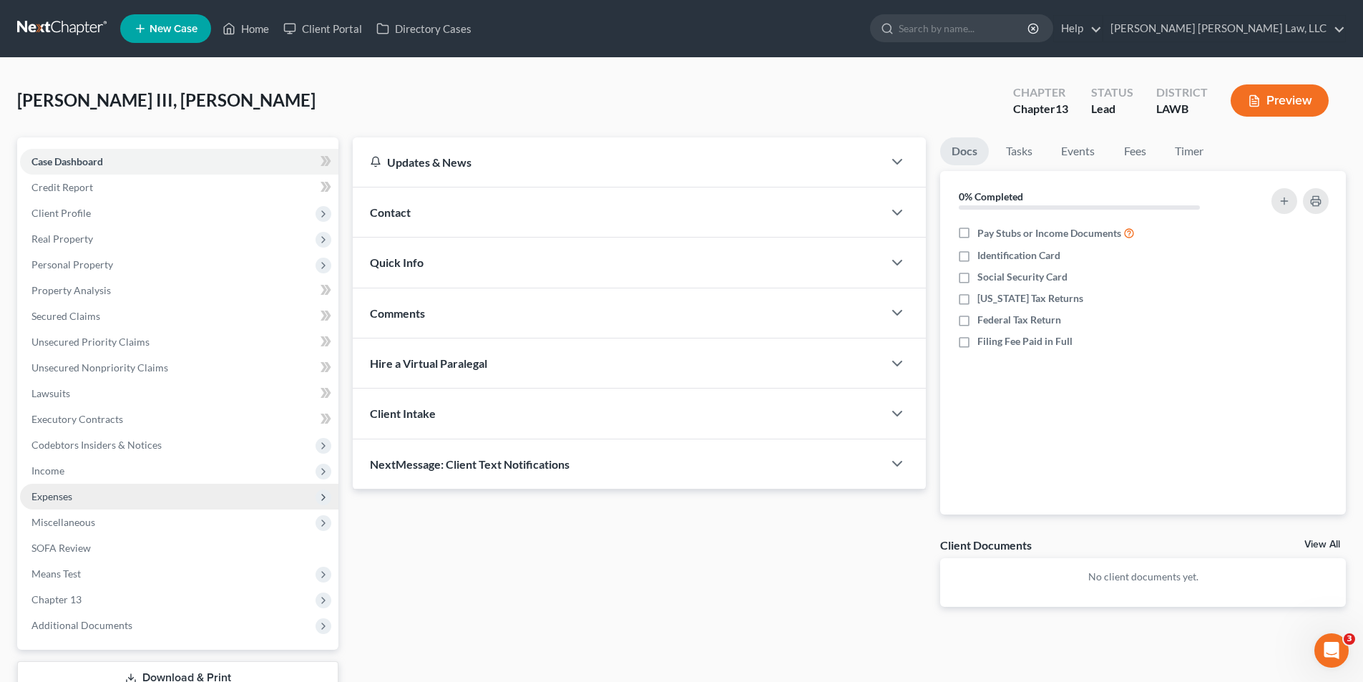
click at [36, 493] on span "Expenses" at bounding box center [51, 496] width 41 height 12
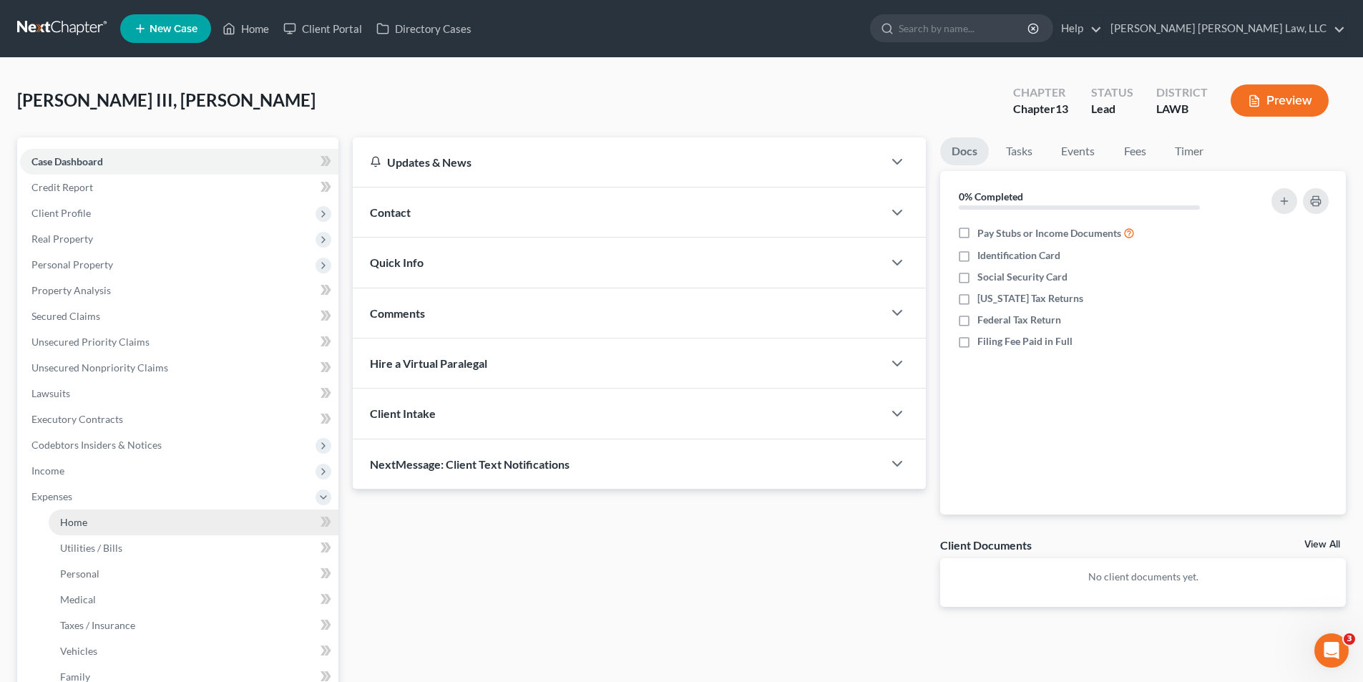
click at [87, 523] on span "Home" at bounding box center [73, 522] width 27 height 12
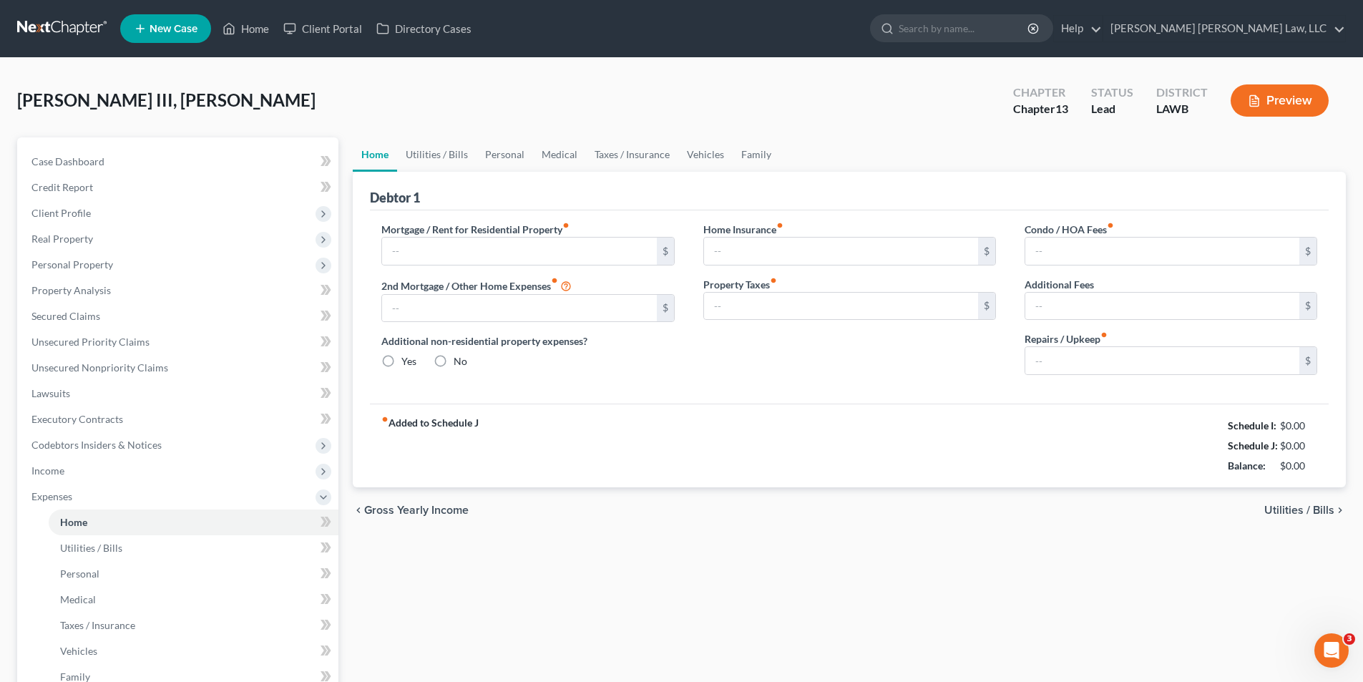
type input "0.00"
radio input "true"
type input "0.00"
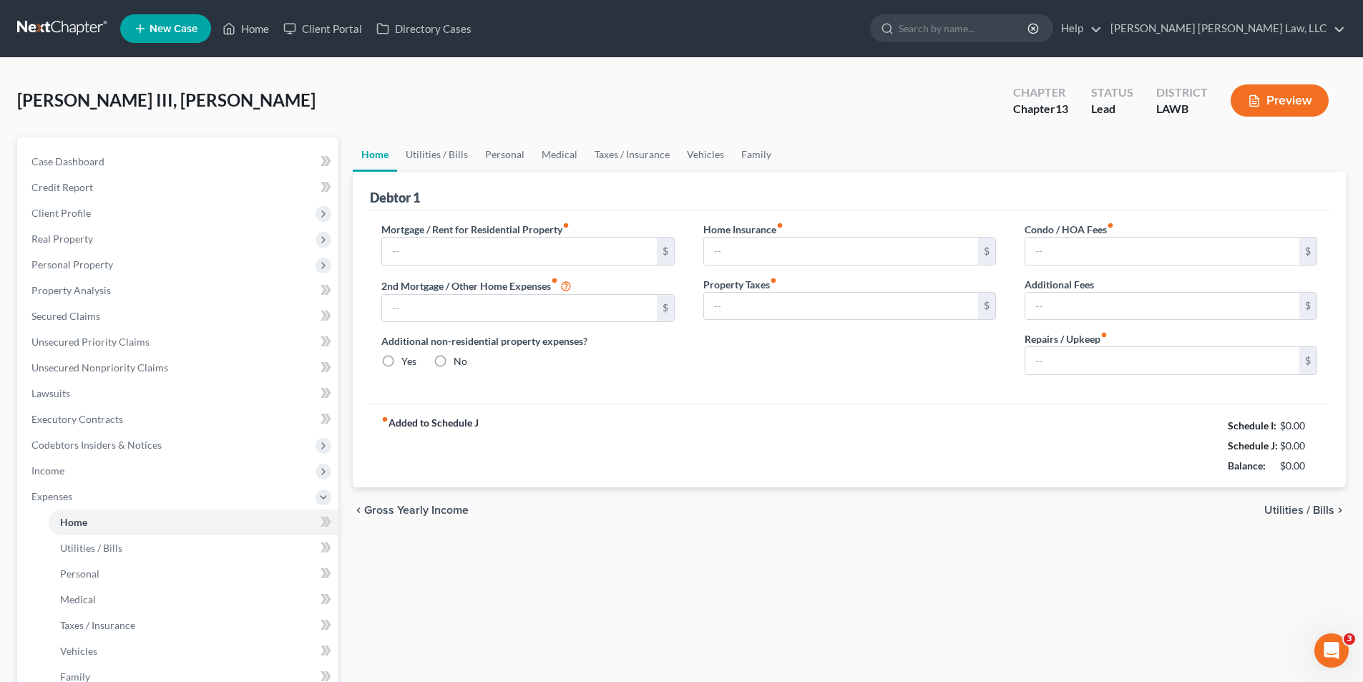
type input "0.00"
click at [426, 157] on link "Utilities / Bills" at bounding box center [436, 154] width 79 height 34
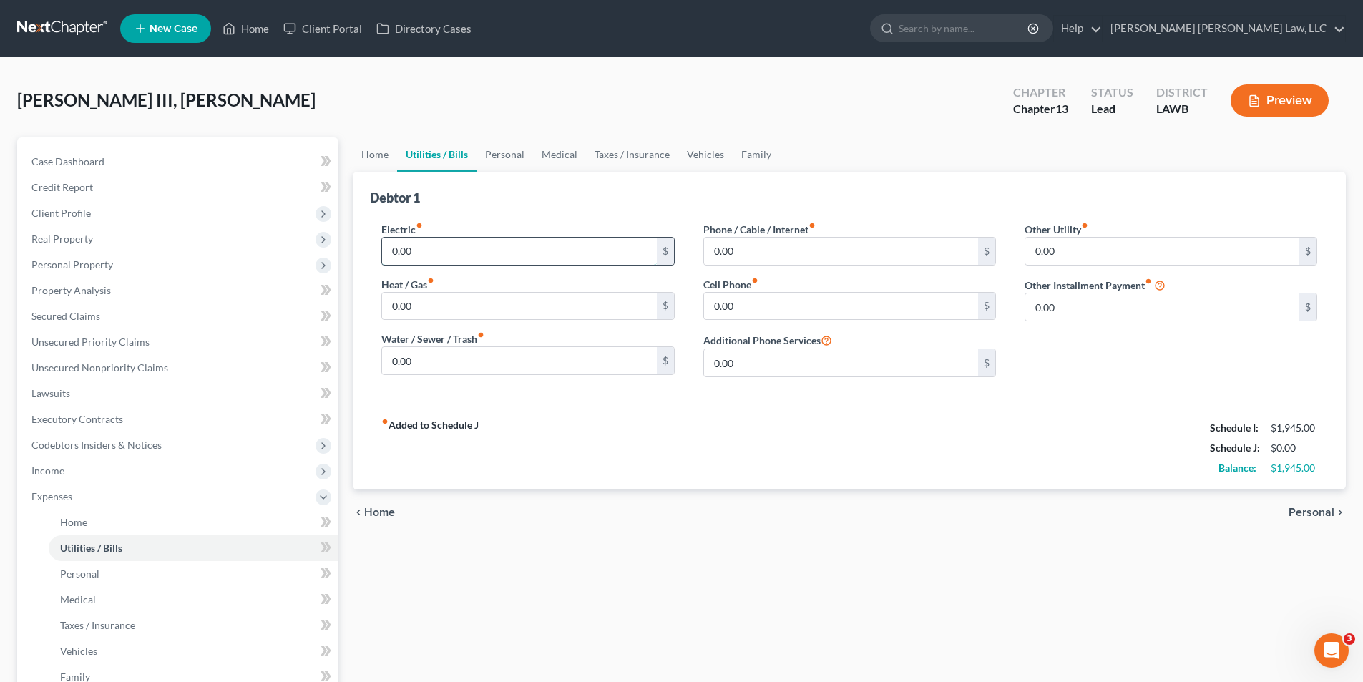
click at [424, 249] on input "0.00" at bounding box center [519, 251] width 274 height 27
type input "500.00"
click at [420, 359] on input "0.00" at bounding box center [519, 360] width 274 height 27
type input "45.00"
click at [740, 258] on input "0.00" at bounding box center [841, 251] width 274 height 27
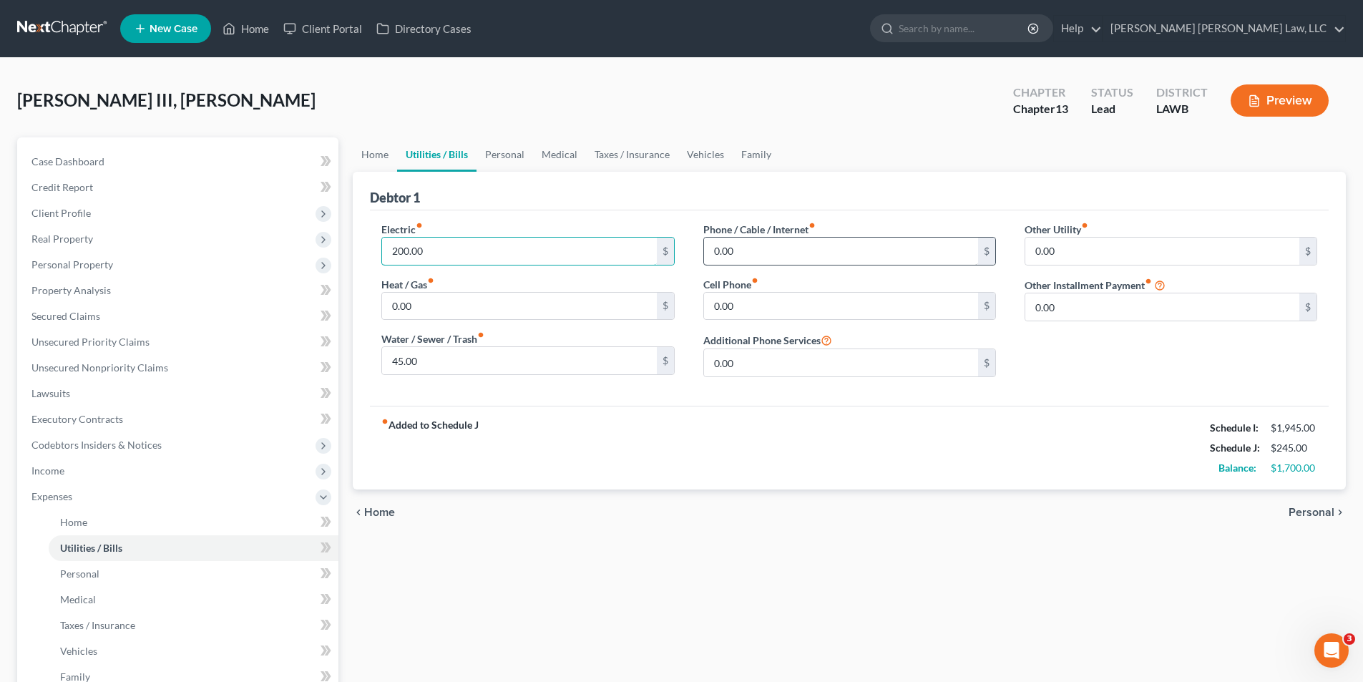
type input "200.00"
click at [787, 242] on input "0.00" at bounding box center [841, 251] width 274 height 27
type input "82.00"
click at [751, 306] on input "0.00" at bounding box center [841, 306] width 274 height 27
type input "70.00"
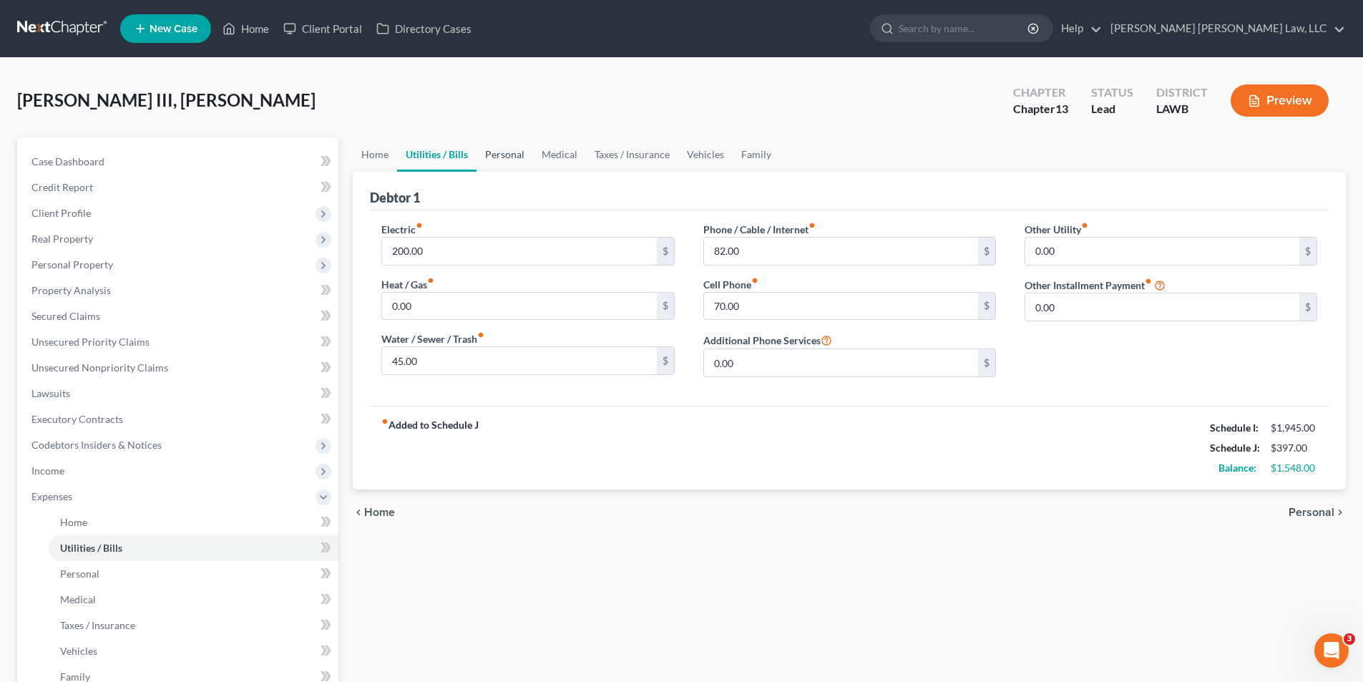
click at [502, 157] on link "Personal" at bounding box center [504, 154] width 57 height 34
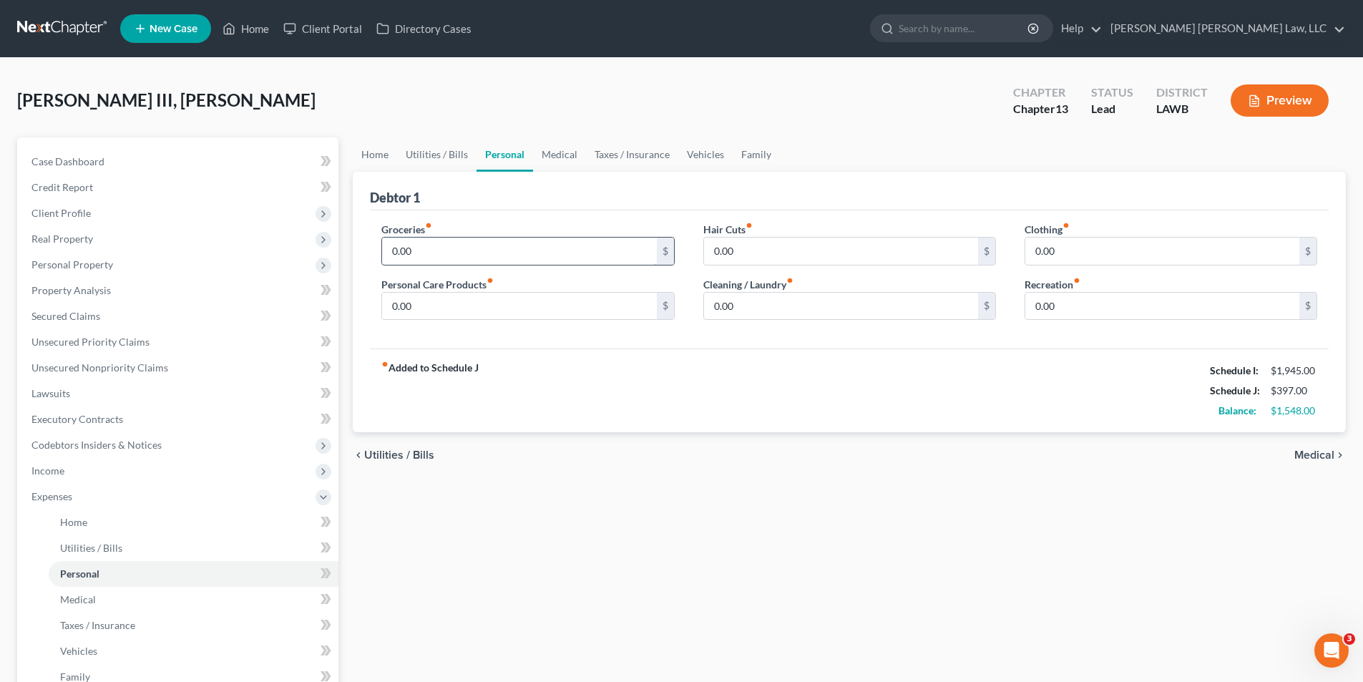
click at [454, 249] on input "0.00" at bounding box center [519, 251] width 274 height 27
type input "487.00"
click at [444, 292] on div "0.00 $" at bounding box center [527, 306] width 293 height 29
click at [444, 296] on input "0.00" at bounding box center [519, 306] width 274 height 27
type input "20.00"
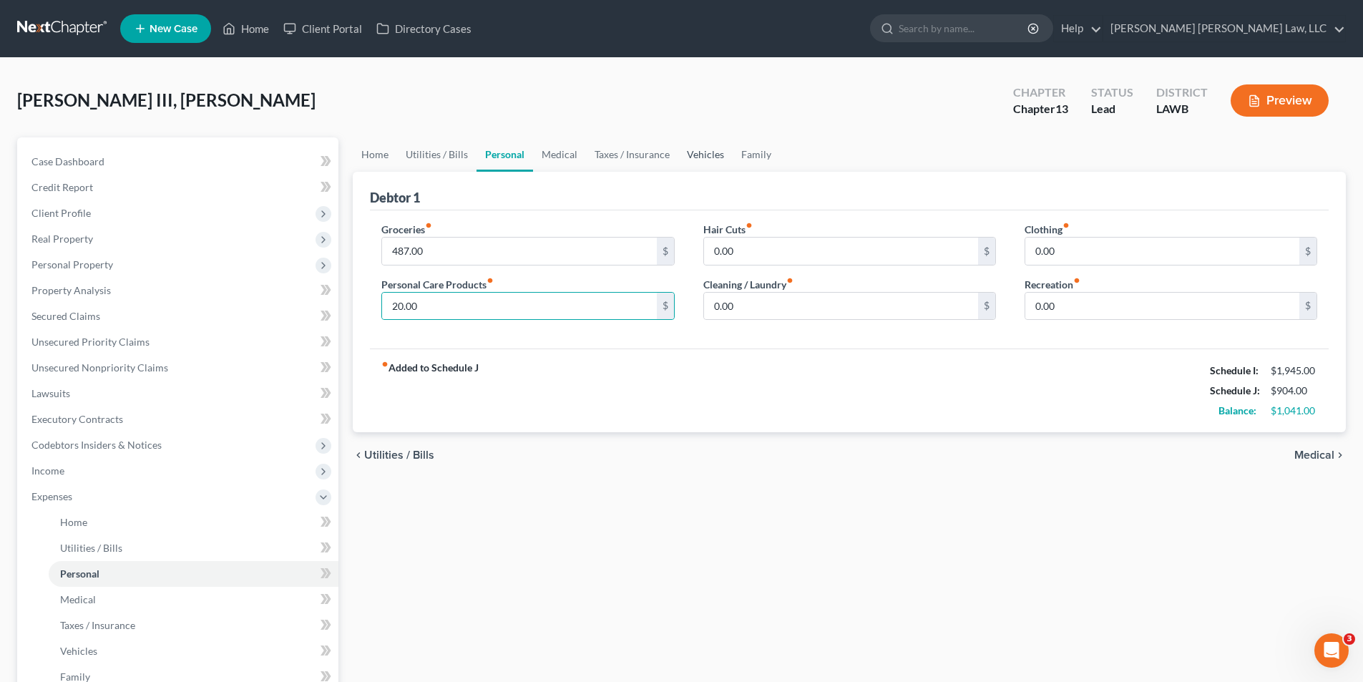
click at [695, 157] on link "Vehicles" at bounding box center [705, 154] width 54 height 34
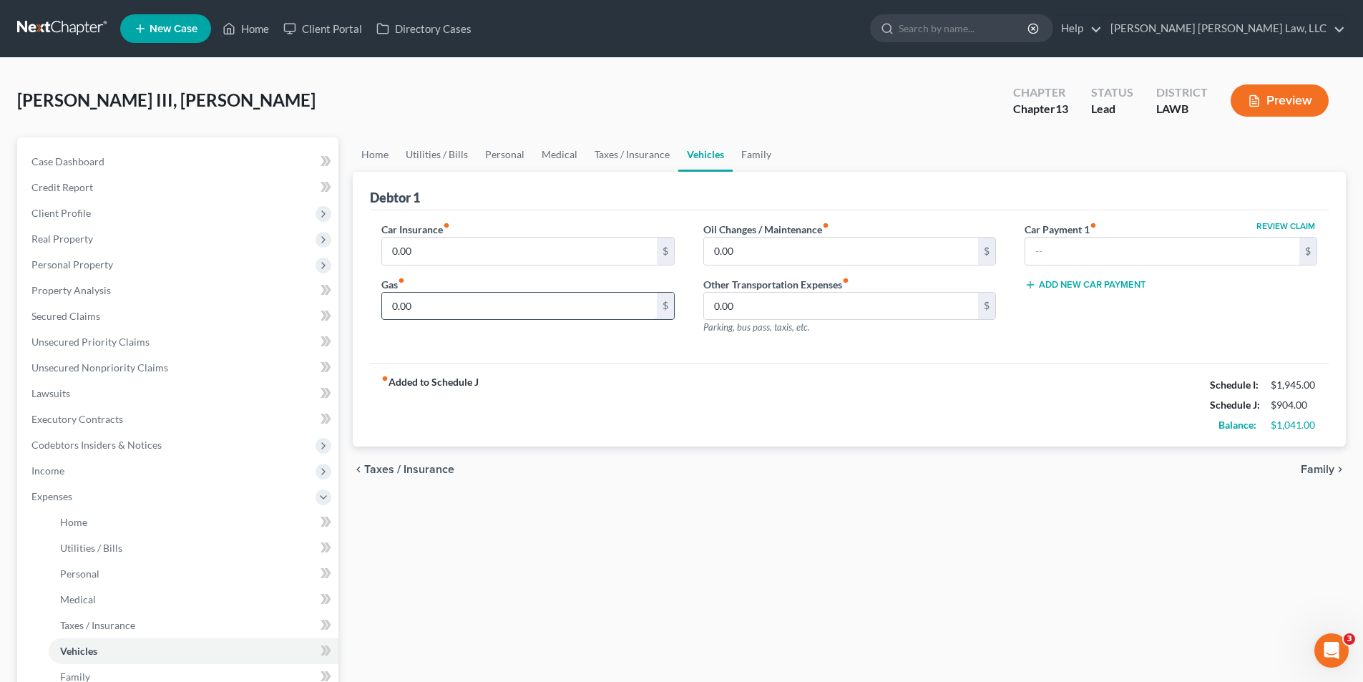
click at [411, 312] on input "0.00" at bounding box center [519, 306] width 274 height 27
type input "150.00"
click at [429, 250] on input "0.00" at bounding box center [519, 251] width 274 height 27
type input "192.00"
click at [773, 246] on input "0.00" at bounding box center [841, 251] width 274 height 27
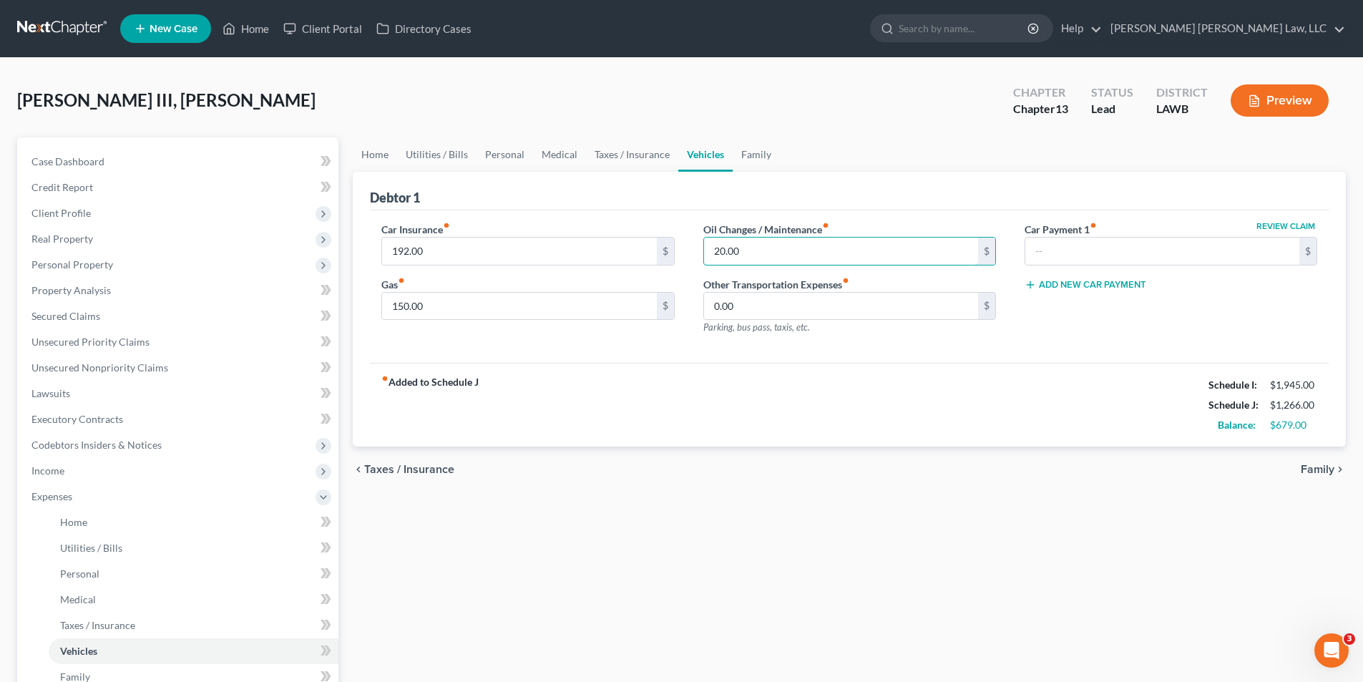
type input "20.00"
click at [713, 373] on div "fiber_manual_record Added to Schedule J Schedule I: $1,945.00 Schedule J: $1,26…" at bounding box center [849, 405] width 959 height 84
click at [383, 159] on link "Home" at bounding box center [375, 154] width 44 height 34
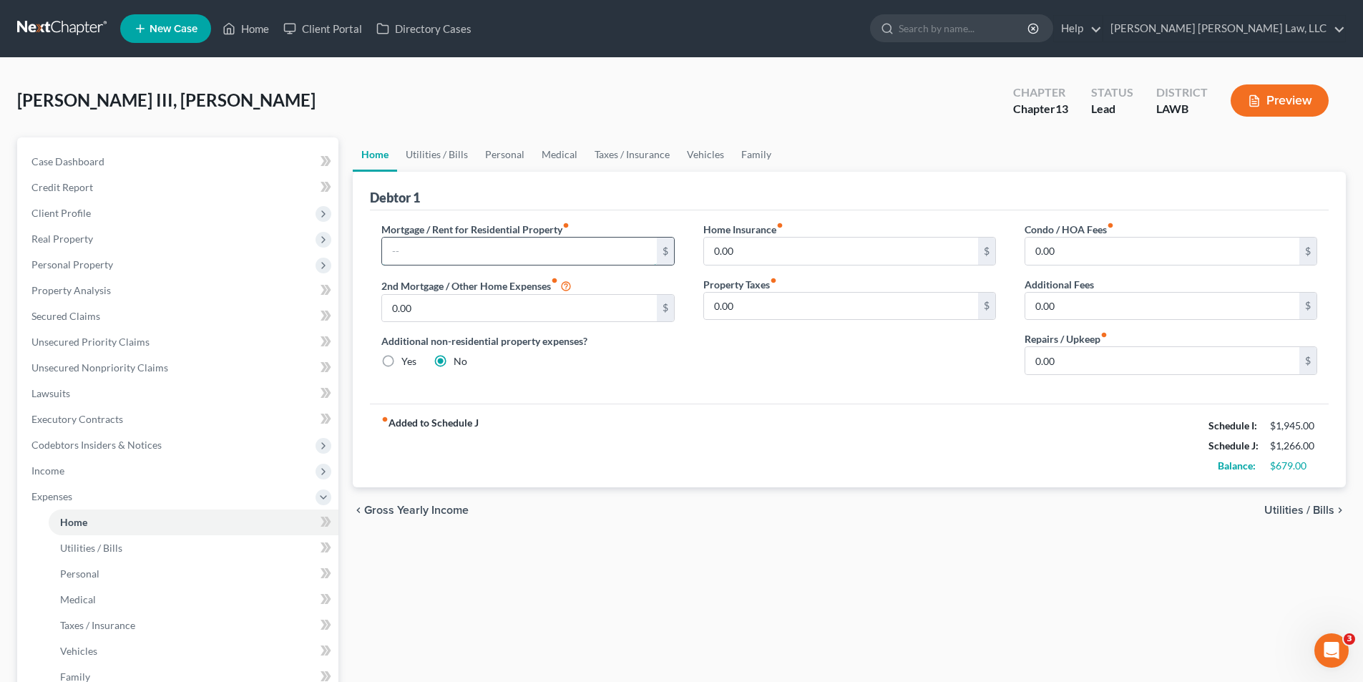
click at [434, 249] on input "text" at bounding box center [519, 251] width 274 height 27
type input "682.00"
click at [422, 158] on link "Utilities / Bills" at bounding box center [436, 154] width 79 height 34
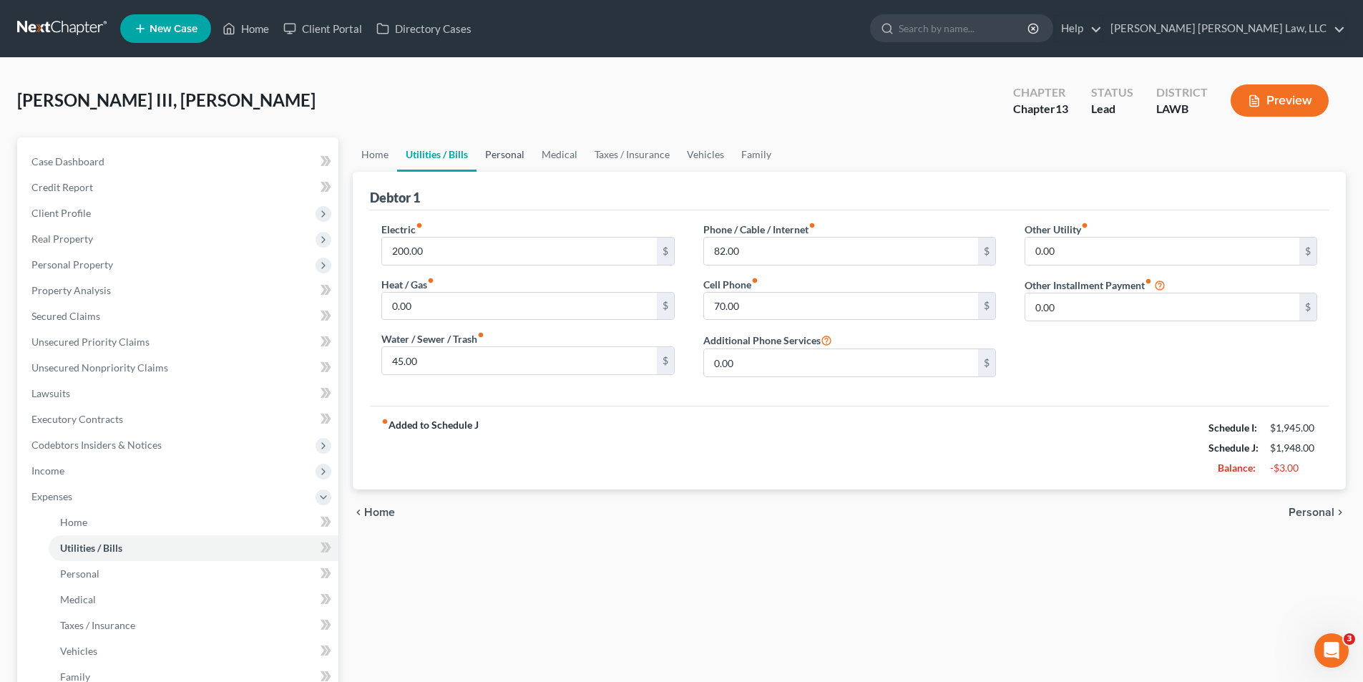
click at [517, 155] on link "Personal" at bounding box center [504, 154] width 57 height 34
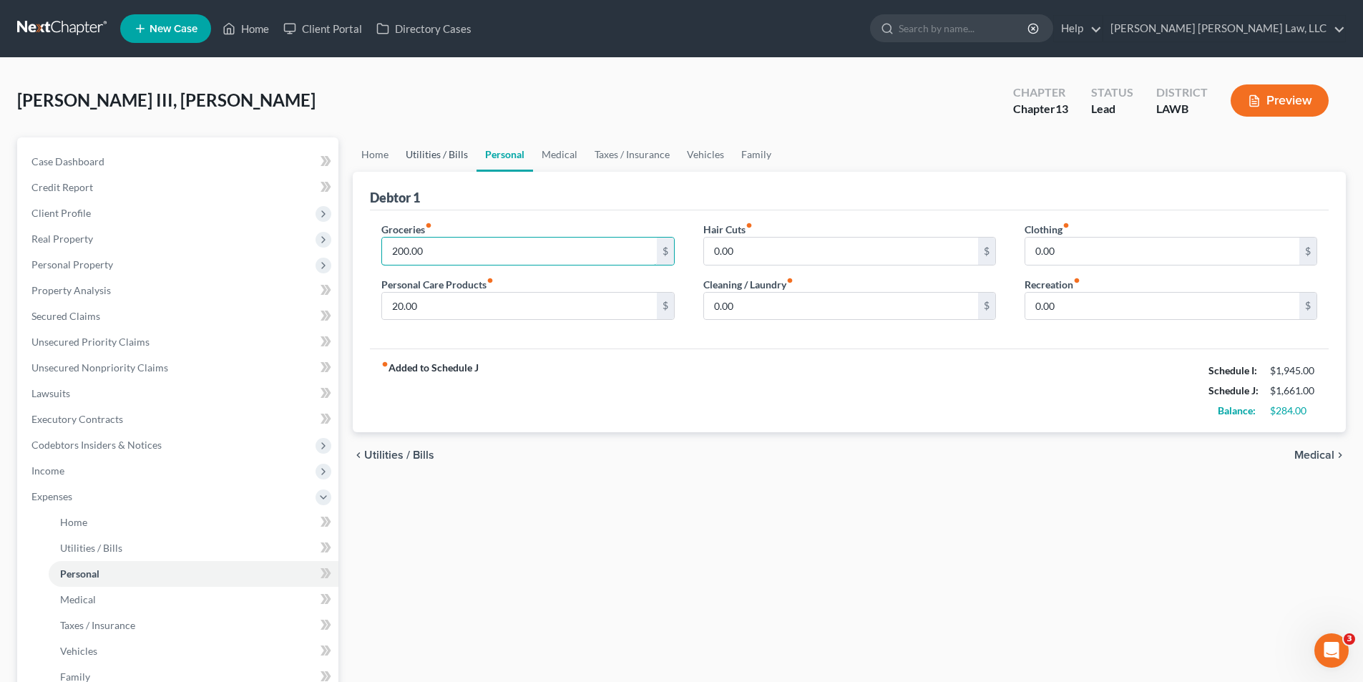
type input "200.00"
click at [435, 144] on link "Utilities / Bills" at bounding box center [436, 154] width 79 height 34
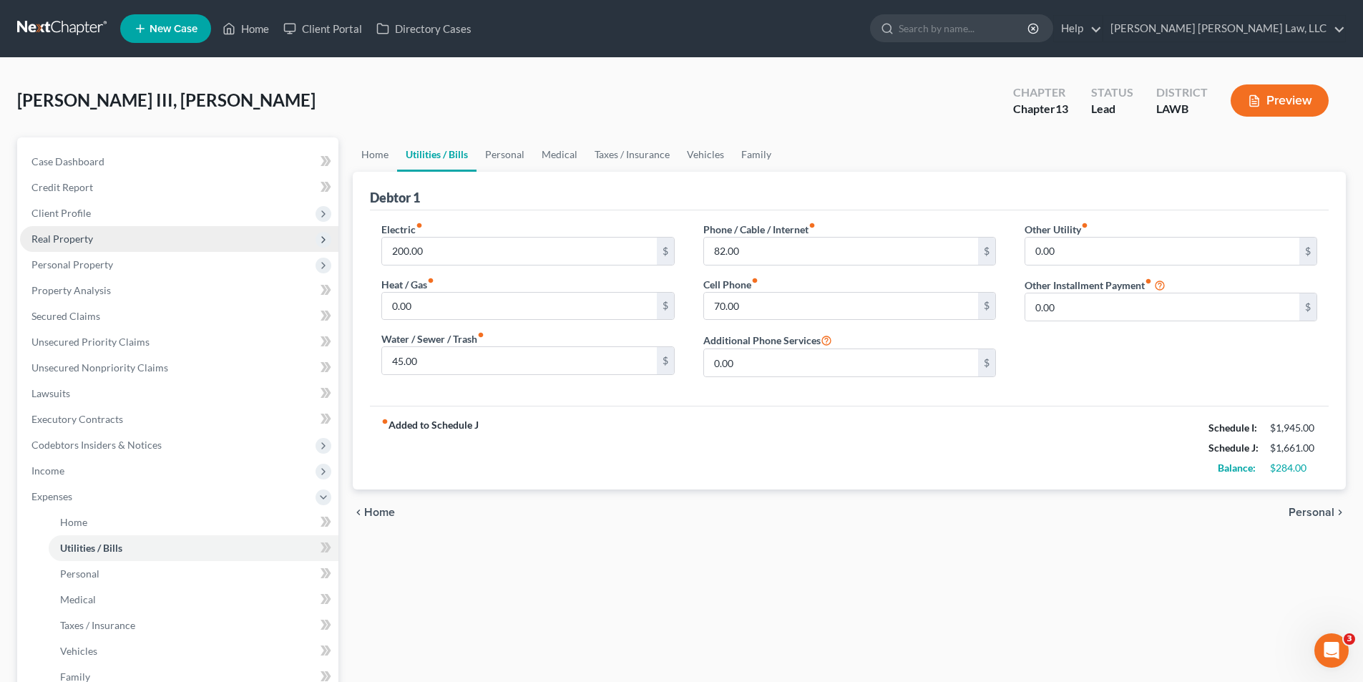
click at [50, 240] on span "Real Property" at bounding box center [62, 239] width 62 height 12
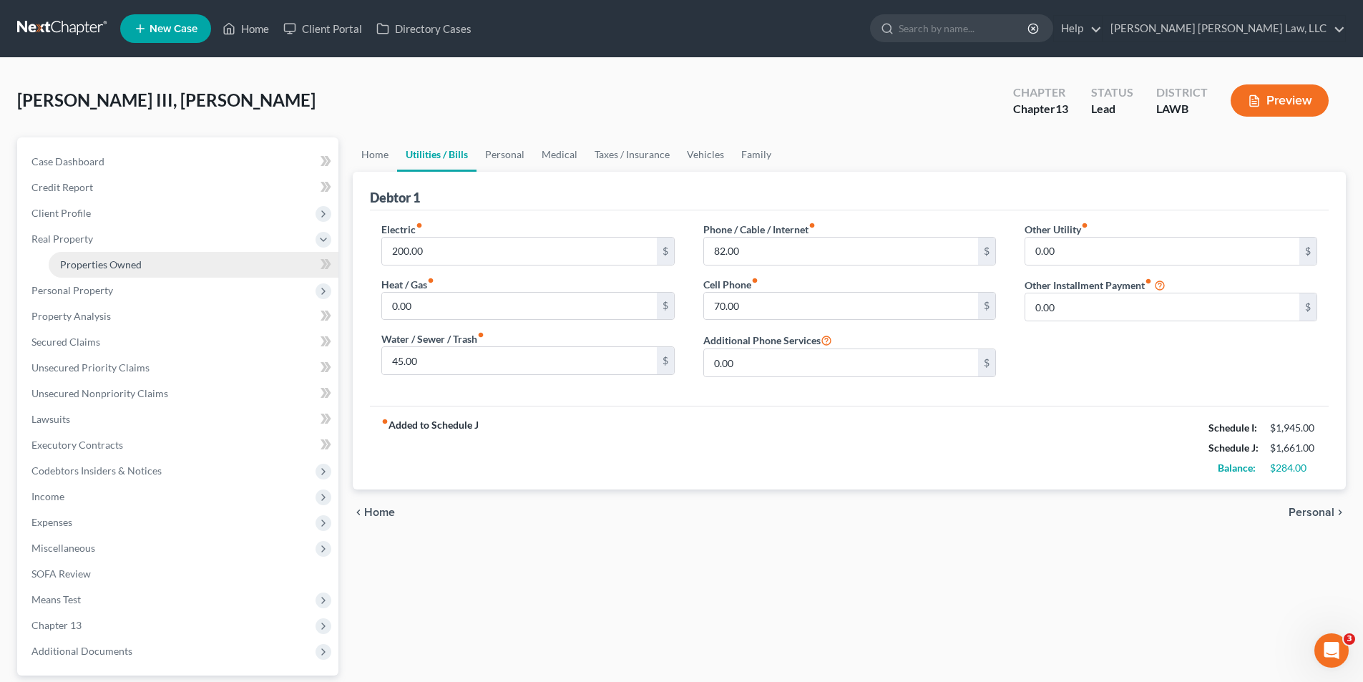
click at [92, 274] on link "Properties Owned" at bounding box center [194, 265] width 290 height 26
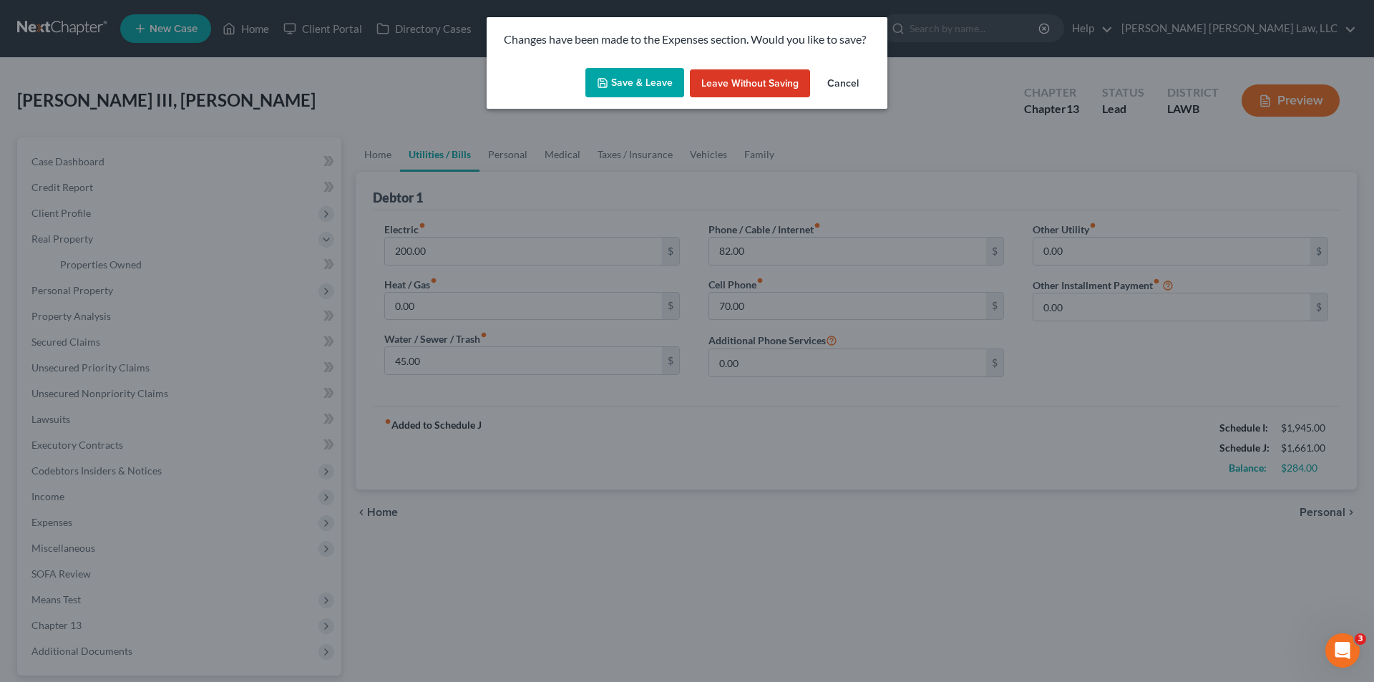
click at [632, 81] on button "Save & Leave" at bounding box center [634, 83] width 99 height 30
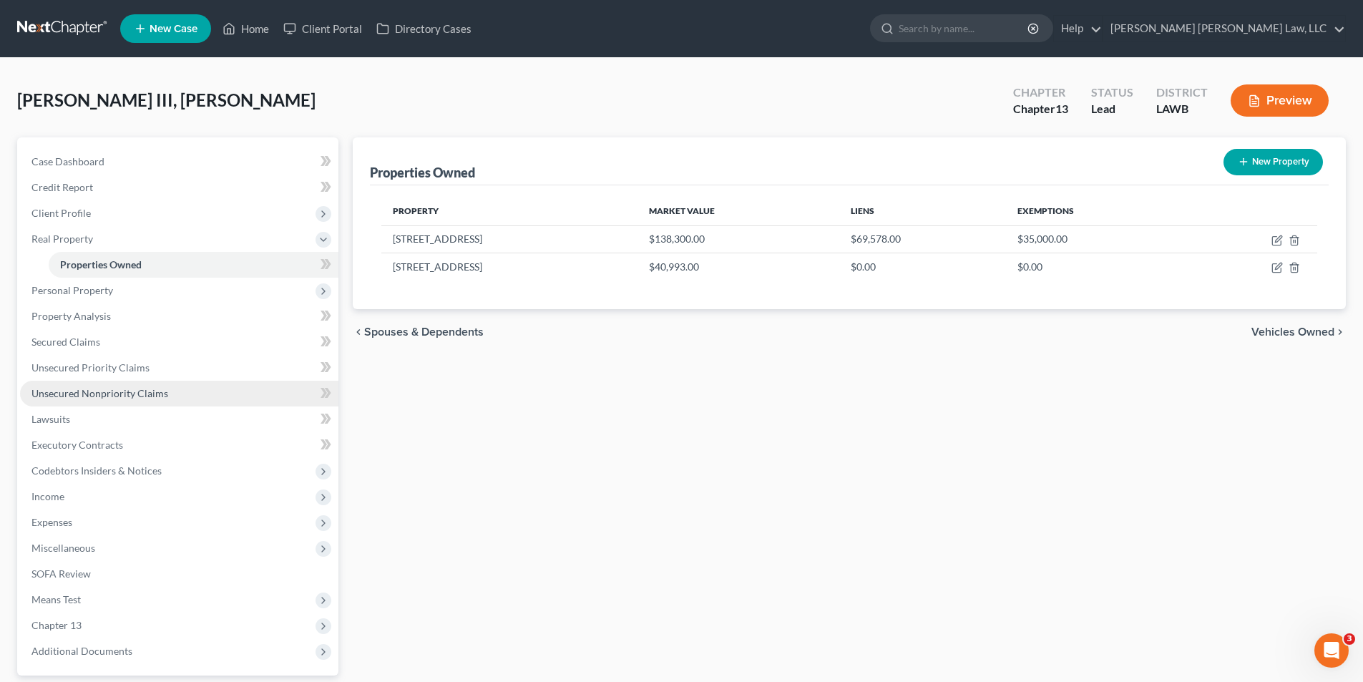
click at [67, 385] on link "Unsecured Nonpriority Claims" at bounding box center [179, 394] width 318 height 26
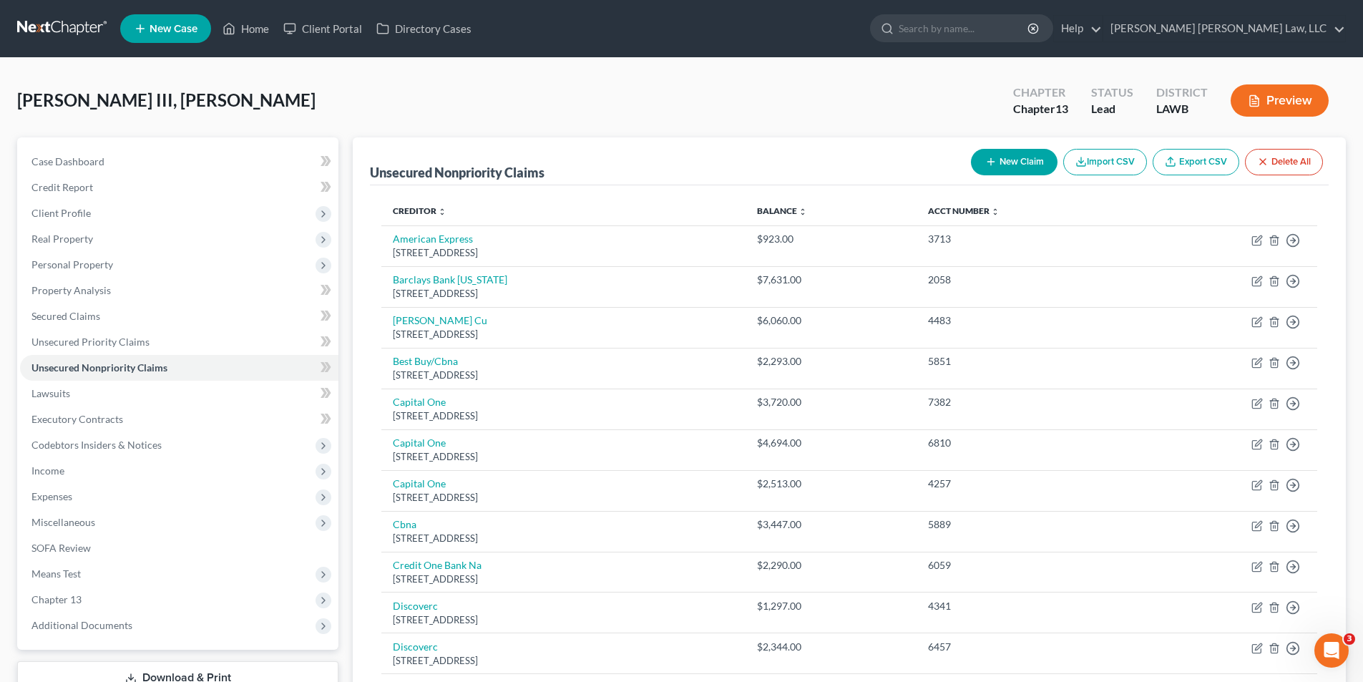
click at [1004, 157] on button "New Claim" at bounding box center [1014, 162] width 87 height 26
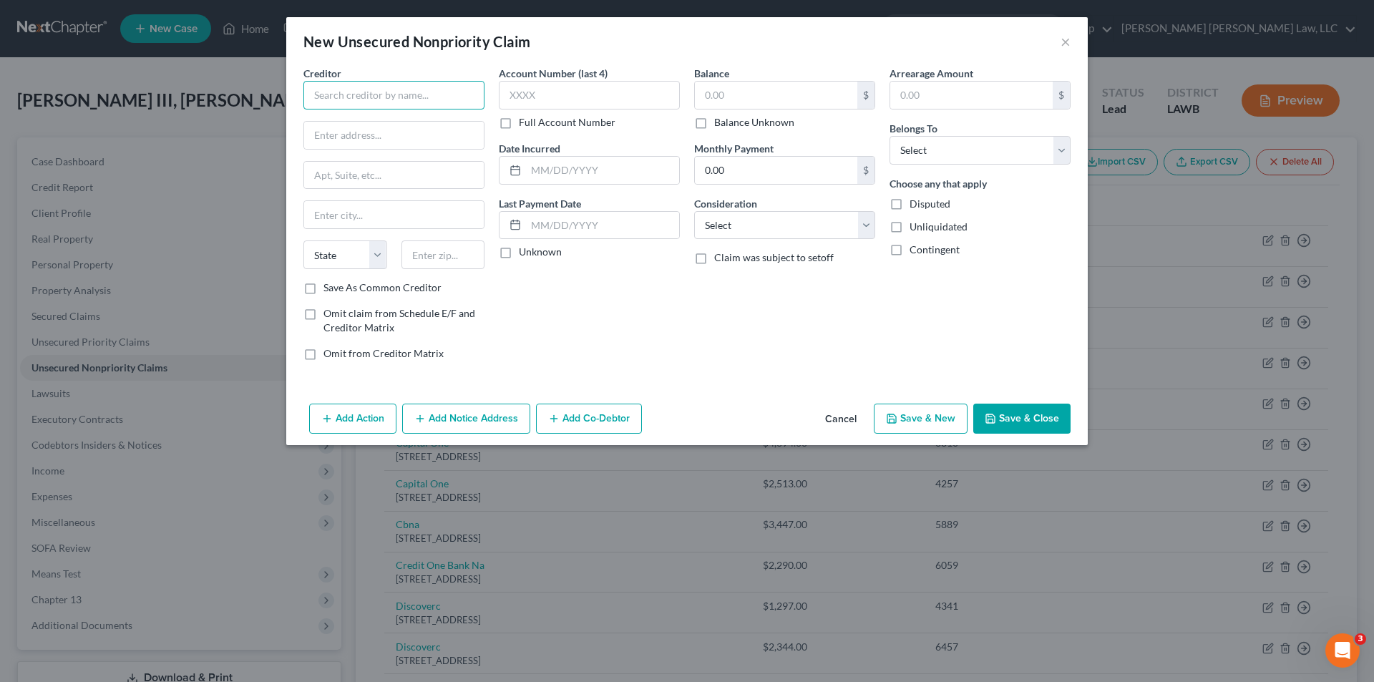
click at [363, 87] on input "text" at bounding box center [393, 95] width 181 height 29
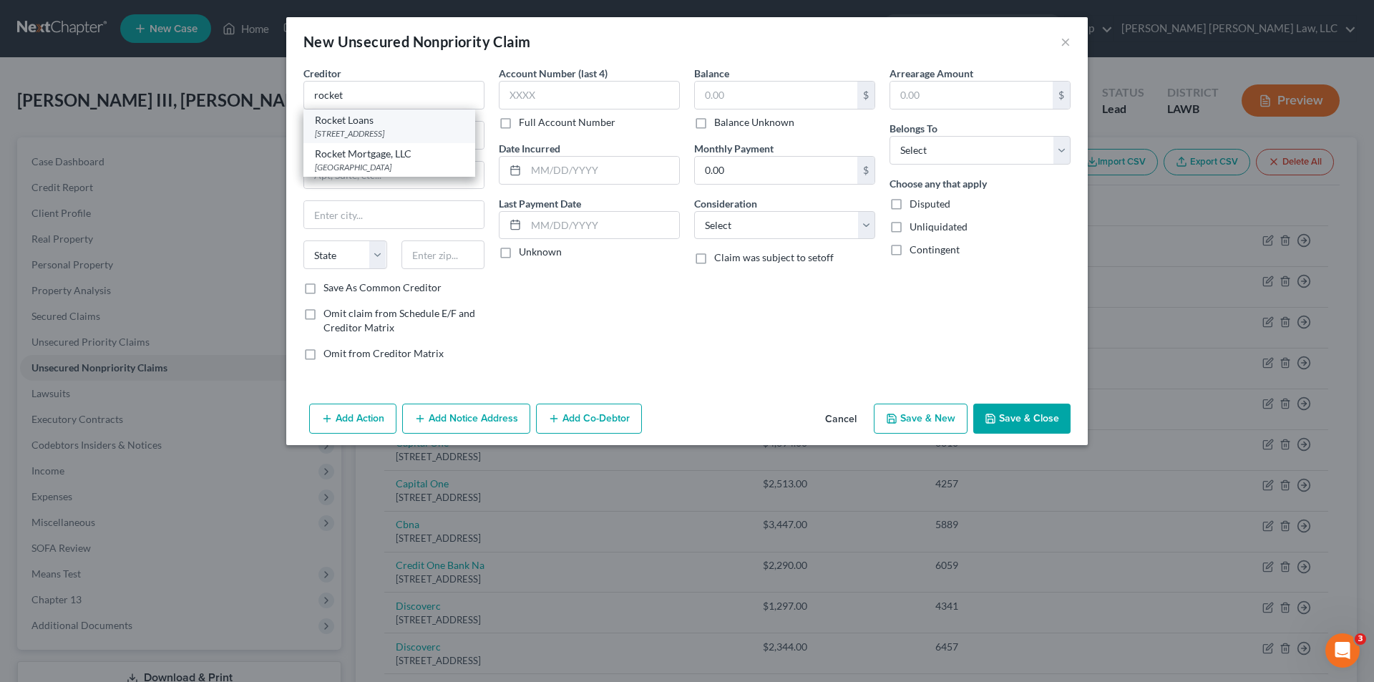
click at [338, 128] on div "1274 Library St, Detroit, MI 48226" at bounding box center [389, 133] width 149 height 12
type input "Rocket Loans"
type input "1274 Library St"
type input "Detroit"
select select "23"
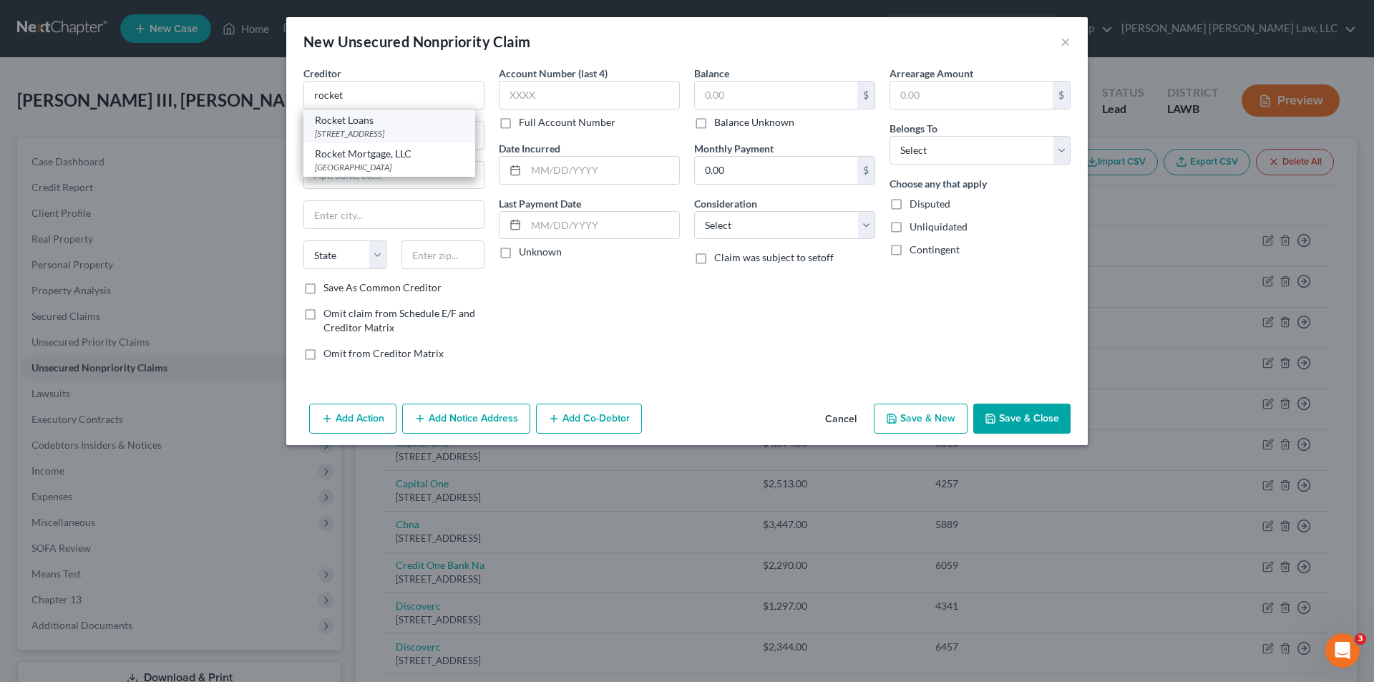
type input "48226"
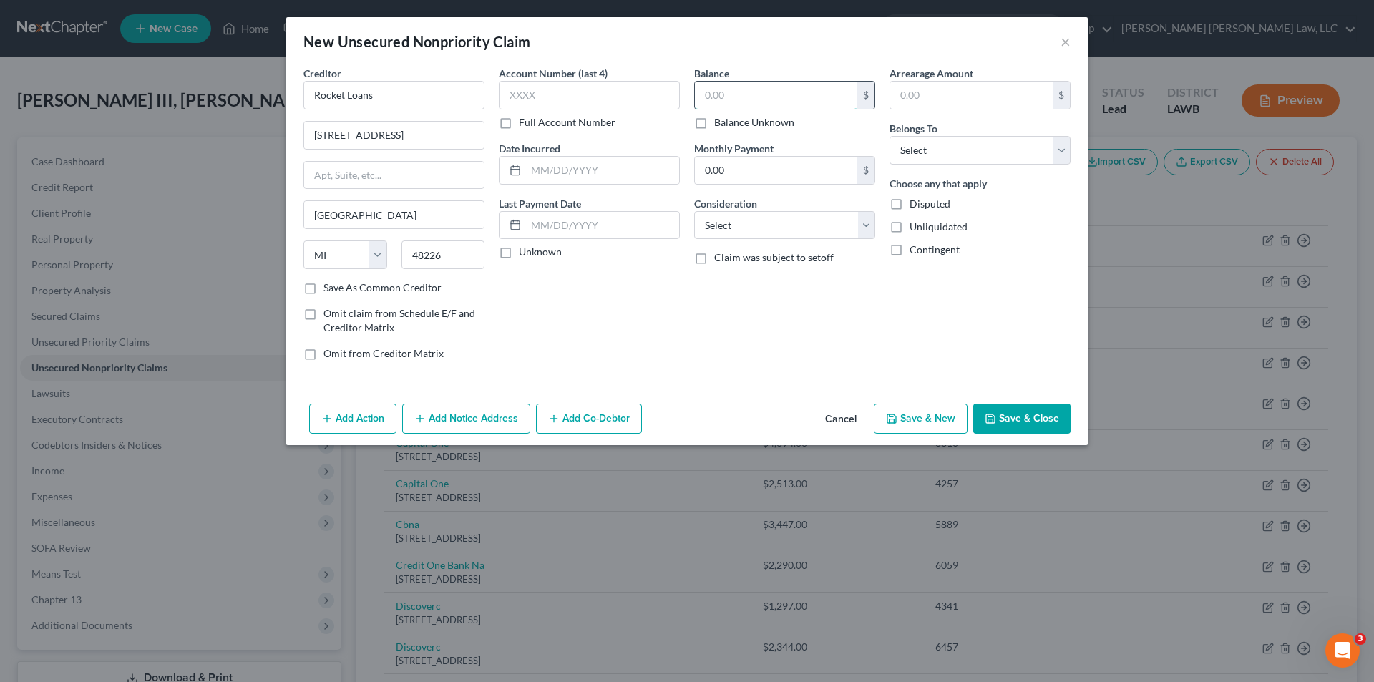
click at [733, 94] on input "text" at bounding box center [776, 95] width 162 height 27
type input "6,000.00"
click at [718, 237] on select "Select Cable / Satellite Services Collection Agency Credit Card Debt Debt Couns…" at bounding box center [784, 225] width 181 height 29
select select "1"
click at [694, 211] on select "Select Cable / Satellite Services Collection Agency Credit Card Debt Debt Couns…" at bounding box center [784, 225] width 181 height 29
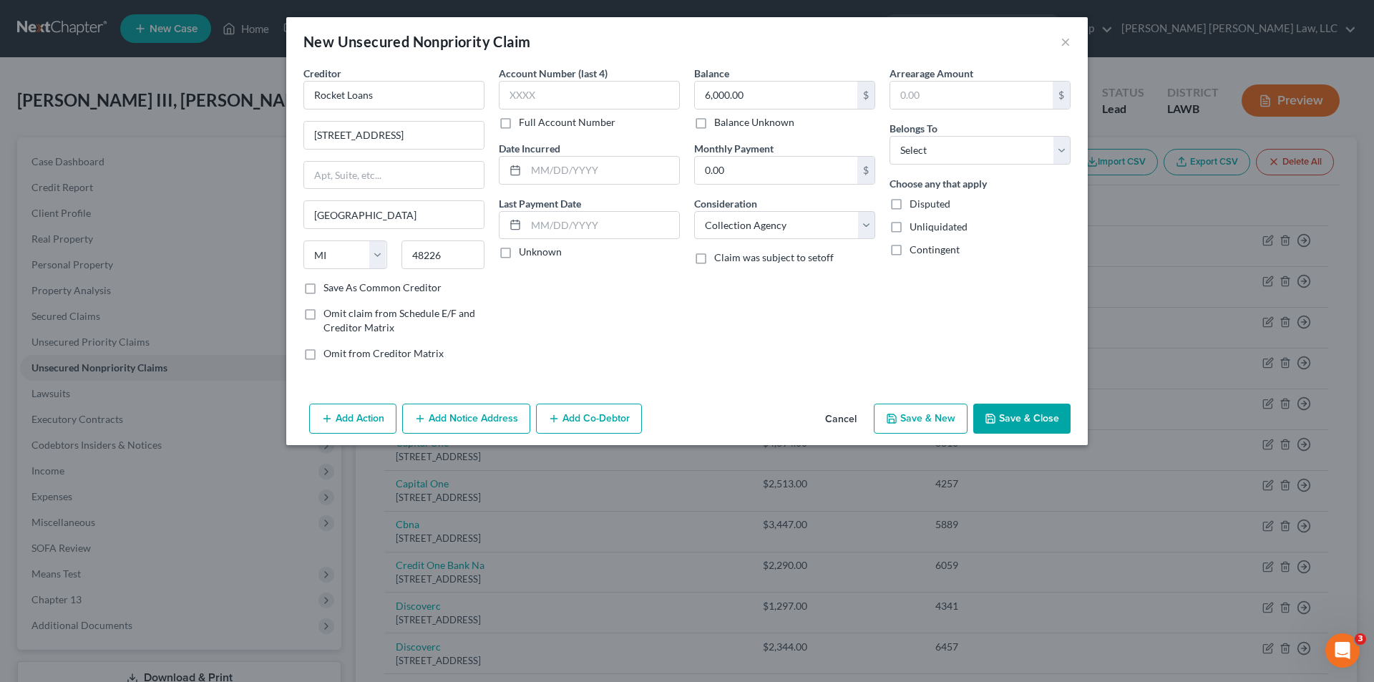
click at [951, 127] on div "Belongs To * Select Debtor 1 Only Debtor 2 Only Debtor 1 And Debtor 2 Only At L…" at bounding box center [979, 143] width 181 height 44
click at [933, 153] on select "Select Debtor 1 Only Debtor 2 Only Debtor 1 And Debtor 2 Only At Least One Of T…" at bounding box center [979, 150] width 181 height 29
select select "0"
click at [889, 136] on select "Select Debtor 1 Only Debtor 2 Only Debtor 1 And Debtor 2 Only At Least One Of T…" at bounding box center [979, 150] width 181 height 29
click at [1009, 429] on button "Save & Close" at bounding box center [1021, 419] width 97 height 30
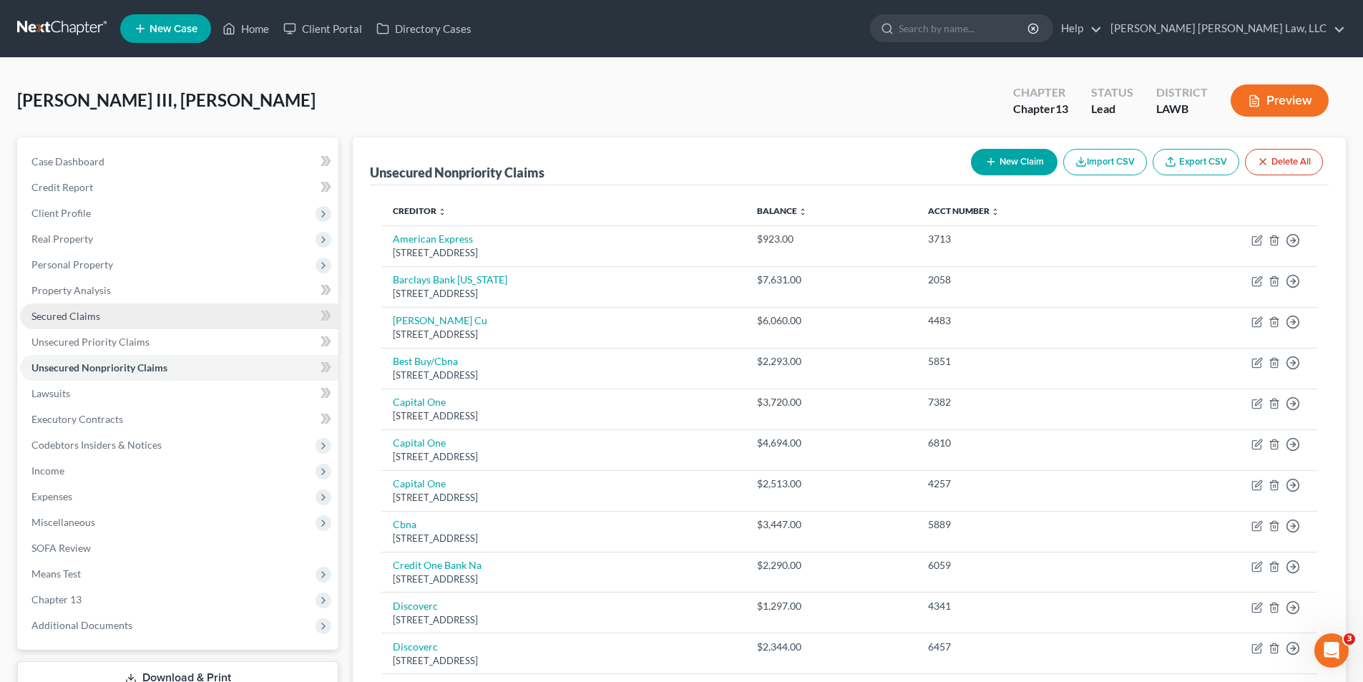
click at [51, 316] on span "Secured Claims" at bounding box center [65, 316] width 69 height 12
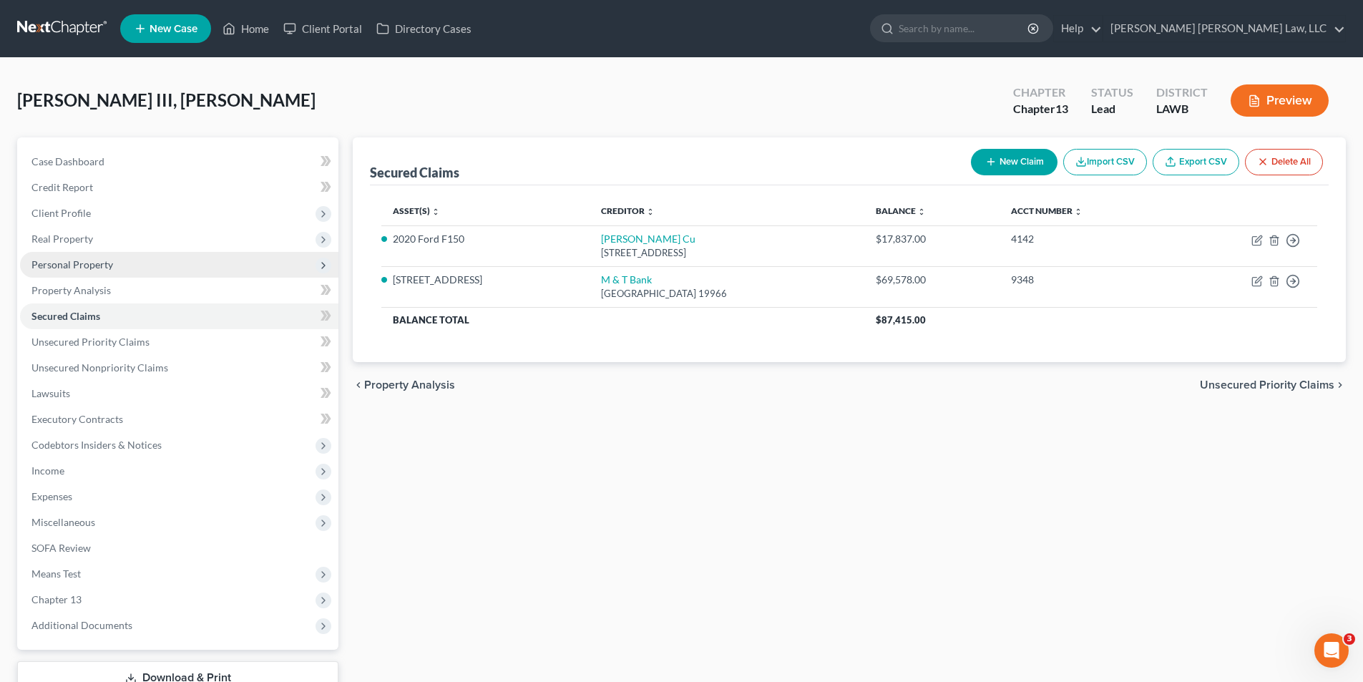
click at [64, 266] on span "Personal Property" at bounding box center [72, 264] width 82 height 12
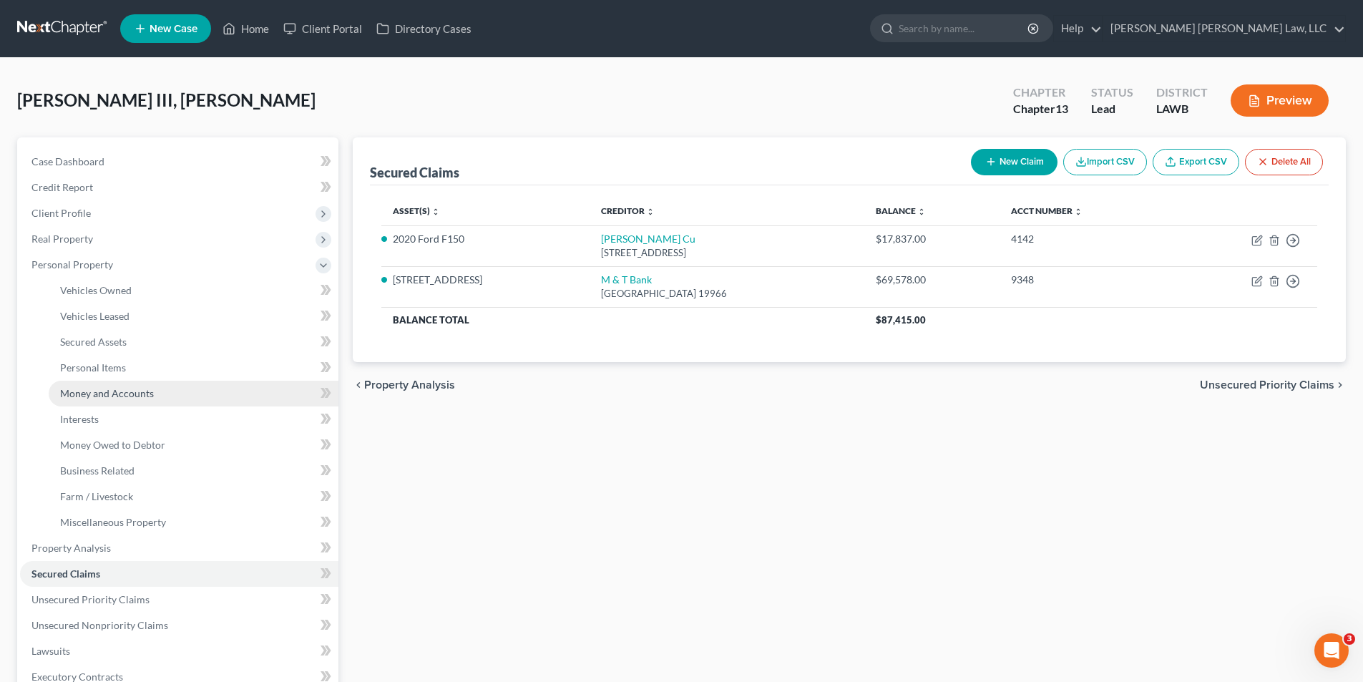
click at [82, 391] on span "Money and Accounts" at bounding box center [107, 393] width 94 height 12
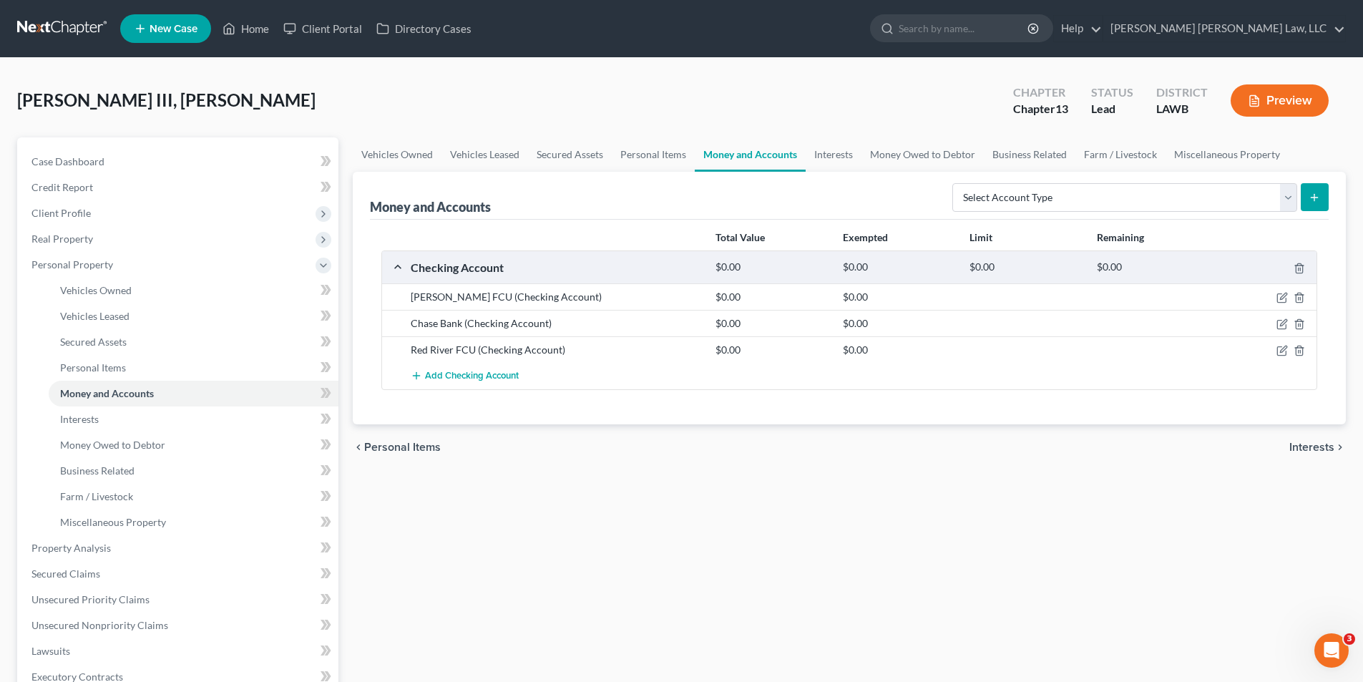
click at [71, 29] on link at bounding box center [63, 29] width 92 height 26
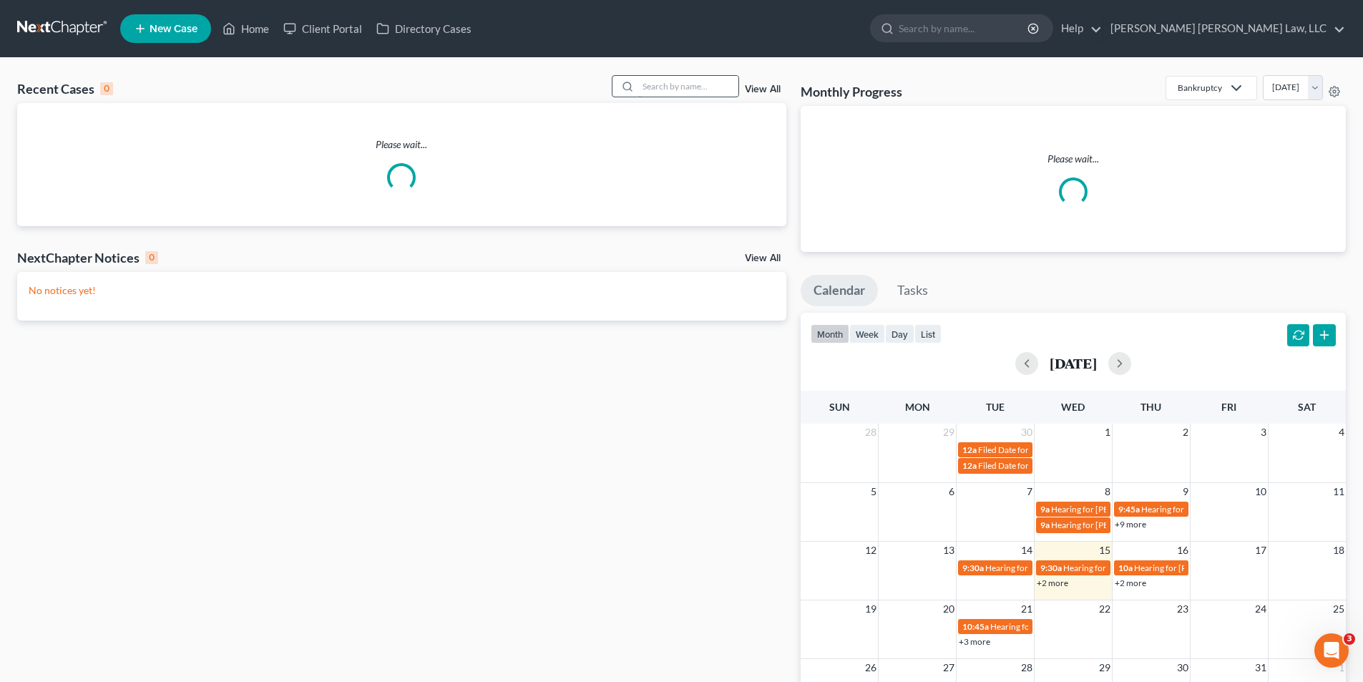
click at [657, 86] on input "search" at bounding box center [688, 86] width 100 height 21
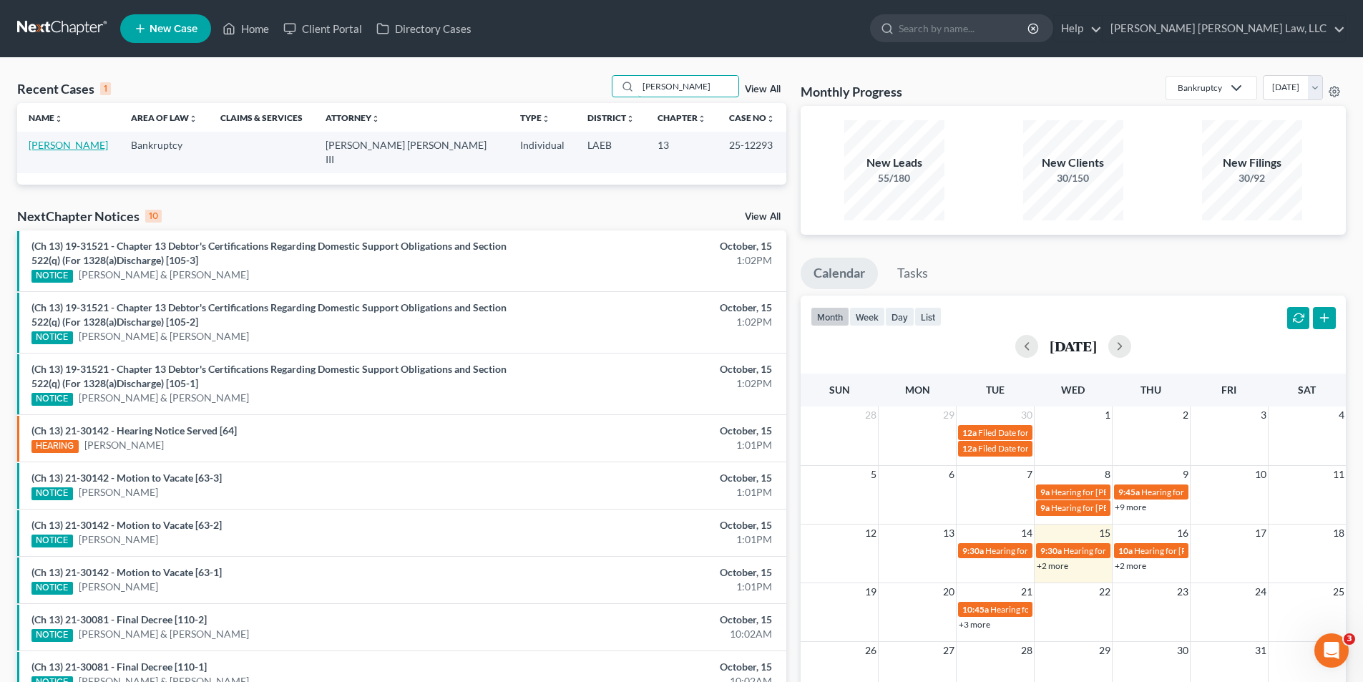
type input "[PERSON_NAME]"
click at [76, 145] on link "[PERSON_NAME]" at bounding box center [68, 145] width 79 height 12
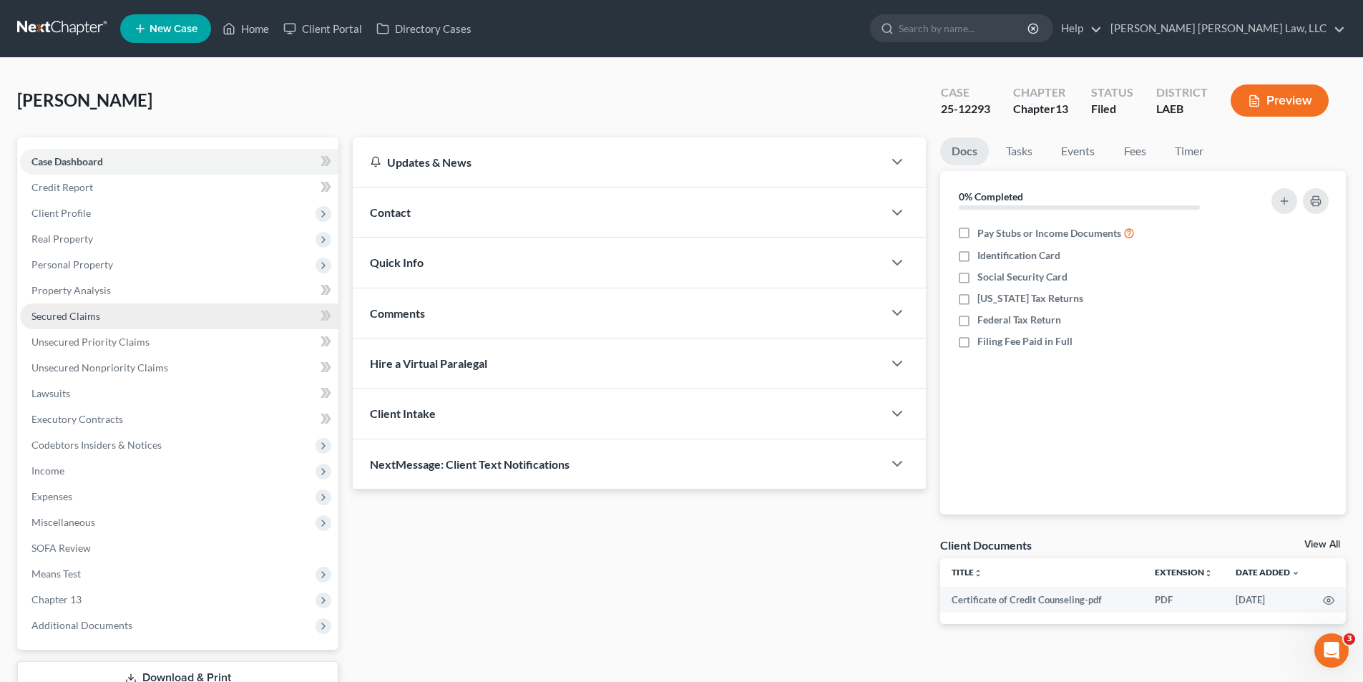
click at [47, 319] on span "Secured Claims" at bounding box center [65, 316] width 69 height 12
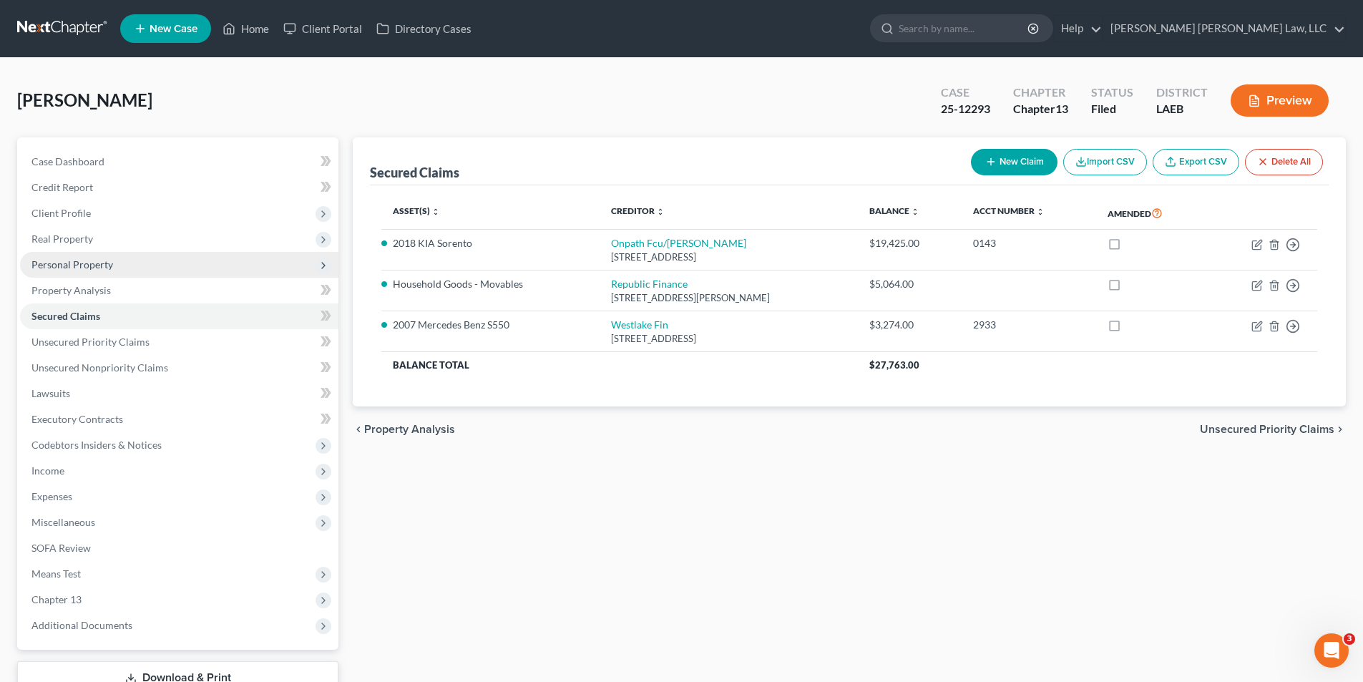
click at [79, 263] on span "Personal Property" at bounding box center [72, 264] width 82 height 12
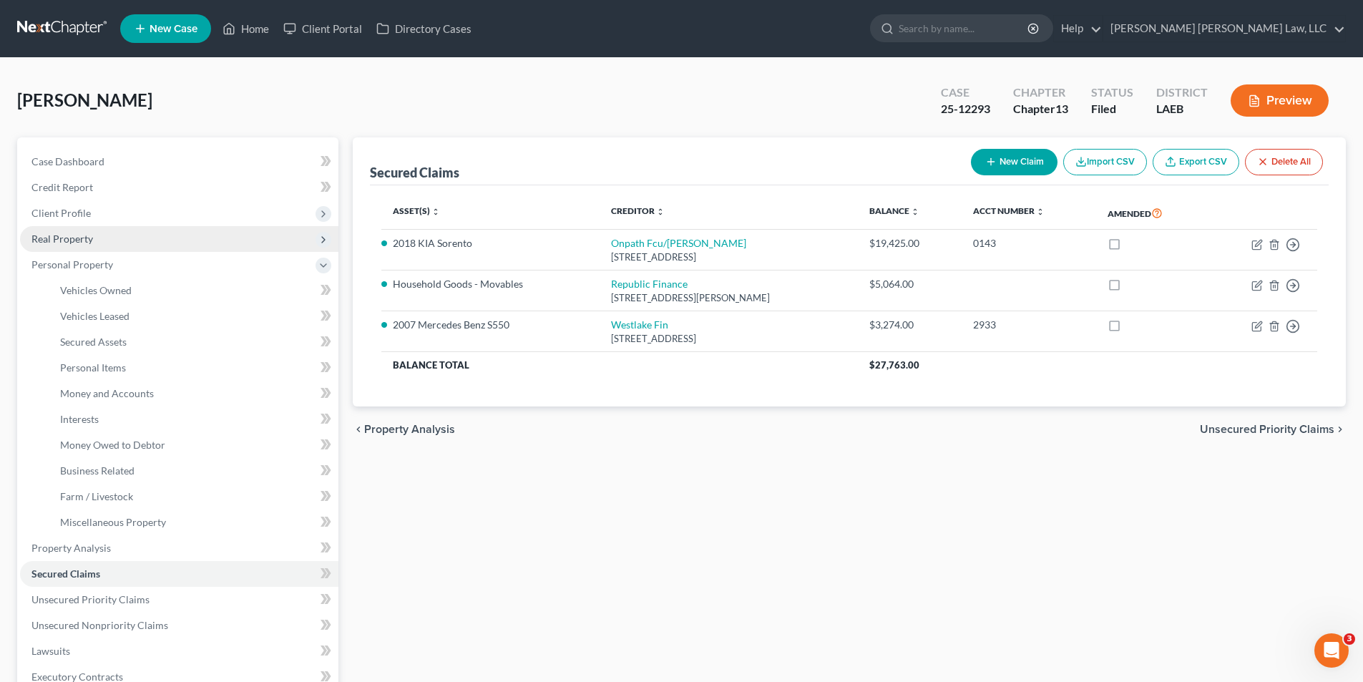
click at [62, 240] on span "Real Property" at bounding box center [62, 239] width 62 height 12
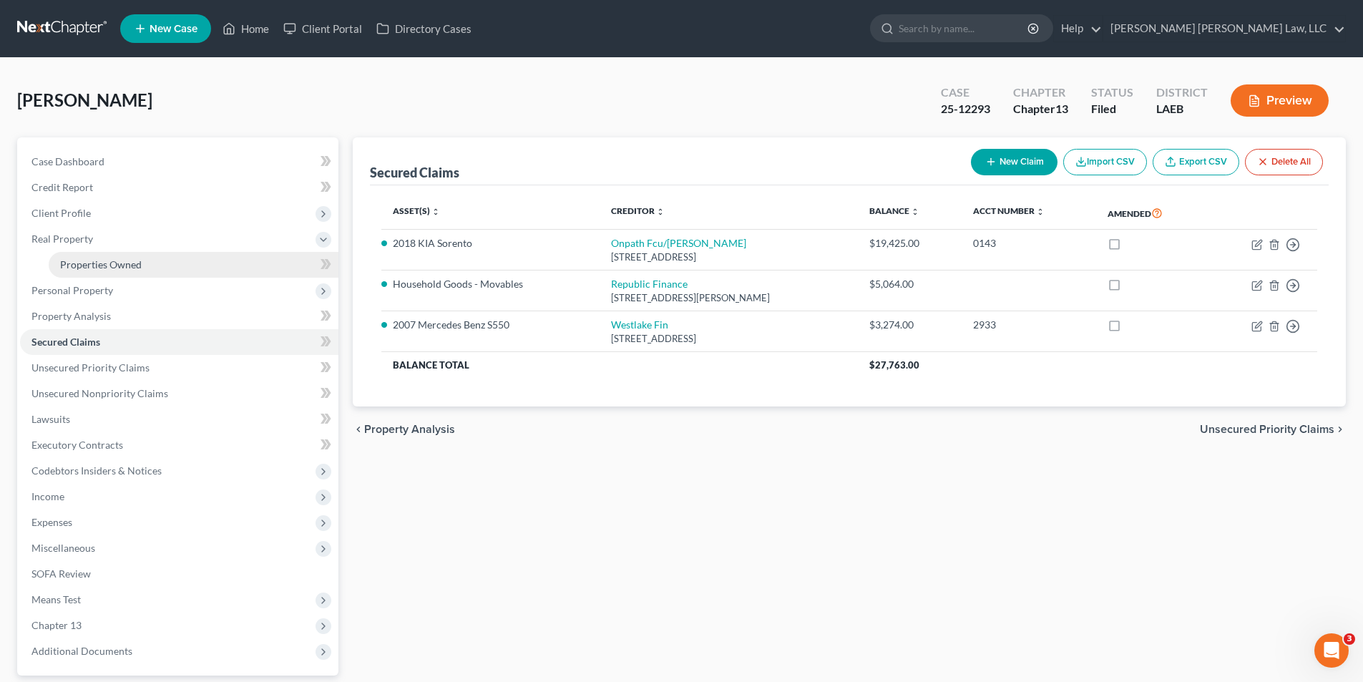
click at [83, 258] on span "Properties Owned" at bounding box center [101, 264] width 82 height 12
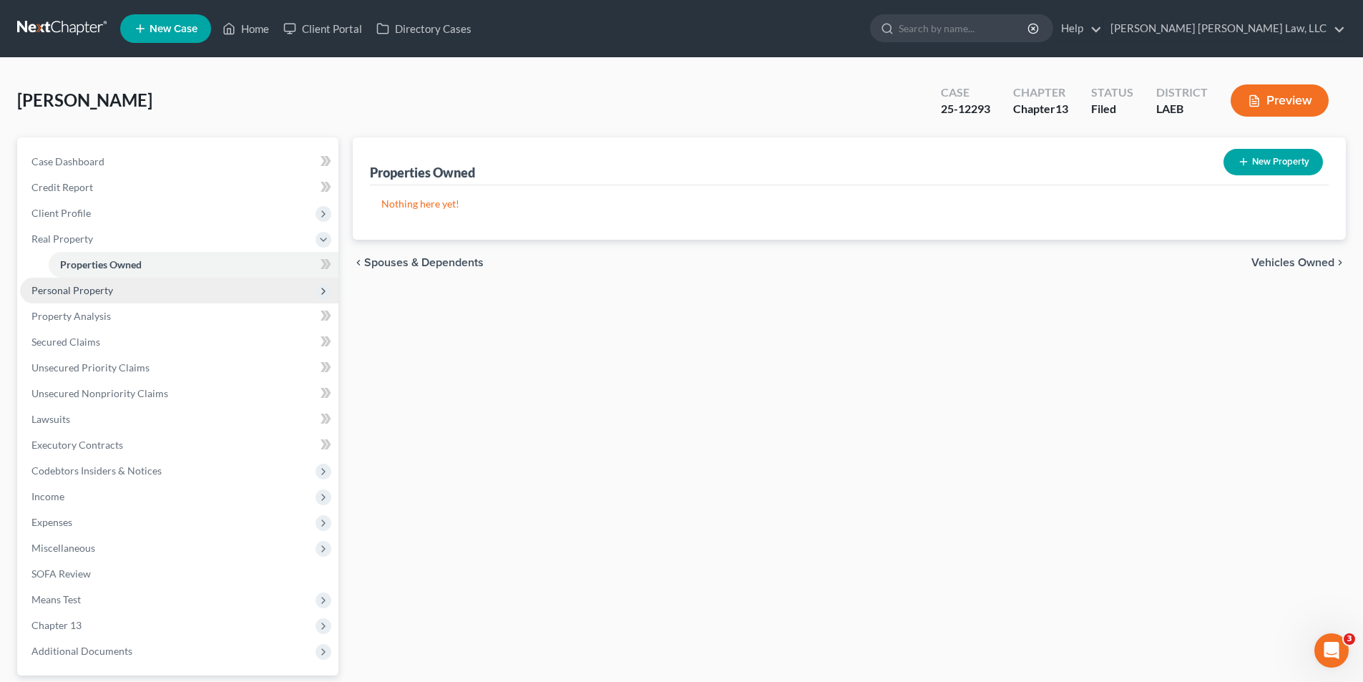
click at [87, 286] on span "Personal Property" at bounding box center [72, 290] width 82 height 12
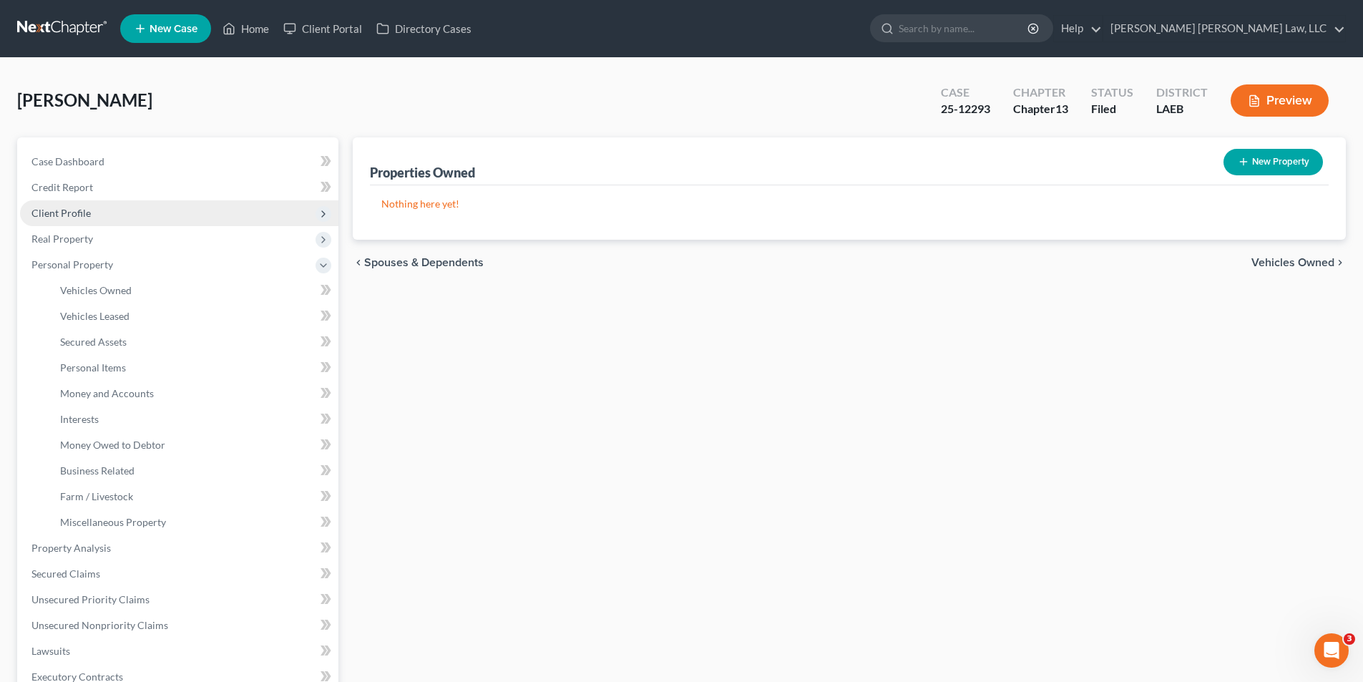
click at [49, 210] on span "Client Profile" at bounding box center [60, 213] width 59 height 12
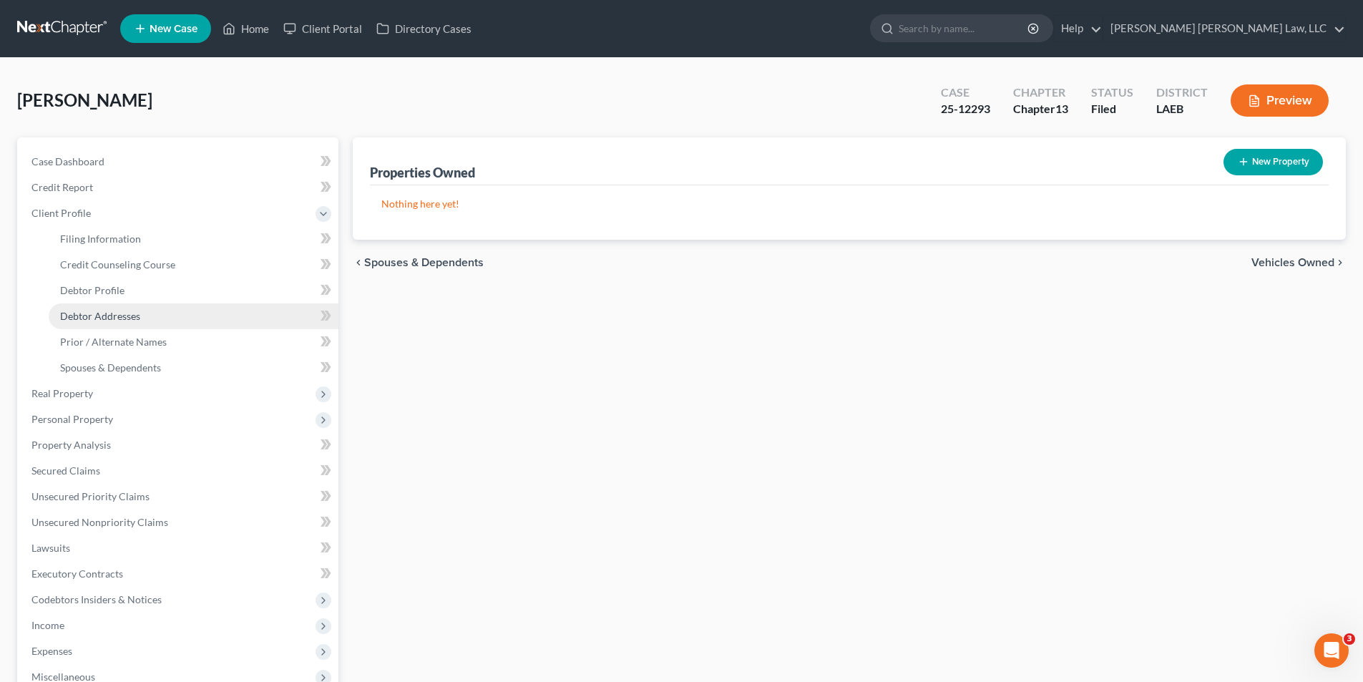
click at [101, 318] on span "Debtor Addresses" at bounding box center [100, 316] width 80 height 12
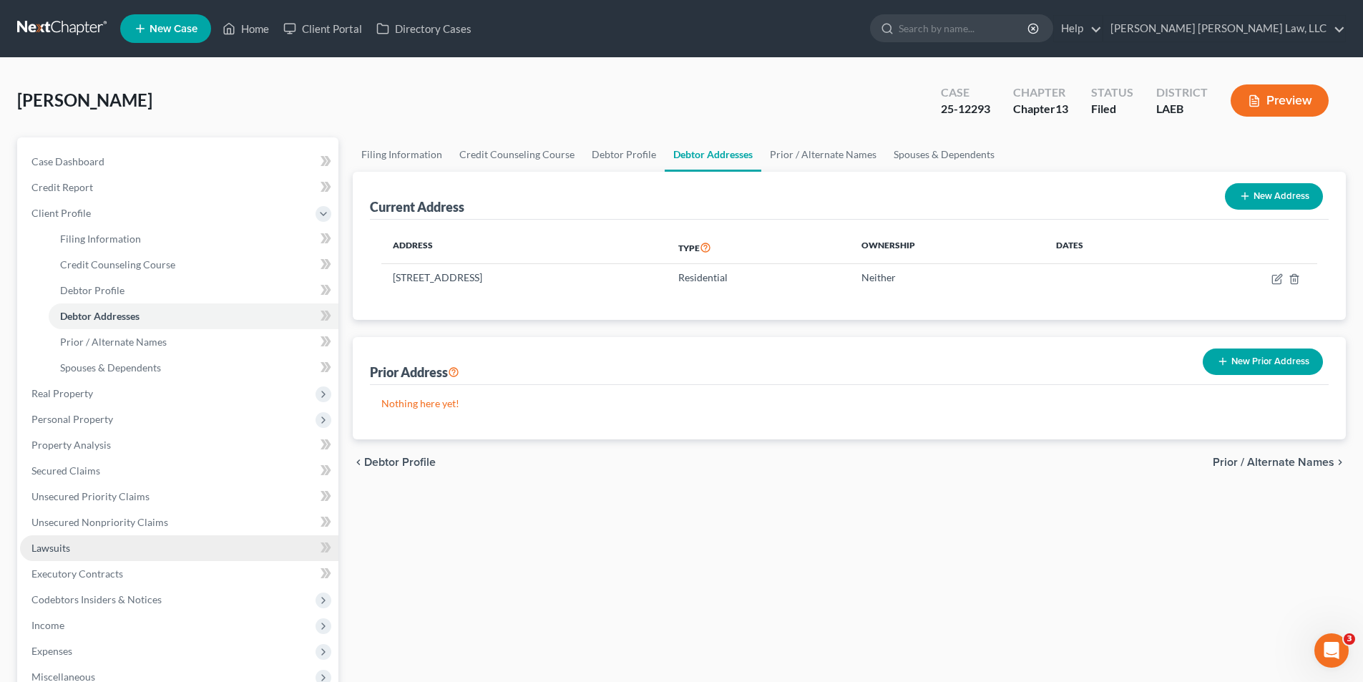
click at [39, 549] on span "Lawsuits" at bounding box center [50, 548] width 39 height 12
